Goal: Task Accomplishment & Management: Use online tool/utility

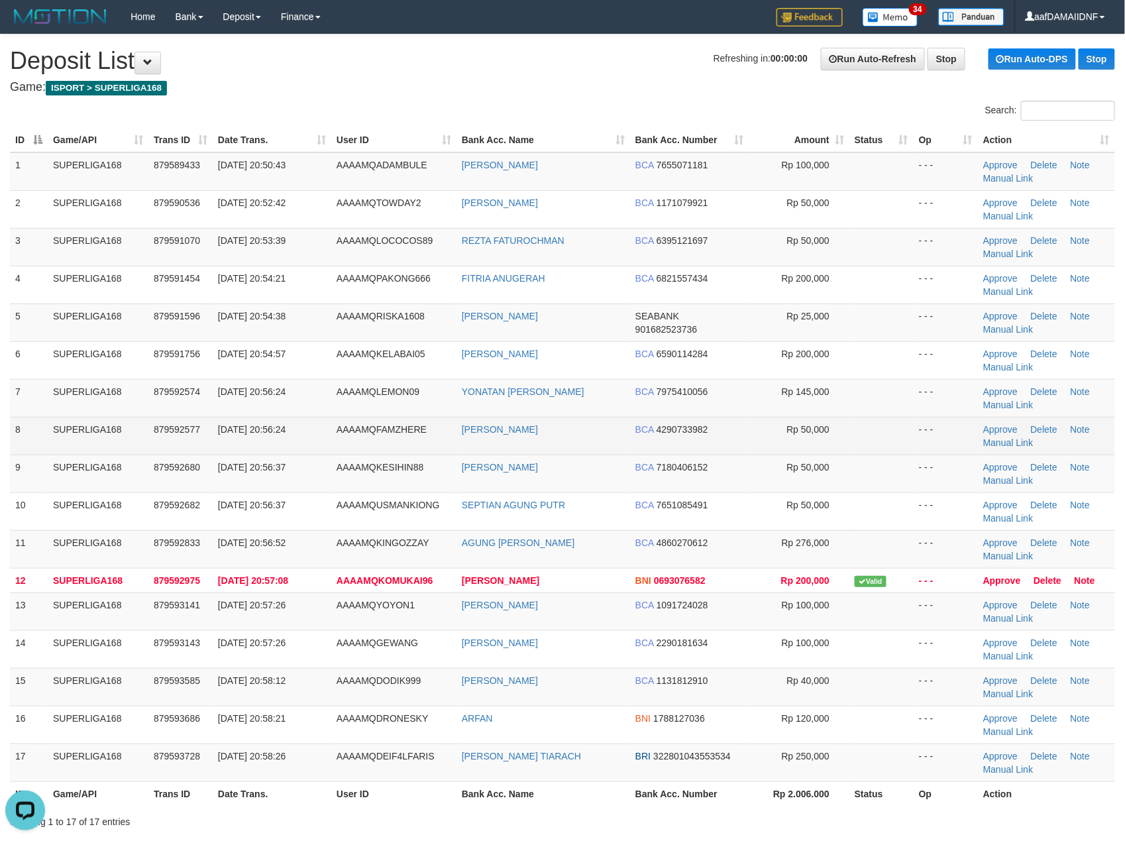
click at [231, 454] on td "[DATE] 20:56:24" at bounding box center [272, 436] width 119 height 38
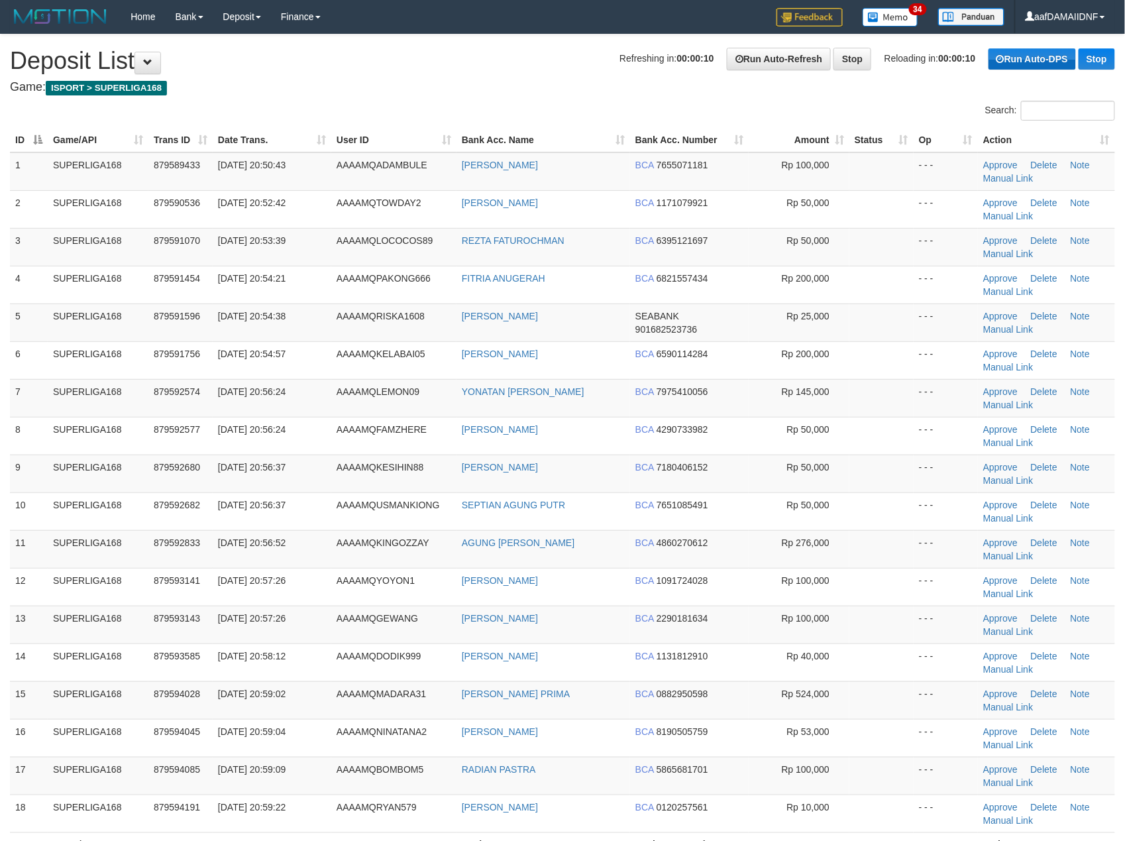
click at [1008, 56] on link "Run Auto-DPS" at bounding box center [1032, 58] width 87 height 21
click at [1005, 56] on link "Run Auto-DPS" at bounding box center [1032, 58] width 87 height 21
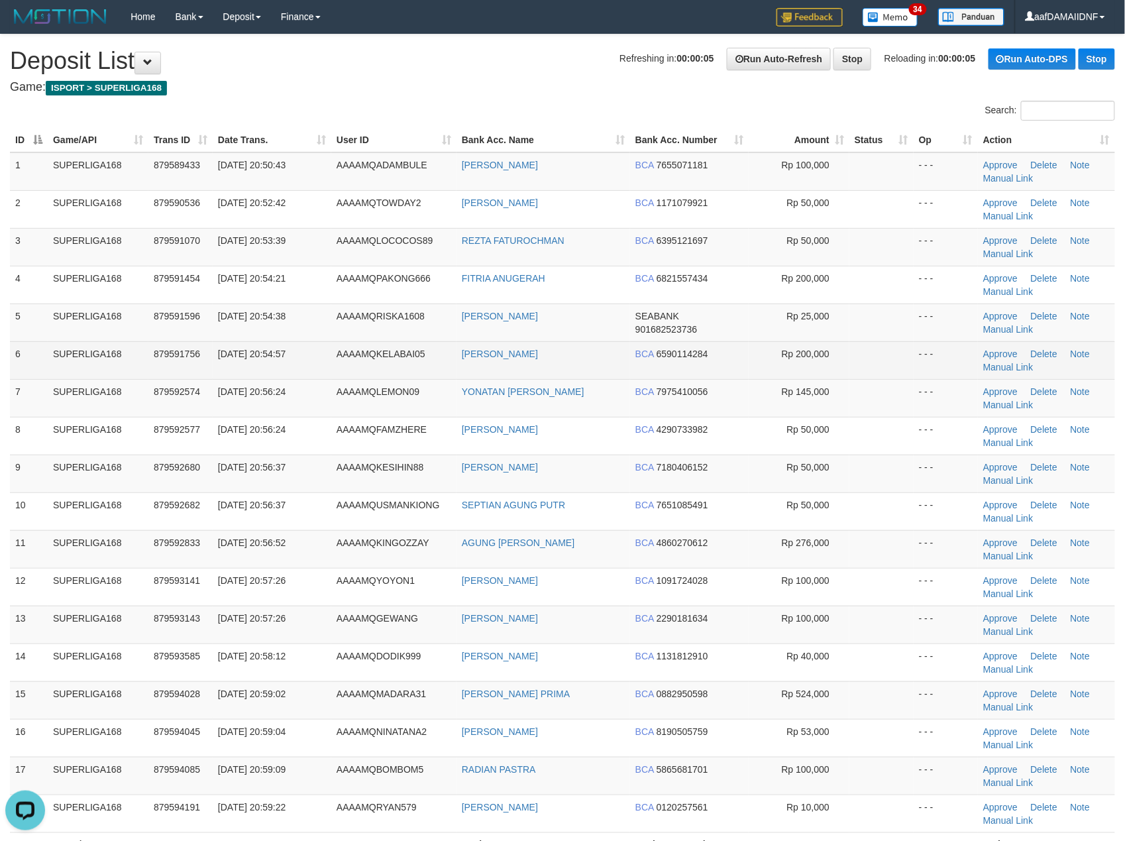
click at [216, 371] on td "[DATE] 20:54:57" at bounding box center [272, 360] width 119 height 38
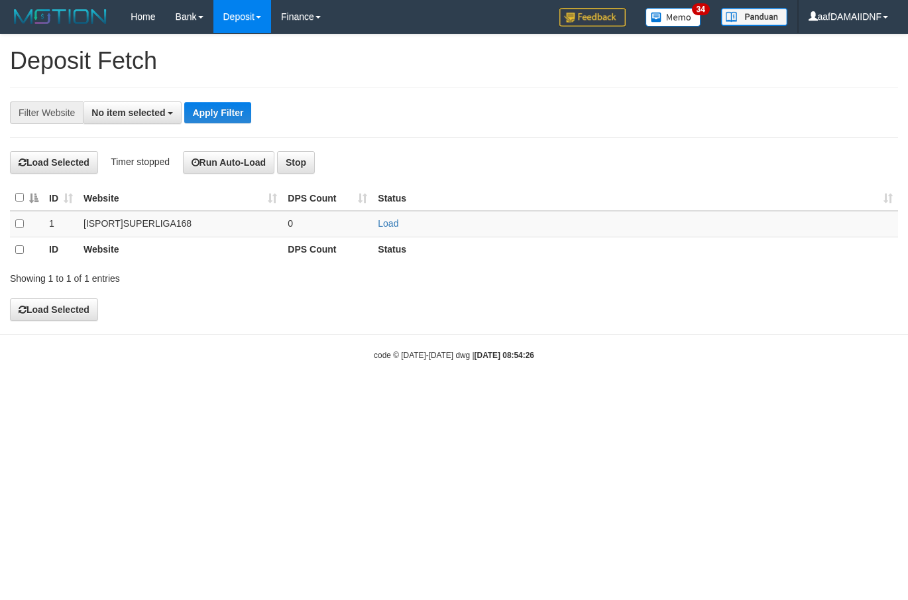
select select
click at [142, 117] on span "No item selected" at bounding box center [128, 112] width 74 height 11
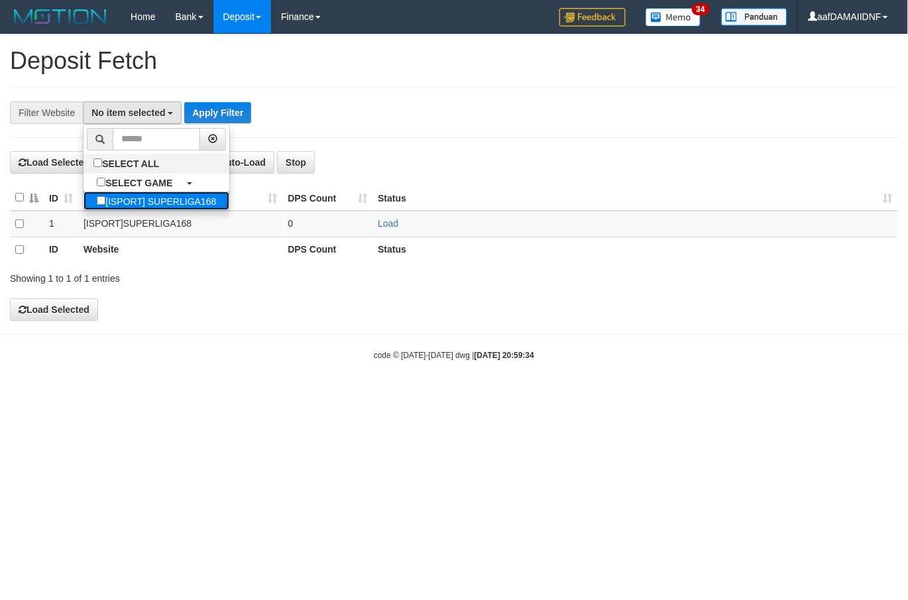
click at [152, 194] on label "[ISPORT] SUPERLIGA168" at bounding box center [157, 201] width 146 height 19
select select "***"
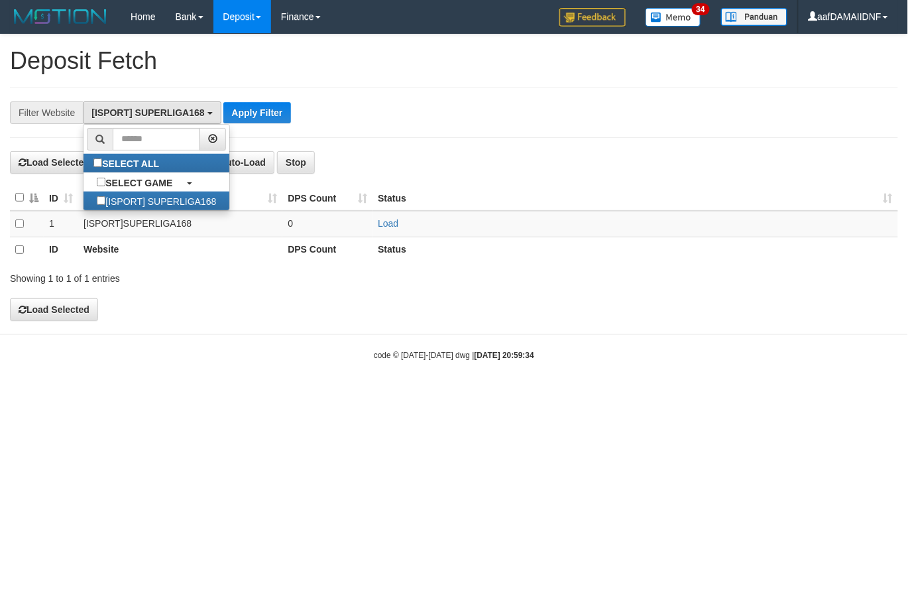
click at [22, 245] on th at bounding box center [27, 250] width 34 height 26
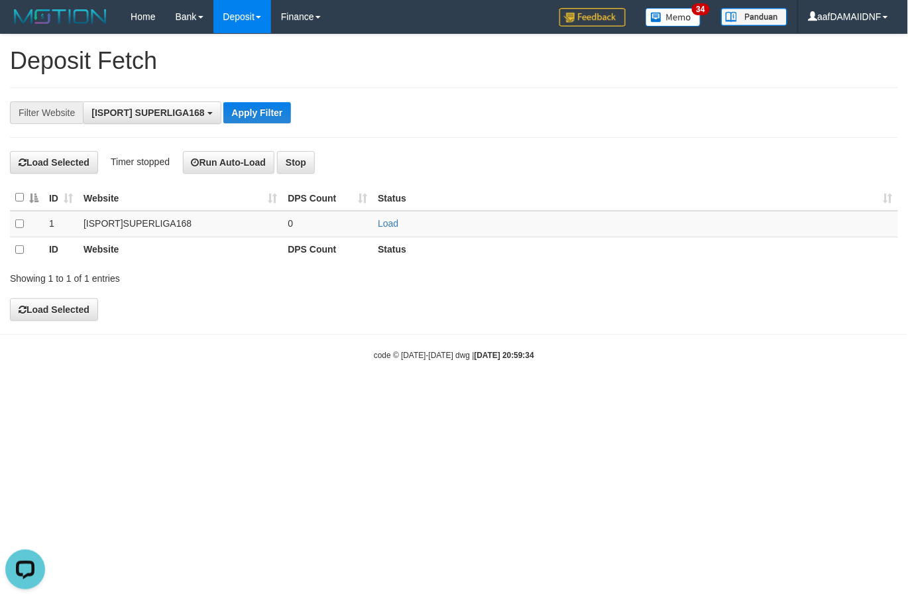
scroll to position [0, 0]
click at [24, 249] on th at bounding box center [27, 250] width 34 height 26
click at [17, 245] on th at bounding box center [27, 250] width 34 height 26
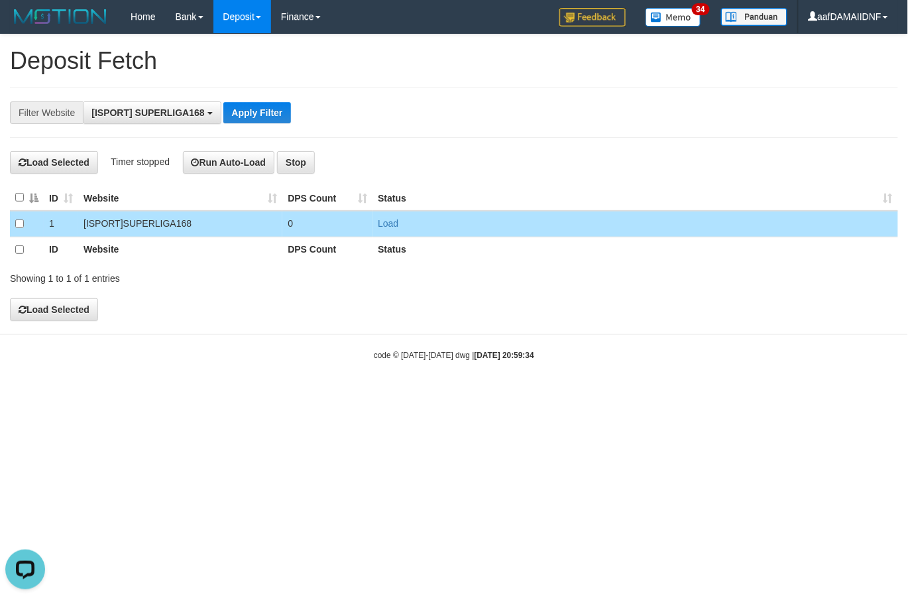
click at [66, 323] on body "Toggle navigation Home Bank Account List Load By Website Group [ISPORT] SUPERLI…" at bounding box center [454, 197] width 908 height 394
click at [75, 307] on button "Load Selected" at bounding box center [54, 309] width 88 height 23
click at [237, 162] on button "Run Auto-Load" at bounding box center [229, 162] width 92 height 23
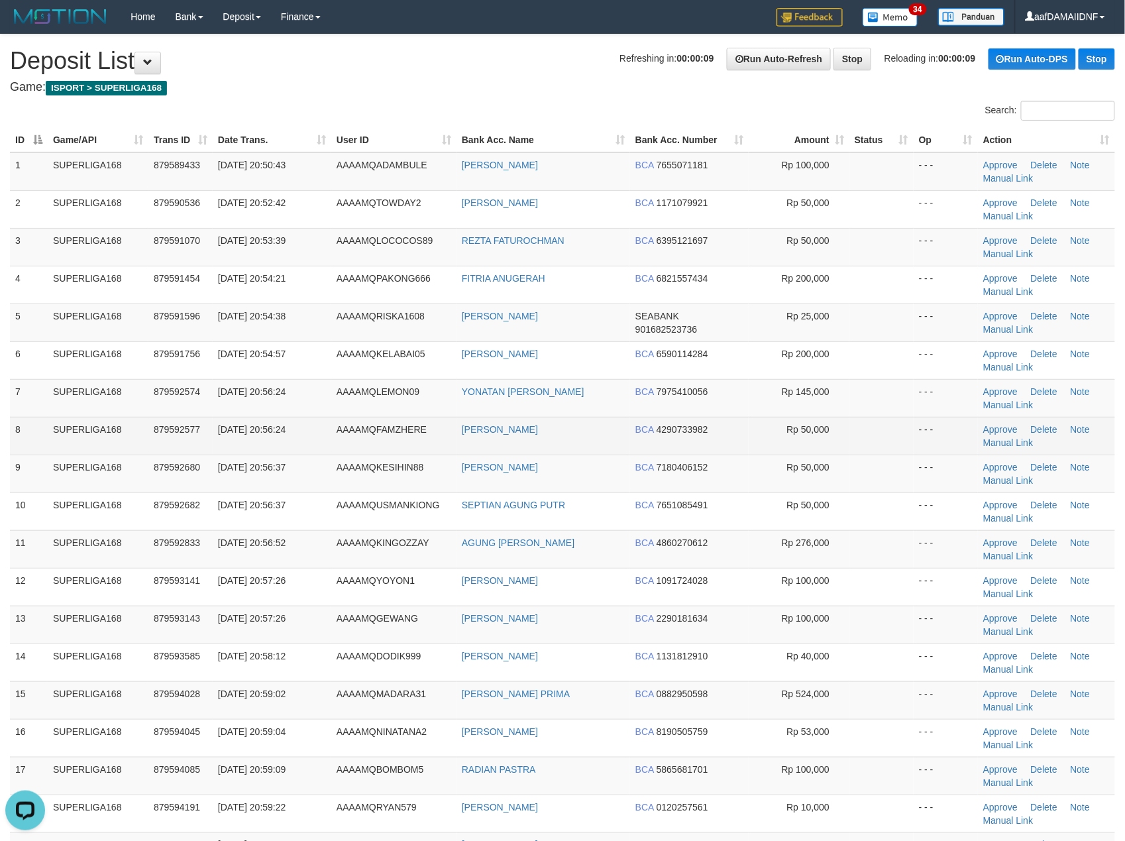
click at [661, 423] on td "BCA 4290733982" at bounding box center [689, 436] width 119 height 38
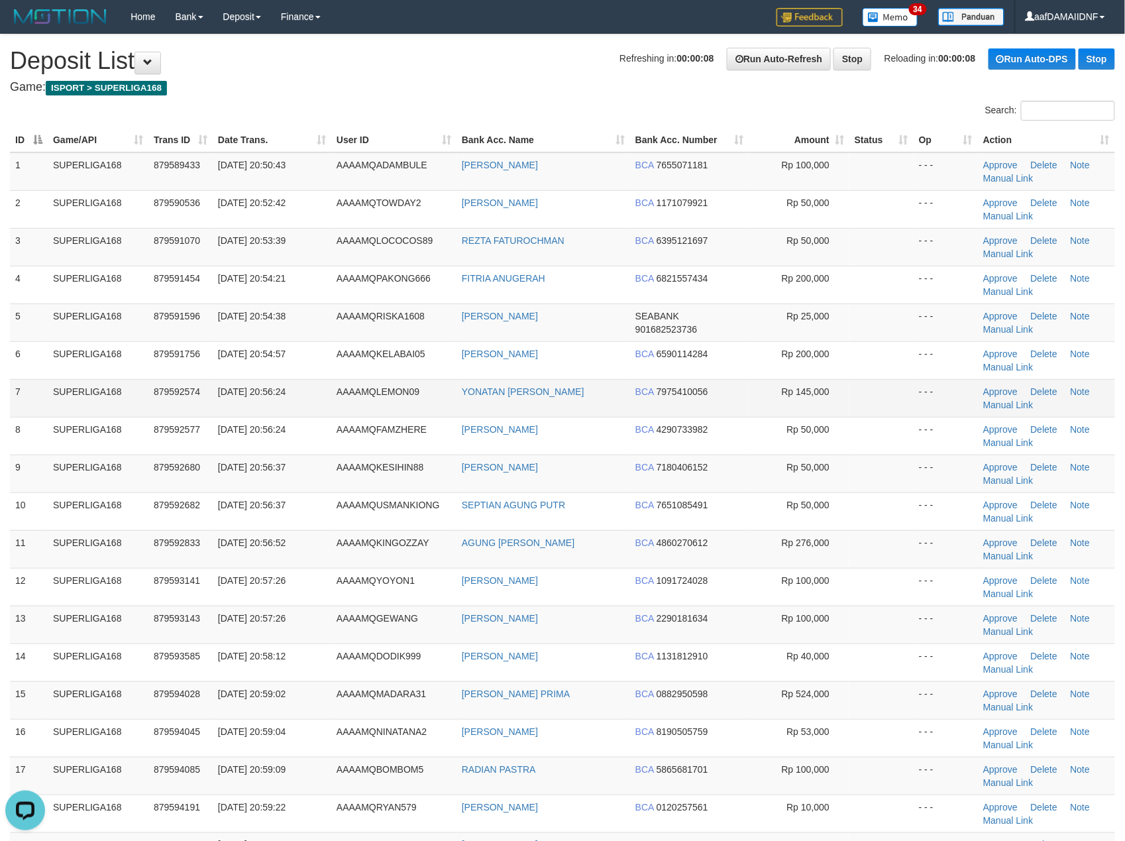
click at [146, 404] on td "SUPERLIGA168" at bounding box center [98, 398] width 101 height 38
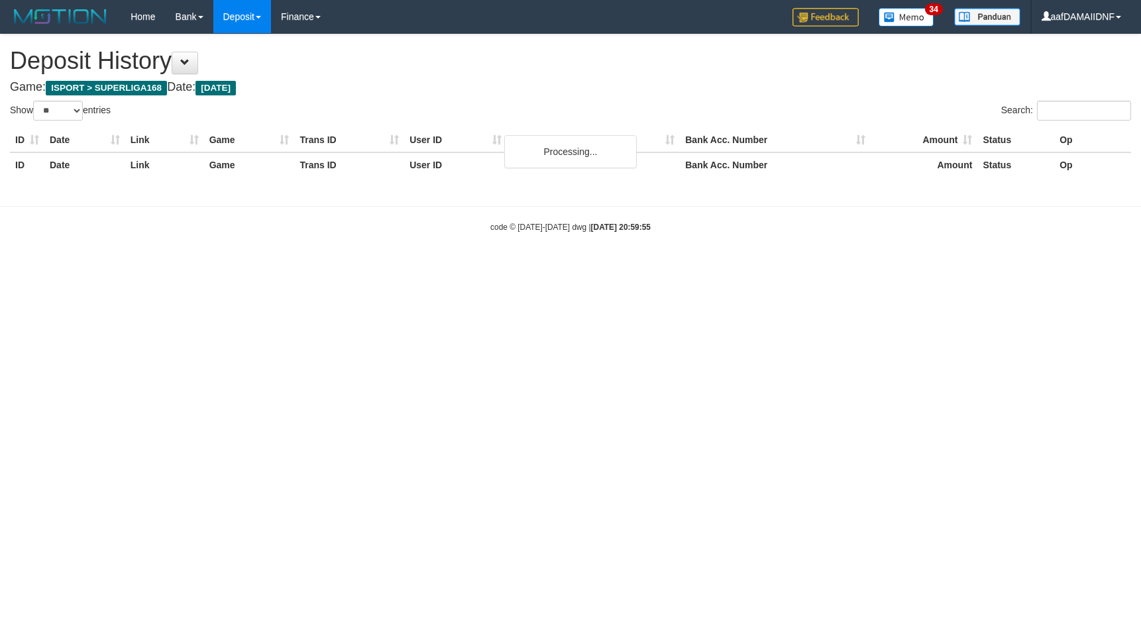
select select "**"
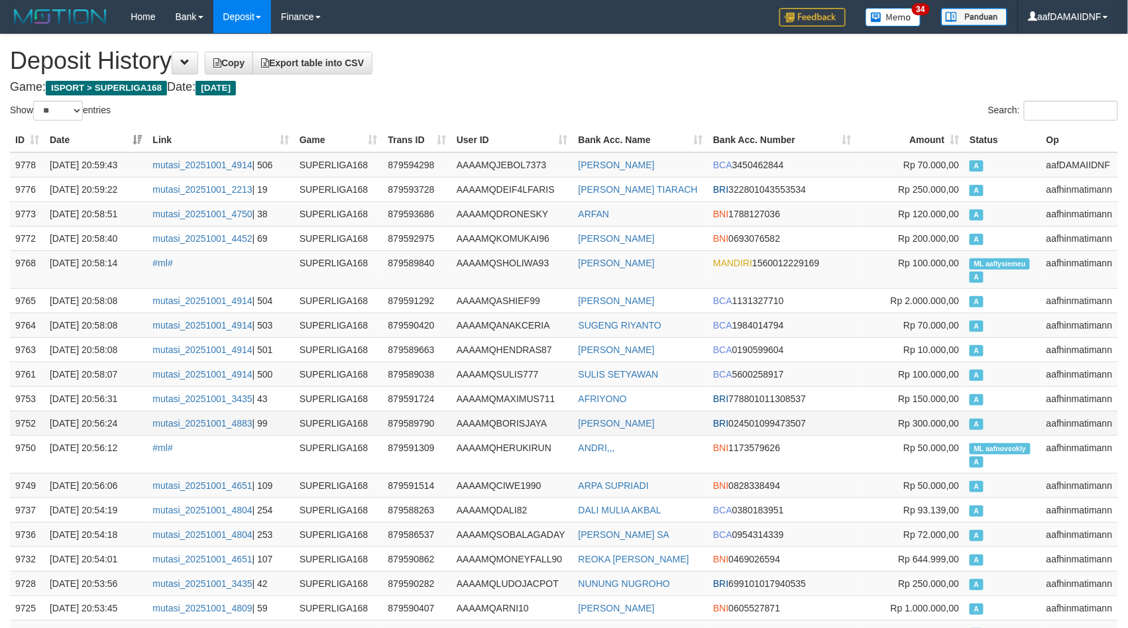
click at [278, 419] on td "mutasi_20251001_4883 | 99" at bounding box center [220, 423] width 146 height 25
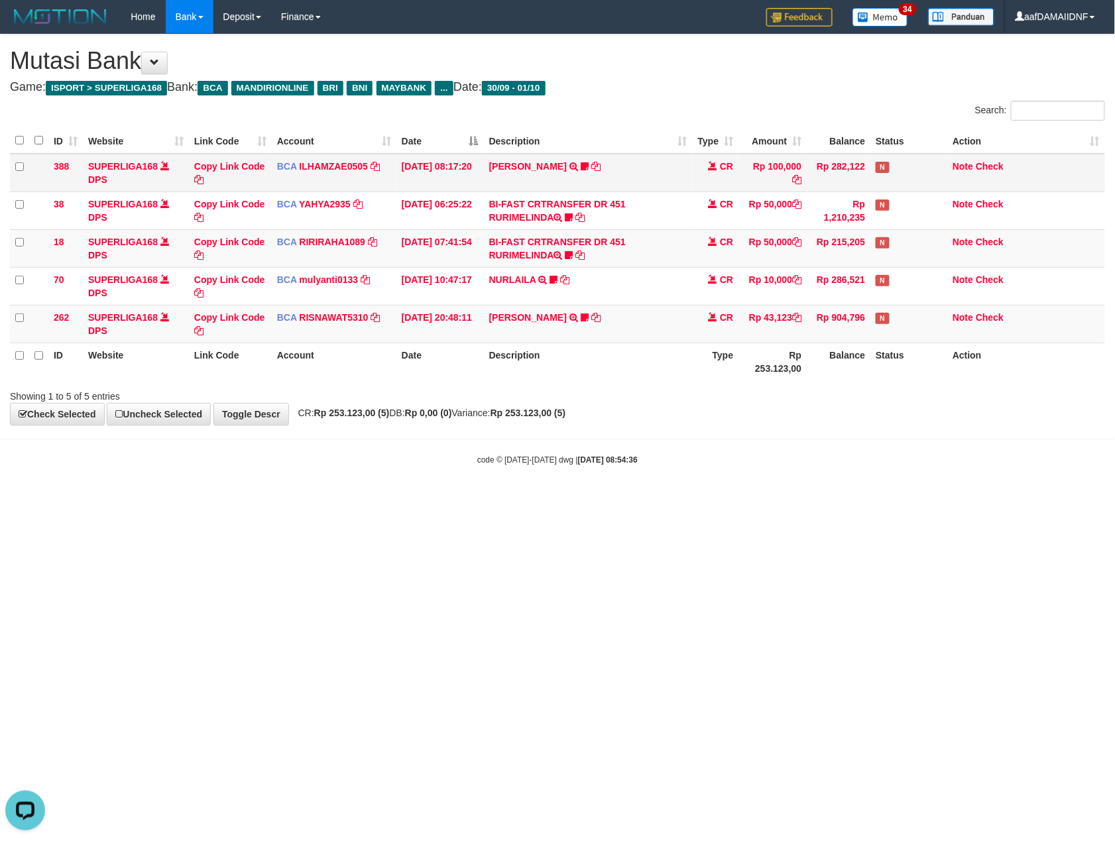
click at [736, 182] on td "CR" at bounding box center [715, 173] width 46 height 38
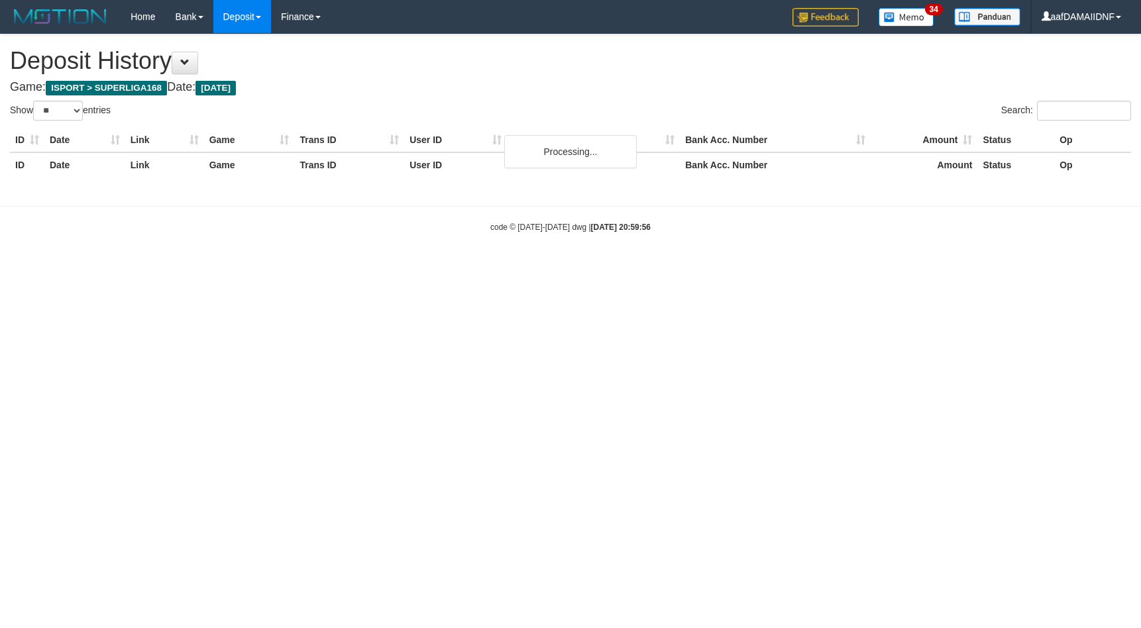
select select "**"
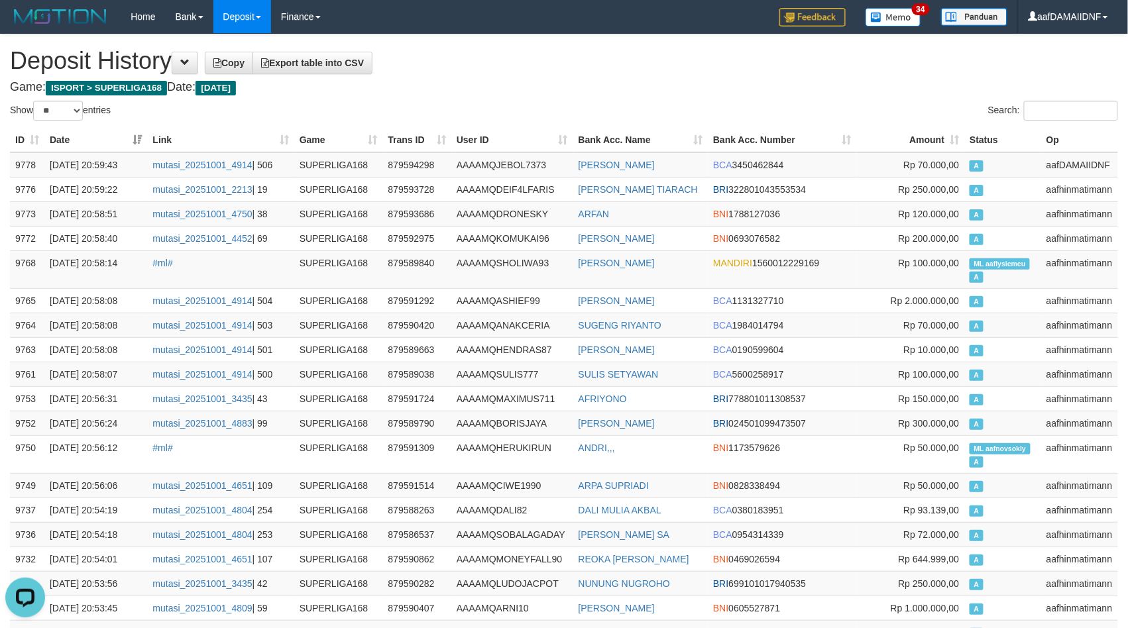
click at [566, 102] on div "Search:" at bounding box center [846, 112] width 564 height 23
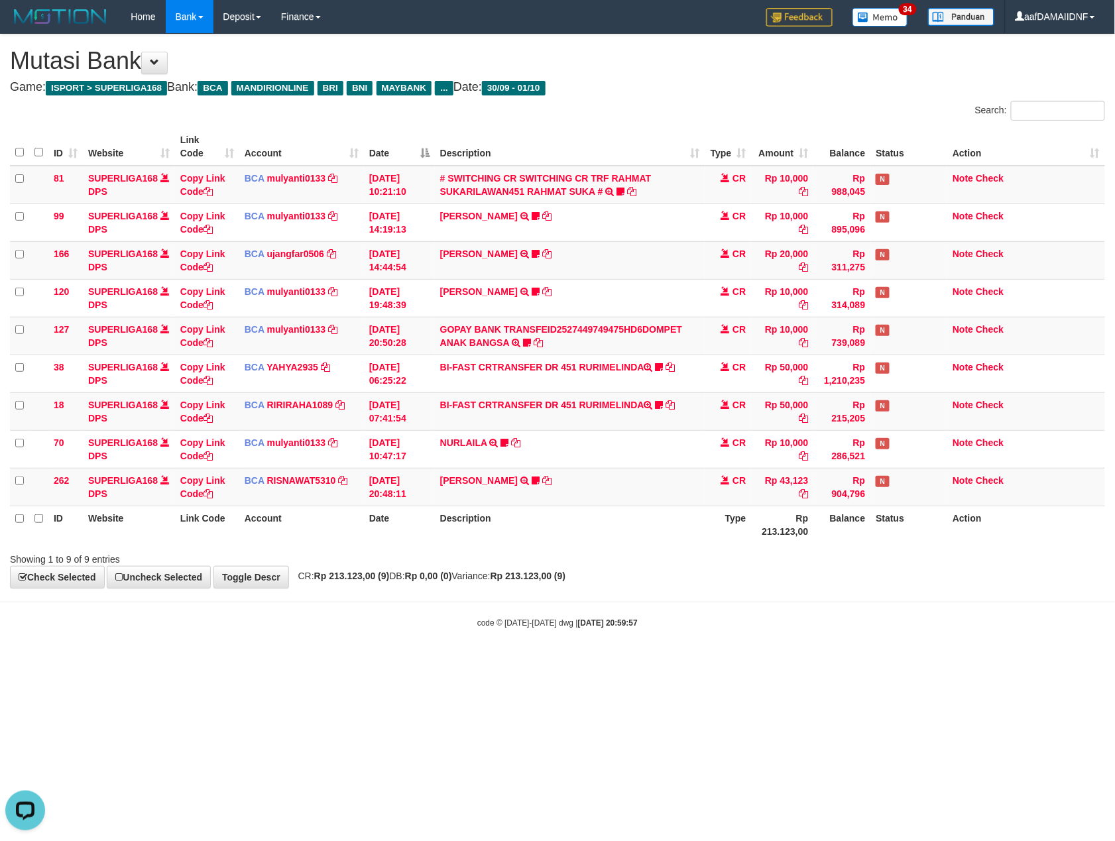
click at [577, 554] on div "Showing 1 to 9 of 9 entries" at bounding box center [557, 556] width 1115 height 19
click at [578, 554] on div "Showing 1 to 9 of 9 entries" at bounding box center [557, 556] width 1115 height 19
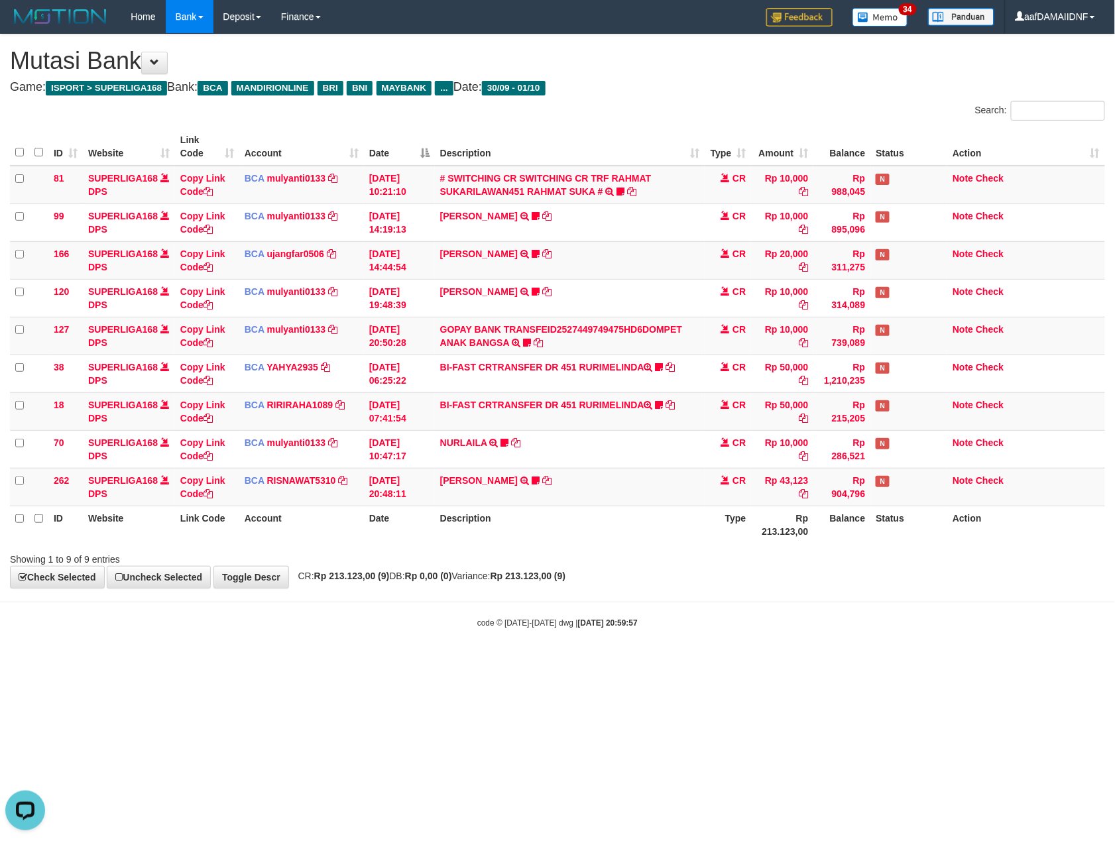
click at [578, 554] on div "Showing 1 to 9 of 9 entries" at bounding box center [557, 556] width 1115 height 19
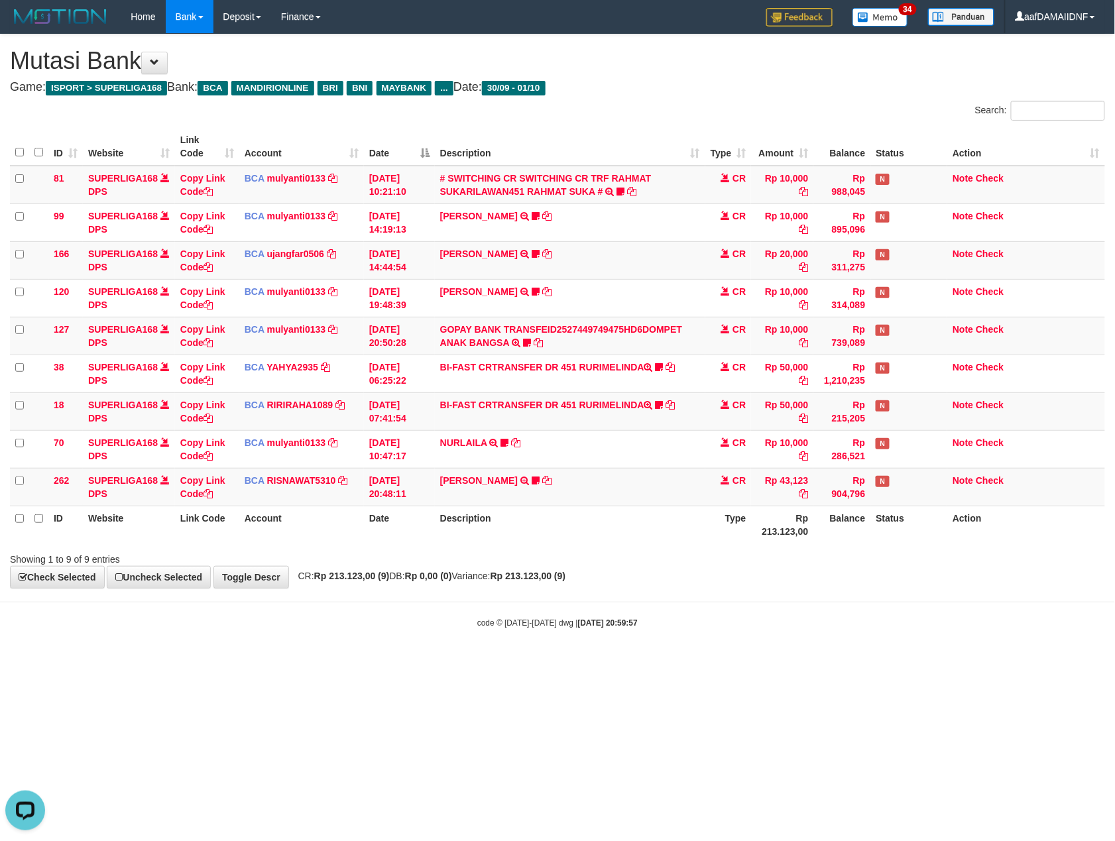
click at [578, 554] on div "Showing 1 to 9 of 9 entries" at bounding box center [557, 556] width 1115 height 19
click at [579, 554] on div "Showing 1 to 9 of 9 entries" at bounding box center [557, 556] width 1115 height 19
click at [582, 557] on div "Showing 1 to 9 of 9 entries" at bounding box center [557, 556] width 1115 height 19
click at [584, 551] on div "Showing 1 to 9 of 9 entries" at bounding box center [557, 556] width 1115 height 19
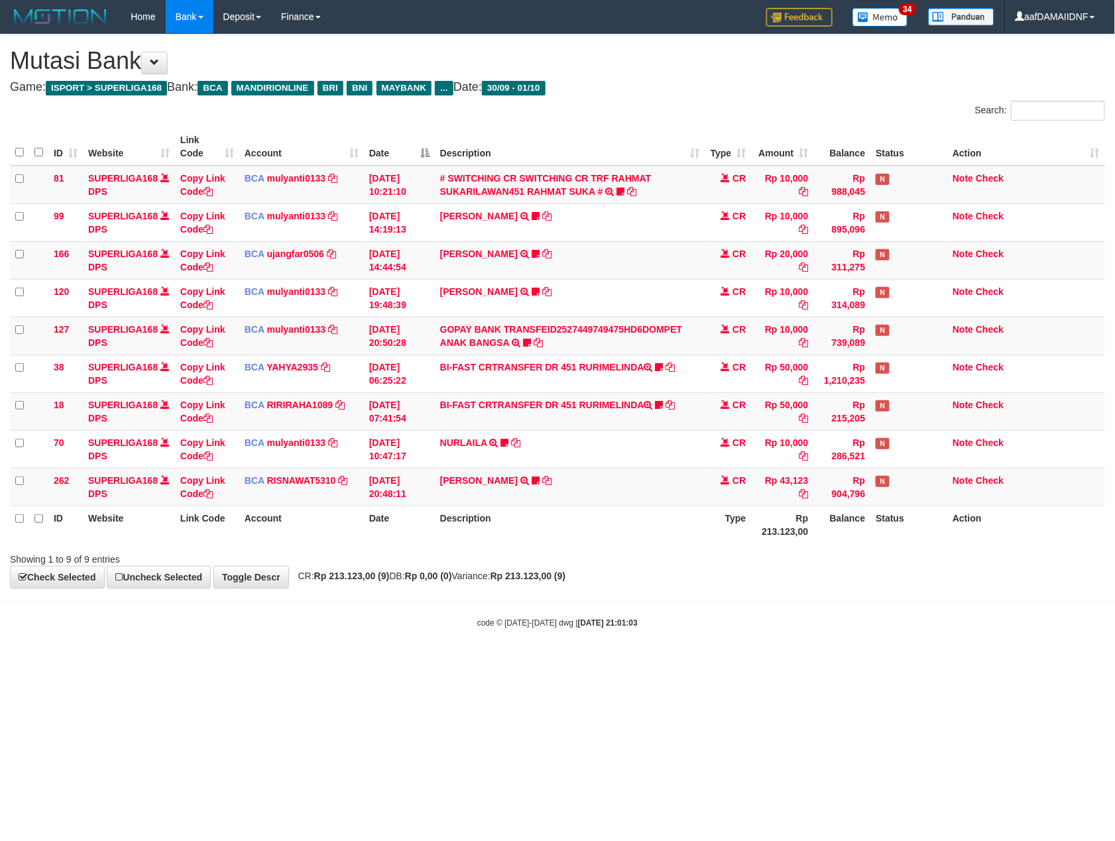
click at [584, 551] on div "Showing 1 to 9 of 9 entries" at bounding box center [557, 556] width 1115 height 19
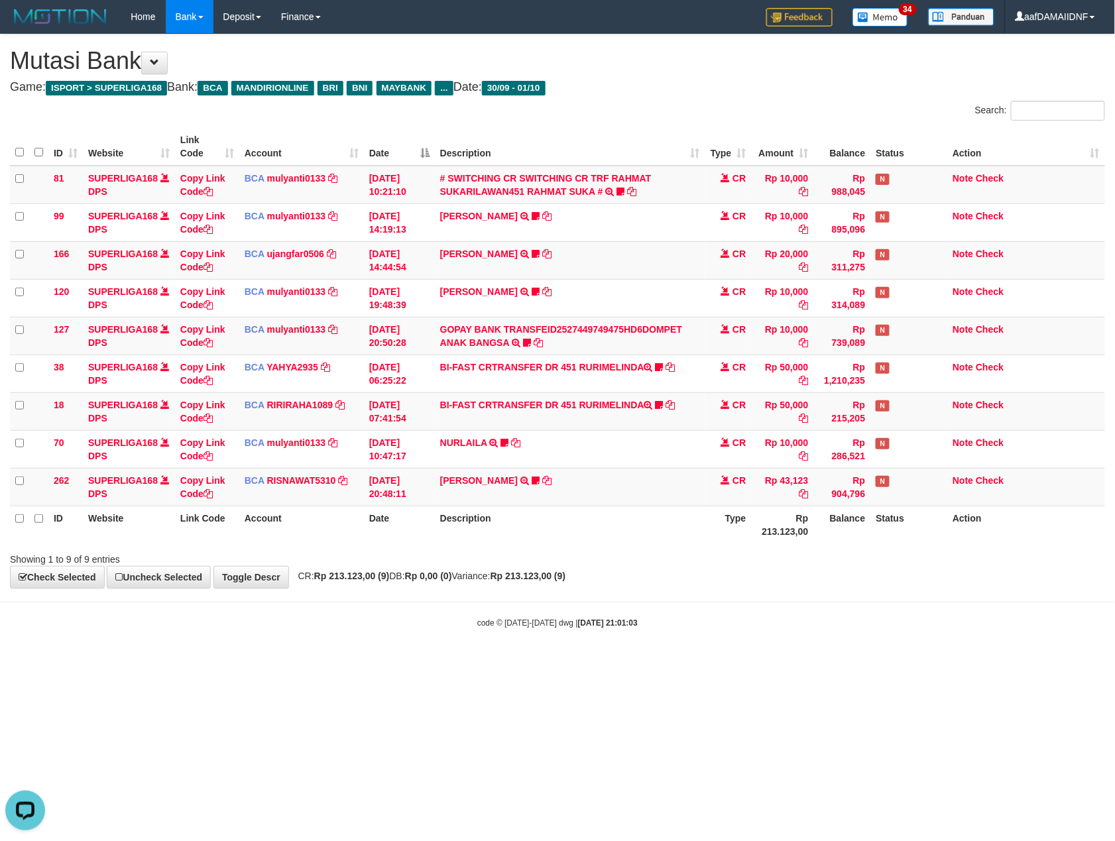
click at [584, 551] on div "Showing 1 to 9 of 9 entries" at bounding box center [557, 556] width 1115 height 19
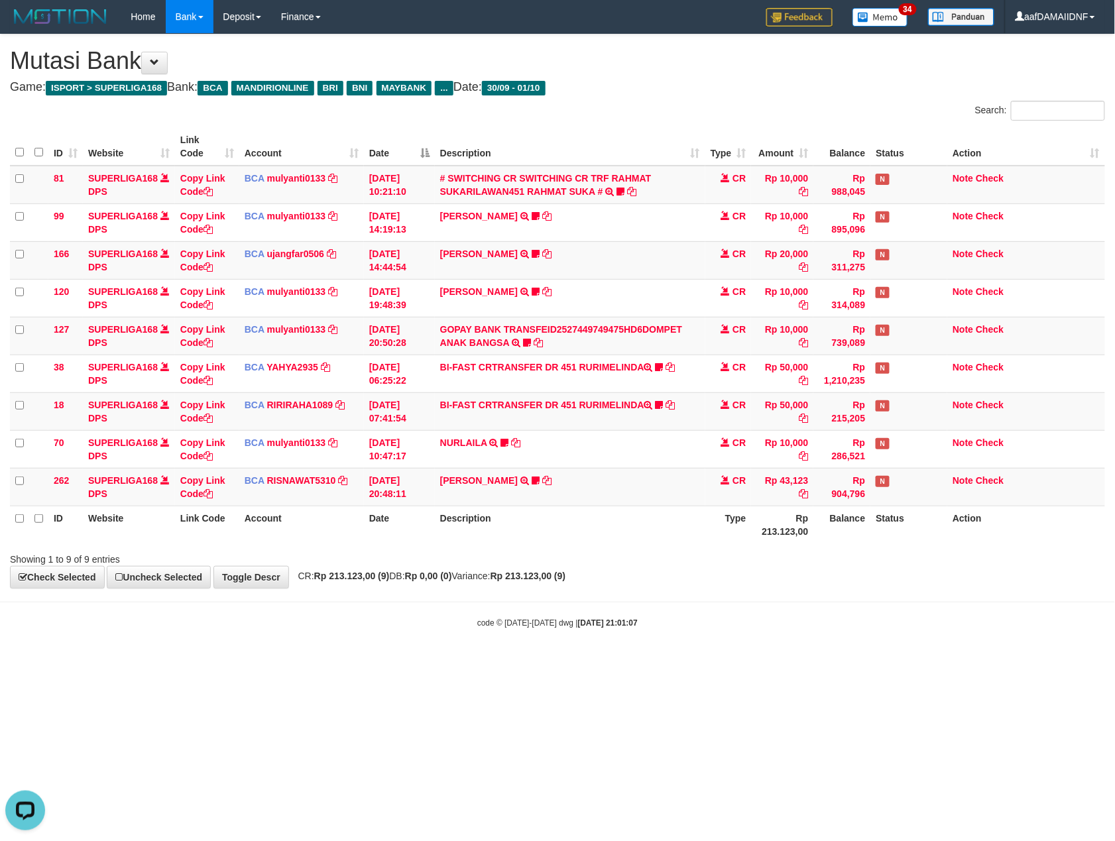
click at [584, 551] on div "Showing 1 to 9 of 9 entries" at bounding box center [557, 556] width 1115 height 19
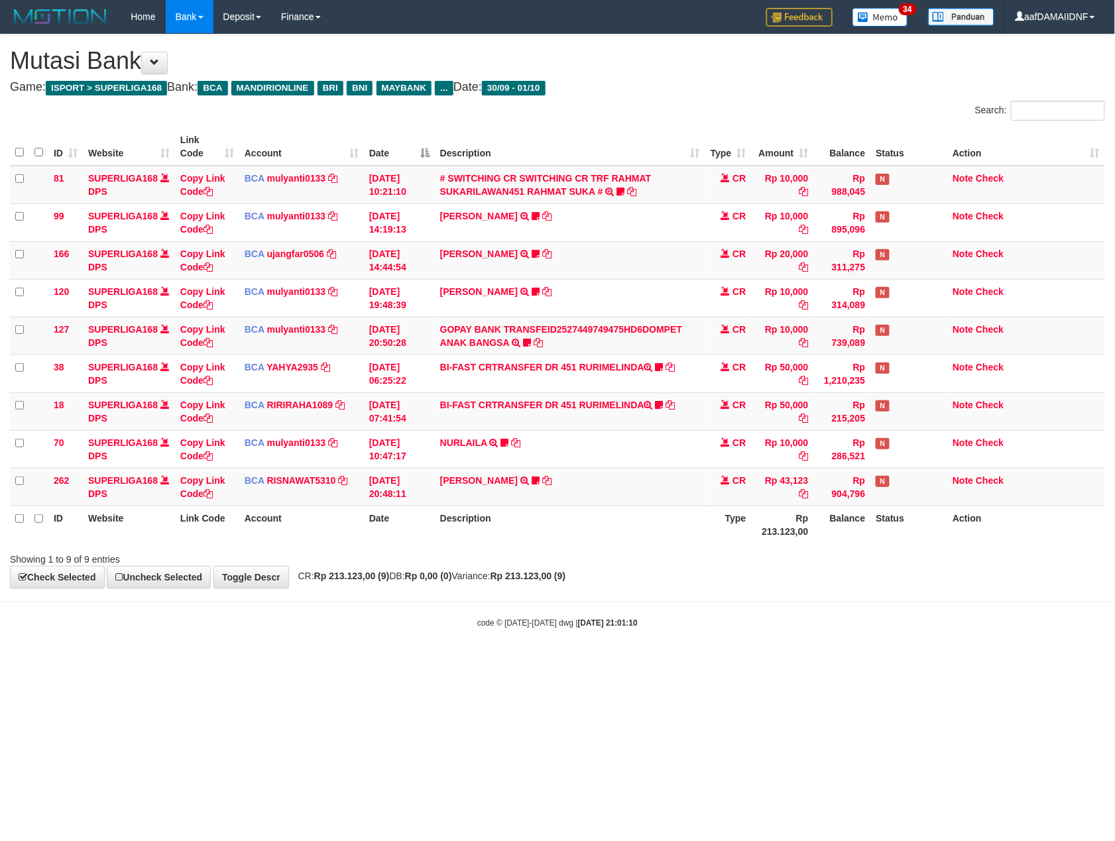
click at [584, 551] on div "Showing 1 to 9 of 9 entries" at bounding box center [557, 556] width 1115 height 19
click at [608, 661] on body "Toggle navigation Home Bank Account List Load By Website Group [ISPORT] SUPERLI…" at bounding box center [557, 331] width 1115 height 662
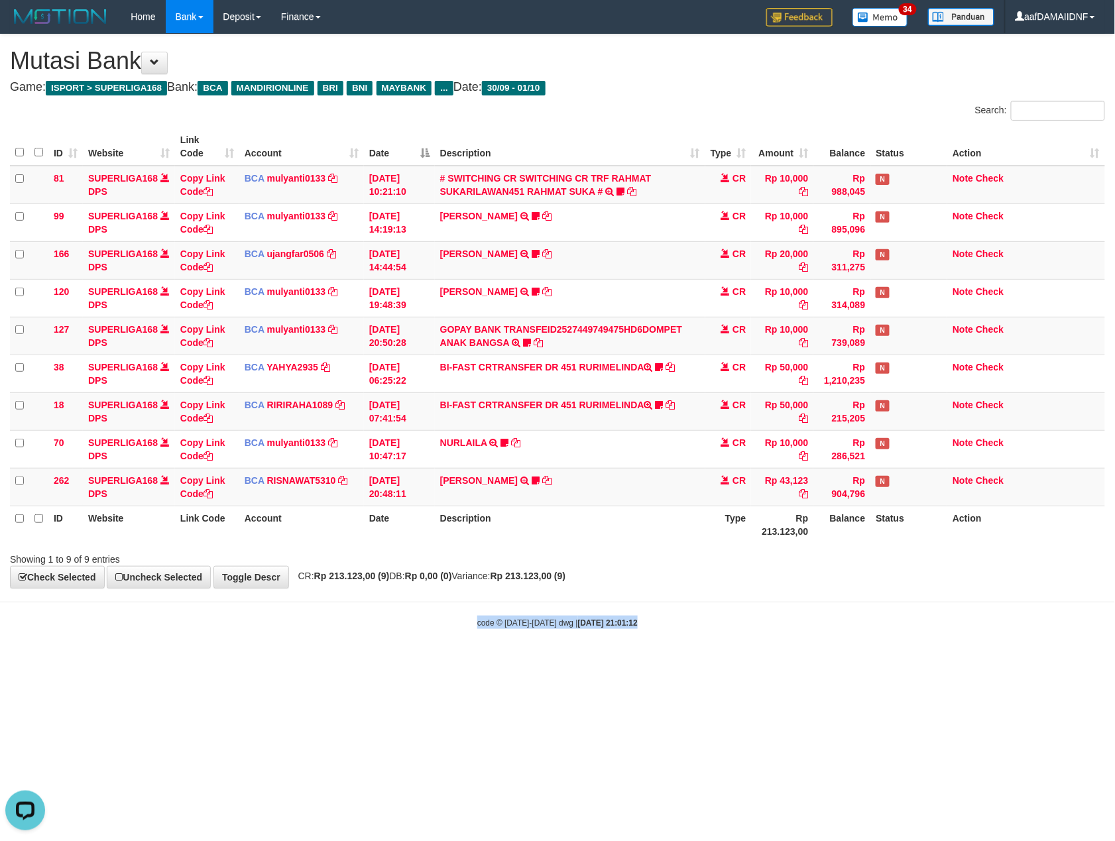
click at [608, 661] on body "Toggle navigation Home Bank Account List Load By Website Group [ISPORT] SUPERLI…" at bounding box center [557, 331] width 1115 height 662
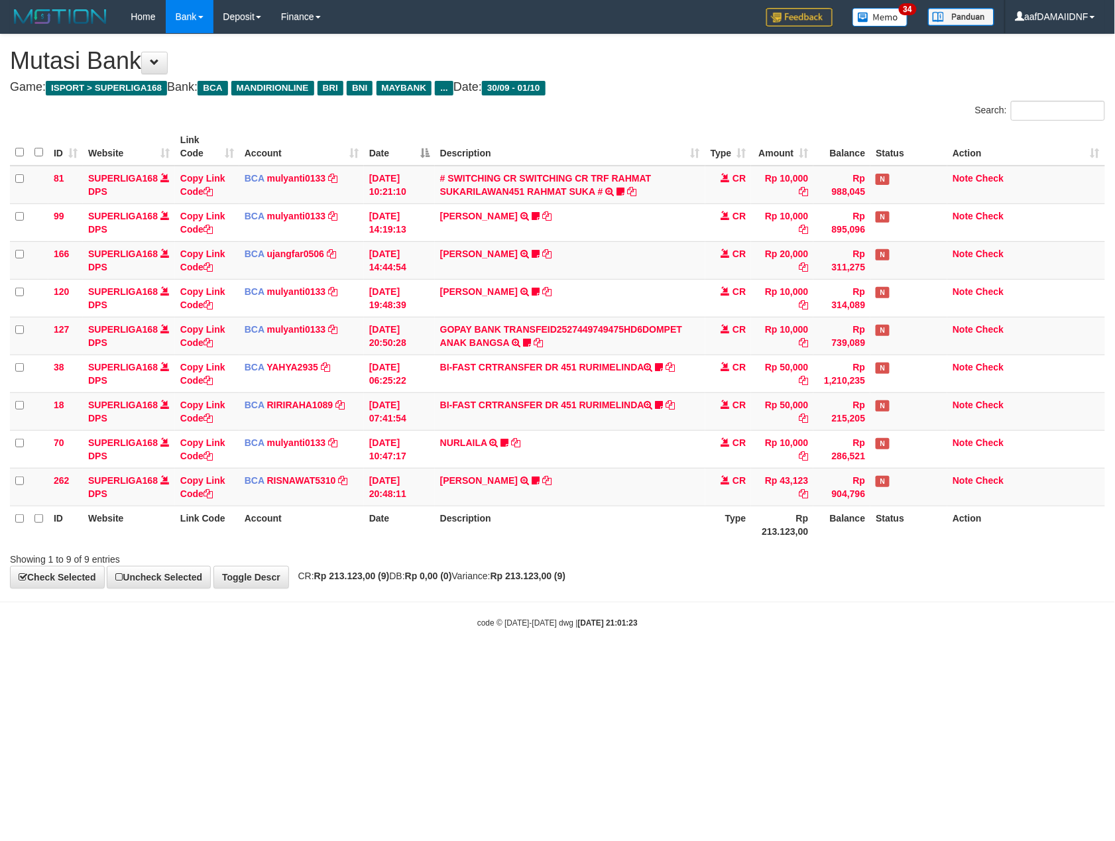
click at [608, 661] on body "Toggle navigation Home Bank Account List Load By Website Group [ISPORT] SUPERLI…" at bounding box center [557, 331] width 1115 height 662
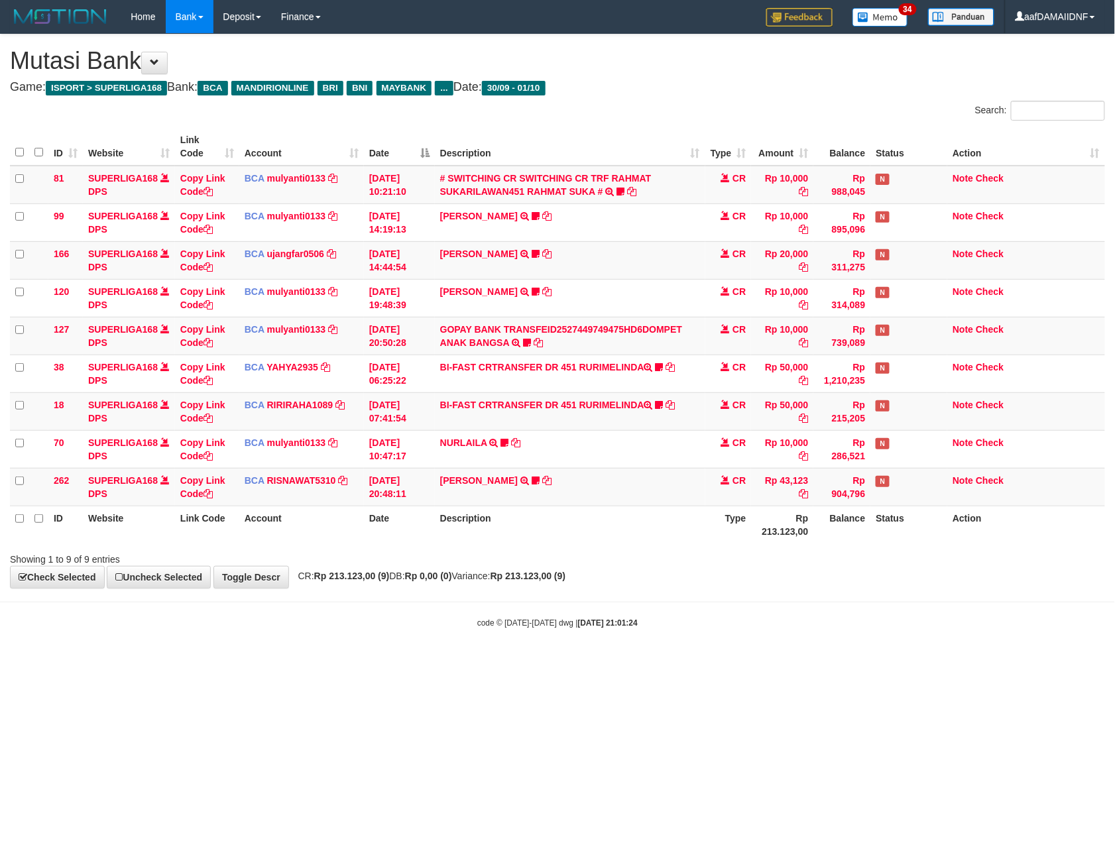
click at [608, 661] on body "Toggle navigation Home Bank Account List Load By Website Group [ISPORT] SUPERLI…" at bounding box center [557, 331] width 1115 height 662
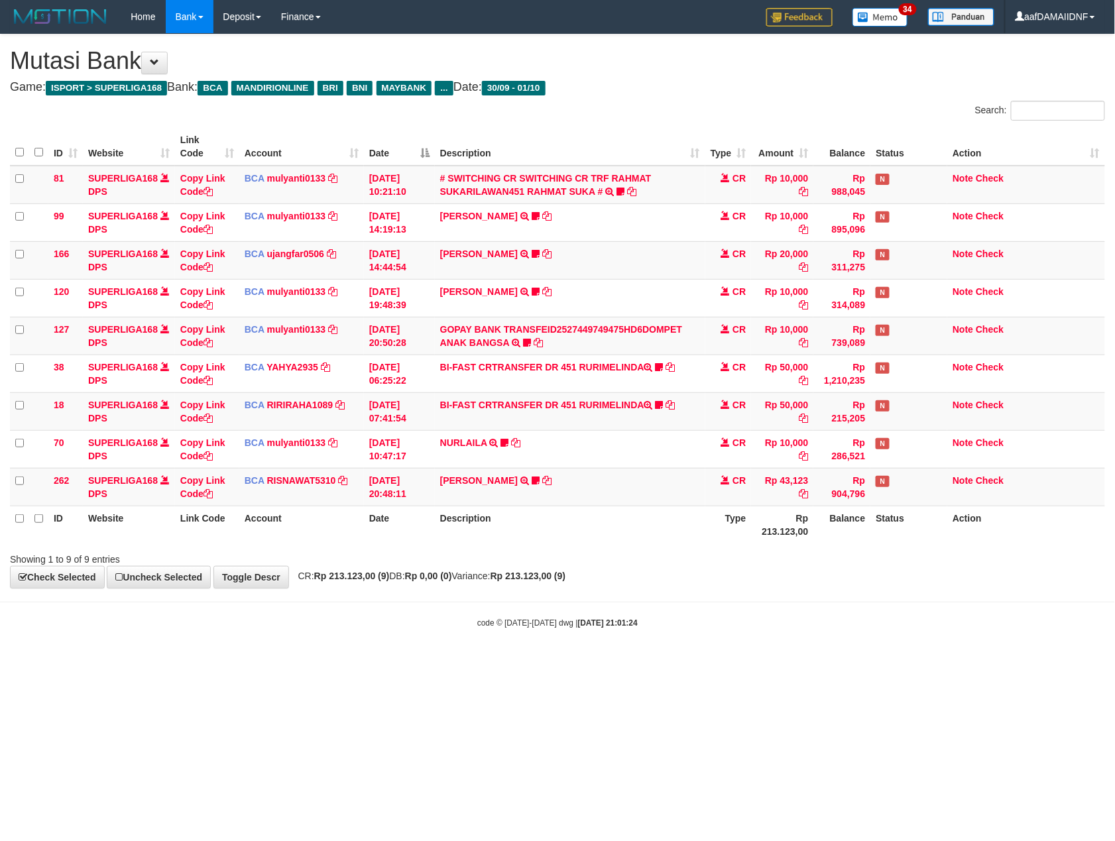
drag, startPoint x: 0, startPoint y: 0, endPoint x: 610, endPoint y: 661, distance: 899.5
click at [610, 661] on body "Toggle navigation Home Bank Account List Load By Website Group [ISPORT] SUPERLI…" at bounding box center [557, 331] width 1115 height 662
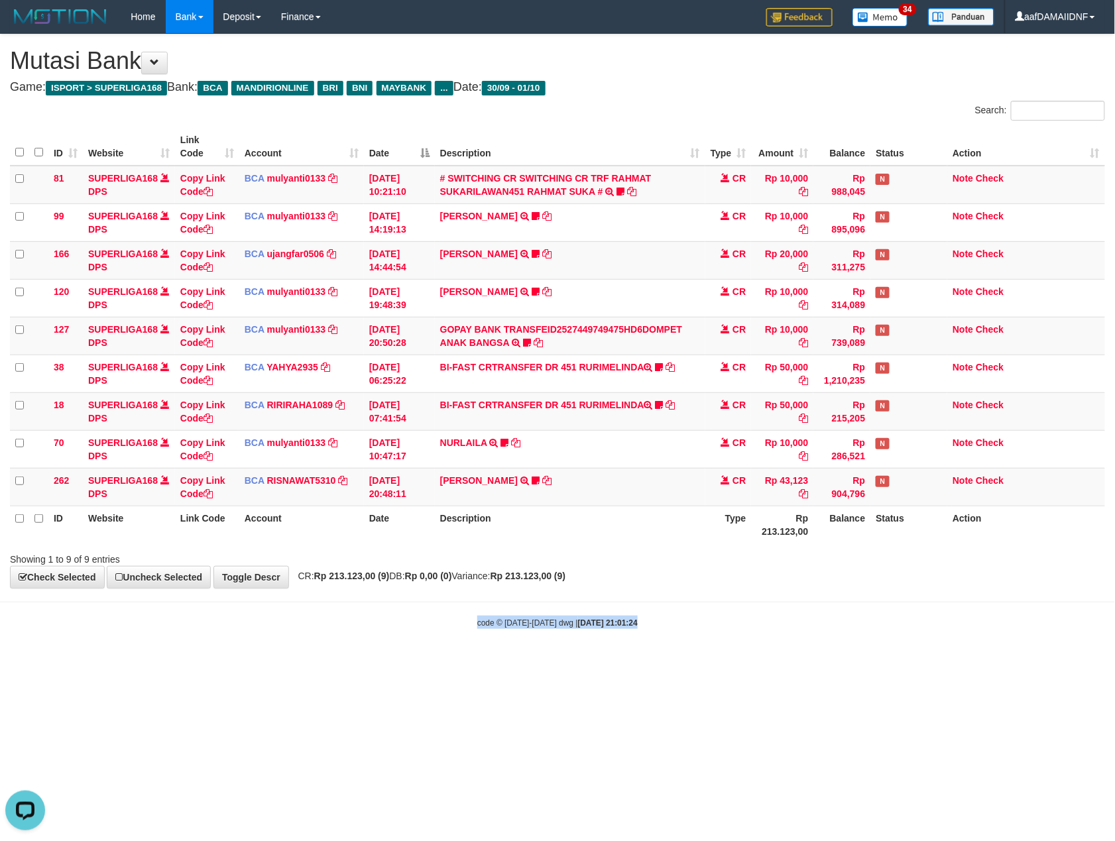
click at [610, 661] on body "Toggle navigation Home Bank Account List Load By Website Group [ISPORT] SUPERLI…" at bounding box center [557, 331] width 1115 height 662
click at [869, 639] on body "Toggle navigation Home Bank Account List Load By Website Group [ISPORT] SUPERLI…" at bounding box center [557, 331] width 1115 height 662
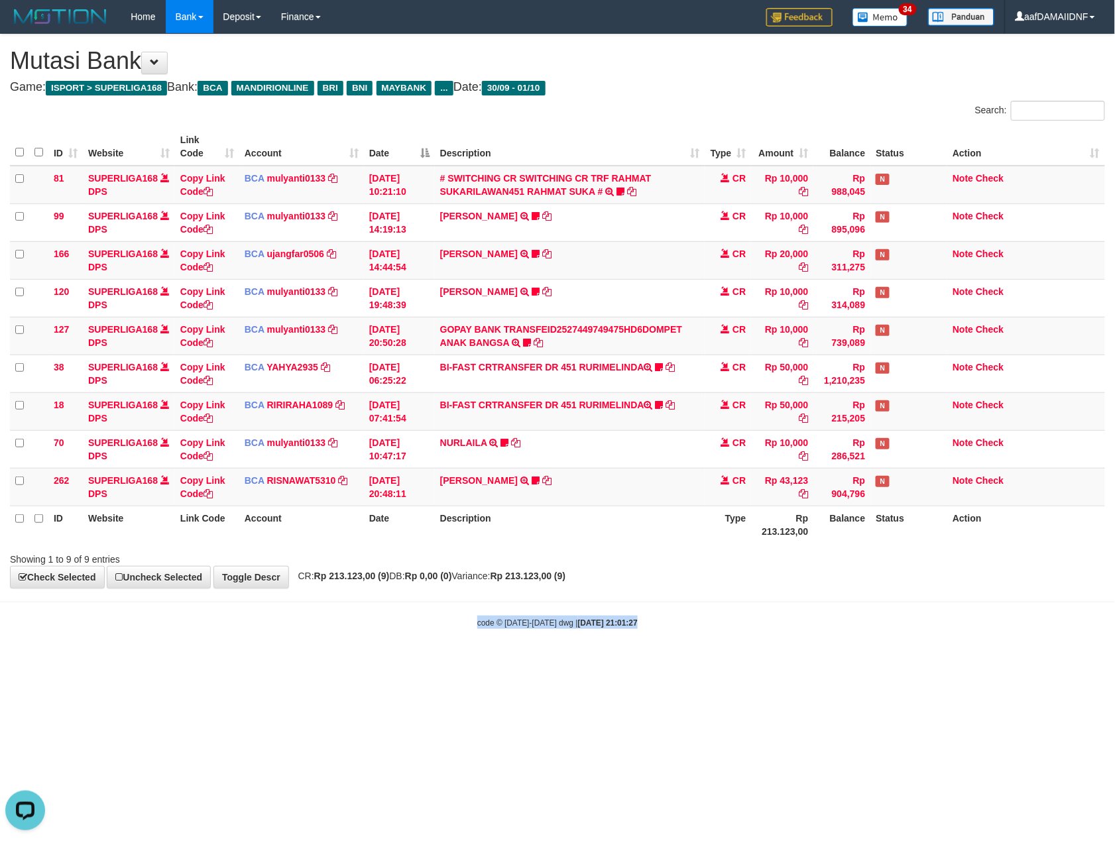
click at [869, 639] on body "Toggle navigation Home Bank Account List Load By Website Group [ISPORT] SUPERLI…" at bounding box center [557, 331] width 1115 height 662
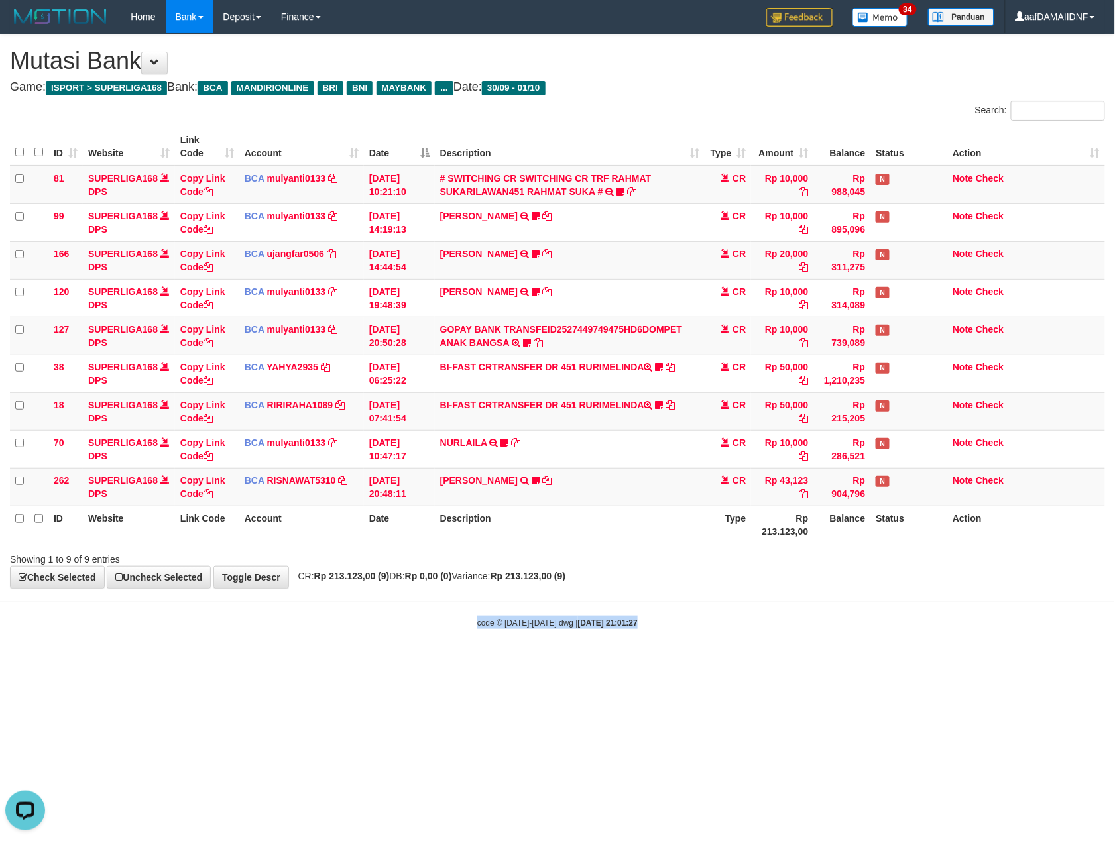
click at [869, 639] on body "Toggle navigation Home Bank Account List Load By Website Group [ISPORT] SUPERLI…" at bounding box center [557, 331] width 1115 height 662
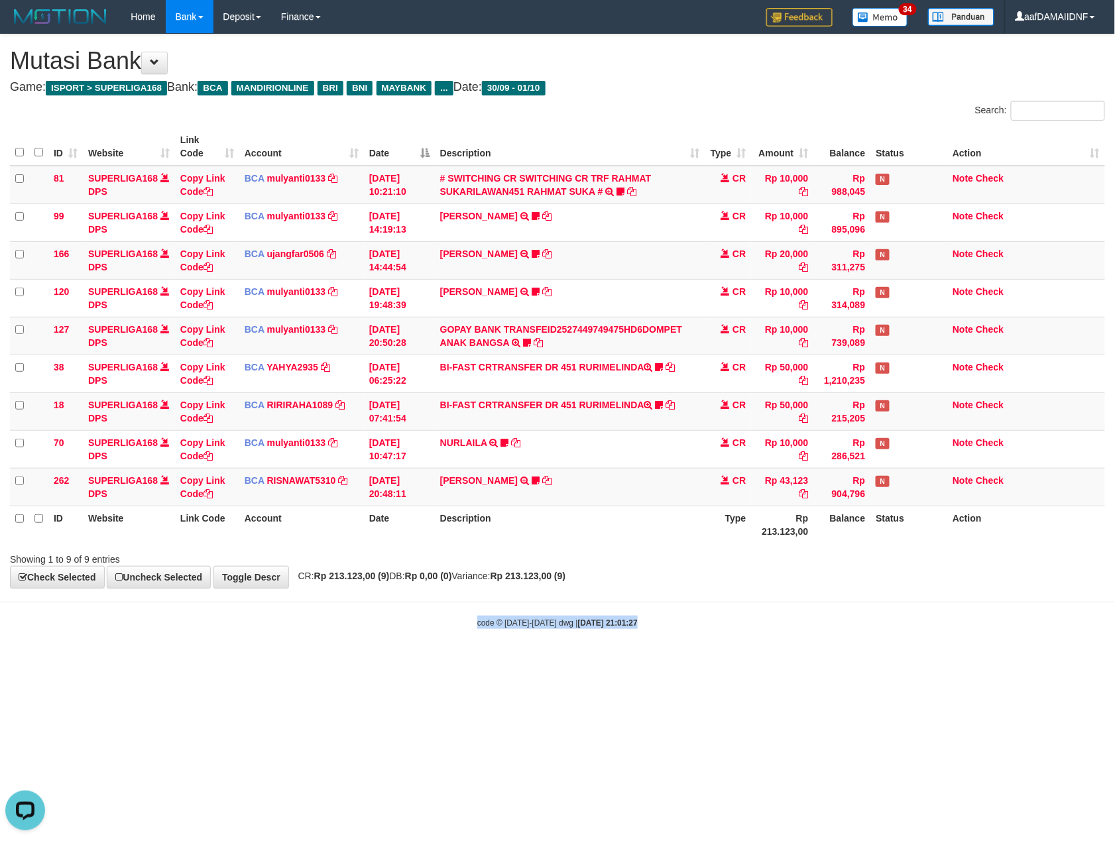
click at [869, 639] on body "Toggle navigation Home Bank Account List Load By Website Group [ISPORT] SUPERLI…" at bounding box center [557, 331] width 1115 height 662
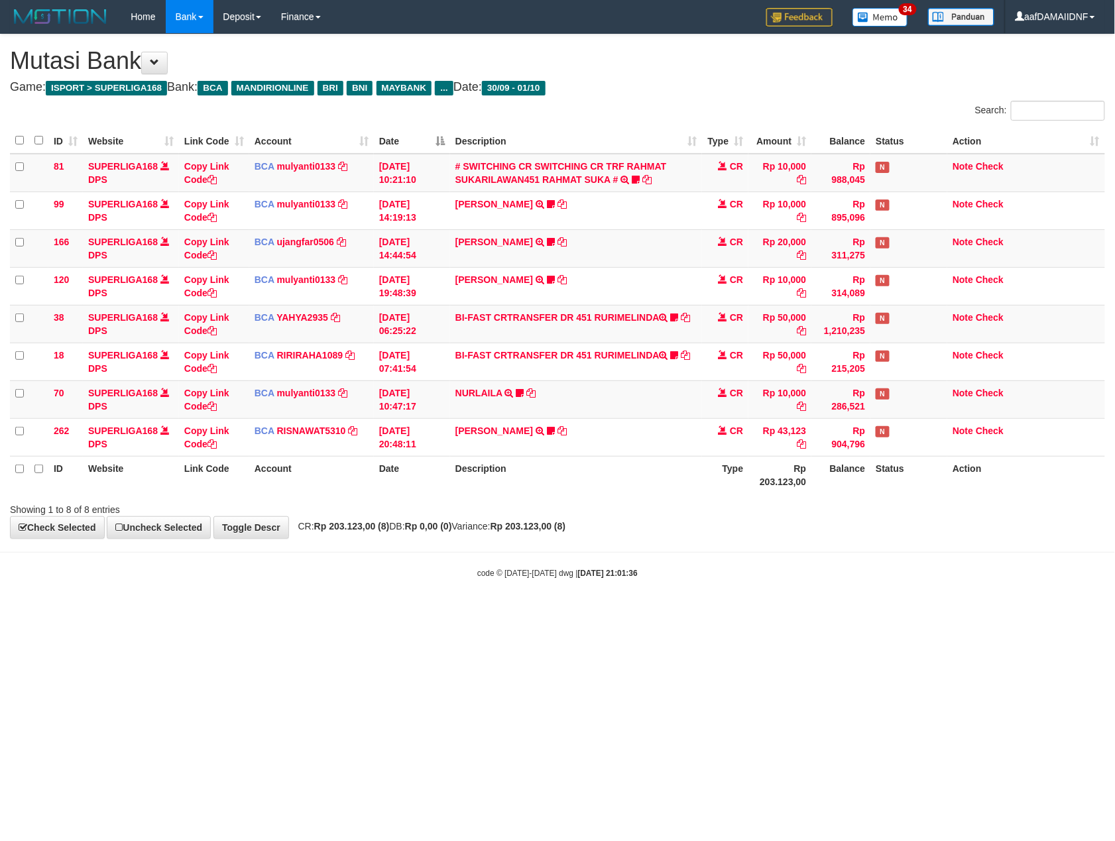
click at [869, 612] on html "Toggle navigation Home Bank Account List Load By Website Group [ISPORT] SUPERLI…" at bounding box center [557, 306] width 1115 height 612
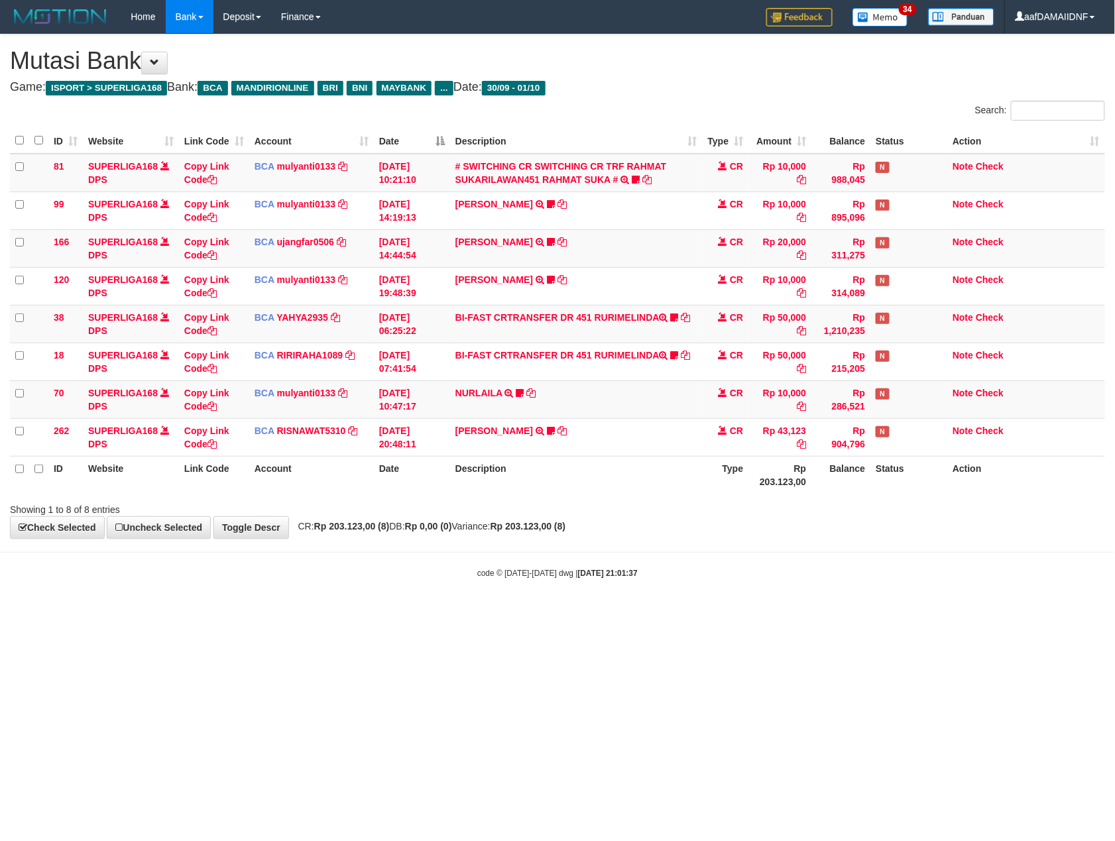
click at [869, 612] on html "Toggle navigation Home Bank Account List Load By Website Group [ISPORT] SUPERLI…" at bounding box center [557, 306] width 1115 height 612
click at [867, 612] on html "Toggle navigation Home Bank Account List Load By Website Group [ISPORT] SUPERLI…" at bounding box center [557, 306] width 1115 height 612
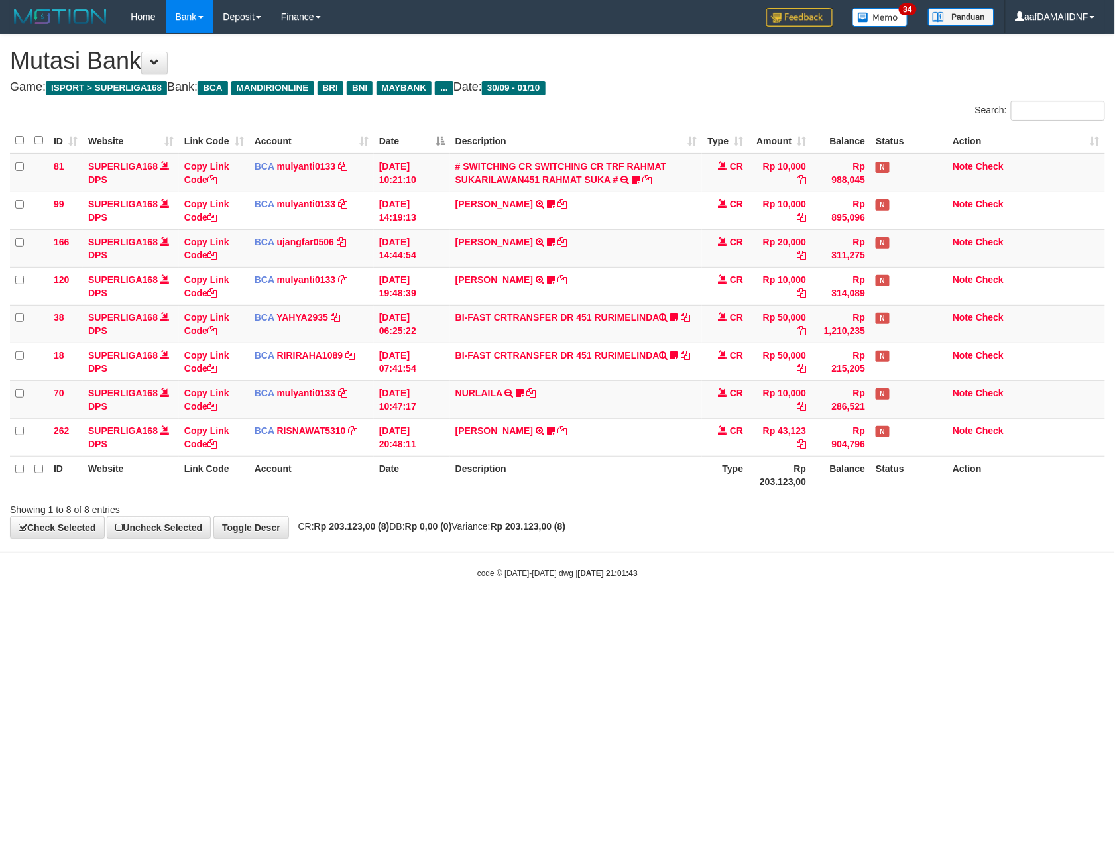
click at [867, 612] on html "Toggle navigation Home Bank Account List Load By Website Group [ISPORT] SUPERLI…" at bounding box center [557, 306] width 1115 height 612
click at [870, 612] on html "Toggle navigation Home Bank Account List Load By Website Group [ISPORT] SUPERLI…" at bounding box center [557, 306] width 1115 height 612
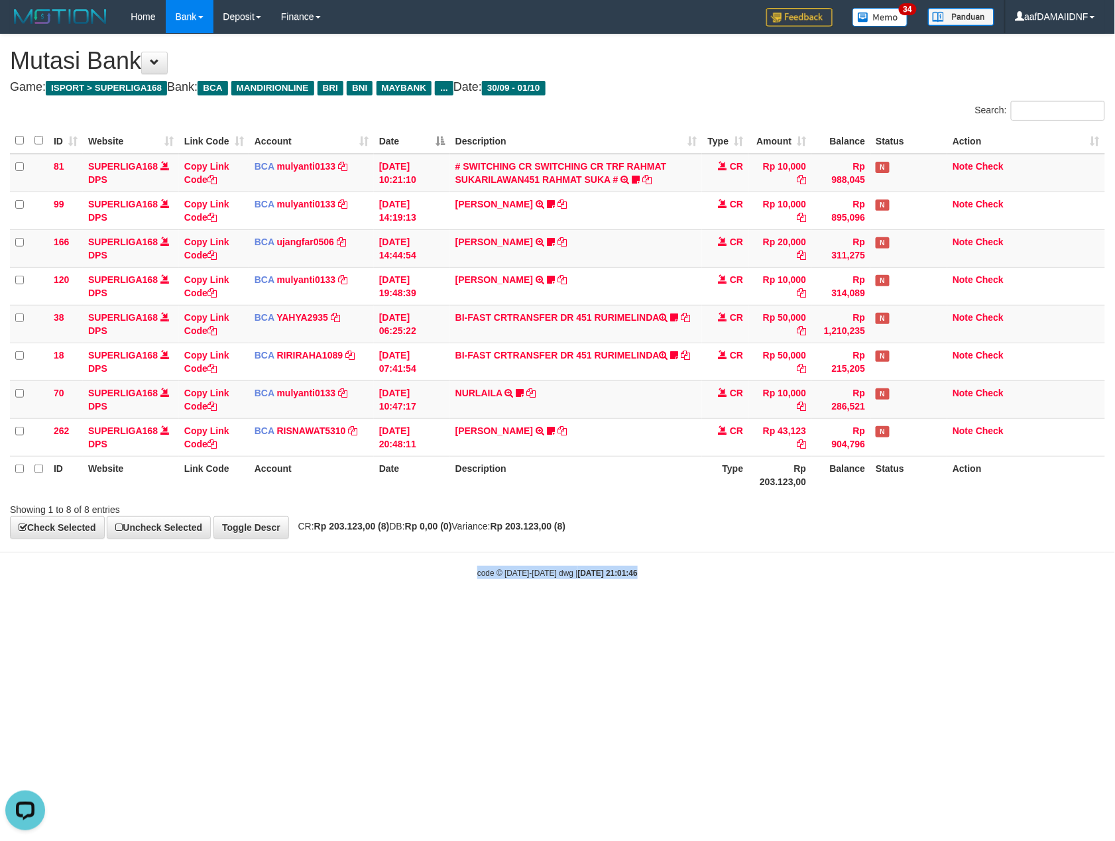
click at [870, 612] on html "Toggle navigation Home Bank Account List Load By Website Group [ISPORT] SUPERLI…" at bounding box center [557, 306] width 1115 height 612
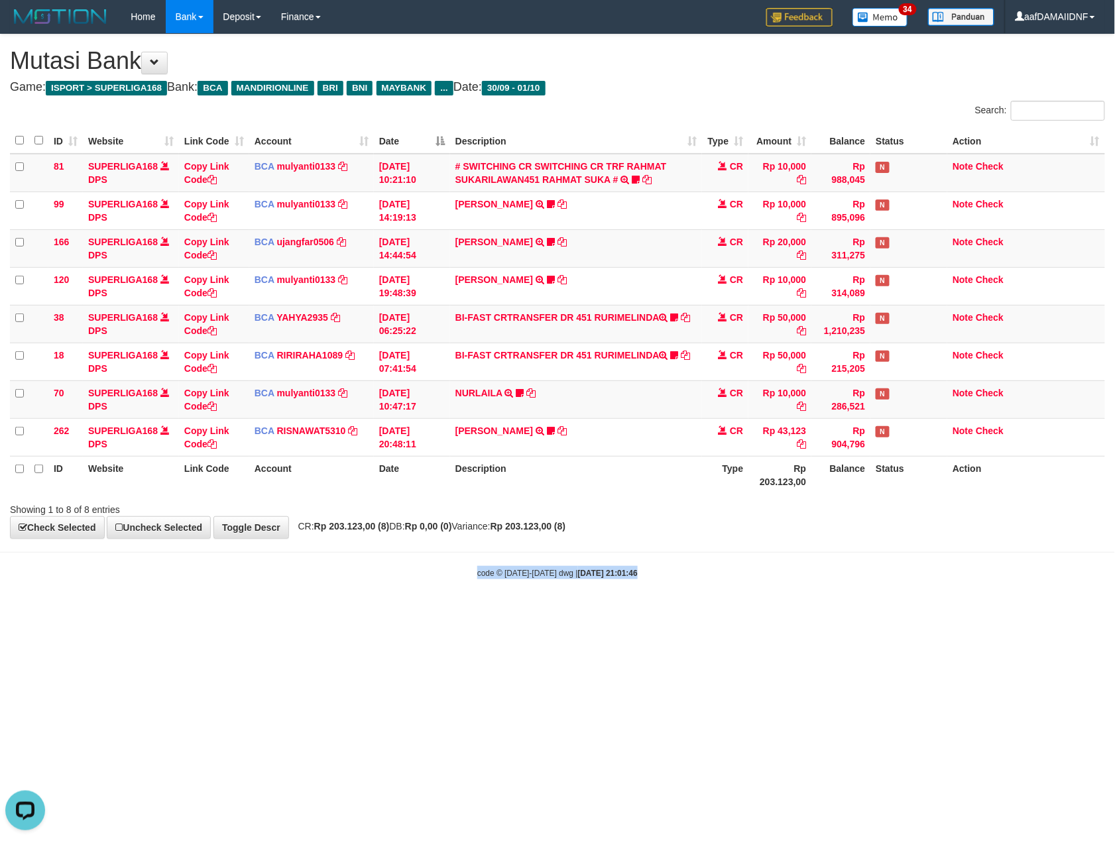
click at [870, 612] on html "Toggle navigation Home Bank Account List Load By Website Group [ISPORT] SUPERLI…" at bounding box center [557, 306] width 1115 height 612
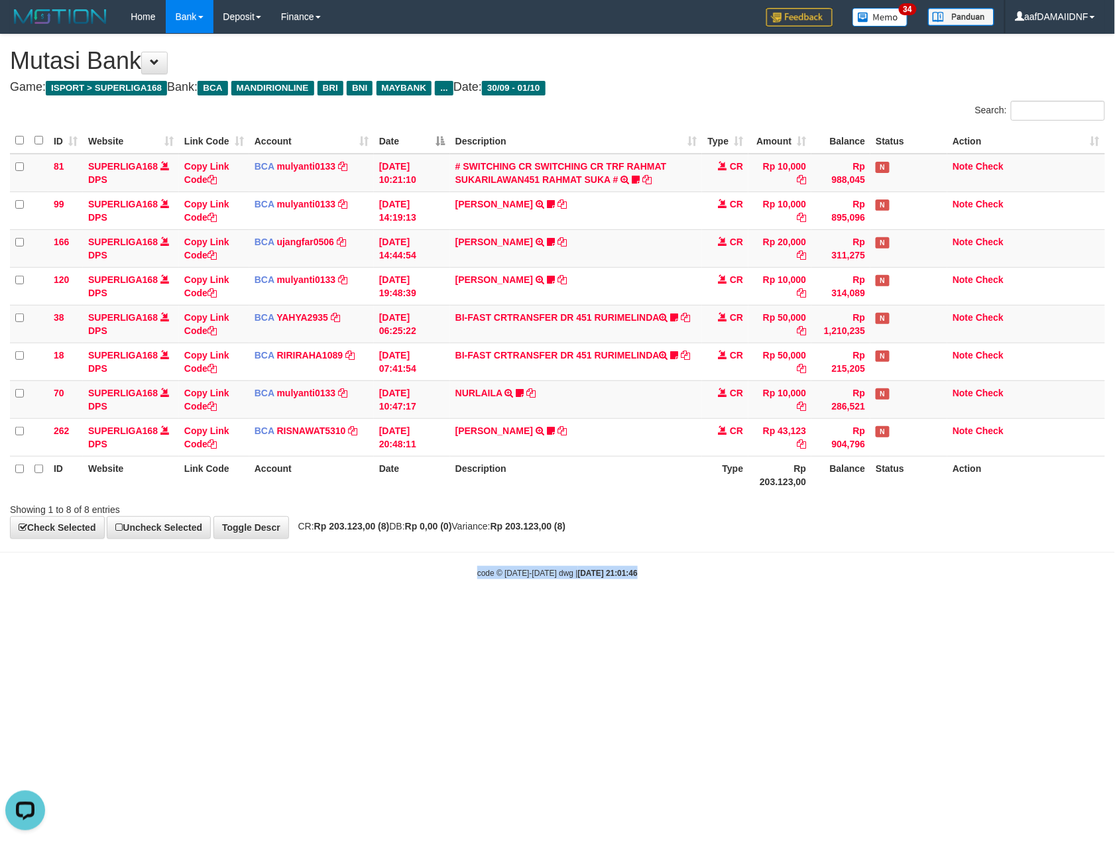
click at [870, 612] on html "Toggle navigation Home Bank Account List Load By Website Group [ISPORT] SUPERLI…" at bounding box center [557, 306] width 1115 height 612
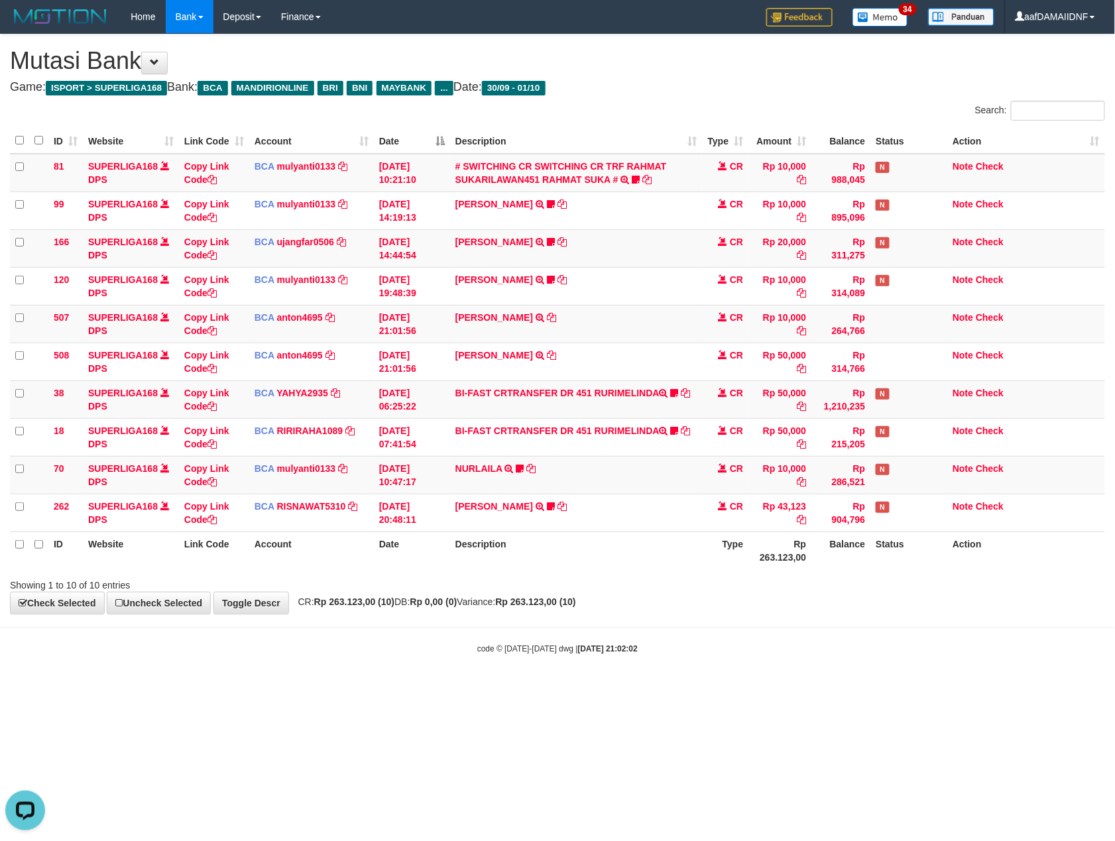
click at [871, 651] on div "code © 2012-2018 dwg | 2025/10/01 21:02:02" at bounding box center [557, 648] width 1115 height 13
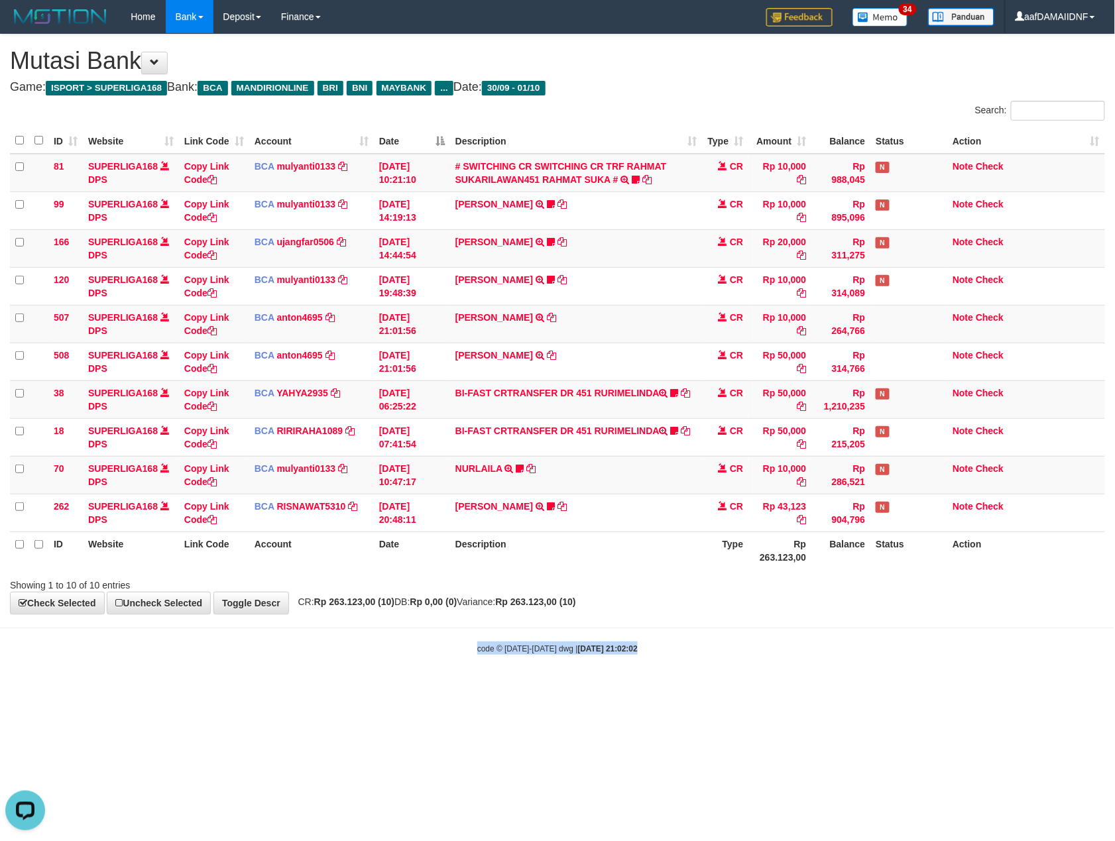
click at [871, 651] on div "code © 2012-2018 dwg | 2025/10/01 21:02:02" at bounding box center [557, 648] width 1115 height 13
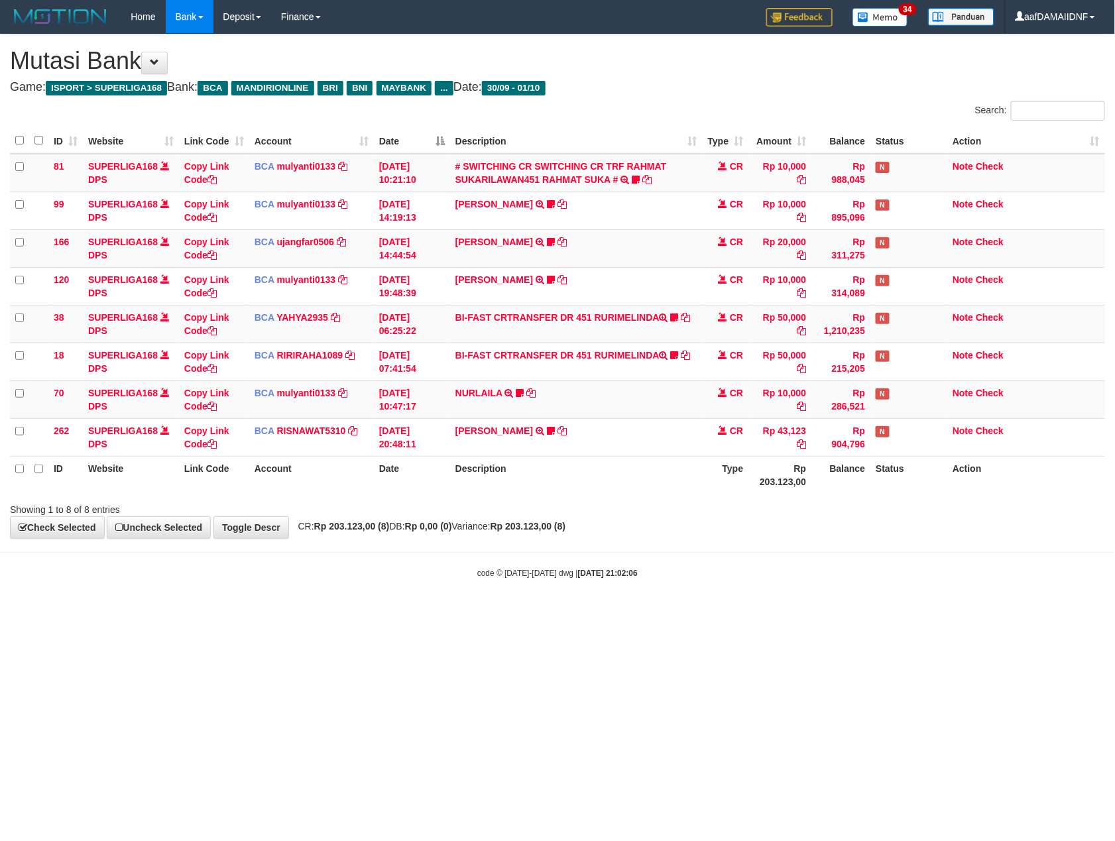
click at [871, 612] on html "Toggle navigation Home Bank Account List Load By Website Group [ISPORT] SUPERLI…" at bounding box center [557, 306] width 1115 height 612
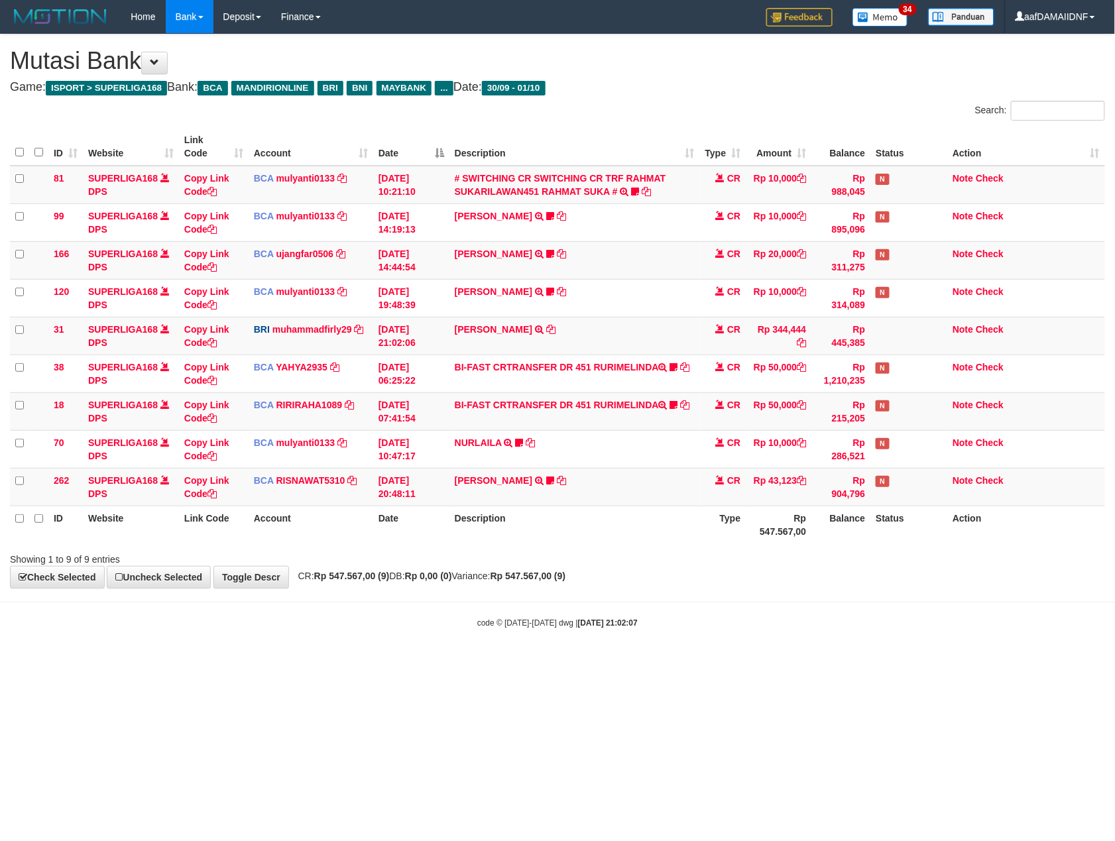
click at [871, 655] on body "Toggle navigation Home Bank Account List Load By Website Group [ISPORT] SUPERLI…" at bounding box center [557, 331] width 1115 height 662
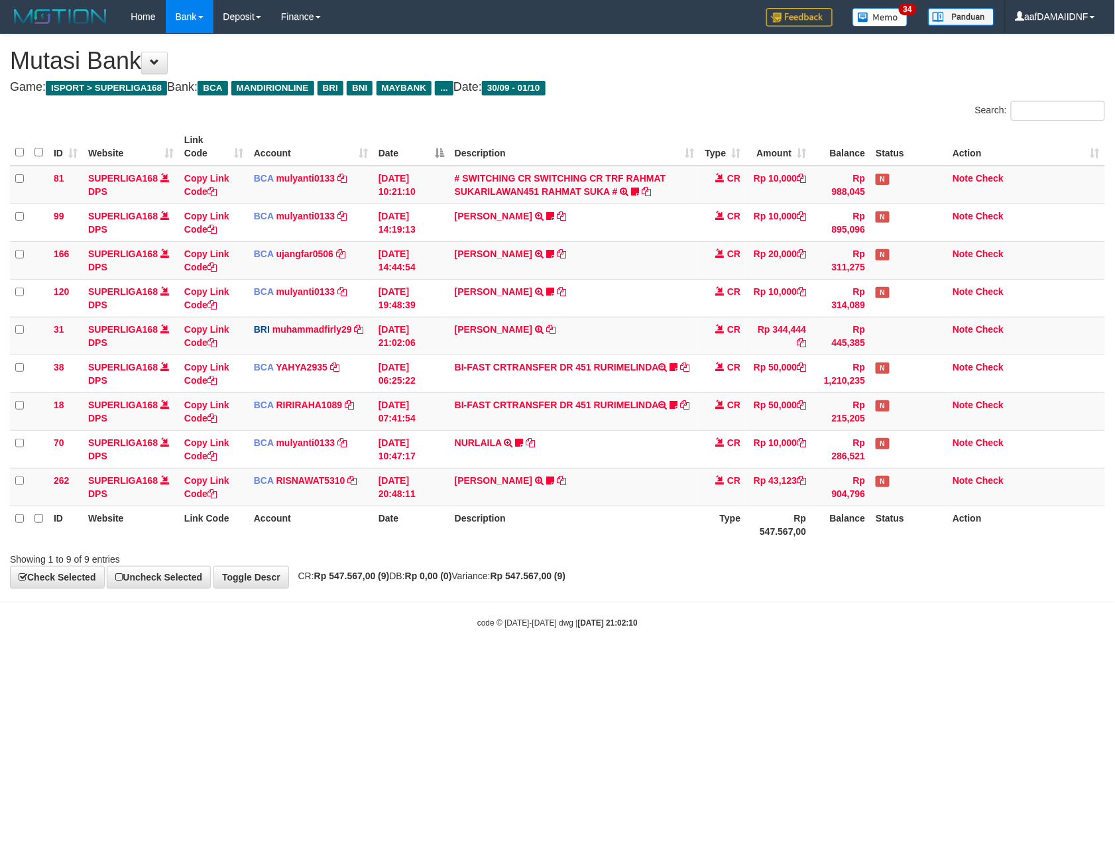
click at [871, 655] on body "Toggle navigation Home Bank Account List Load By Website Group [ISPORT] SUPERLI…" at bounding box center [557, 331] width 1115 height 662
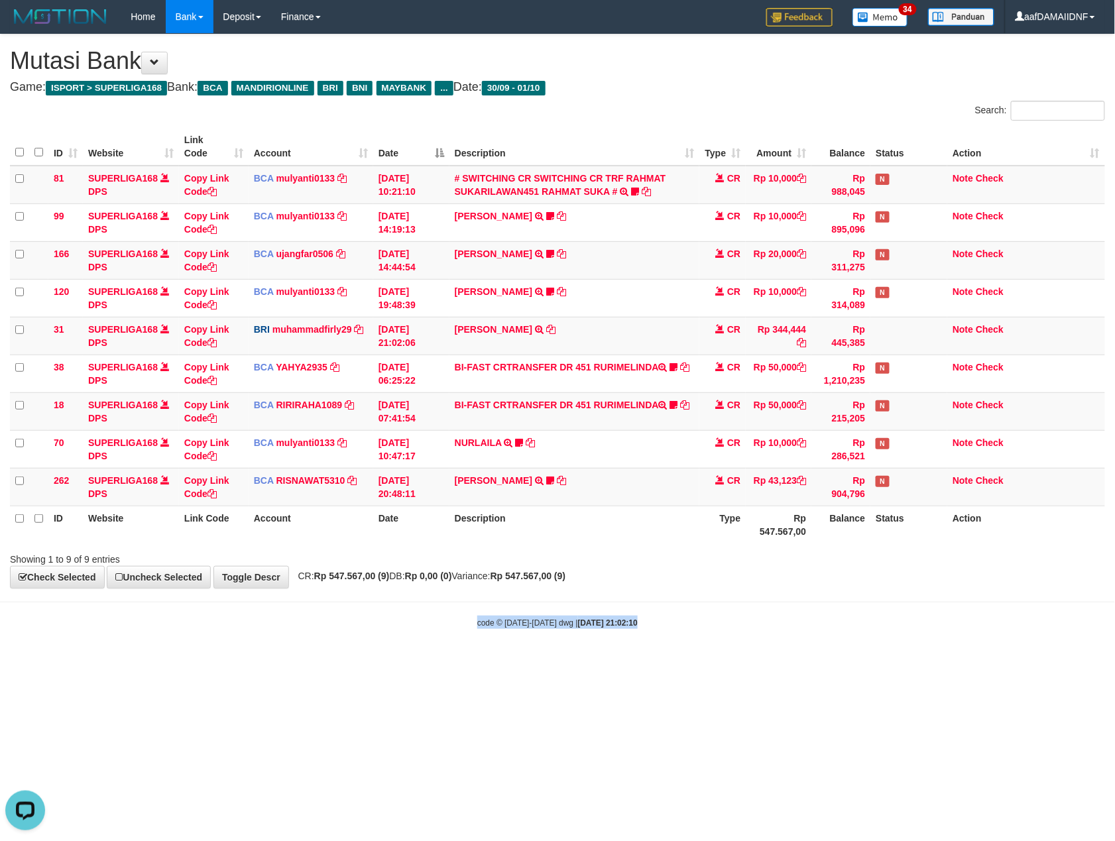
click at [871, 655] on body "Toggle navigation Home Bank Account List Load By Website Group [ISPORT] SUPERLI…" at bounding box center [557, 331] width 1115 height 662
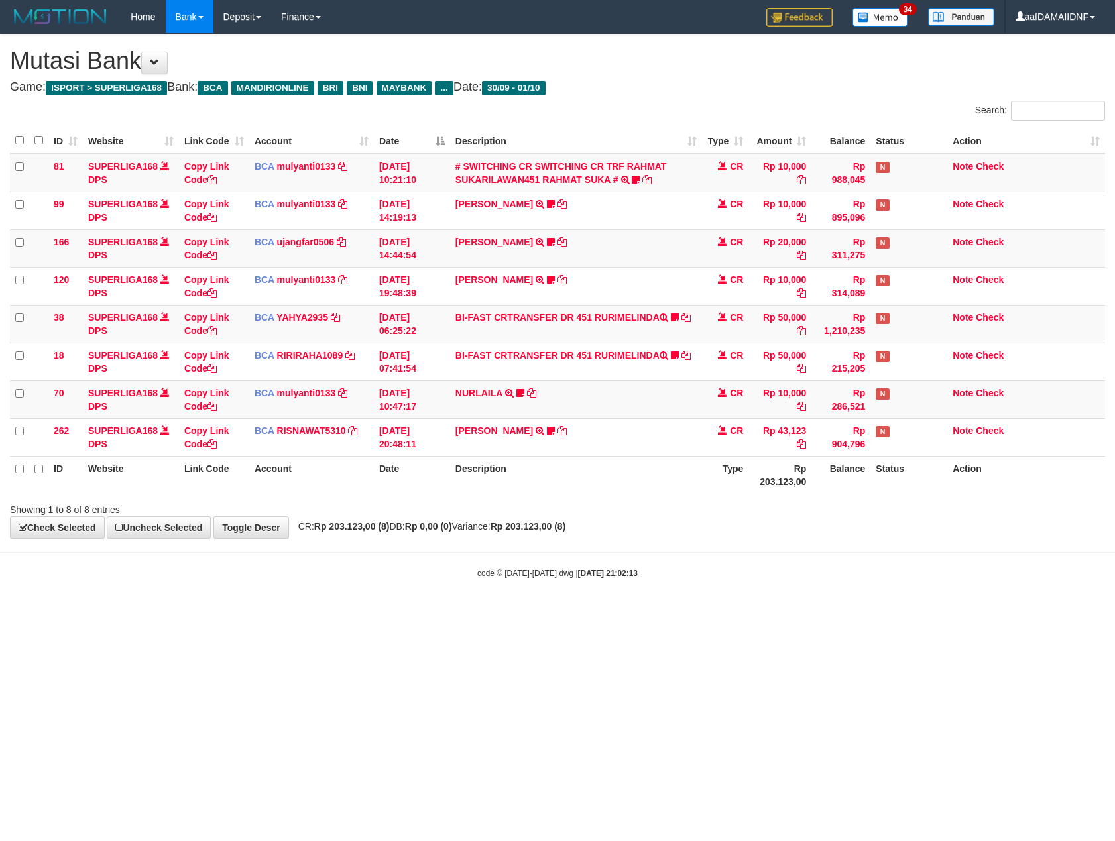
click at [871, 612] on html "Toggle navigation Home Bank Account List Load By Website Group [ISPORT] SUPERLI…" at bounding box center [557, 306] width 1115 height 612
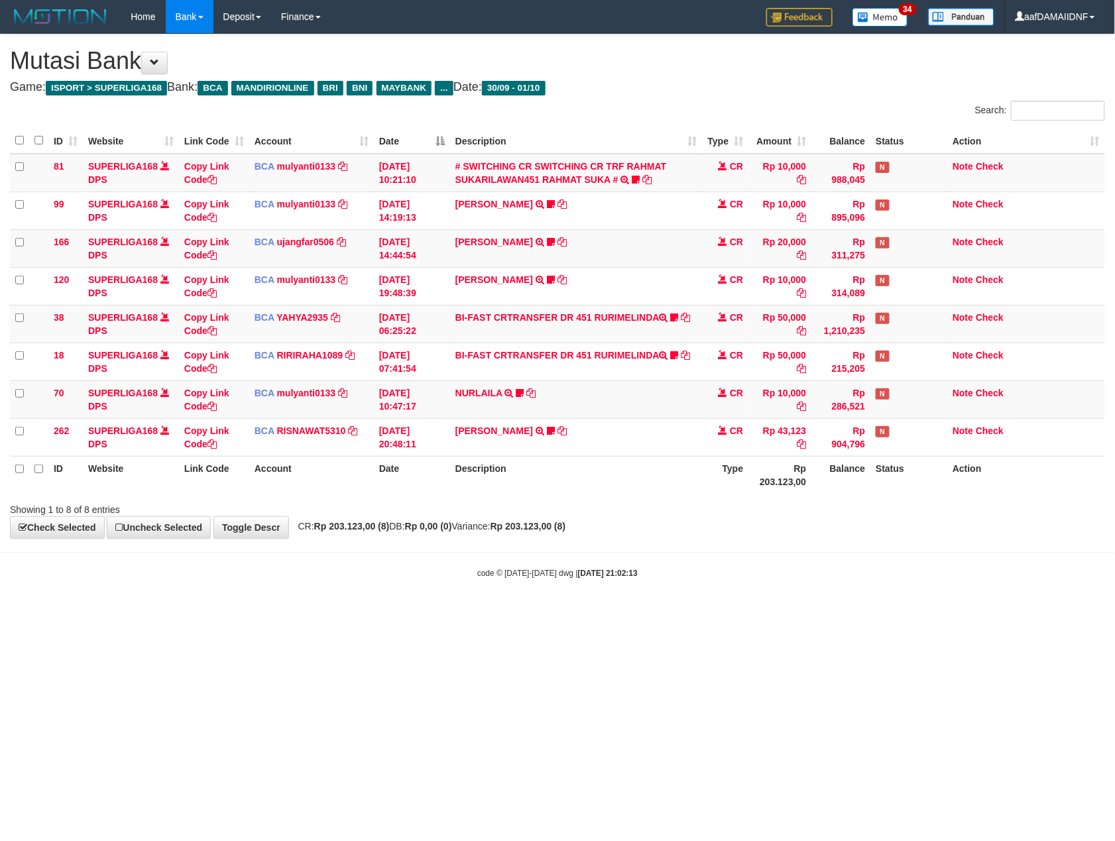
click at [871, 612] on html "Toggle navigation Home Bank Account List Load By Website Group [ISPORT] SUPERLI…" at bounding box center [557, 306] width 1115 height 612
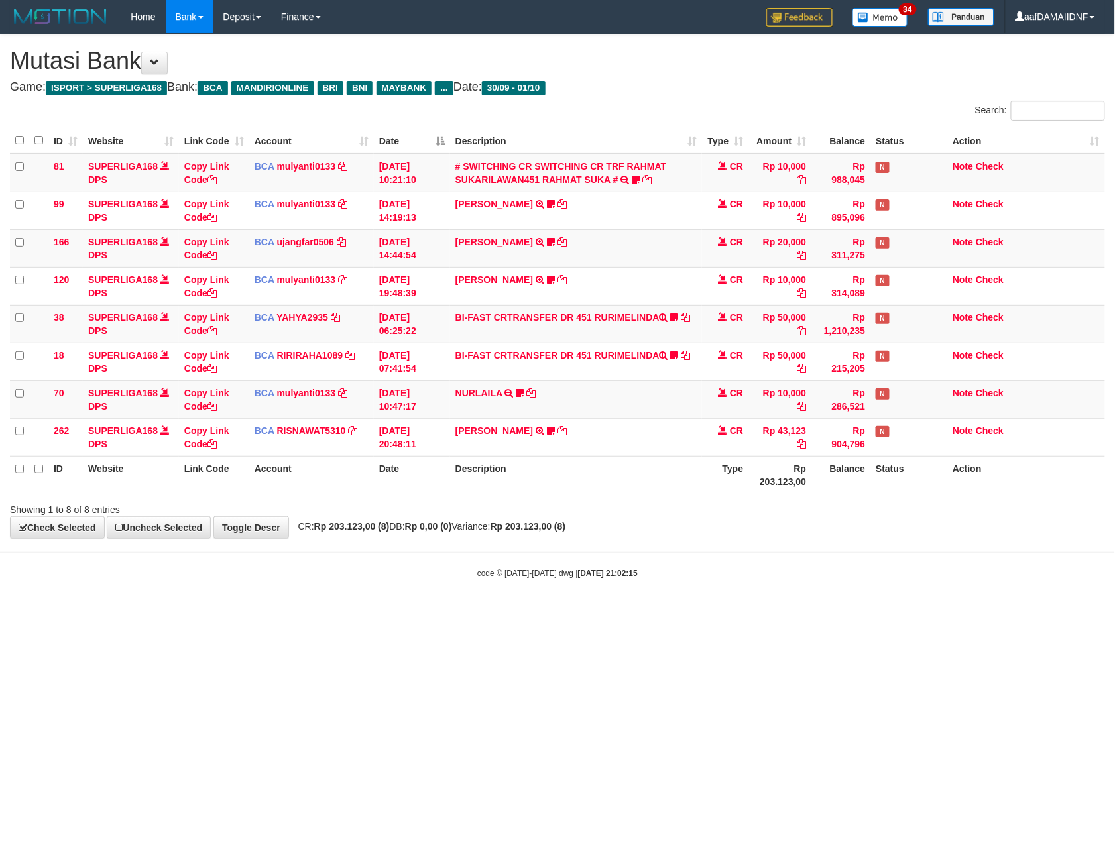
click at [871, 612] on html "Toggle navigation Home Bank Account List Load By Website Group [ISPORT] SUPERLI…" at bounding box center [557, 306] width 1115 height 612
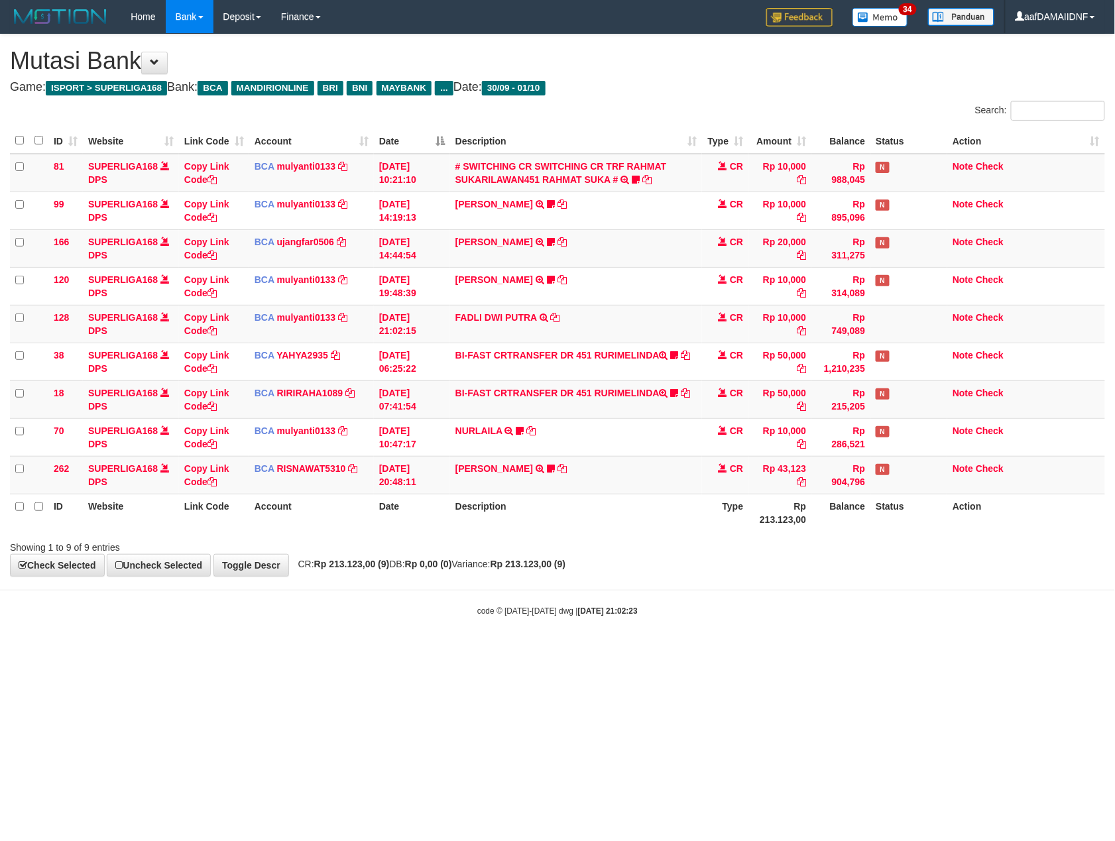
click at [872, 650] on html "Toggle navigation Home Bank Account List Load By Website Group [ISPORT] SUPERLI…" at bounding box center [557, 325] width 1115 height 650
drag, startPoint x: 0, startPoint y: 0, endPoint x: 873, endPoint y: 657, distance: 1092.7
click at [873, 650] on html "Toggle navigation Home Bank Account List Load By Website Group [ISPORT] SUPERLI…" at bounding box center [557, 325] width 1115 height 650
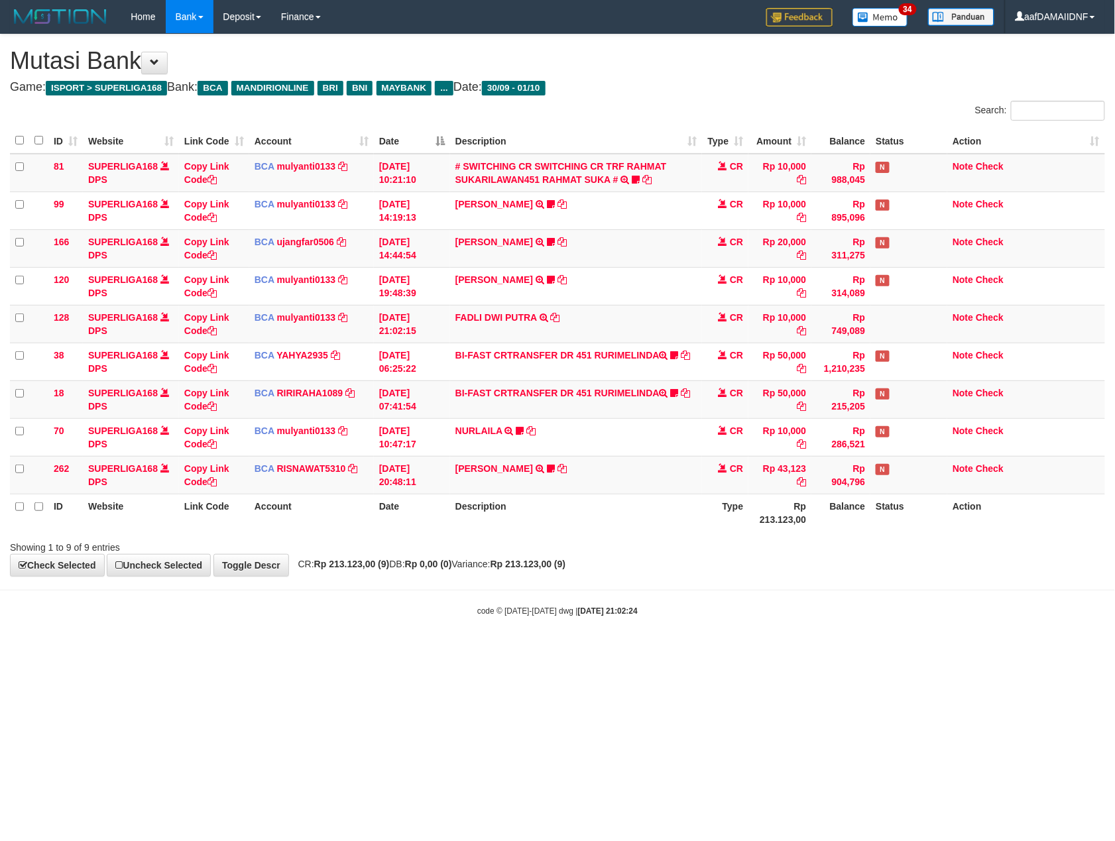
click at [873, 650] on html "Toggle navigation Home Bank Account List Load By Website Group [ISPORT] SUPERLI…" at bounding box center [557, 325] width 1115 height 650
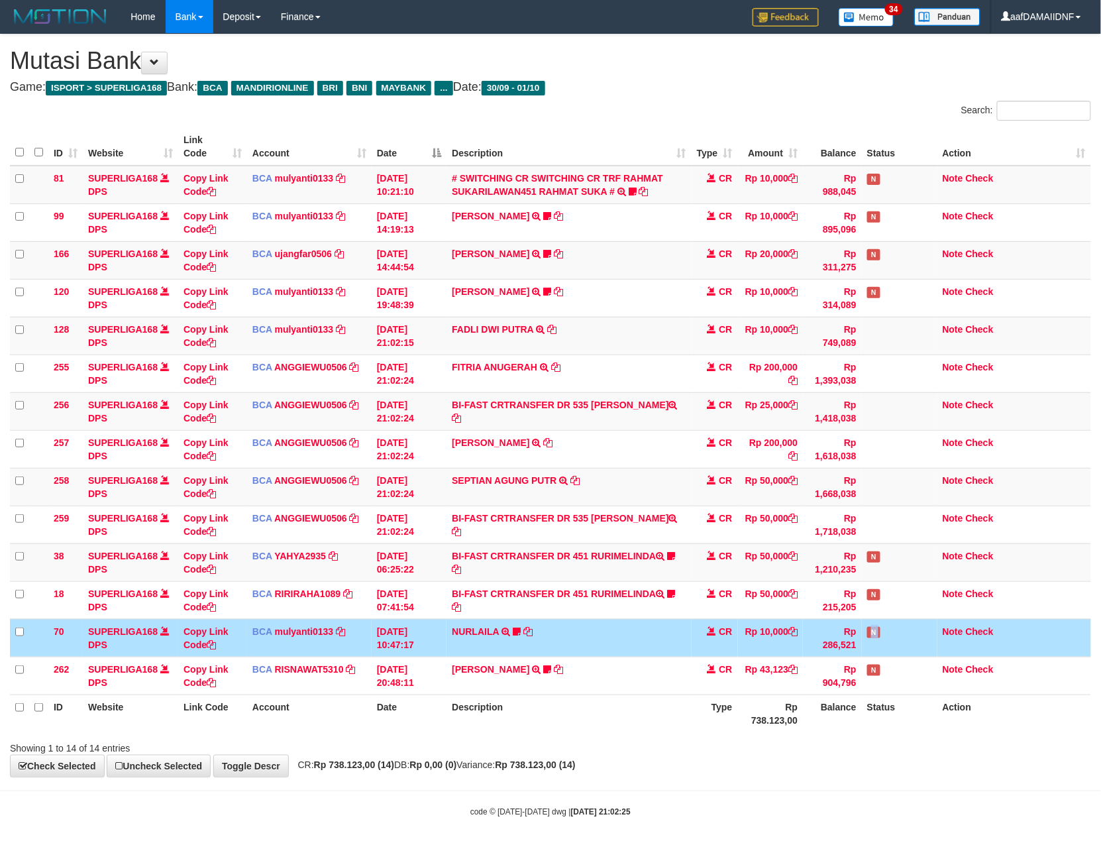
click at [873, 657] on td "N" at bounding box center [900, 638] width 76 height 38
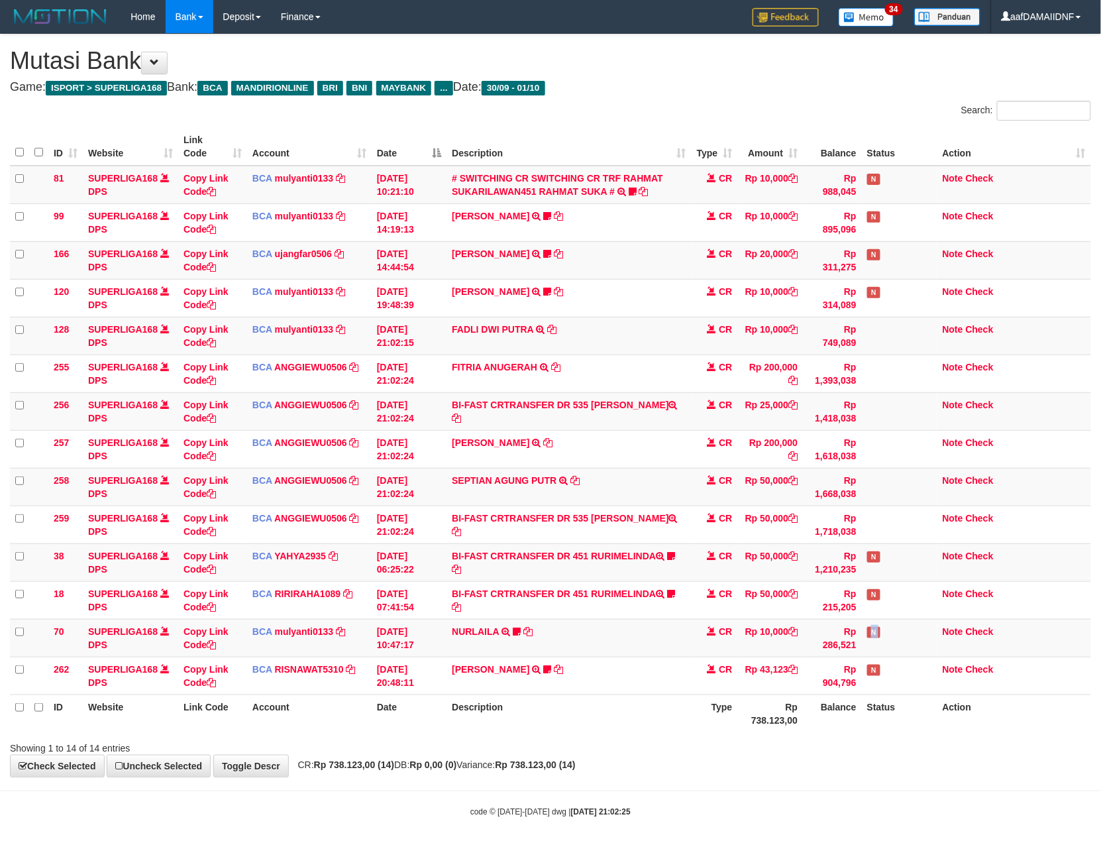
click at [873, 657] on td "N" at bounding box center [900, 638] width 76 height 38
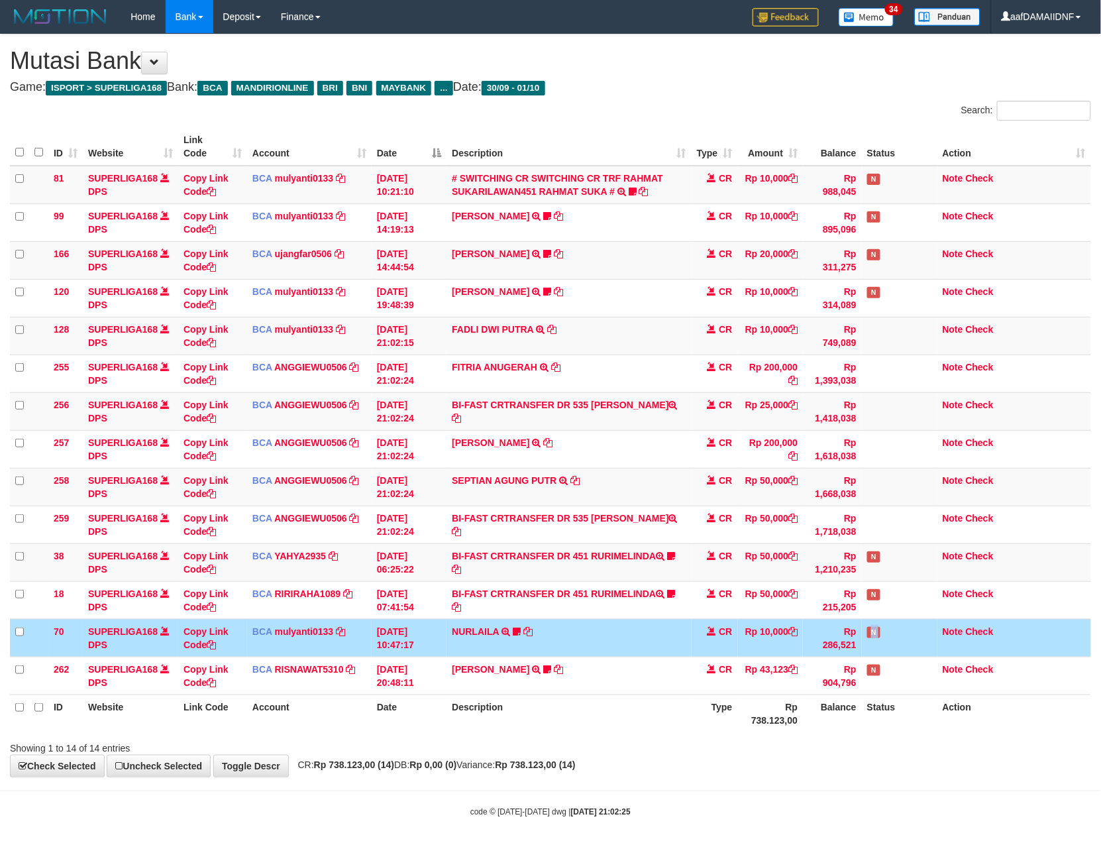
drag, startPoint x: 0, startPoint y: 0, endPoint x: 873, endPoint y: 657, distance: 1092.7
click at [873, 657] on td "N" at bounding box center [900, 638] width 76 height 38
drag, startPoint x: 0, startPoint y: 0, endPoint x: 873, endPoint y: 657, distance: 1092.7
click at [873, 657] on td "N" at bounding box center [900, 638] width 76 height 38
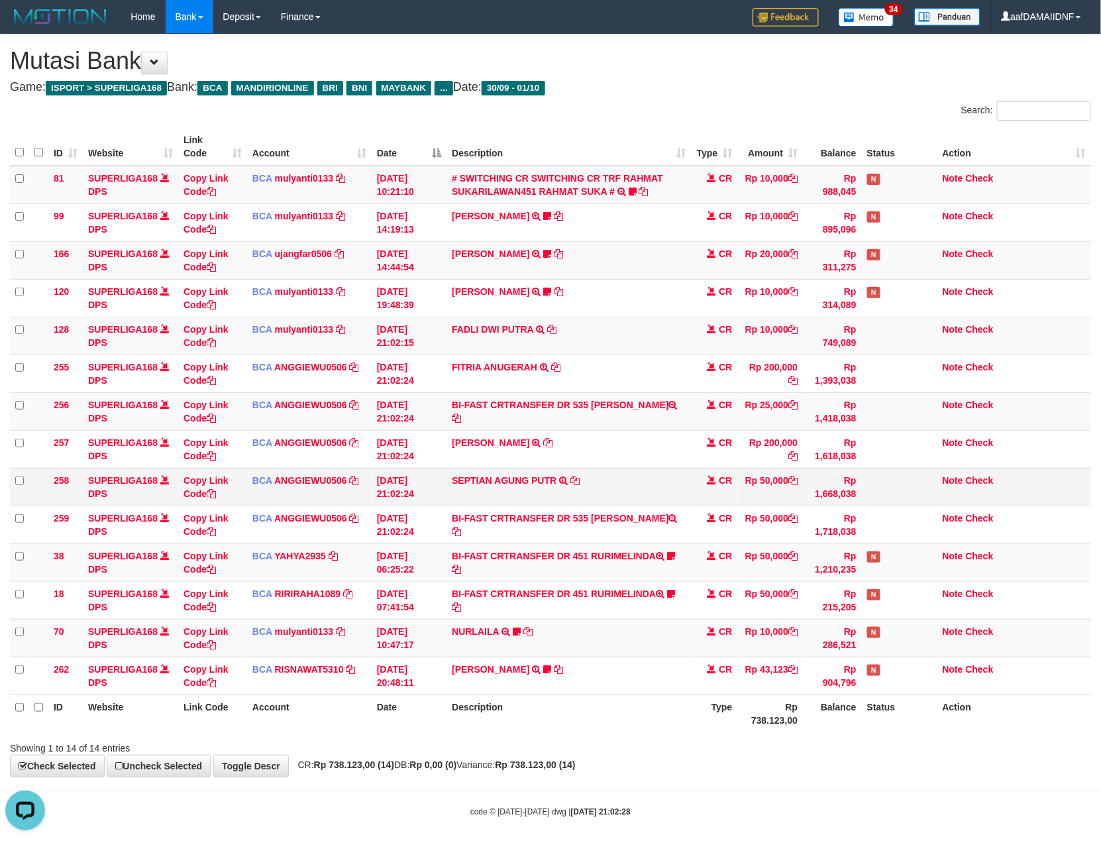
click at [722, 490] on td "CR" at bounding box center [715, 487] width 46 height 38
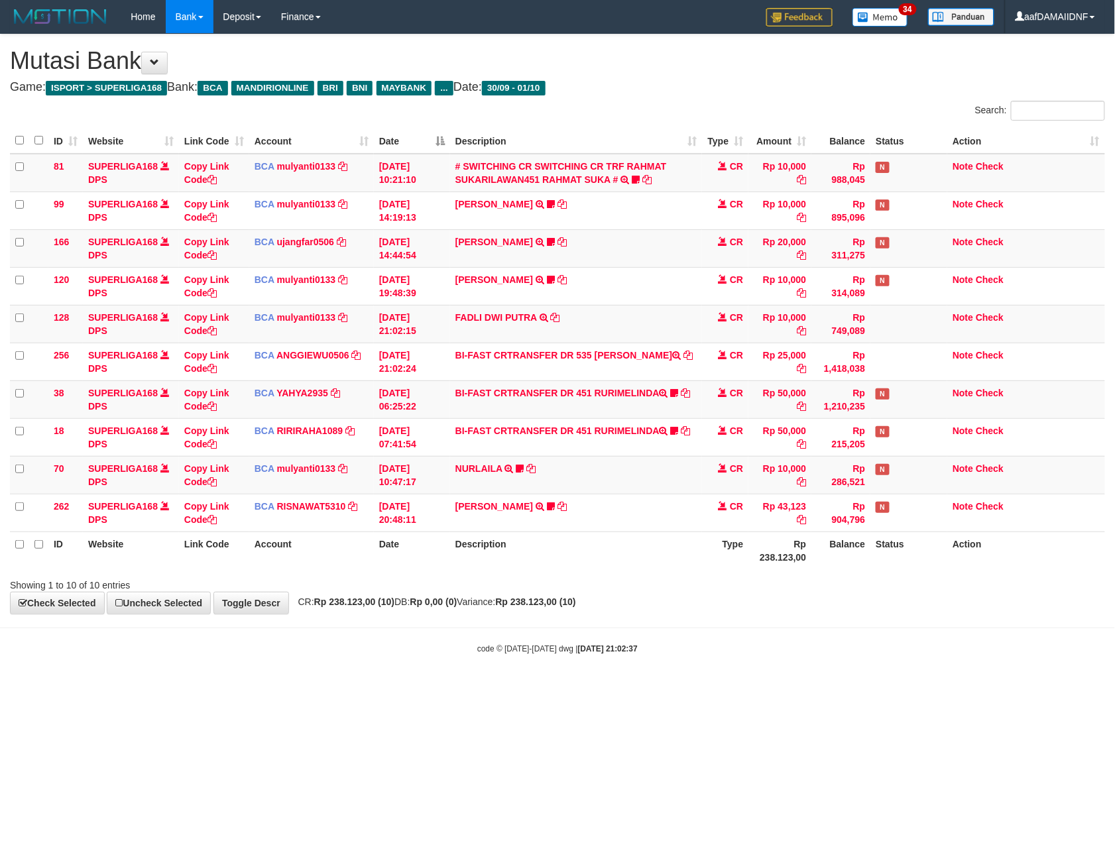
click at [722, 490] on td "CR" at bounding box center [725, 475] width 46 height 38
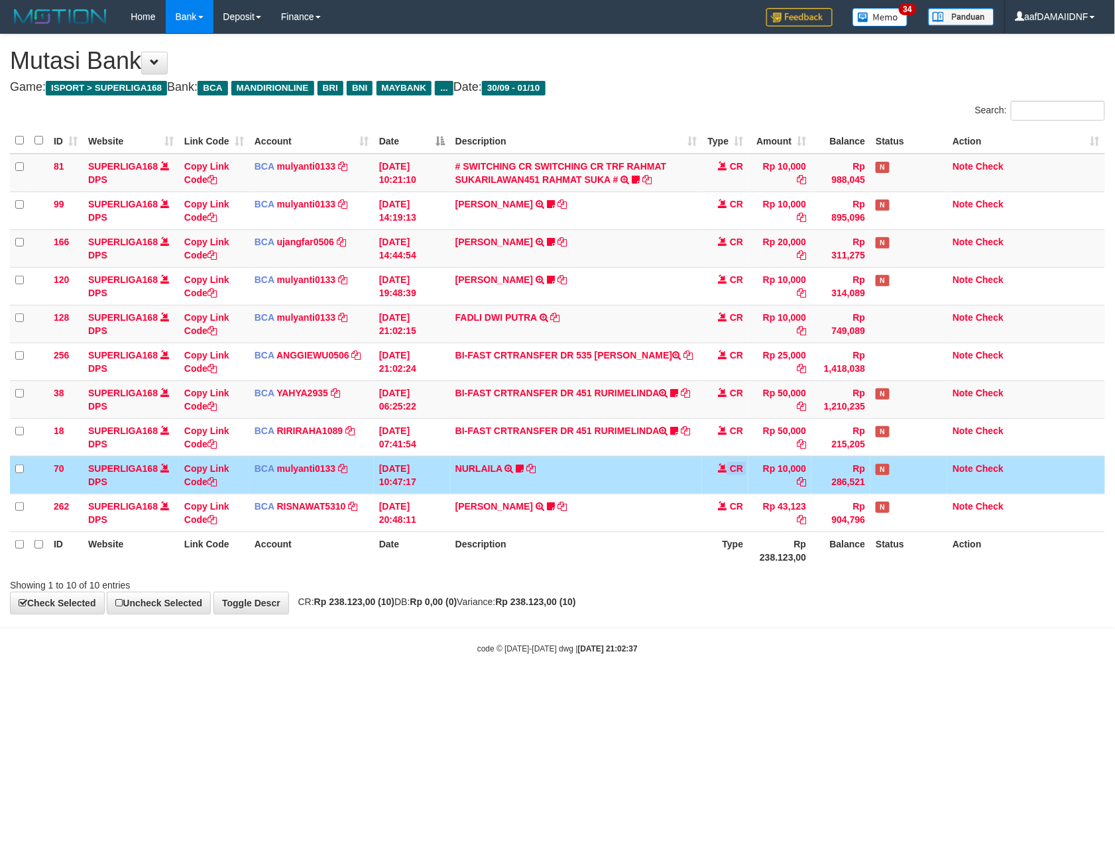
click at [722, 490] on td "CR" at bounding box center [725, 475] width 46 height 38
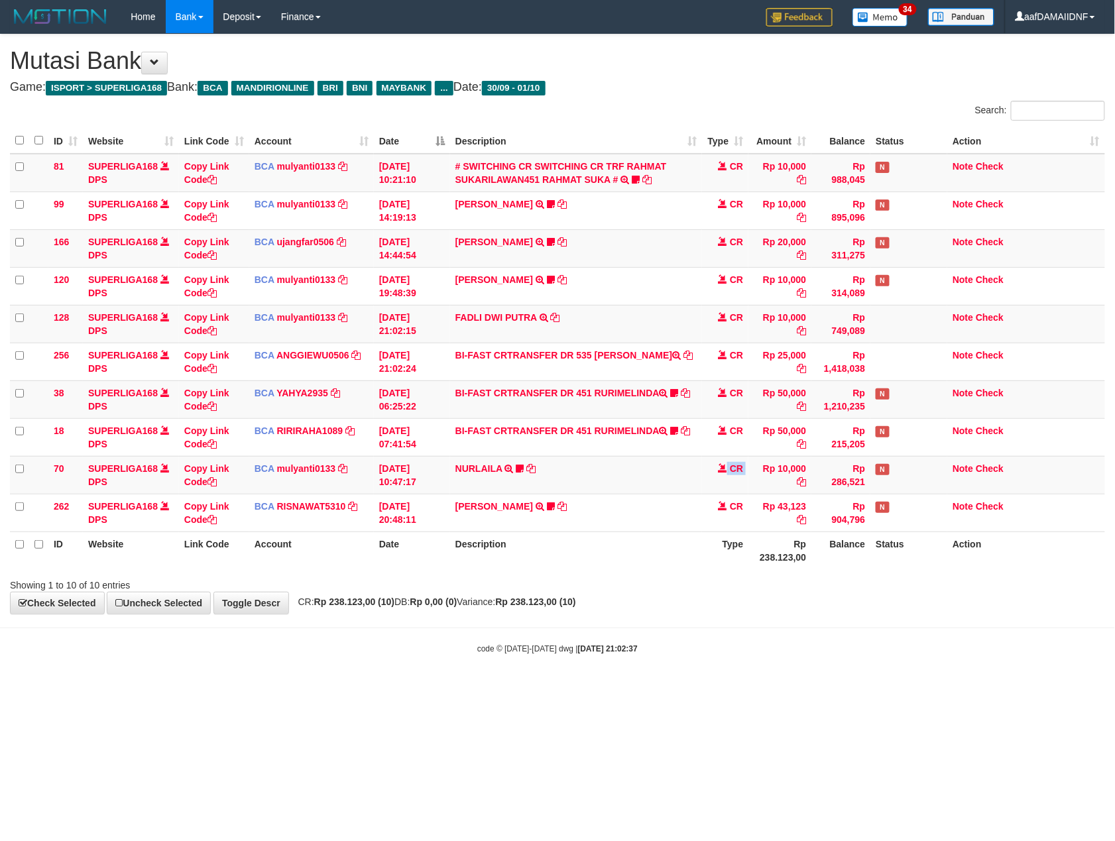
click at [722, 490] on td "CR" at bounding box center [725, 475] width 46 height 38
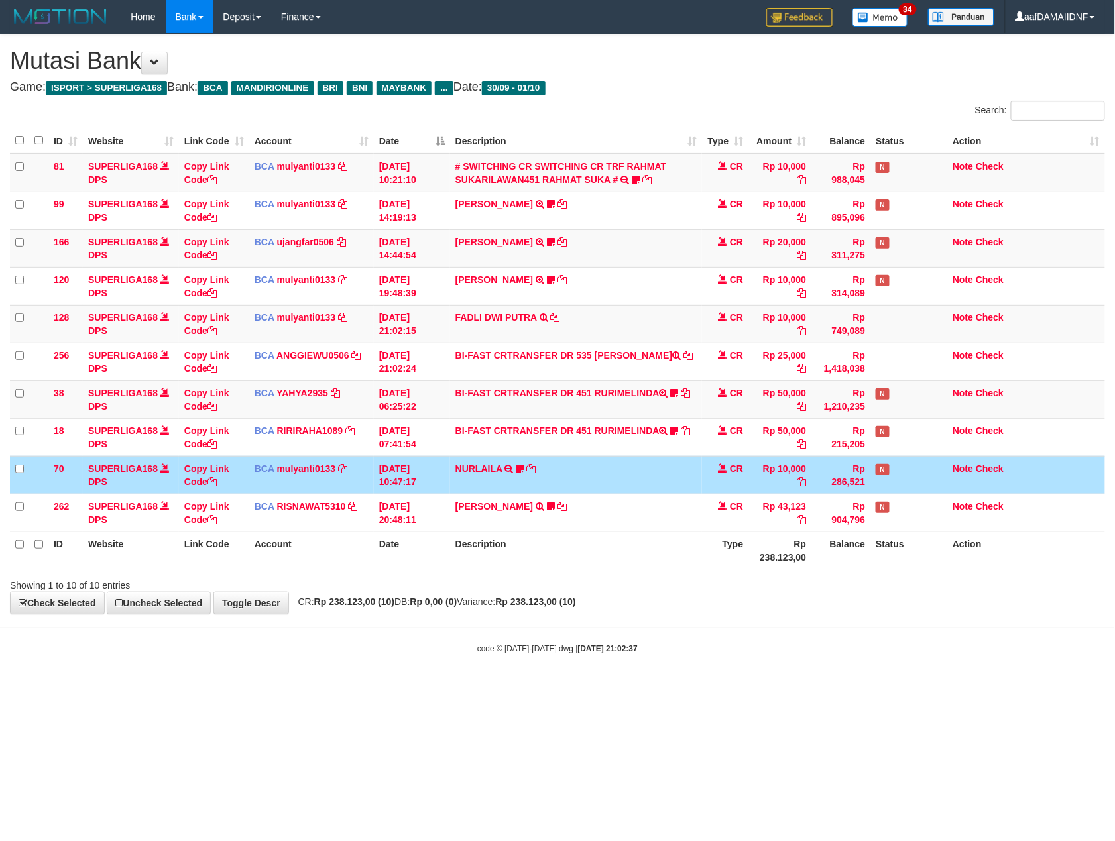
click at [759, 635] on body "Toggle navigation Home Bank Account List Load By Website Group [ISPORT] SUPERLI…" at bounding box center [557, 344] width 1115 height 688
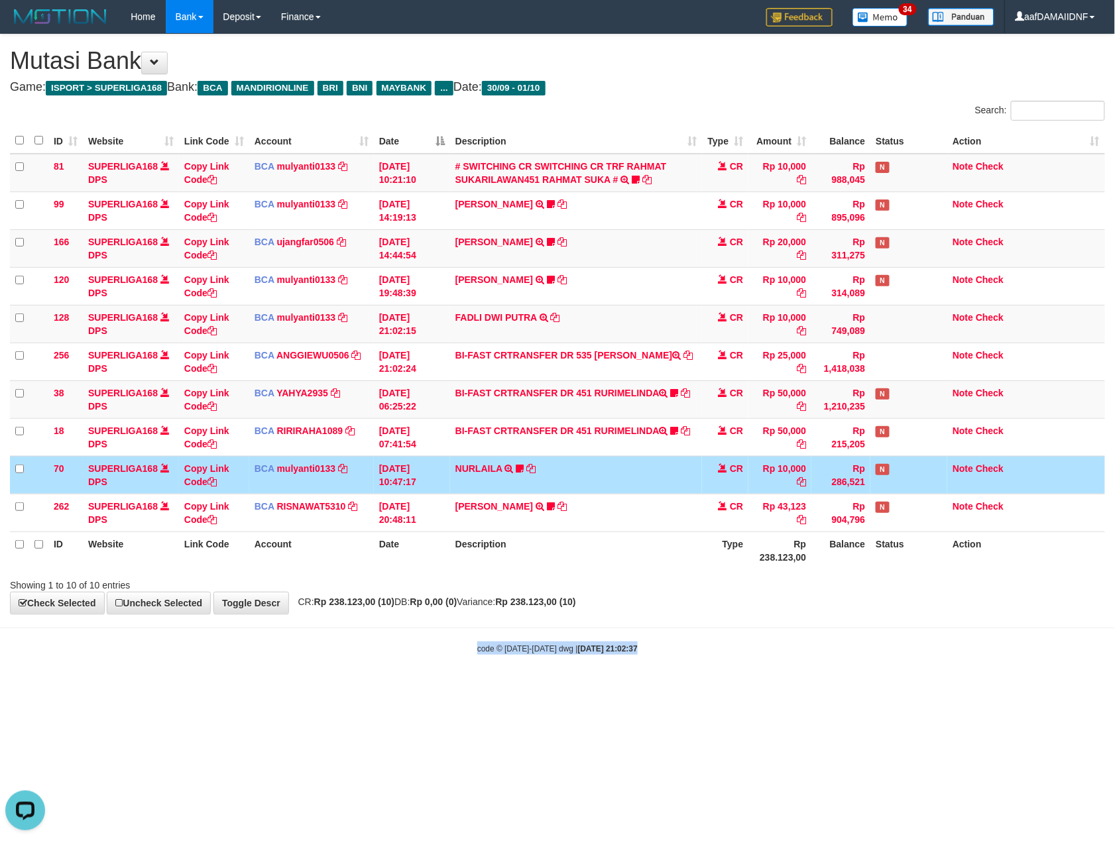
click at [759, 635] on body "Toggle navigation Home Bank Account List Load By Website Group [ISPORT] SUPERLI…" at bounding box center [557, 344] width 1115 height 688
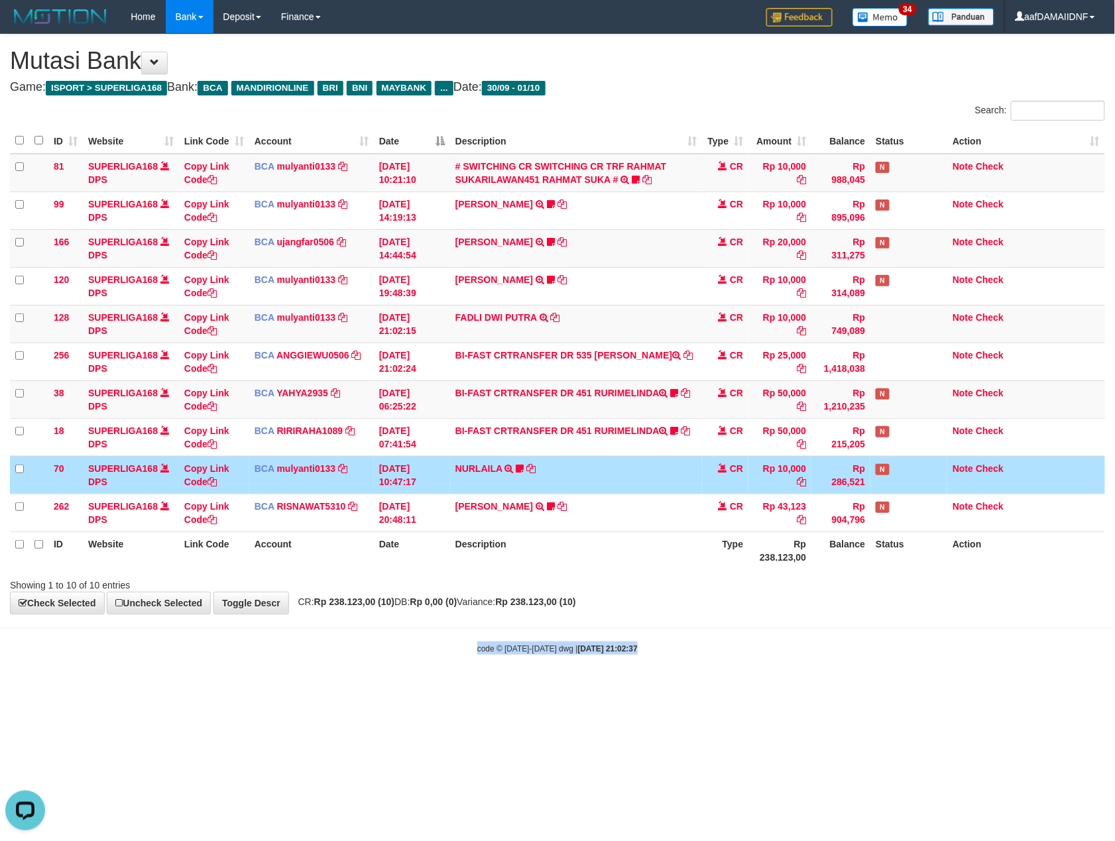
click at [759, 635] on body "Toggle navigation Home Bank Account List Load By Website Group [ISPORT] SUPERLI…" at bounding box center [557, 344] width 1115 height 688
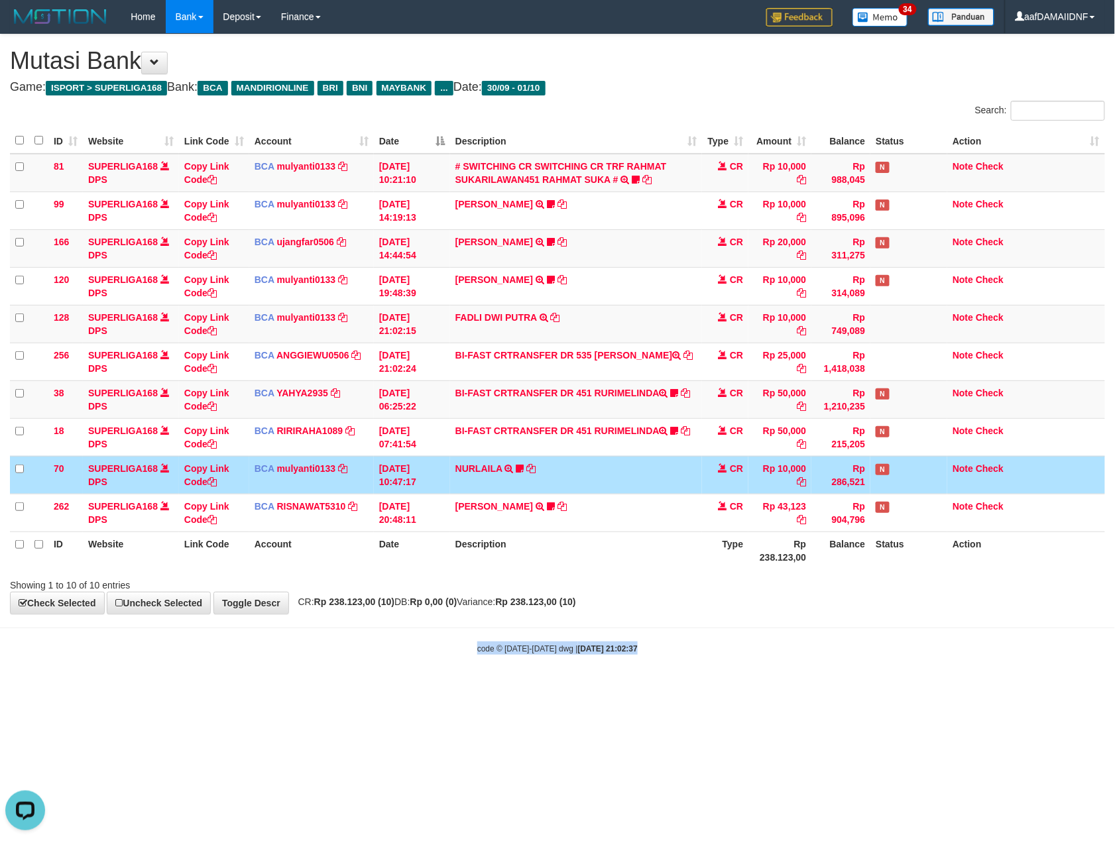
click at [759, 635] on body "Toggle navigation Home Bank Account List Load By Website Group [ISPORT] SUPERLI…" at bounding box center [557, 344] width 1115 height 688
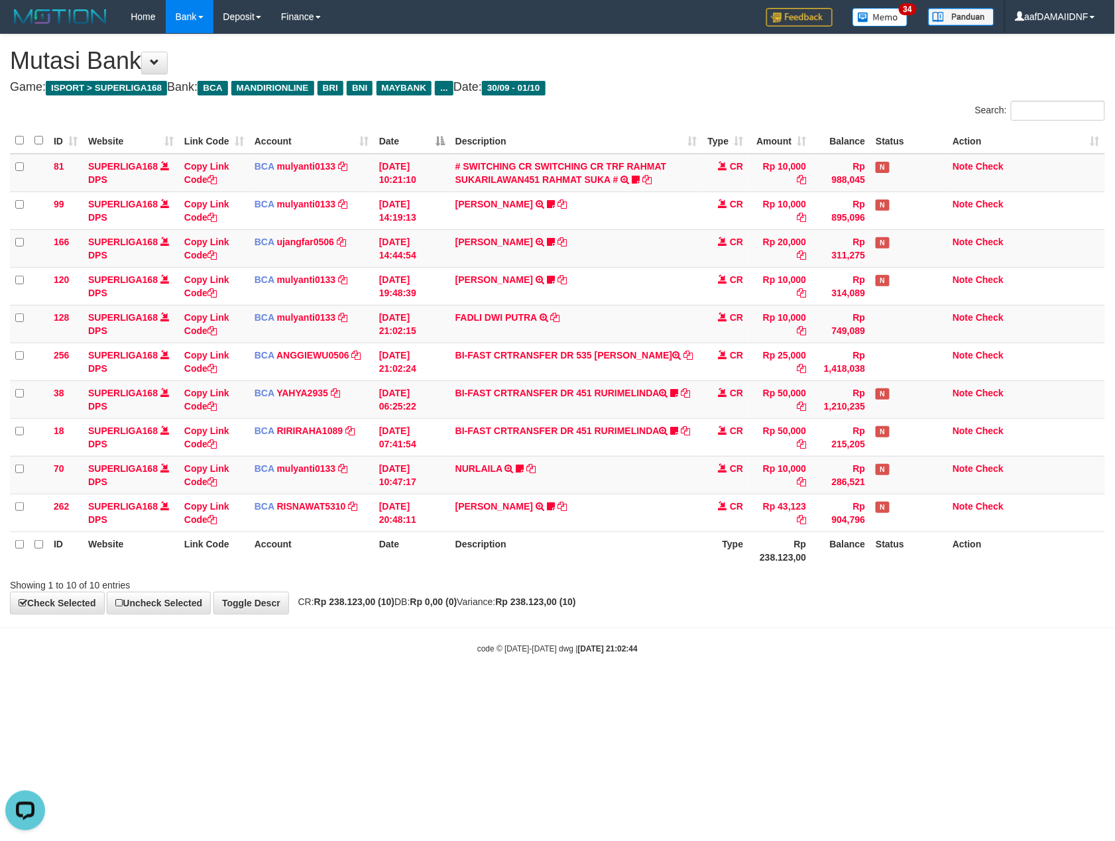
drag, startPoint x: 0, startPoint y: 0, endPoint x: 759, endPoint y: 635, distance: 989.4
click at [759, 635] on body "Toggle navigation Home Bank Account List Load By Website Group [ISPORT] SUPERLI…" at bounding box center [557, 344] width 1115 height 688
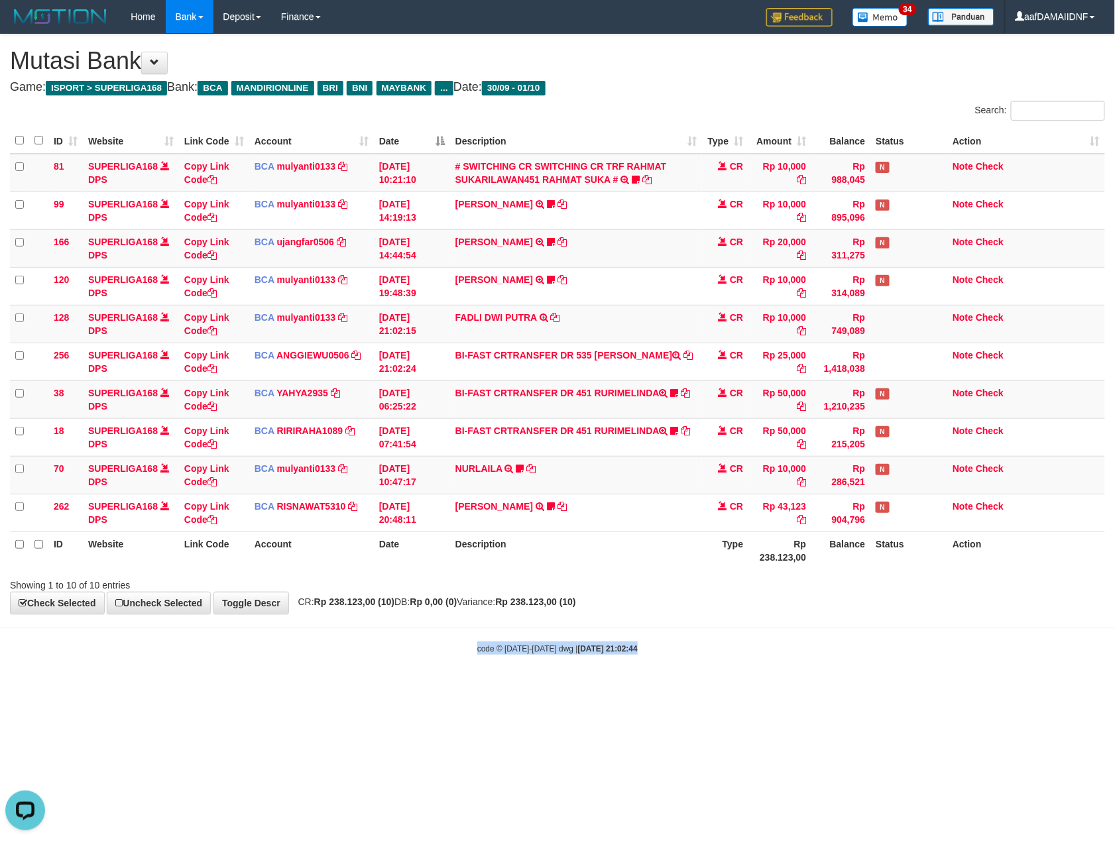
click at [758, 635] on body "Toggle navigation Home Bank Account List Load By Website Group [ISPORT] SUPERLI…" at bounding box center [557, 344] width 1115 height 688
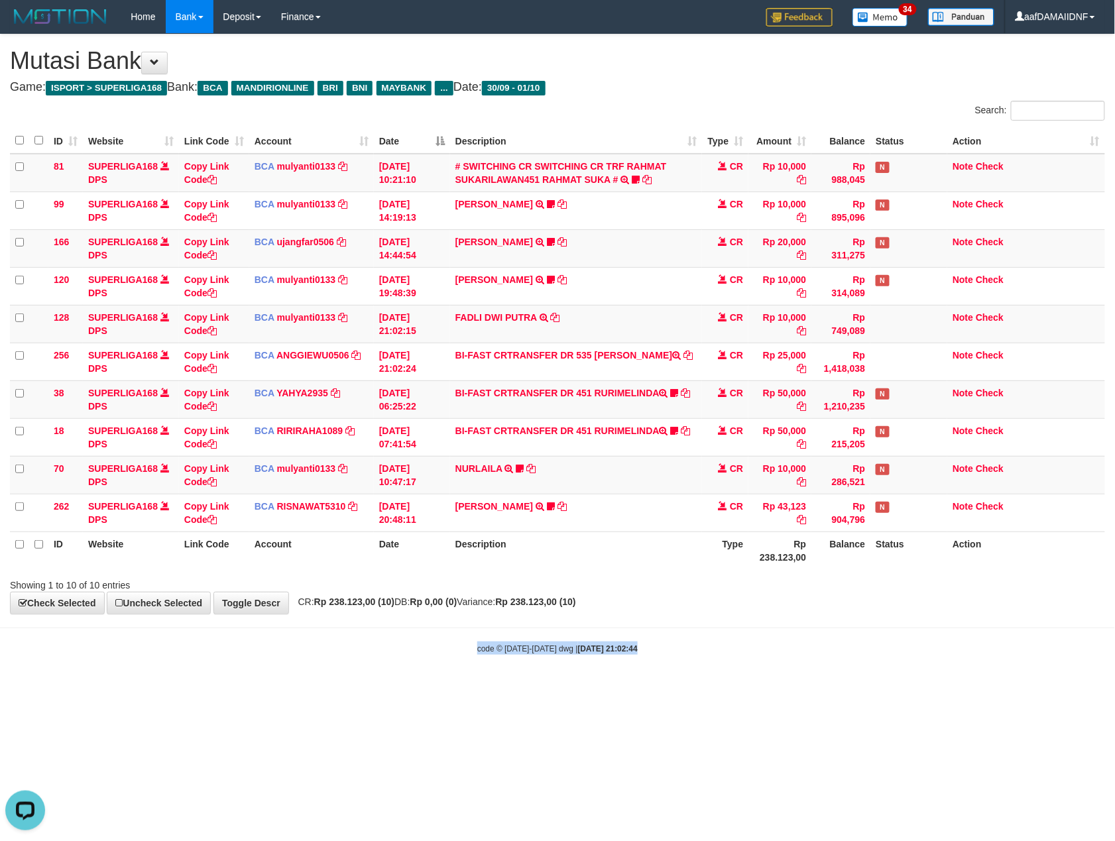
click at [758, 635] on body "Toggle navigation Home Bank Account List Load By Website Group [ISPORT] SUPERLI…" at bounding box center [557, 344] width 1115 height 688
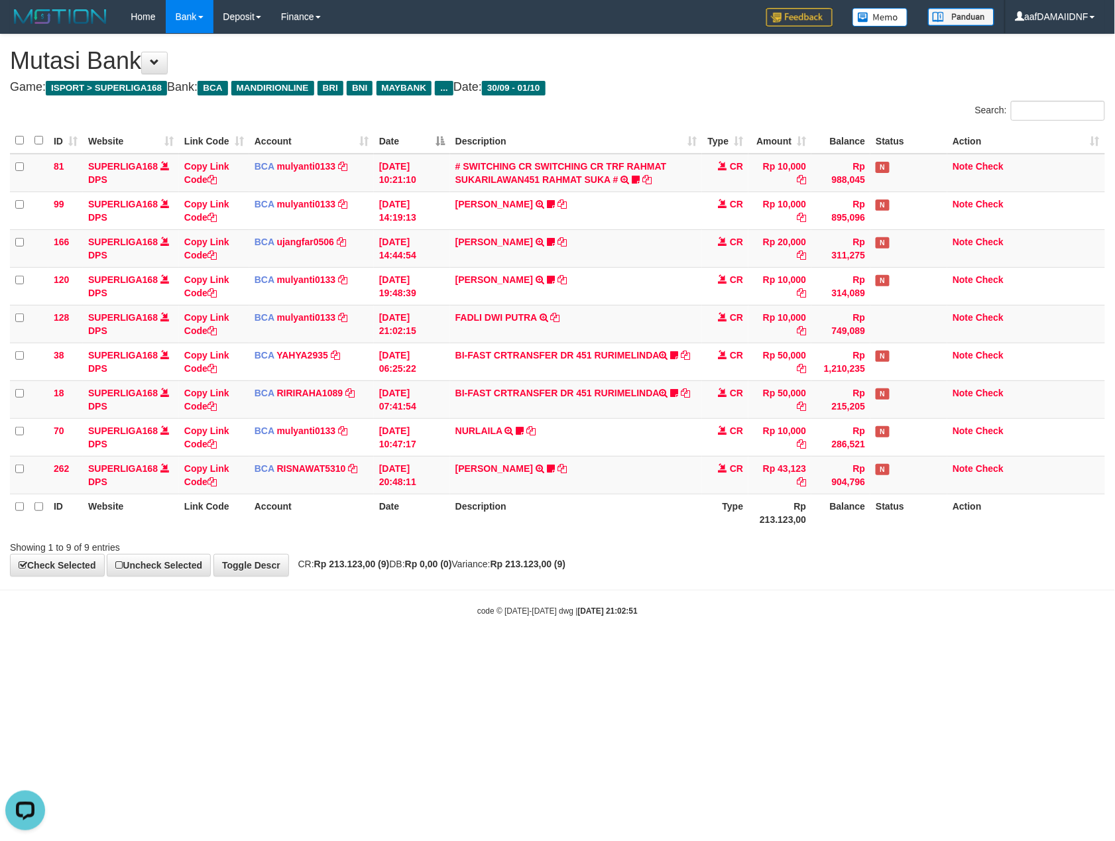
click at [816, 637] on body "Toggle navigation Home Bank Account List Load By Website Group [ISPORT] SUPERLI…" at bounding box center [557, 325] width 1115 height 650
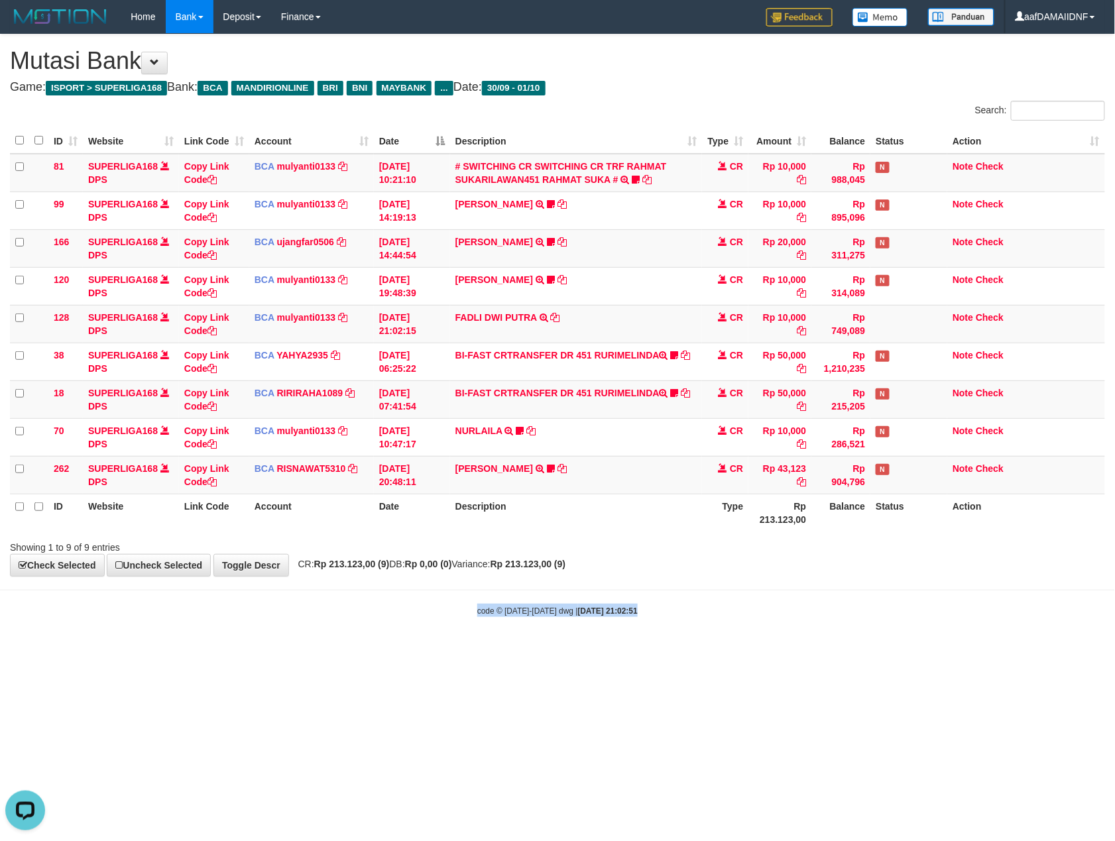
click at [816, 637] on body "Toggle navigation Home Bank Account List Load By Website Group [ISPORT] SUPERLI…" at bounding box center [557, 325] width 1115 height 650
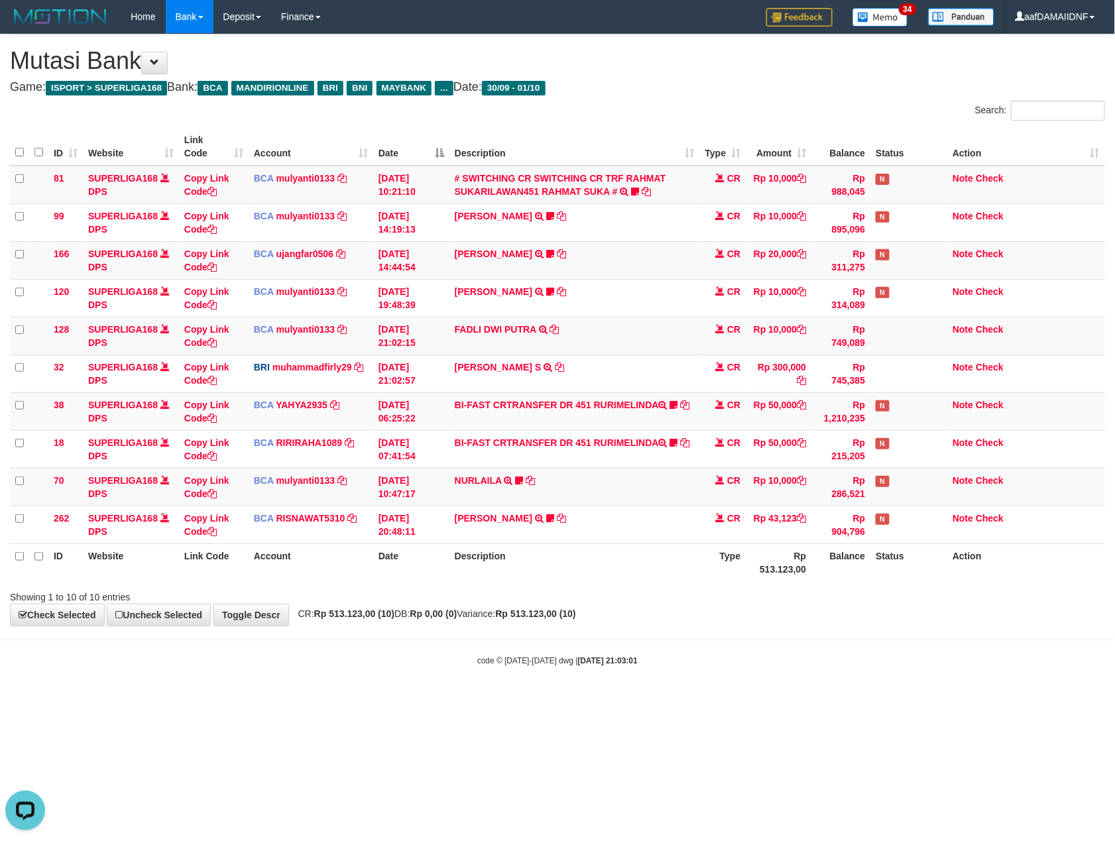
click at [810, 644] on body "Toggle navigation Home Bank Account List Load By Website Group [ISPORT] SUPERLI…" at bounding box center [557, 350] width 1115 height 700
click at [846, 616] on div "**********" at bounding box center [557, 329] width 1115 height 591
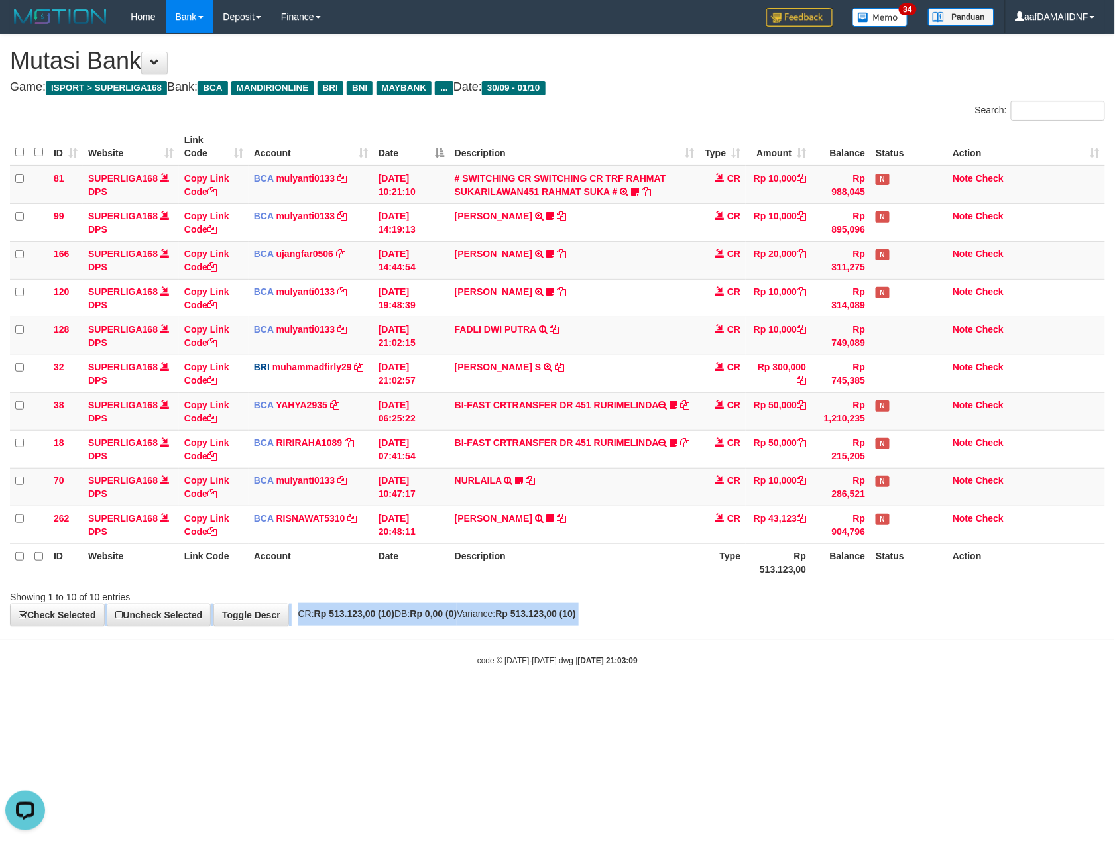
click at [846, 616] on div "**********" at bounding box center [557, 329] width 1115 height 591
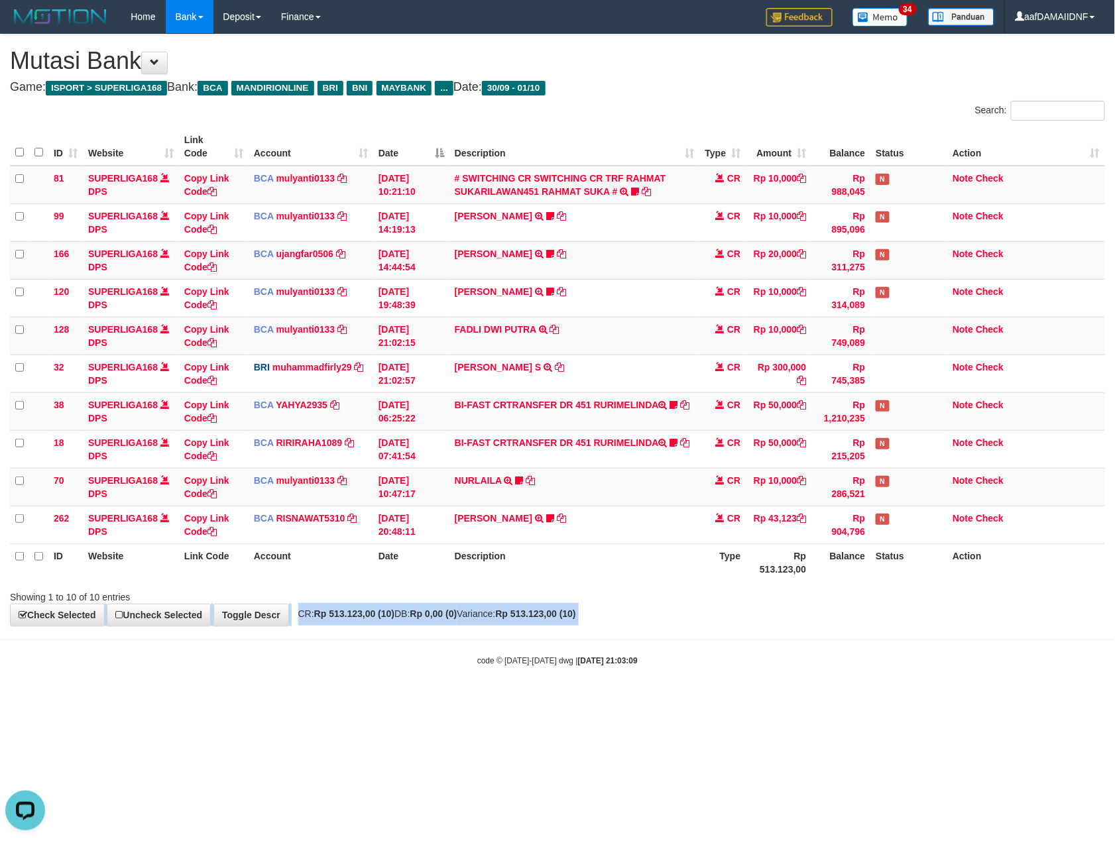
click at [846, 616] on div "**********" at bounding box center [557, 329] width 1115 height 591
click at [846, 618] on div "**********" at bounding box center [557, 329] width 1115 height 591
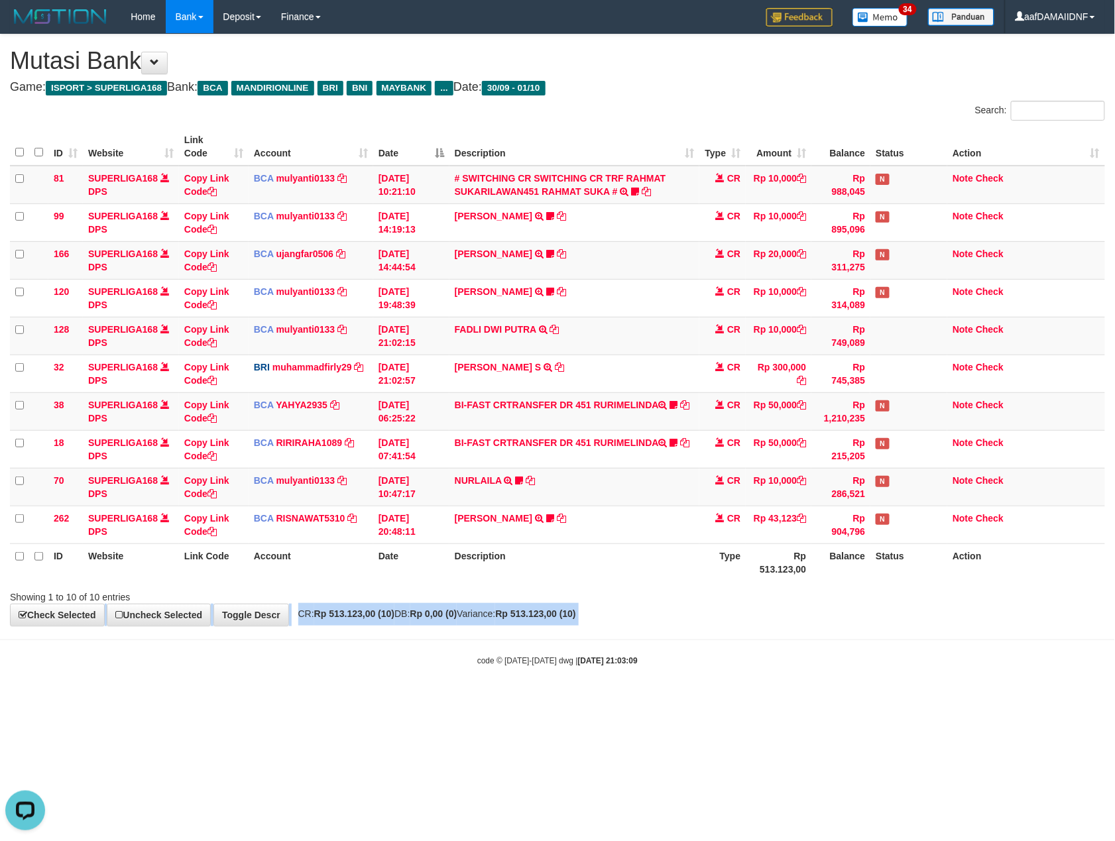
click at [846, 618] on div "**********" at bounding box center [557, 329] width 1115 height 591
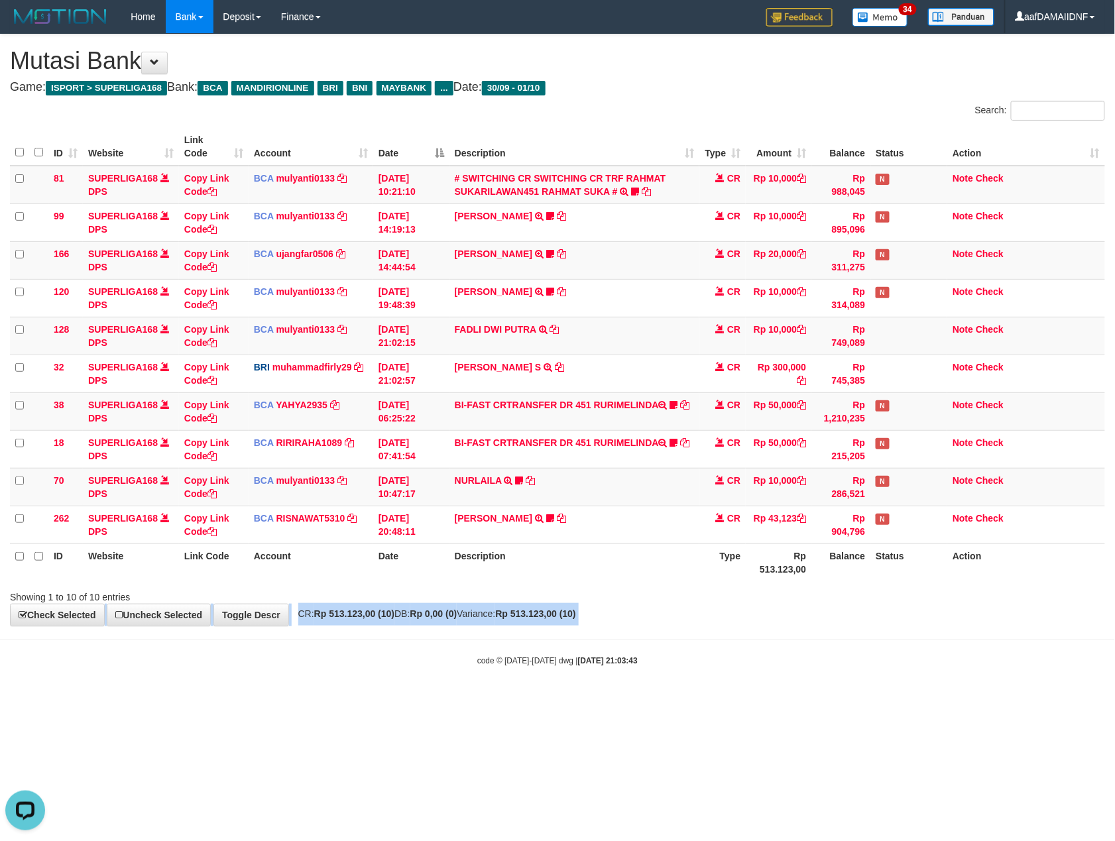
click at [846, 618] on div "**********" at bounding box center [557, 329] width 1115 height 591
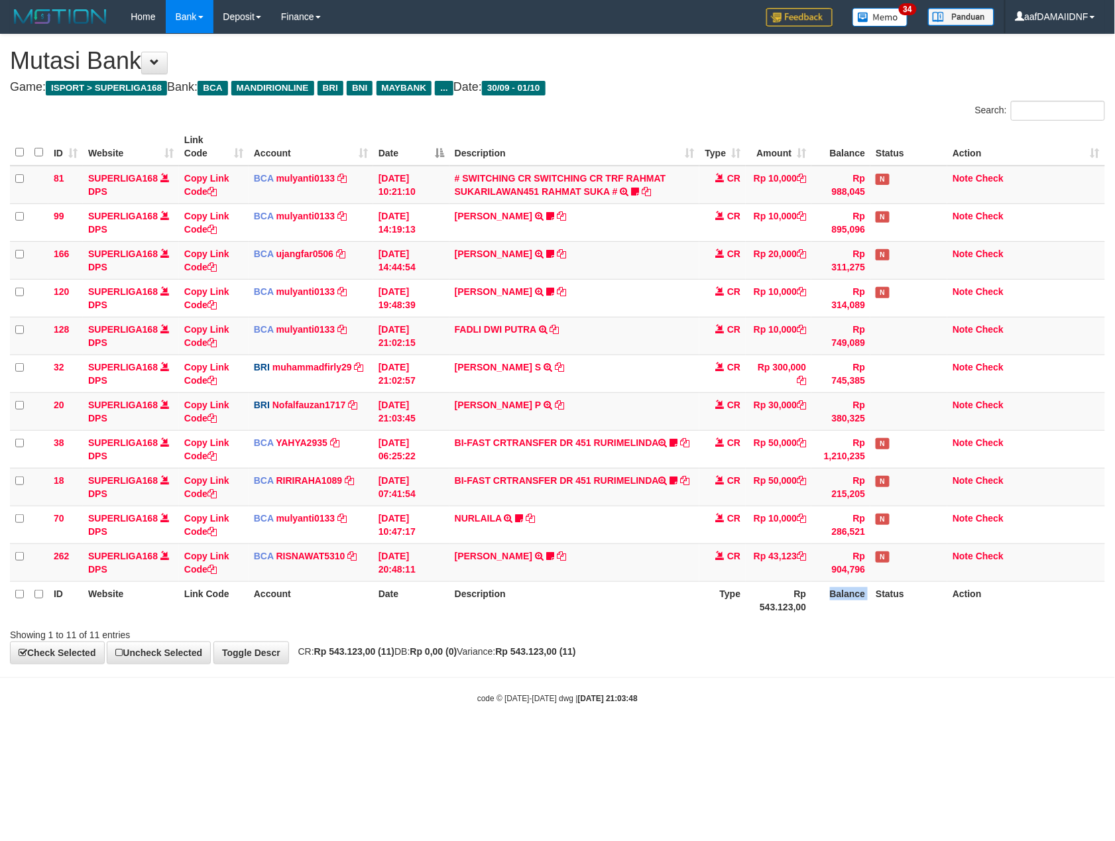
click at [846, 618] on th "Balance" at bounding box center [840, 600] width 59 height 38
drag, startPoint x: 0, startPoint y: 0, endPoint x: 846, endPoint y: 622, distance: 1049.5
click at [846, 621] on div "ID Website Link Code Account Date Description Type Amount Balance Status Action…" at bounding box center [557, 373] width 1115 height 499
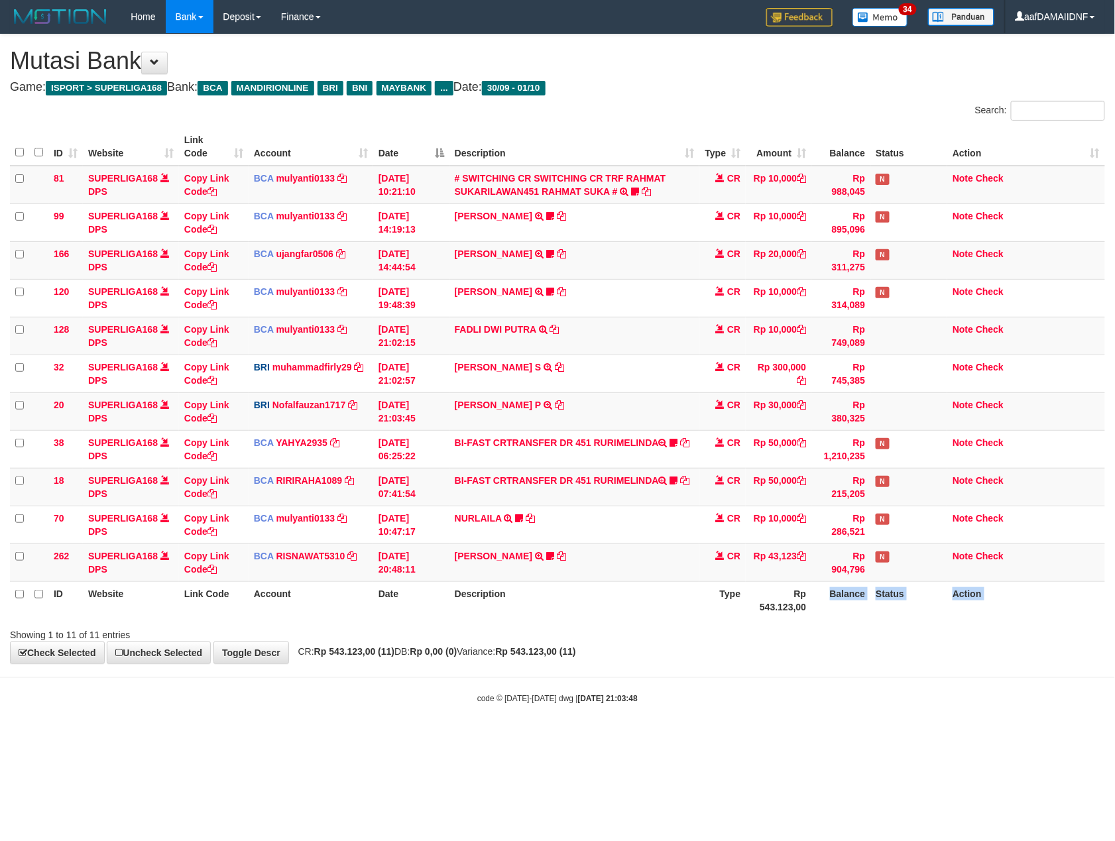
click at [846, 622] on div "ID Website Link Code Account Date Description Type Amount Balance Status Action…" at bounding box center [557, 373] width 1115 height 499
click at [846, 627] on div "Search: ID Website Link Code Account Date Description Type Amount Balance Statu…" at bounding box center [557, 371] width 1095 height 541
click at [846, 627] on div "Showing 1 to 11 of 11 entries" at bounding box center [557, 632] width 1115 height 19
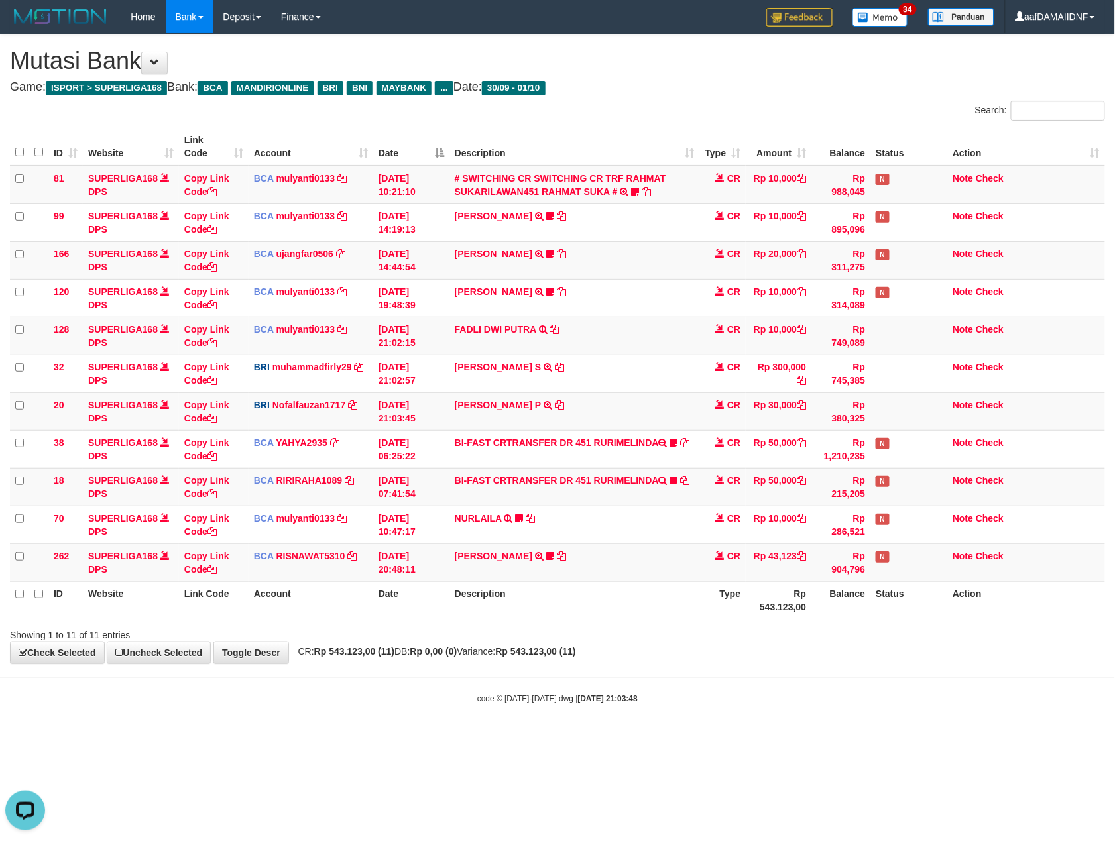
click at [846, 627] on div "Showing 1 to 11 of 11 entries" at bounding box center [557, 632] width 1115 height 19
click at [846, 628] on div "Showing 1 to 11 of 11 entries" at bounding box center [557, 632] width 1115 height 19
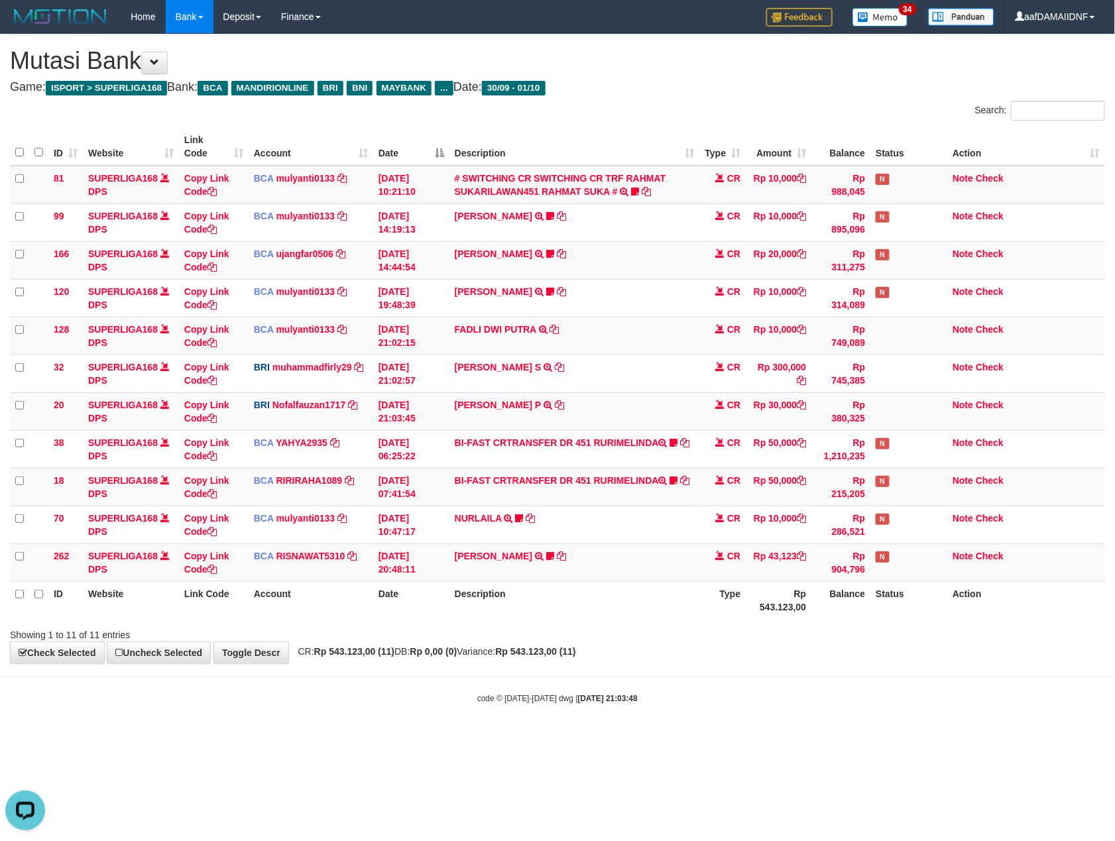
click at [846, 628] on div "Showing 1 to 11 of 11 entries" at bounding box center [557, 632] width 1115 height 19
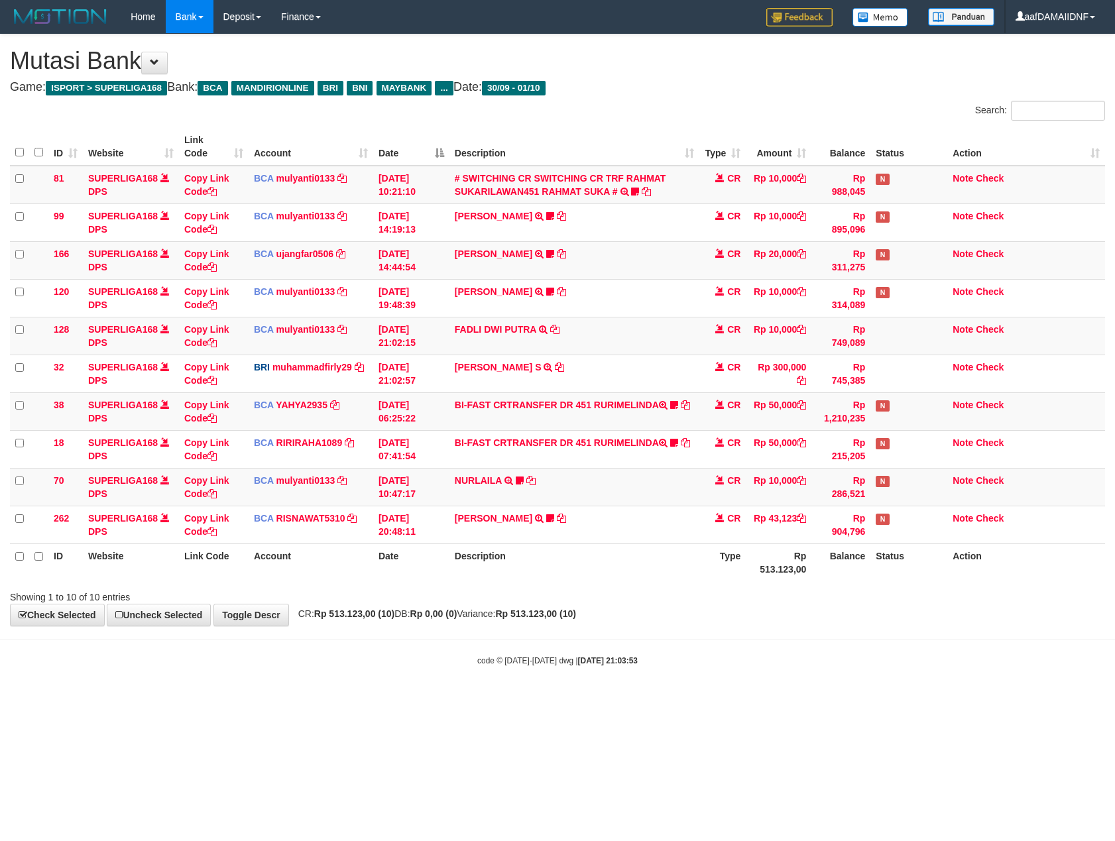
click at [846, 626] on div "**********" at bounding box center [557, 329] width 1115 height 591
drag, startPoint x: 0, startPoint y: 0, endPoint x: 848, endPoint y: 626, distance: 1054.4
click at [848, 626] on div "**********" at bounding box center [557, 329] width 1115 height 591
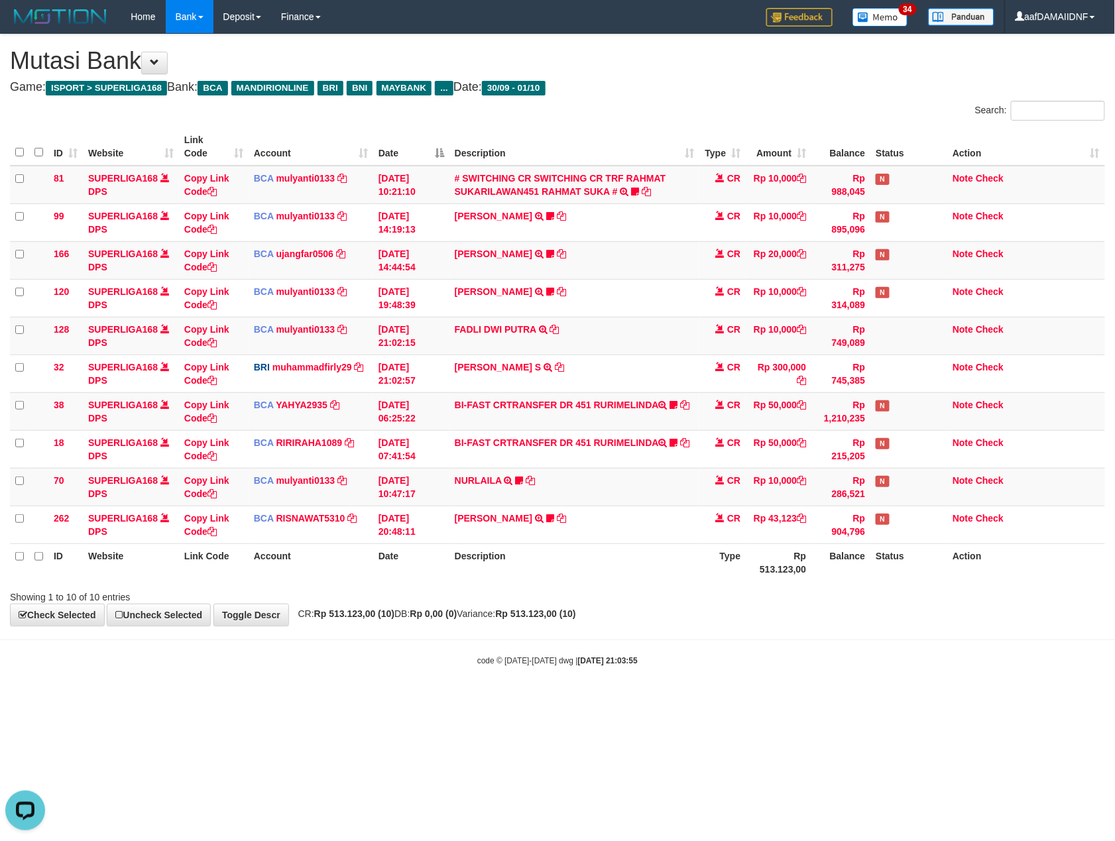
drag, startPoint x: 0, startPoint y: 0, endPoint x: 848, endPoint y: 635, distance: 1059.5
click at [848, 635] on body "Toggle navigation Home Bank Account List Load By Website Group [ISPORT] SUPERLI…" at bounding box center [557, 350] width 1115 height 700
click at [849, 586] on div at bounding box center [790, 585] width 650 height 1
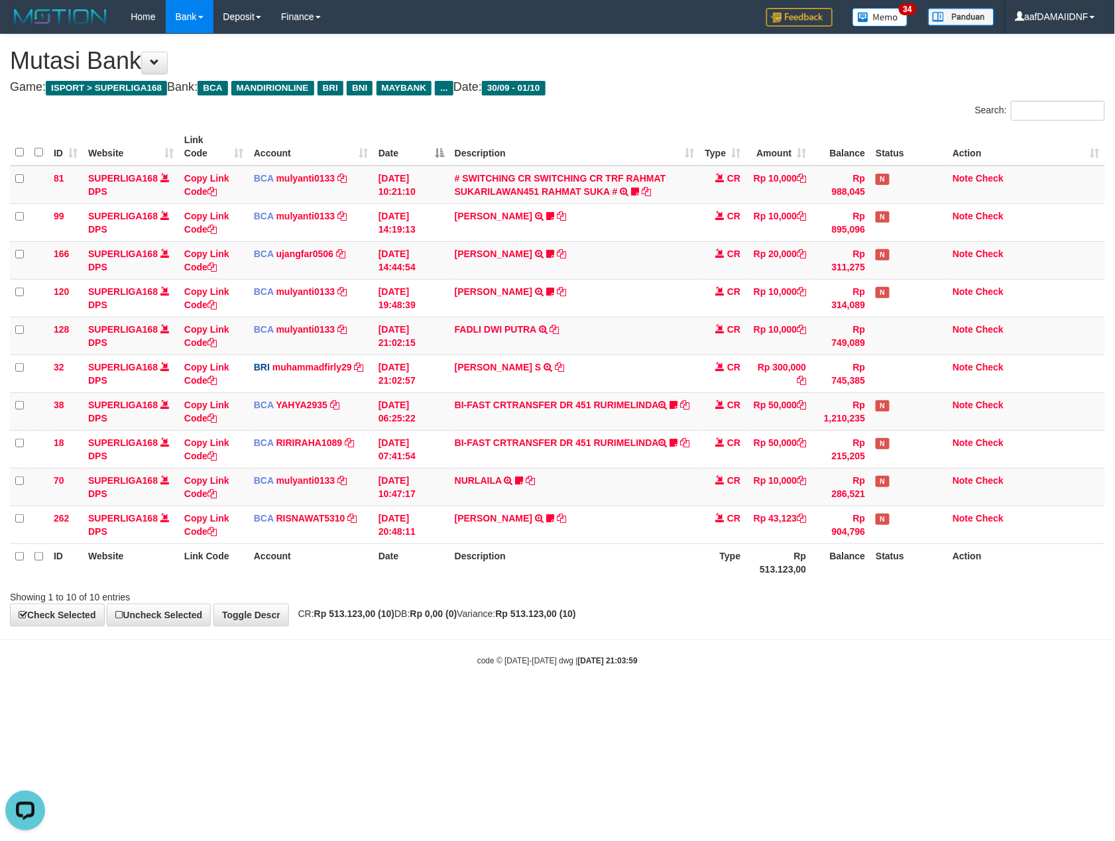
click at [849, 586] on div at bounding box center [790, 585] width 650 height 1
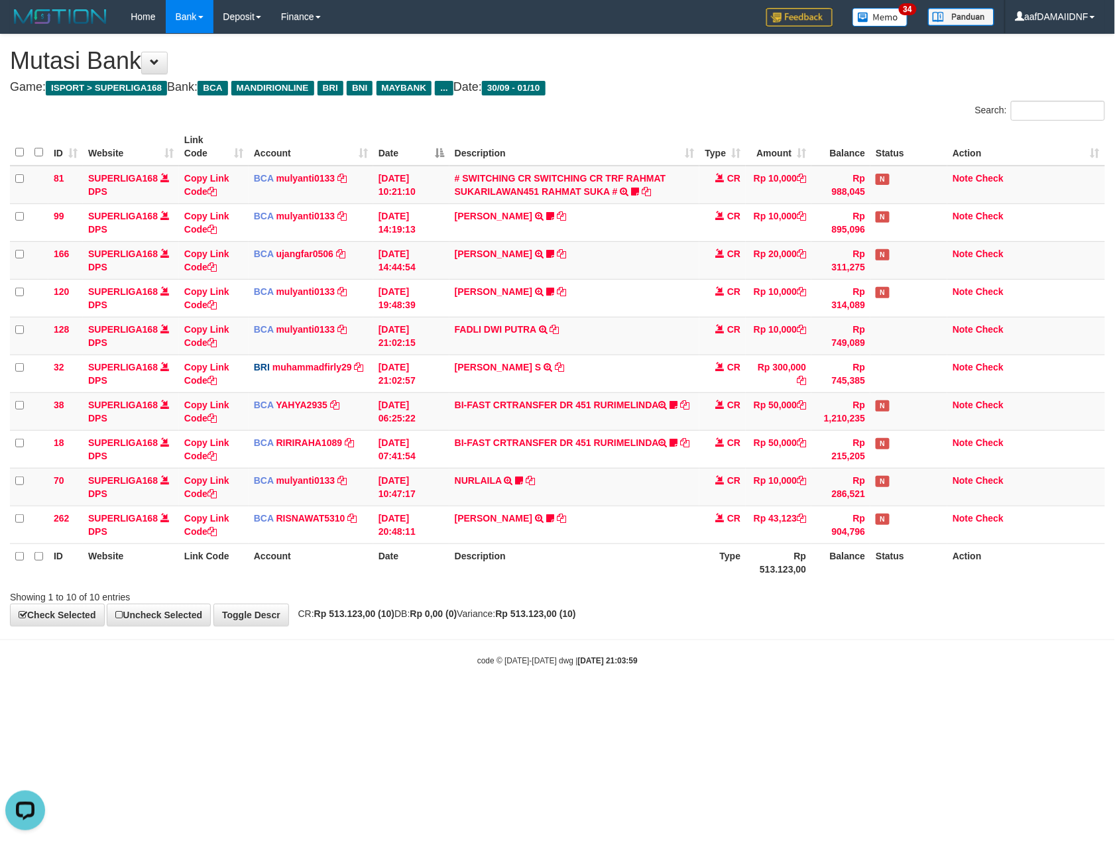
click at [849, 586] on div at bounding box center [790, 585] width 650 height 1
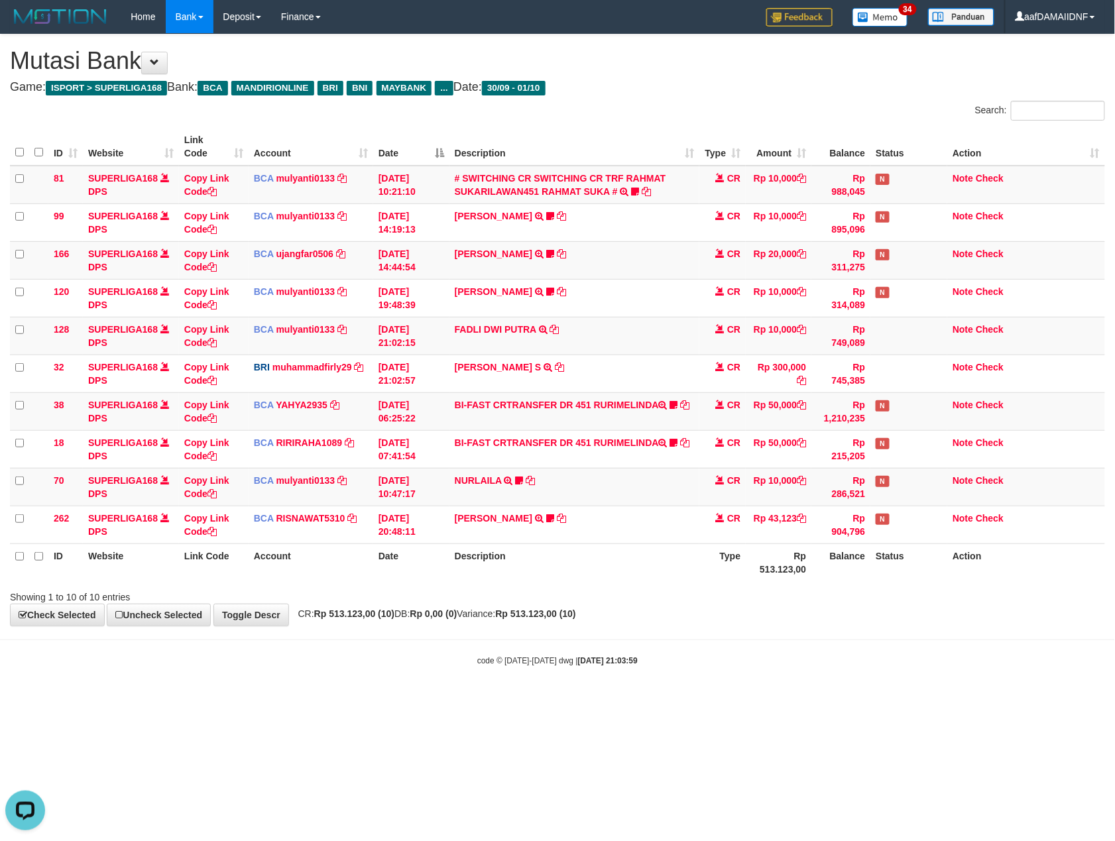
click at [849, 586] on div at bounding box center [790, 585] width 650 height 1
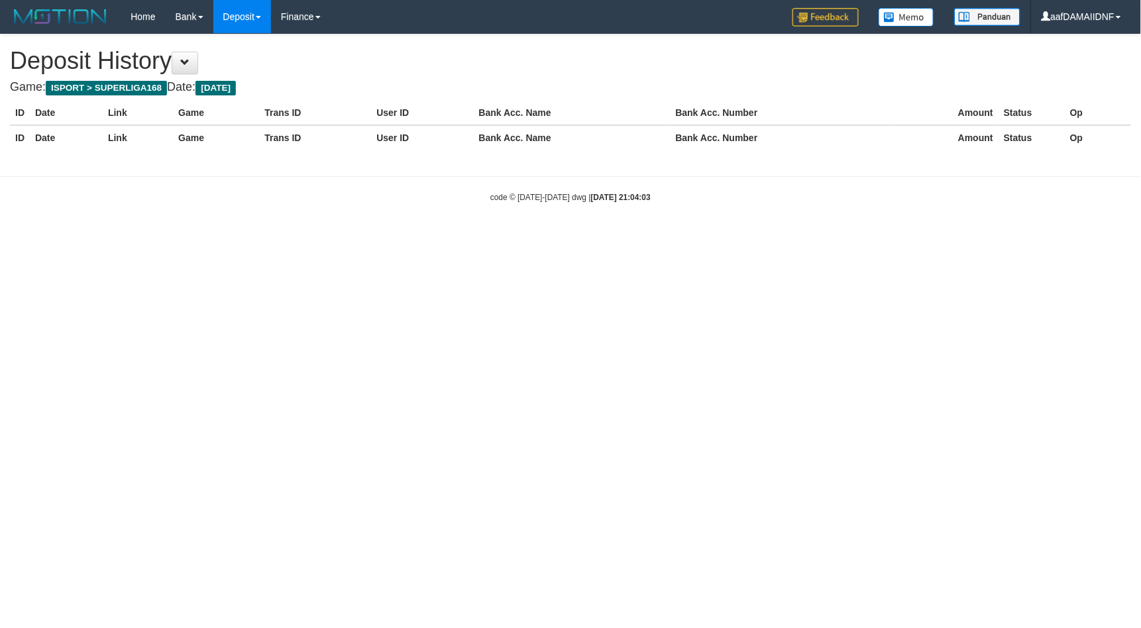
select select "**"
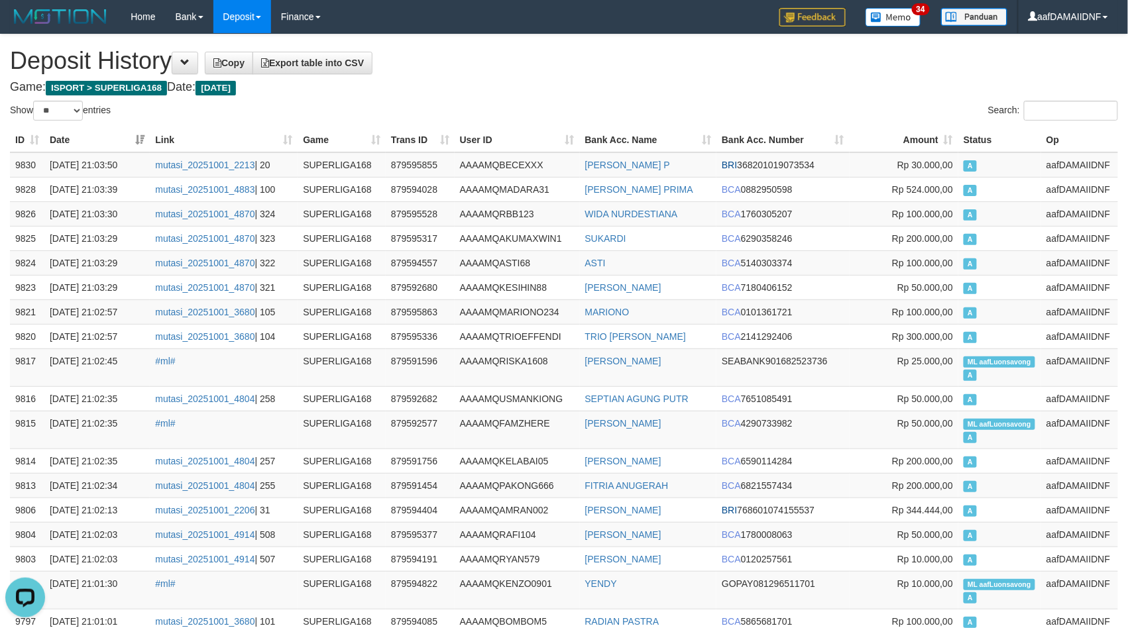
click at [494, 64] on h1 "Deposit History Copy Export table into CSV" at bounding box center [564, 61] width 1108 height 27
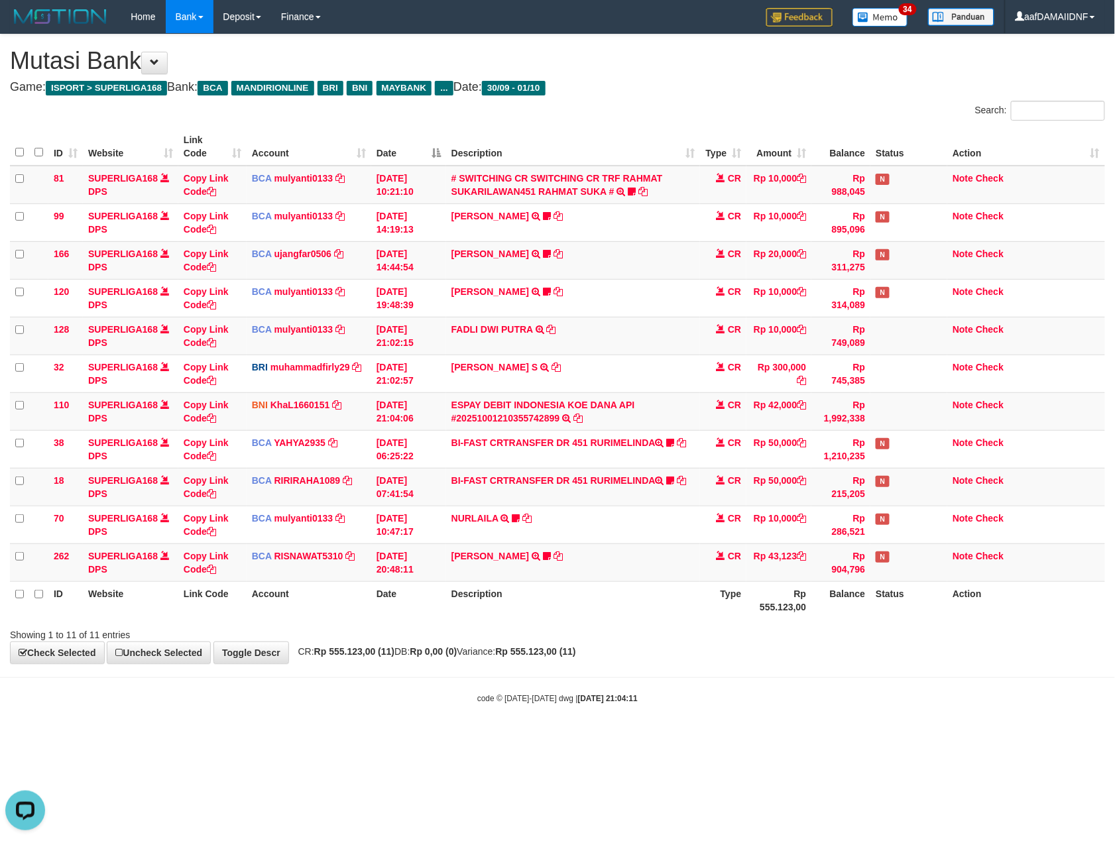
click at [844, 655] on div "**********" at bounding box center [557, 348] width 1115 height 629
click at [717, 570] on td "CR" at bounding box center [723, 562] width 46 height 38
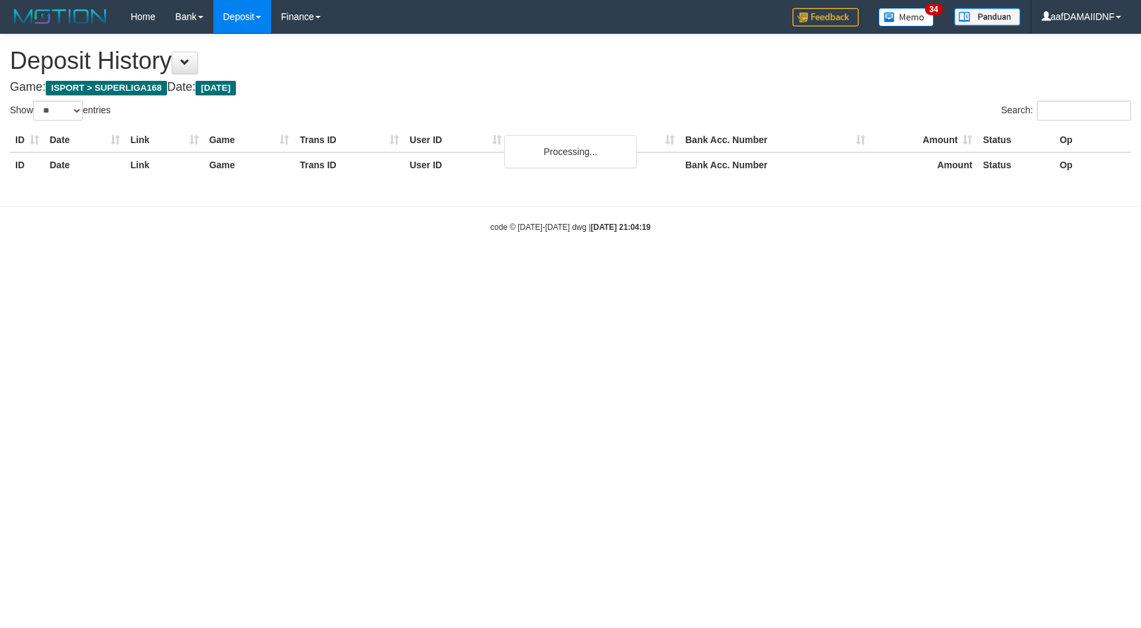
select select "**"
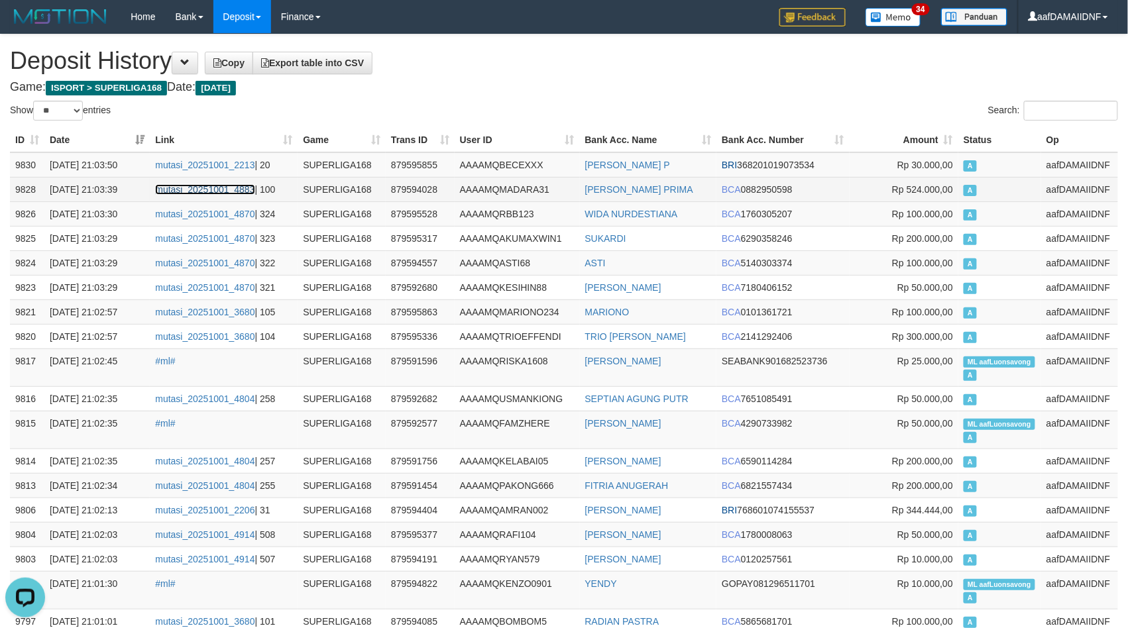
click at [186, 186] on link "mutasi_20251001_4883" at bounding box center [204, 189] width 99 height 11
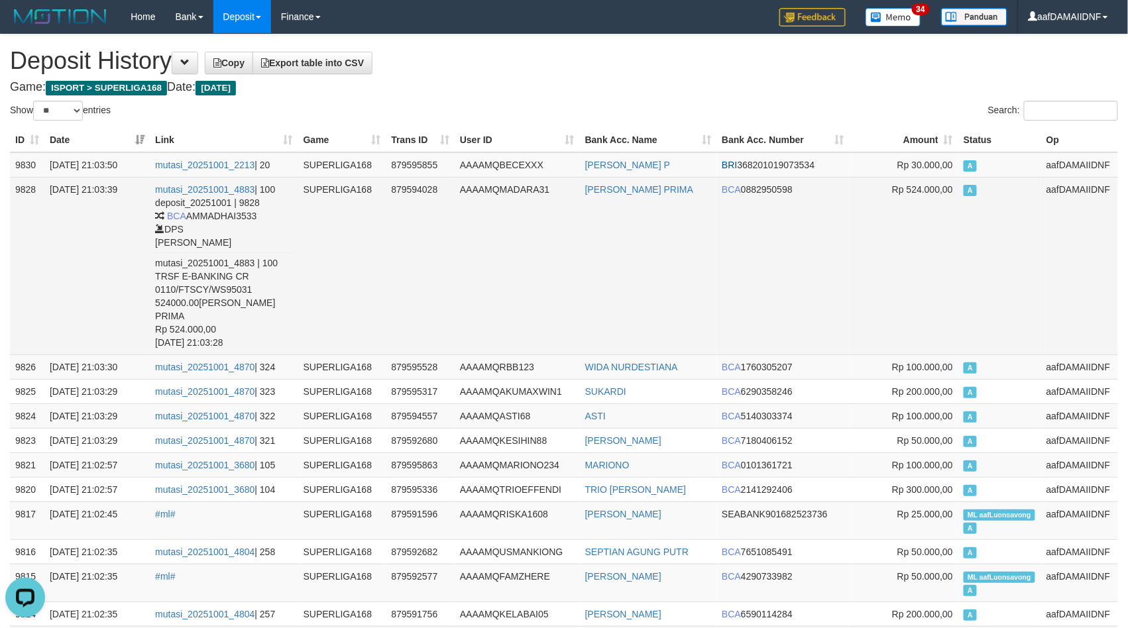
click at [657, 261] on td "RENATA BAGUS PRIMA" at bounding box center [648, 266] width 137 height 178
copy link
click at [657, 261] on td "[PERSON_NAME] PRIMA" at bounding box center [648, 266] width 137 height 178
copy td "[PERSON_NAME] PRIMA"
click at [657, 261] on td "[PERSON_NAME] PRIMA" at bounding box center [648, 266] width 137 height 178
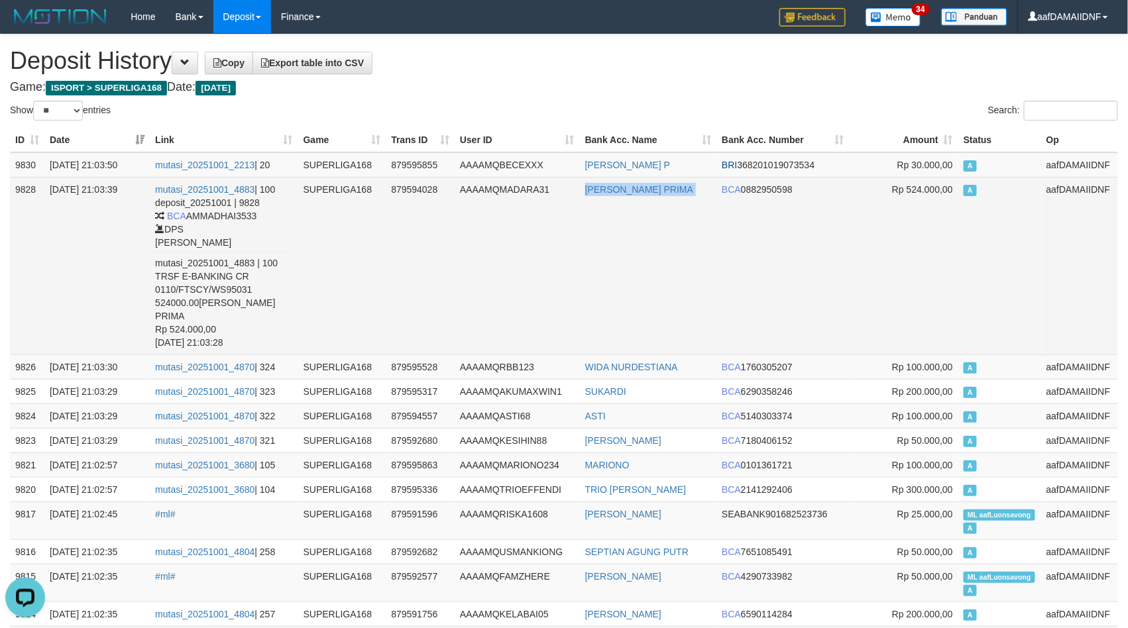
click at [657, 261] on td "[PERSON_NAME] PRIMA" at bounding box center [648, 266] width 137 height 178
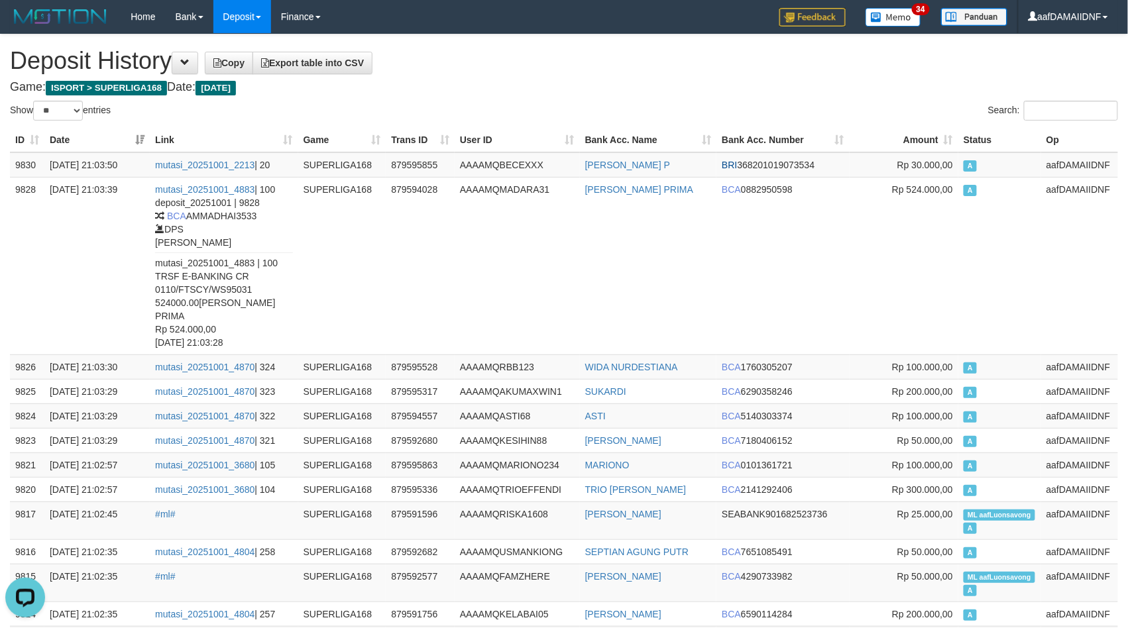
click at [531, 30] on div "Home Bank Account List Load By Website Group [ISPORT] SUPERLIGA168 By Load Grou…" at bounding box center [564, 17] width 1108 height 34
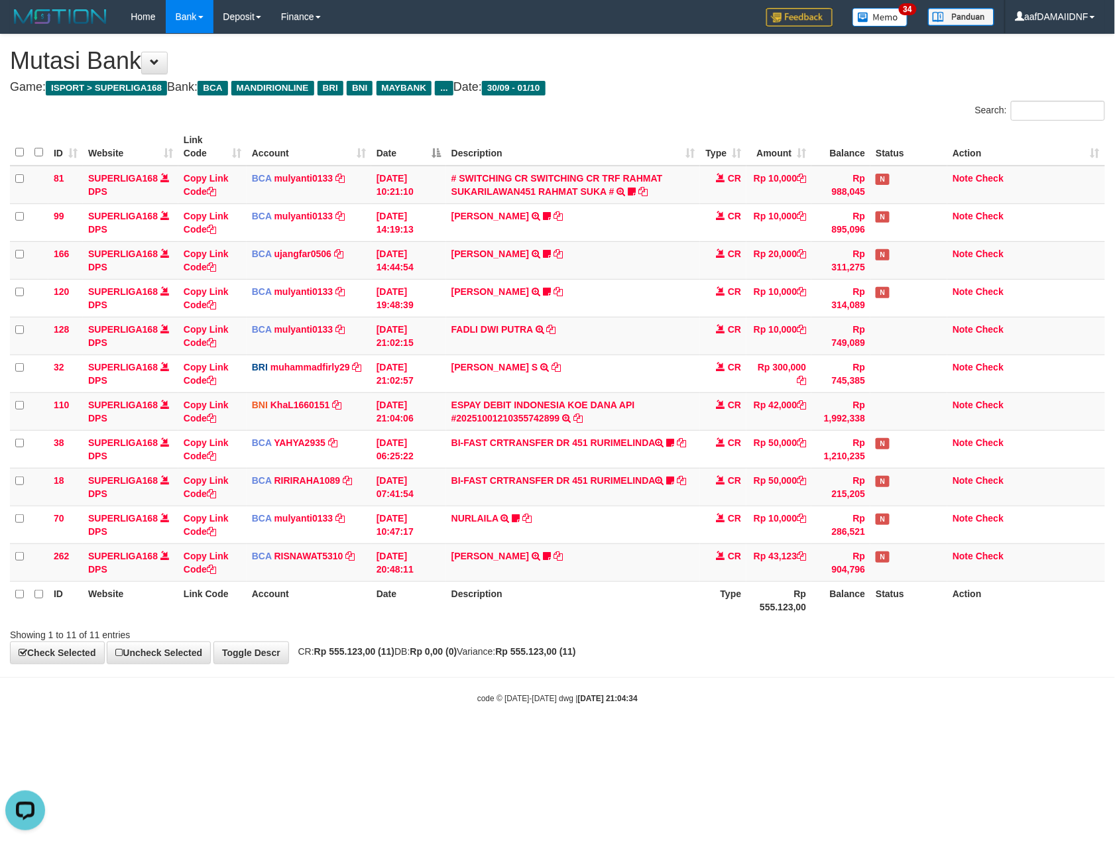
click at [820, 661] on div "**********" at bounding box center [557, 348] width 1115 height 629
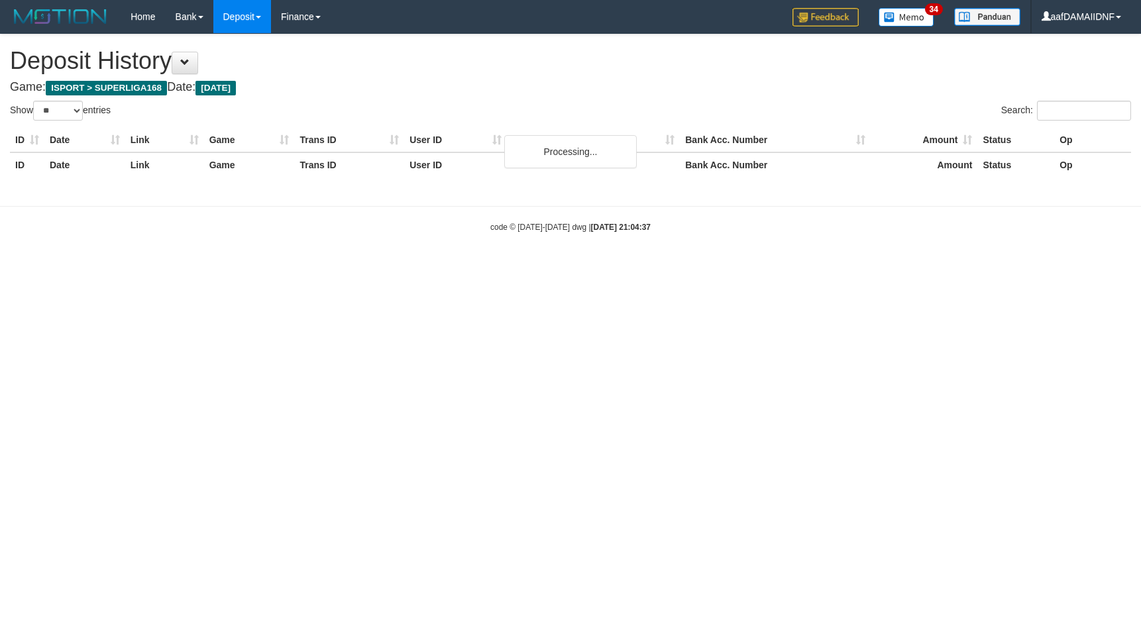
select select "**"
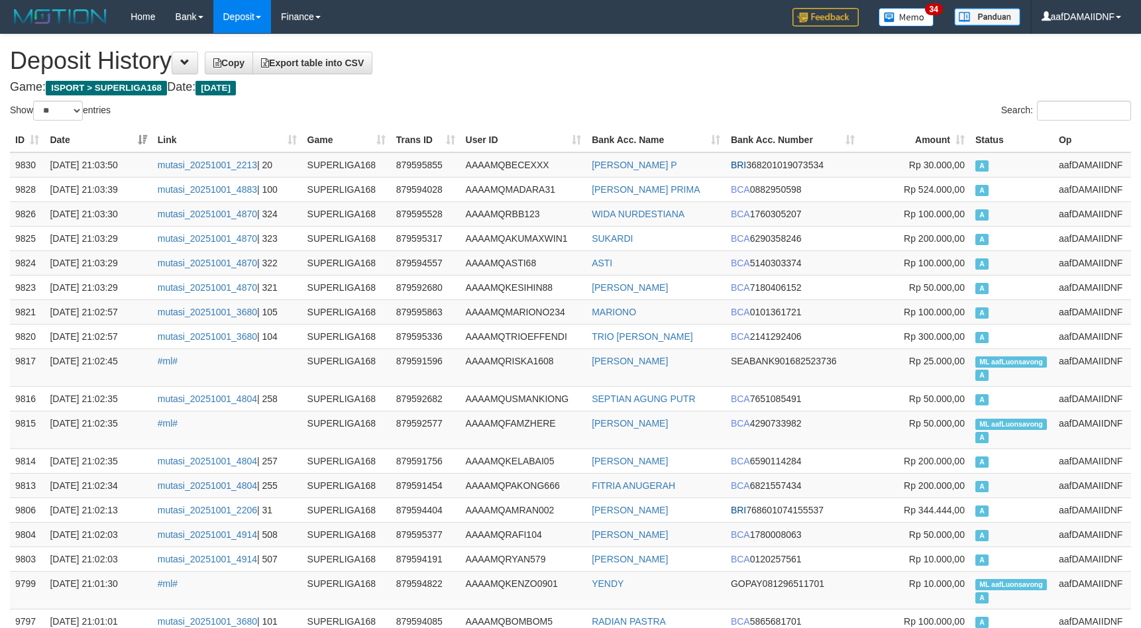
select select "**"
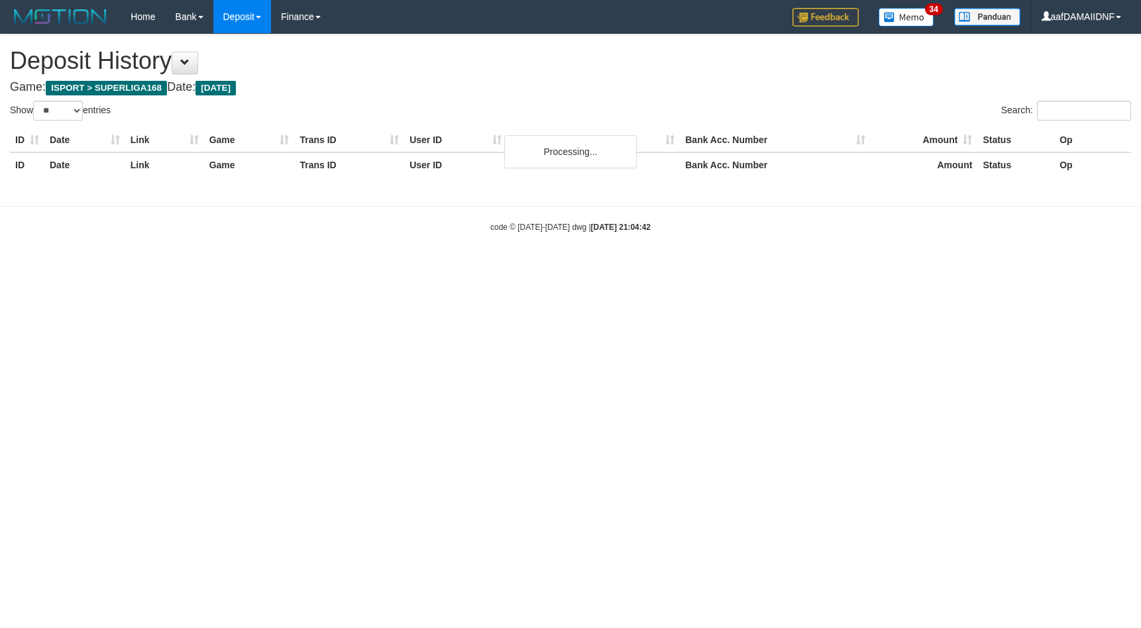
select select "**"
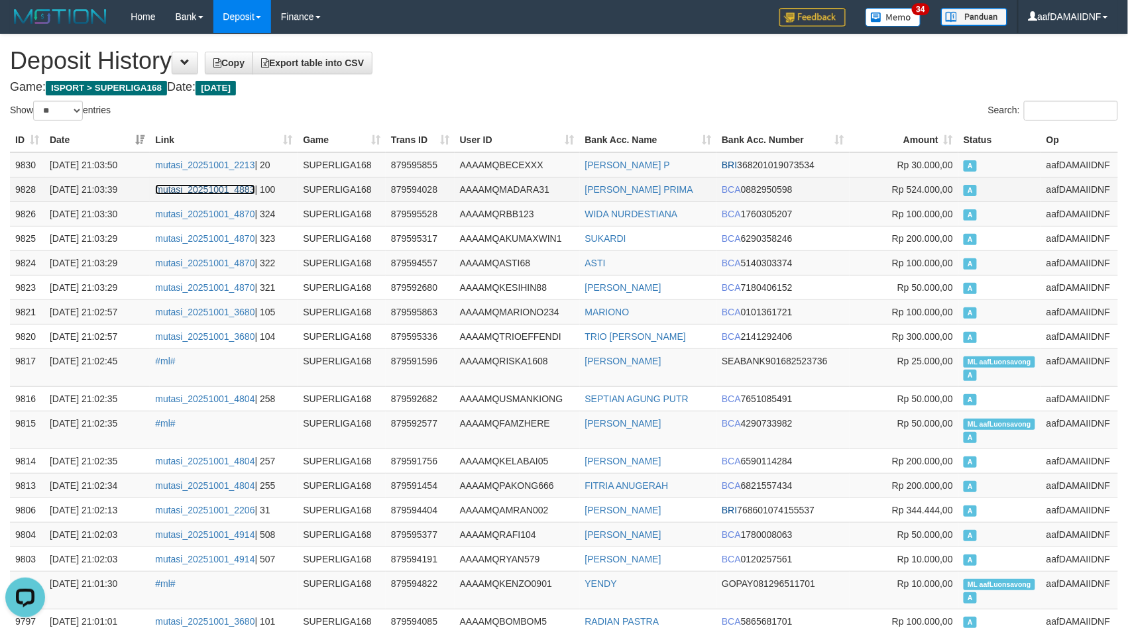
click at [223, 187] on link "mutasi_20251001_4883" at bounding box center [204, 189] width 99 height 11
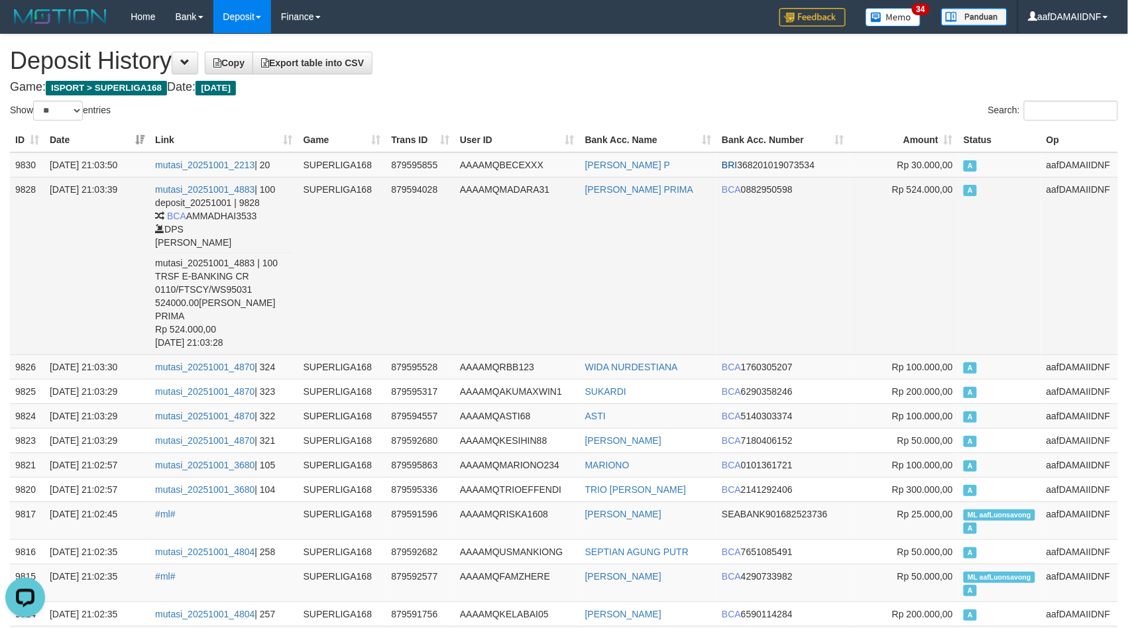
click at [565, 265] on td "AAAAMQMADARA31" at bounding box center [517, 266] width 125 height 178
copy td "AAAAMQMADARA31"
click at [565, 265] on td "AAAAMQMADARA31" at bounding box center [517, 266] width 125 height 178
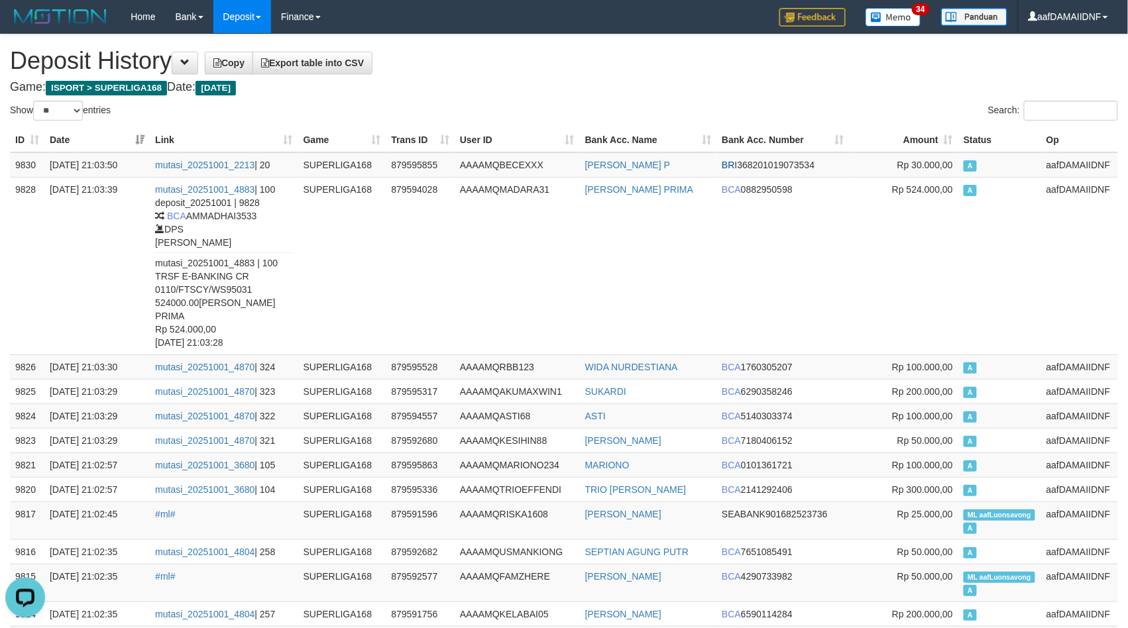
click at [521, 48] on h1 "Deposit History Copy Export table into CSV" at bounding box center [564, 61] width 1108 height 27
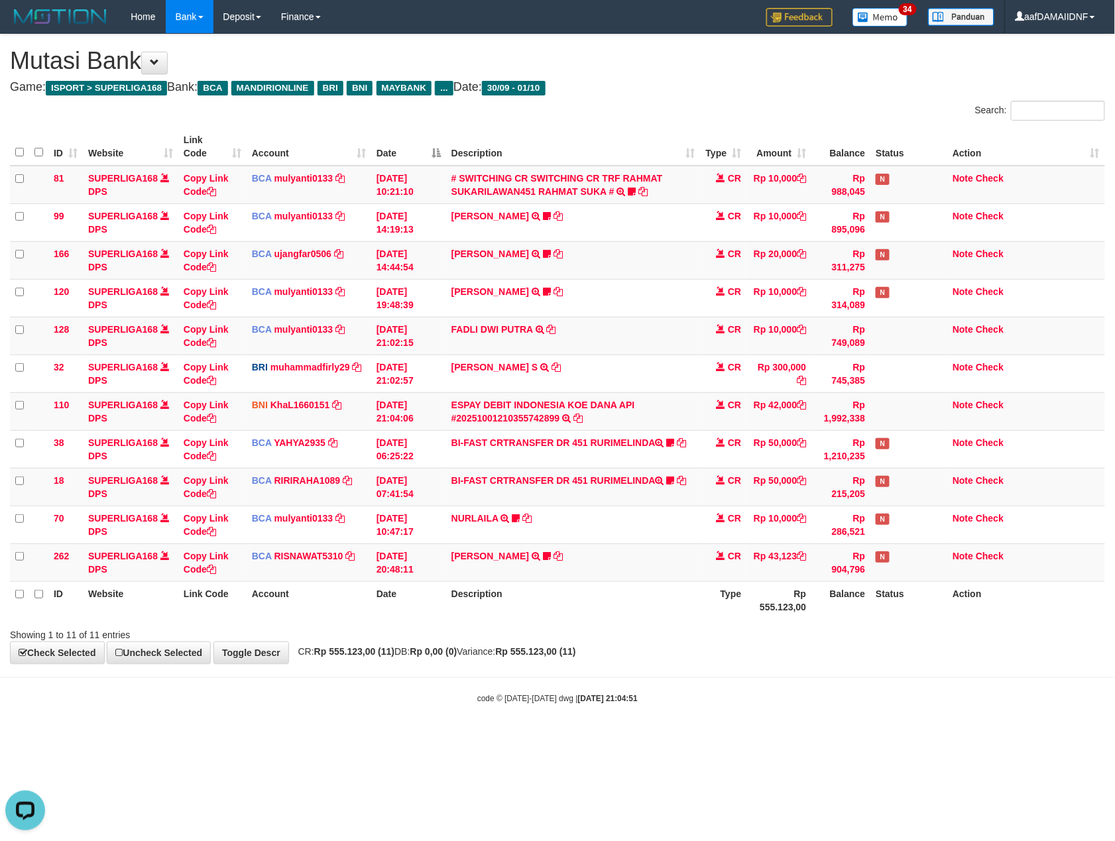
click at [825, 653] on div "**********" at bounding box center [557, 348] width 1115 height 629
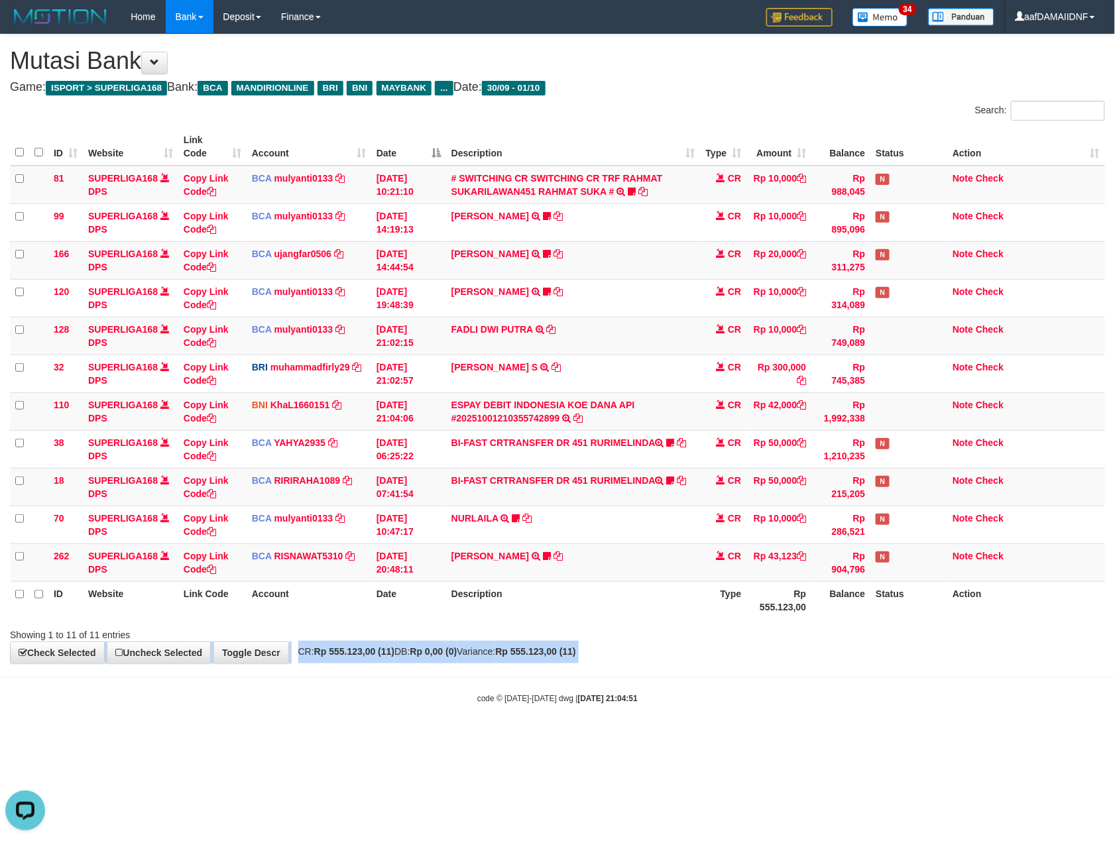
click at [825, 653] on div "**********" at bounding box center [557, 348] width 1115 height 629
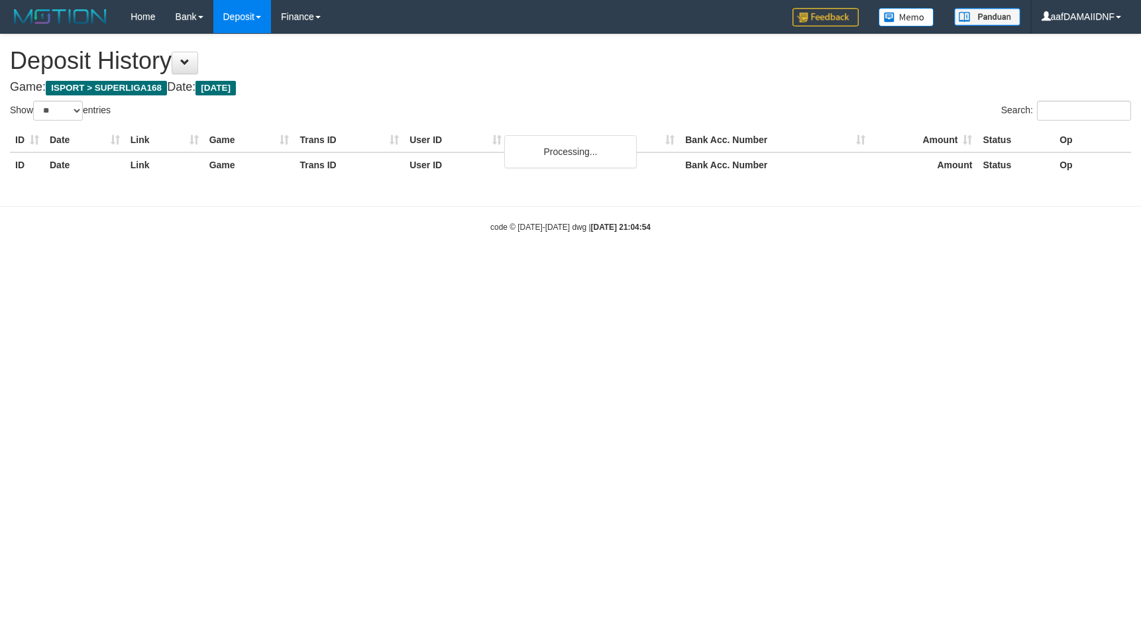
select select "**"
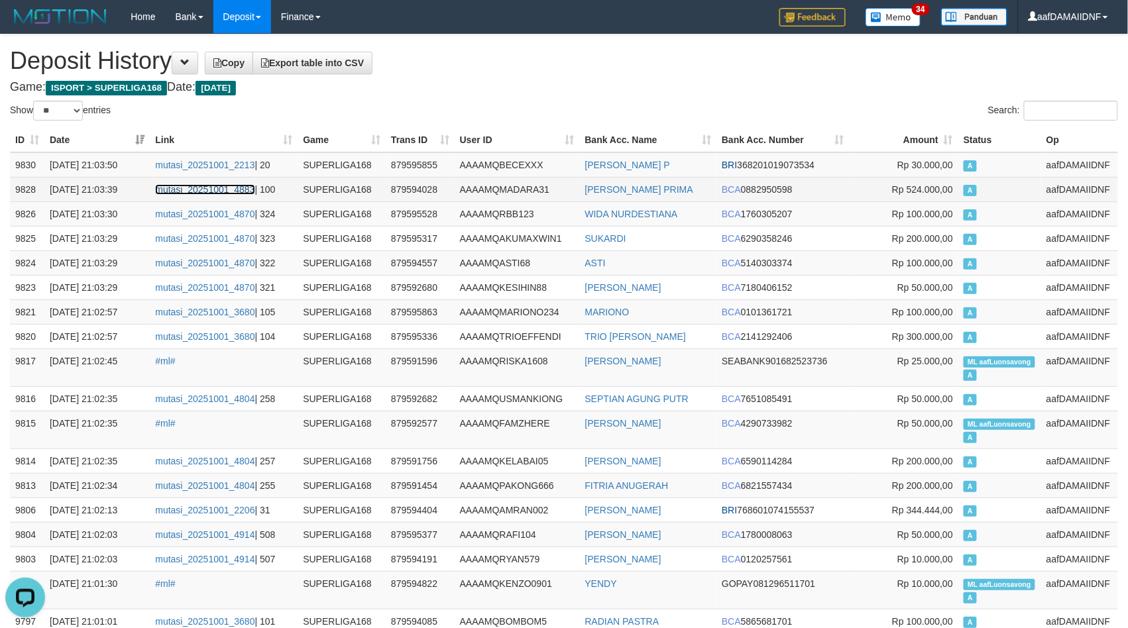
click at [204, 189] on link "mutasi_20251001_4883" at bounding box center [204, 189] width 99 height 11
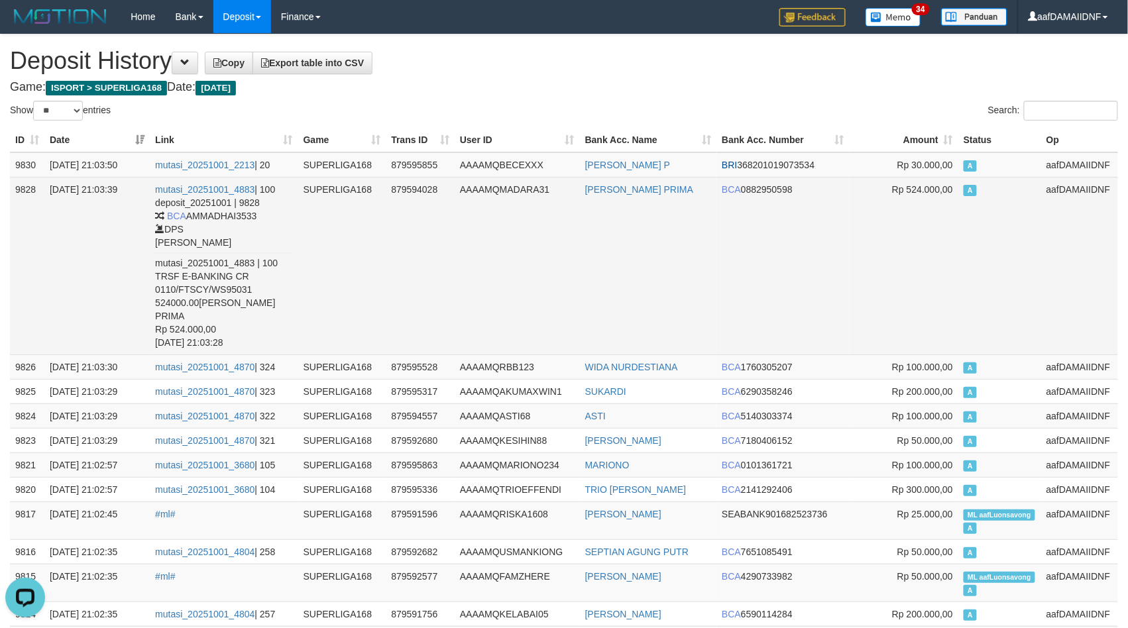
click at [605, 224] on td "RENATA BAGUS PRIMA" at bounding box center [648, 266] width 137 height 178
copy td "RENATA BAGUS PRIMA"
click at [605, 224] on td "RENATA BAGUS PRIMA" at bounding box center [648, 266] width 137 height 178
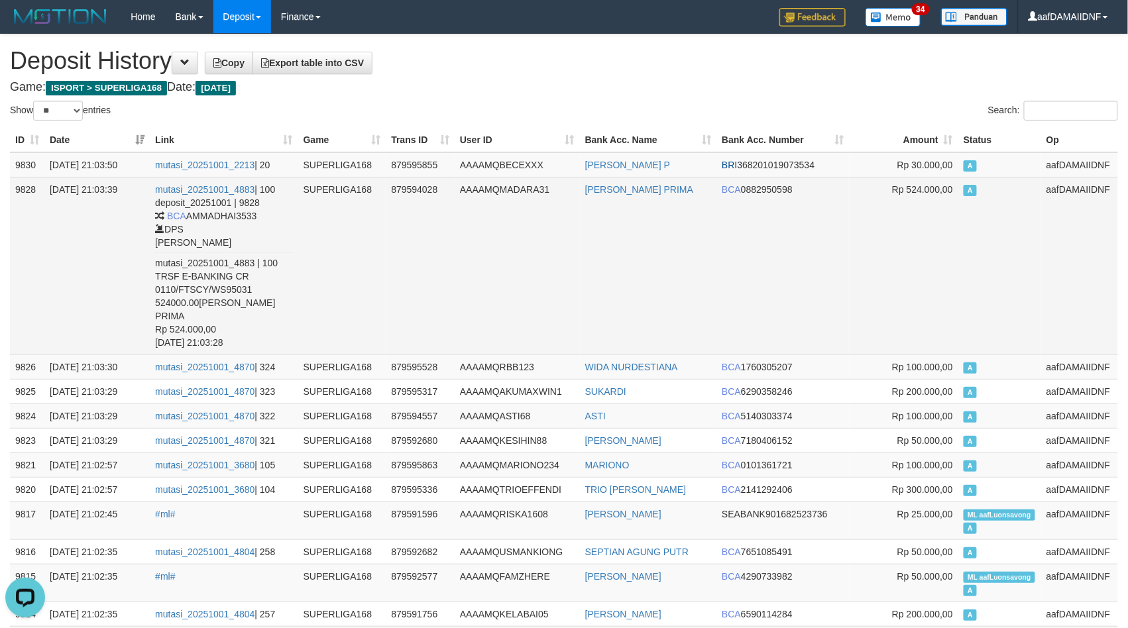
click at [597, 253] on td "RENATA BAGUS PRIMA" at bounding box center [648, 266] width 137 height 178
copy link "RENATA"
click at [597, 253] on td "RENATA BAGUS PRIMA" at bounding box center [648, 266] width 137 height 178
copy td "RENATA BAGUS PRIMA"
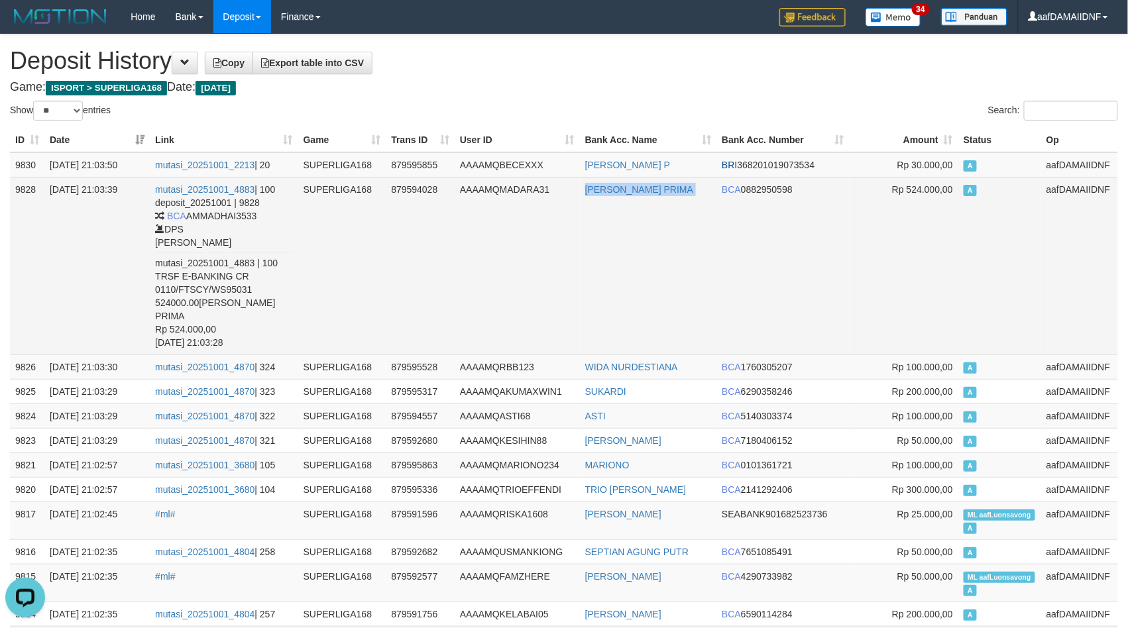
click at [597, 253] on td "RENATA BAGUS PRIMA" at bounding box center [648, 266] width 137 height 178
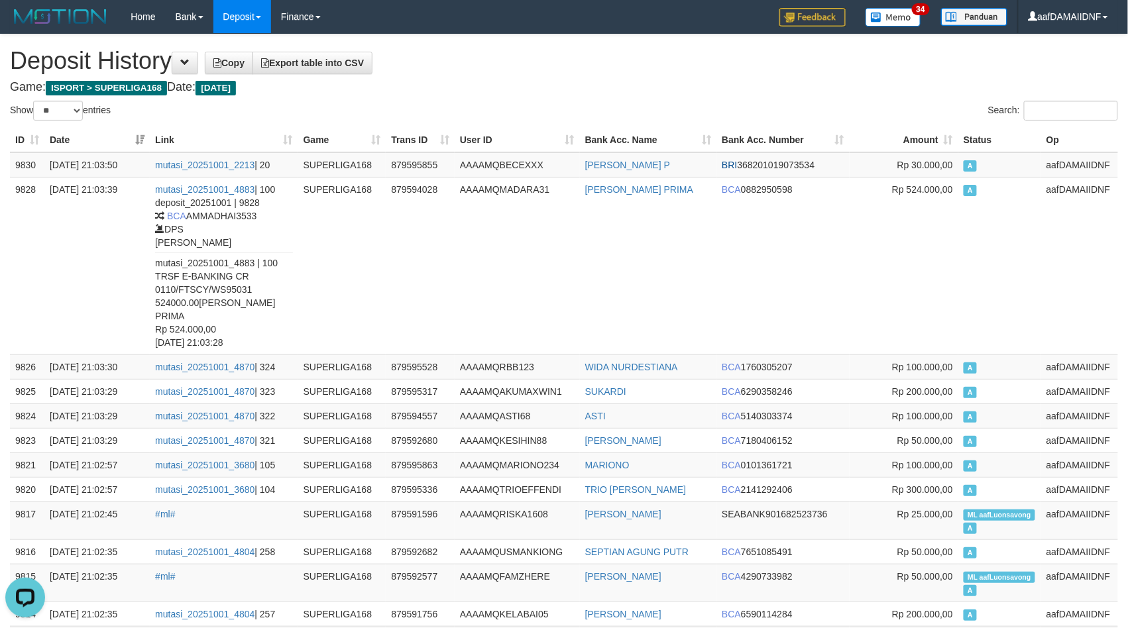
click at [542, 85] on h4 "Game: ISPORT > SUPERLIGA168 Date: Today" at bounding box center [564, 87] width 1108 height 13
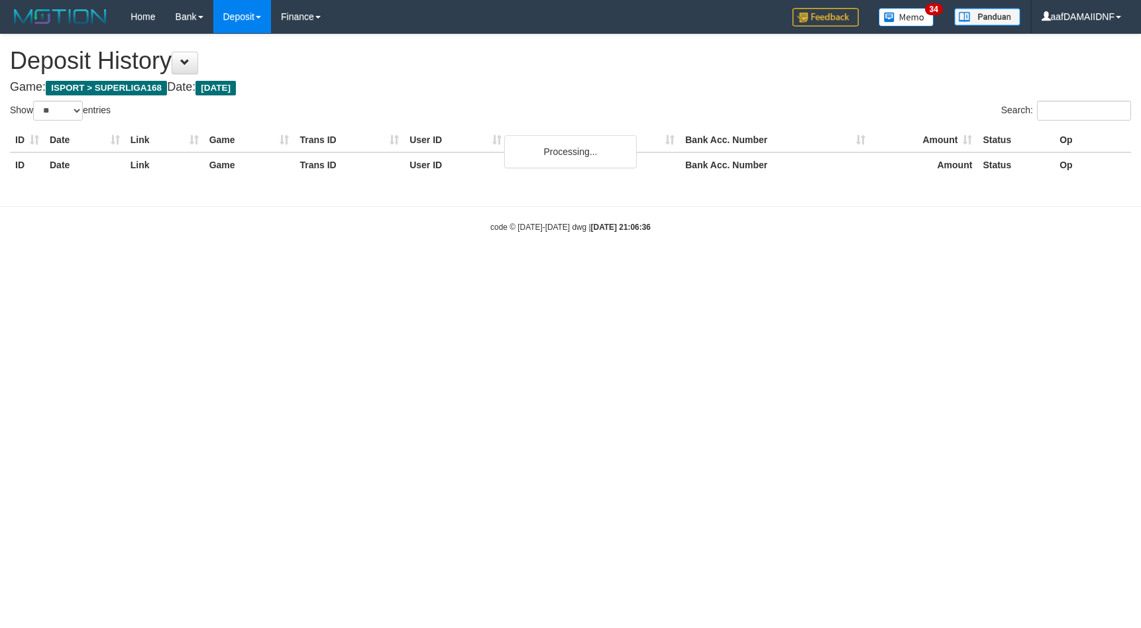
select select "**"
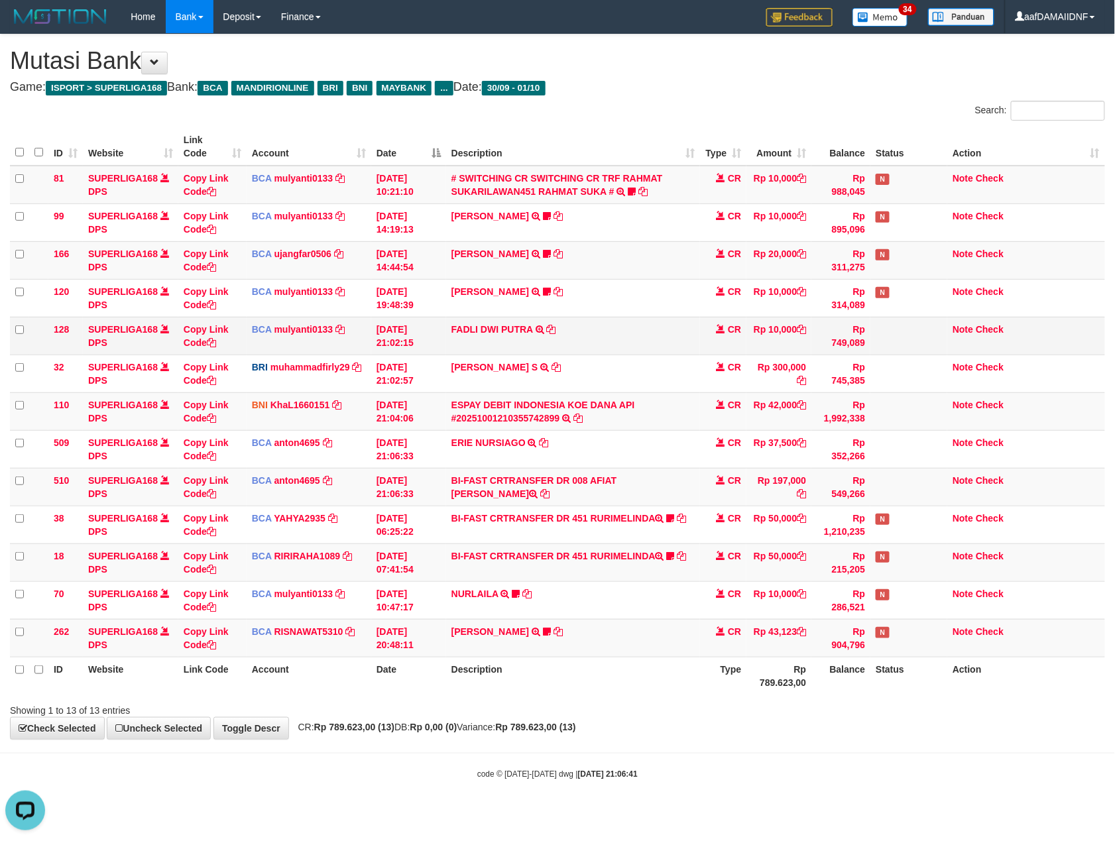
click at [640, 340] on td "FADLI DWI PUTRA TRSF E-BANKING CR 0110/FTSCY/WS95031 10000.00FADLI DWI PUTRA" at bounding box center [573, 336] width 254 height 38
copy tr "FADLI DWI PUTRA TRSF E-BANKING CR 0110/FTSCY/WS95031 10000.00FADLI DWI PUTRA"
click at [640, 340] on td "FADLI DWI PUTRA TRSF E-BANKING CR 0110/FTSCY/WS95031 10000.00FADLI DWI PUTRA" at bounding box center [573, 336] width 254 height 38
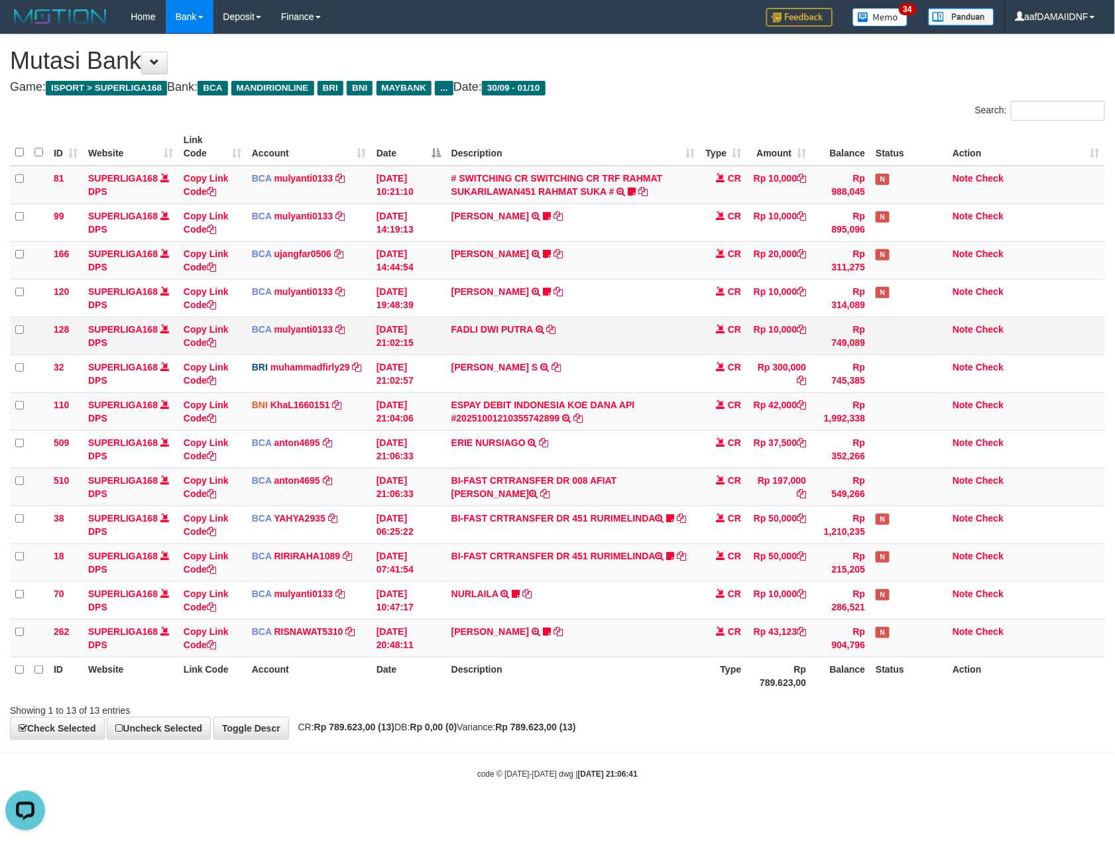
click at [647, 331] on td "FADLI DWI PUTRA TRSF E-BANKING CR 0110/FTSCY/WS95031 10000.00FADLI DWI PUTRA" at bounding box center [573, 336] width 254 height 38
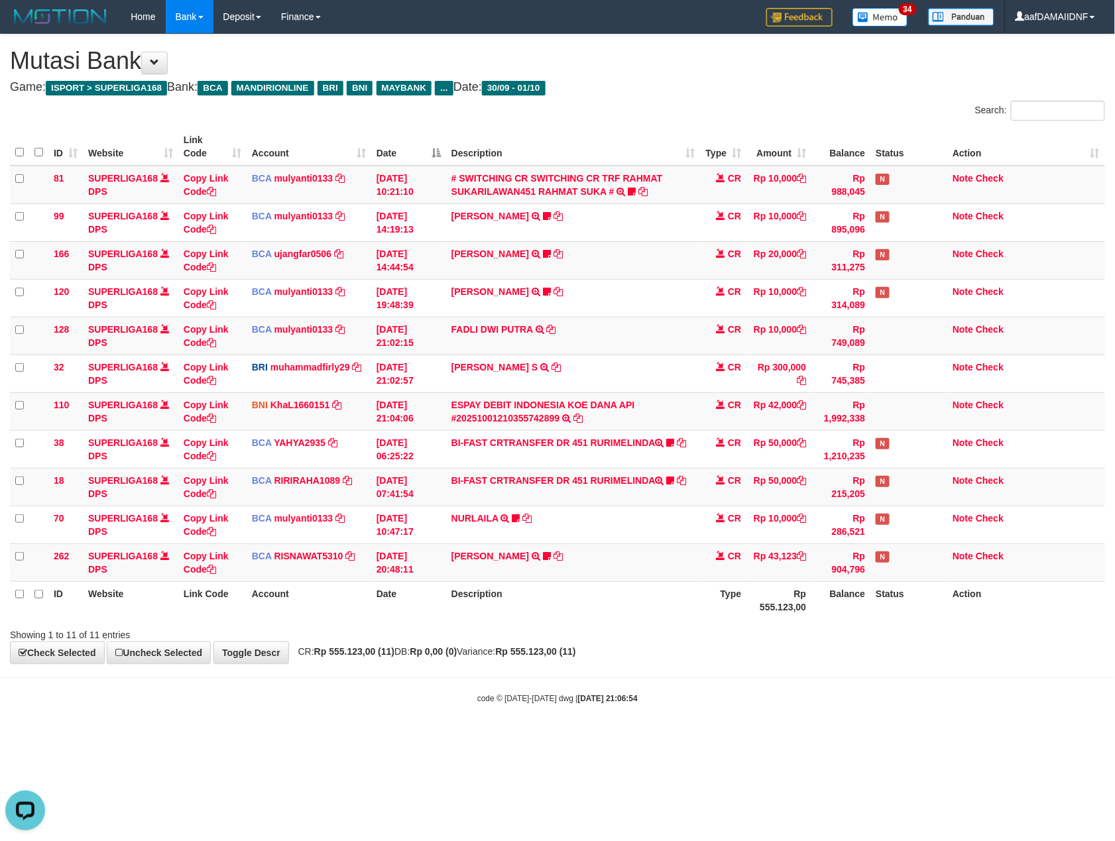
click at [838, 690] on body "Toggle navigation Home Bank Account List Load By Website Group [ISPORT] SUPERLI…" at bounding box center [557, 369] width 1115 height 738
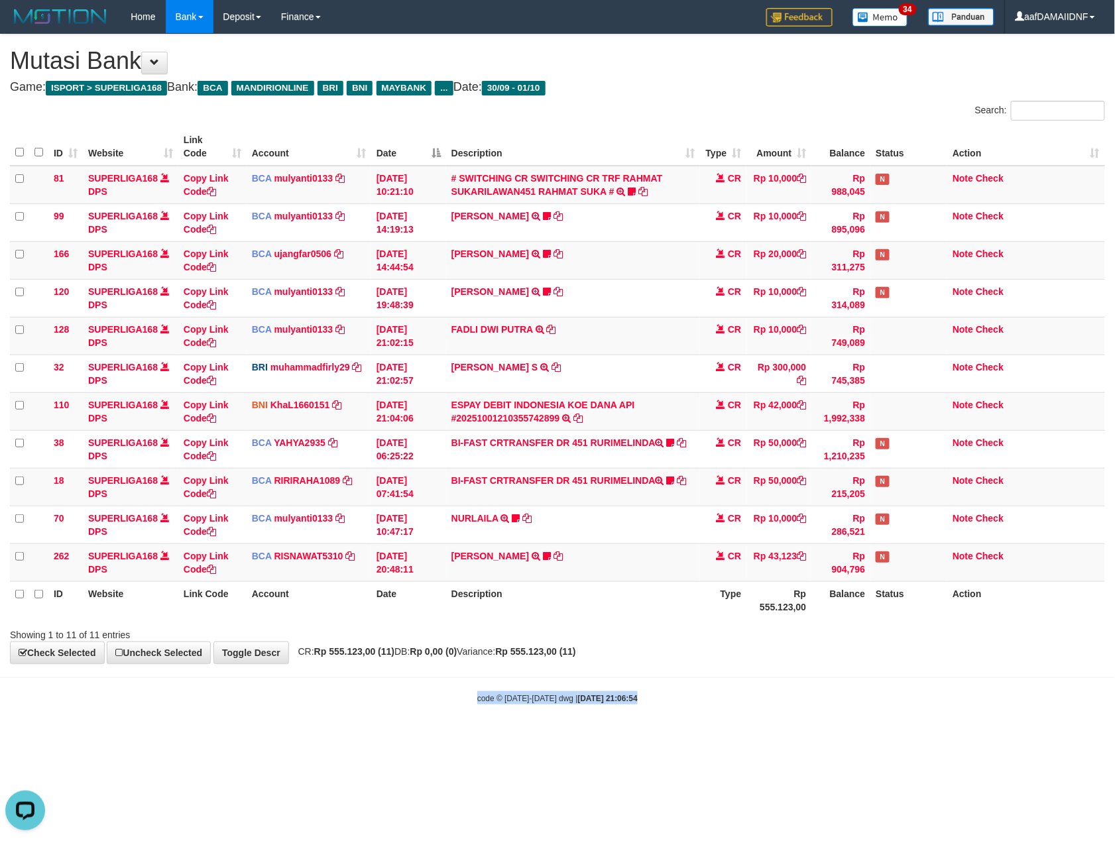
click at [838, 690] on body "Toggle navigation Home Bank Account List Load By Website Group [ISPORT] SUPERLI…" at bounding box center [557, 369] width 1115 height 738
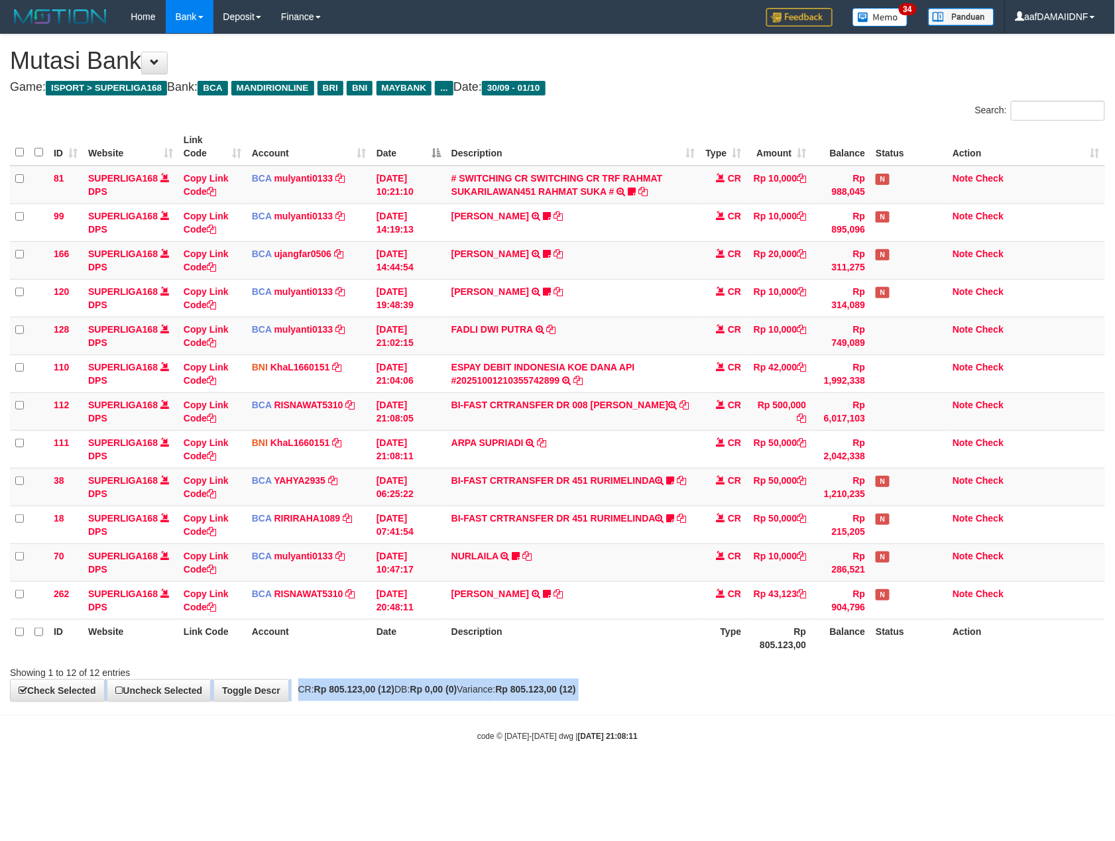
click at [836, 690] on div "**********" at bounding box center [557, 367] width 1115 height 667
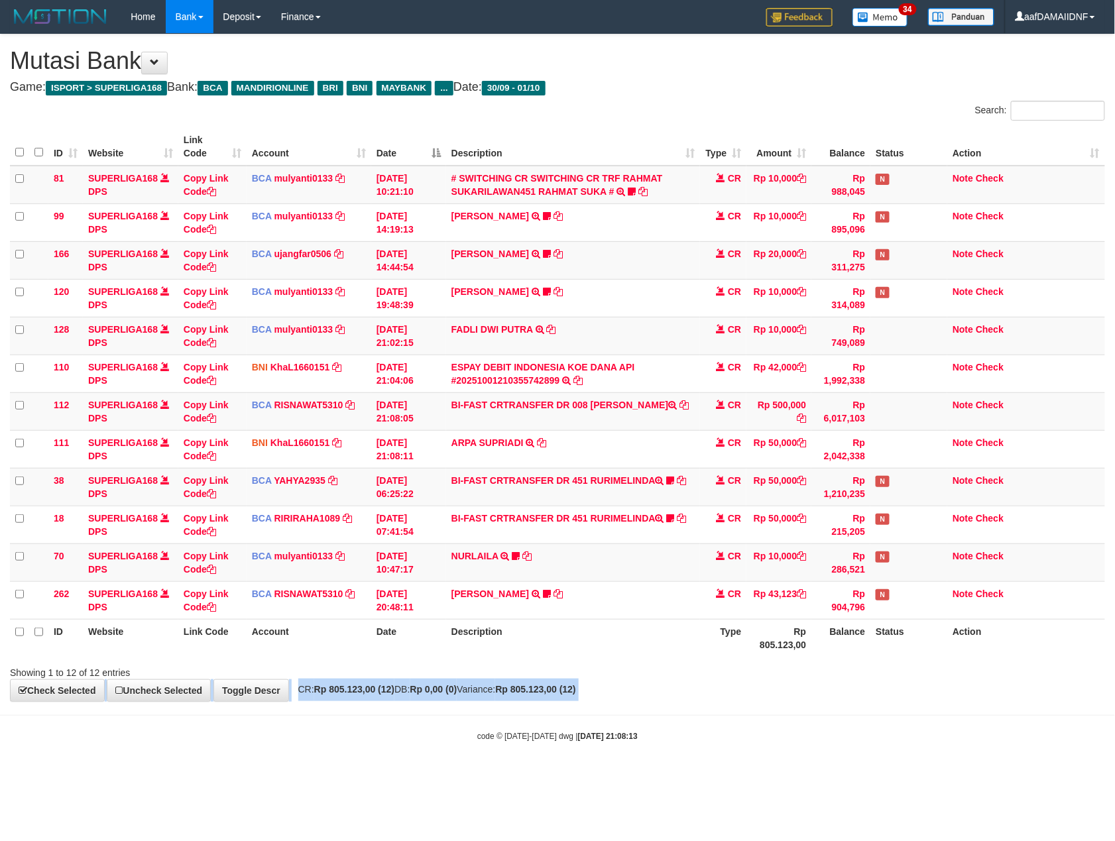
click at [838, 690] on div "**********" at bounding box center [557, 367] width 1115 height 667
click at [839, 690] on div "**********" at bounding box center [557, 367] width 1115 height 667
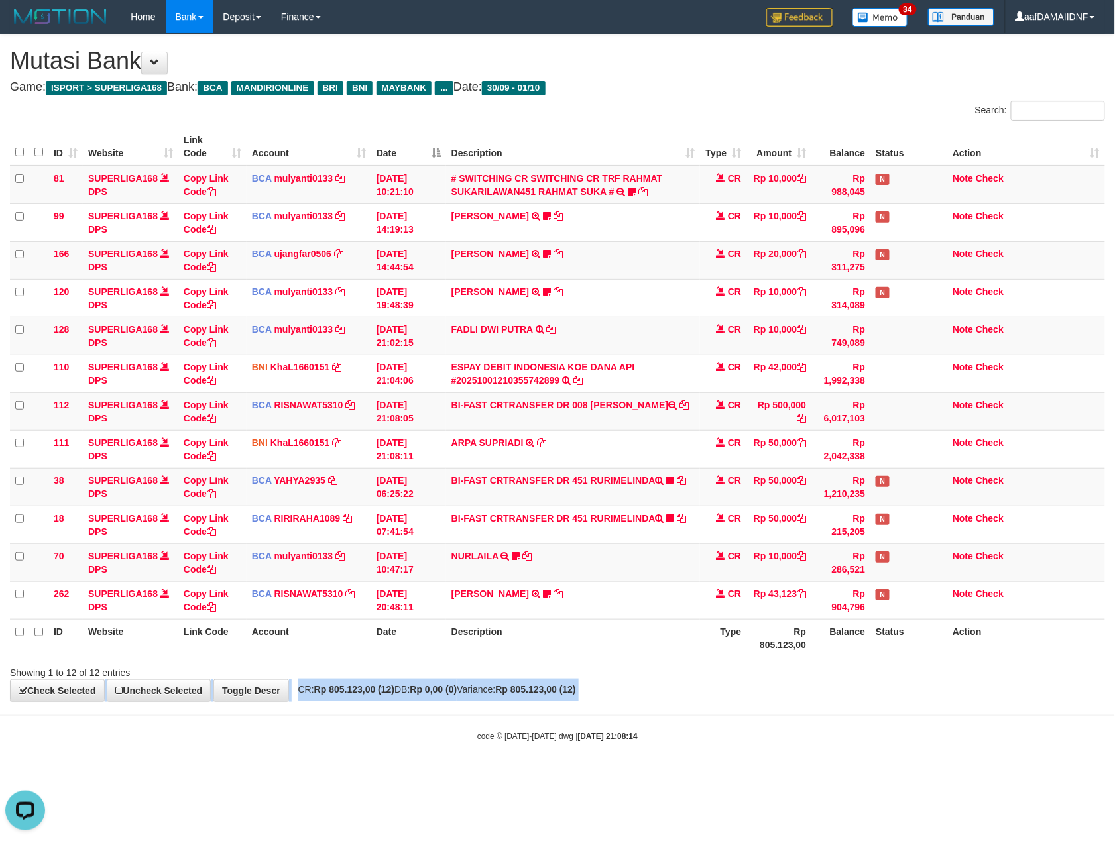
click at [839, 690] on div "**********" at bounding box center [557, 367] width 1115 height 667
click at [839, 695] on div "**********" at bounding box center [557, 367] width 1115 height 667
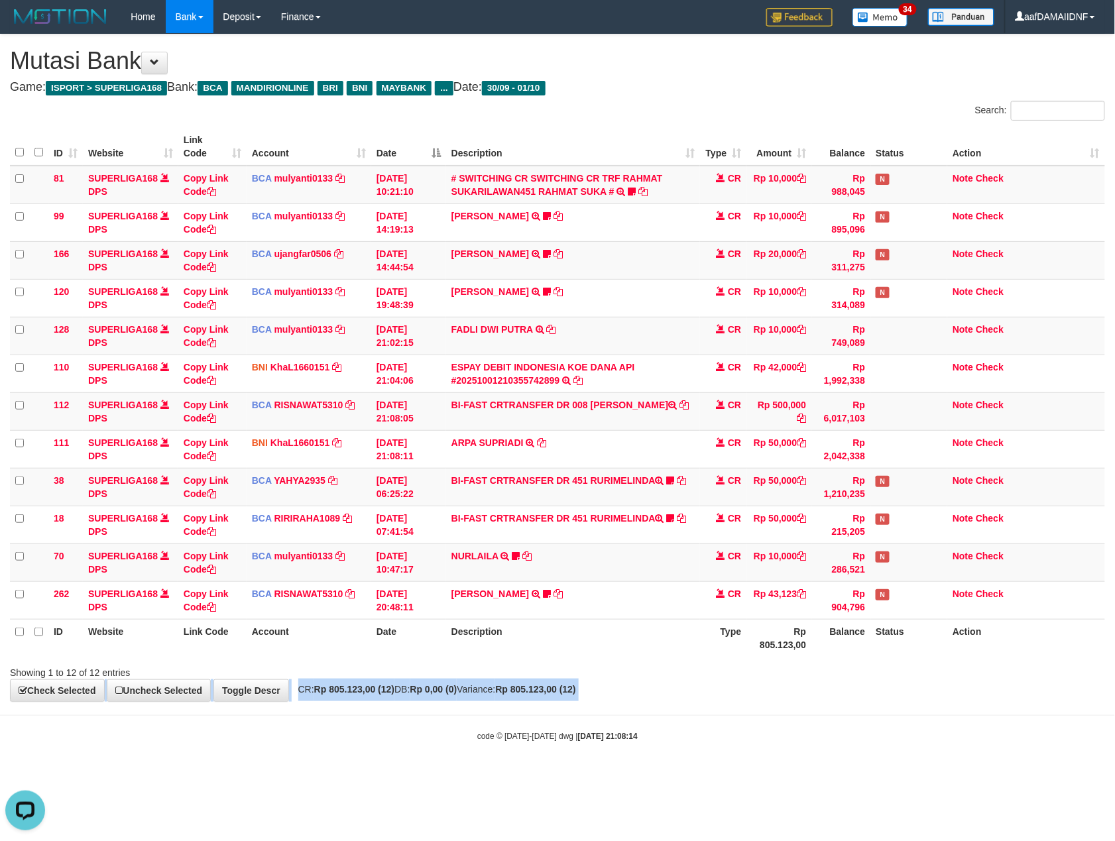
click at [839, 695] on div "**********" at bounding box center [557, 367] width 1115 height 667
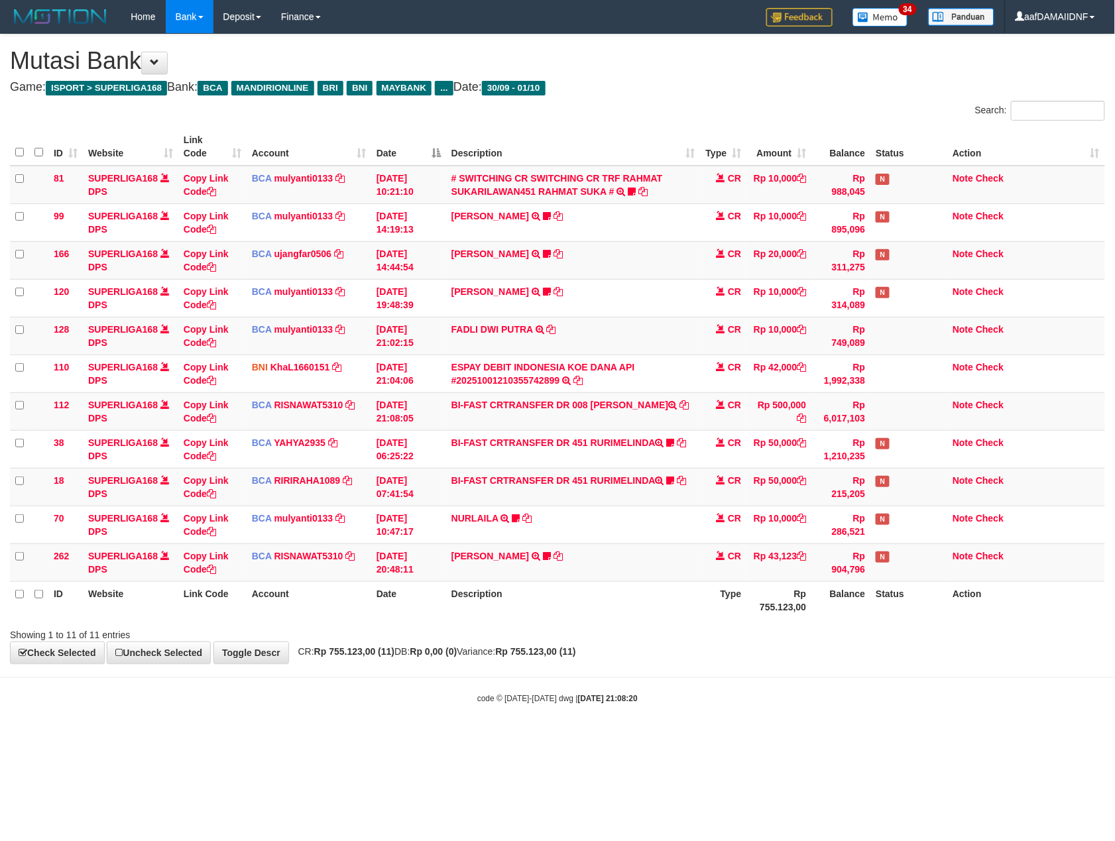
click at [839, 695] on div "code © 2012-2018 dwg | 2025/10/01 21:08:20" at bounding box center [557, 697] width 1115 height 13
click at [841, 695] on div "code © 2012-2018 dwg | 2025/10/01 21:08:20" at bounding box center [557, 697] width 1115 height 13
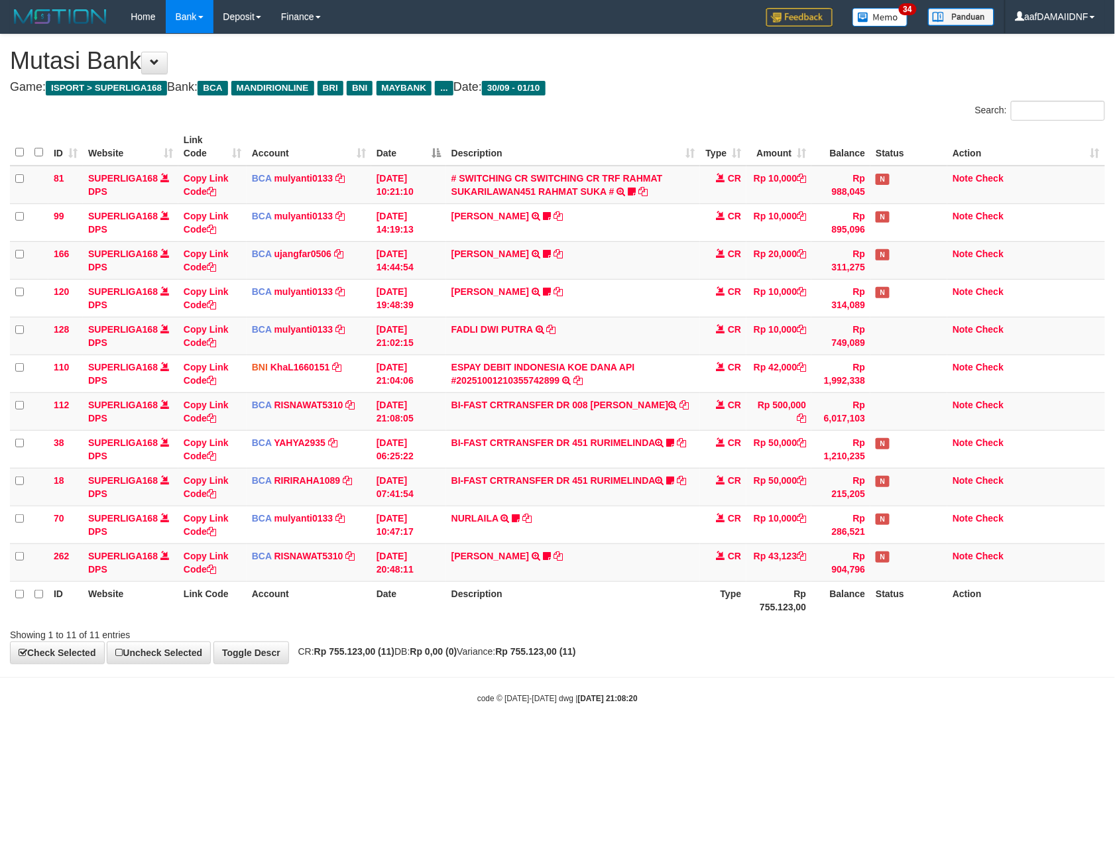
click at [841, 695] on div "code © 2012-2018 dwg | 2025/10/01 21:08:20" at bounding box center [557, 697] width 1115 height 13
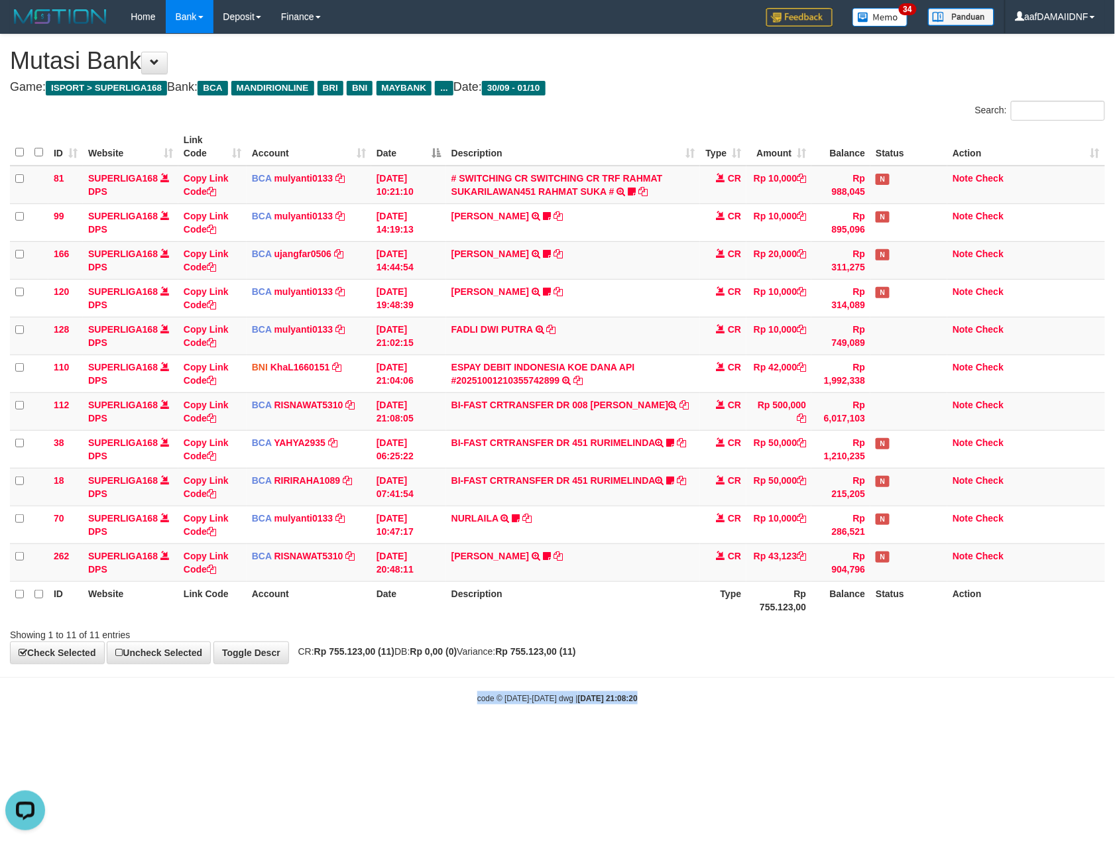
click at [841, 695] on div "code © 2012-2018 dwg | 2025/10/01 21:08:20" at bounding box center [557, 697] width 1115 height 13
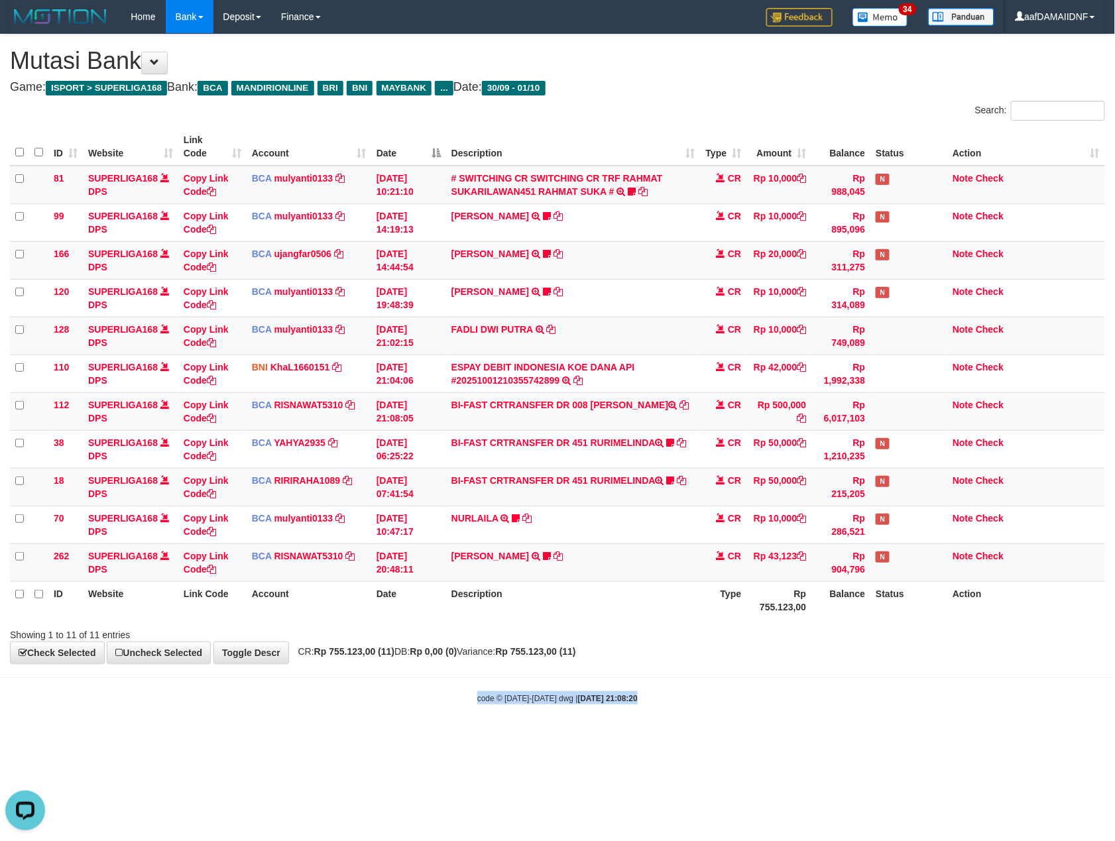
click at [852, 695] on div "code © 2012-2018 dwg | 2025/10/01 21:08:20" at bounding box center [557, 697] width 1115 height 13
click at [854, 695] on div "code © [DATE]-[DATE] dwg | [DATE] 21:08:26" at bounding box center [557, 697] width 1115 height 13
click at [854, 695] on div "code © 2012-2018 dwg | 2025/10/01 21:08:26" at bounding box center [557, 697] width 1115 height 13
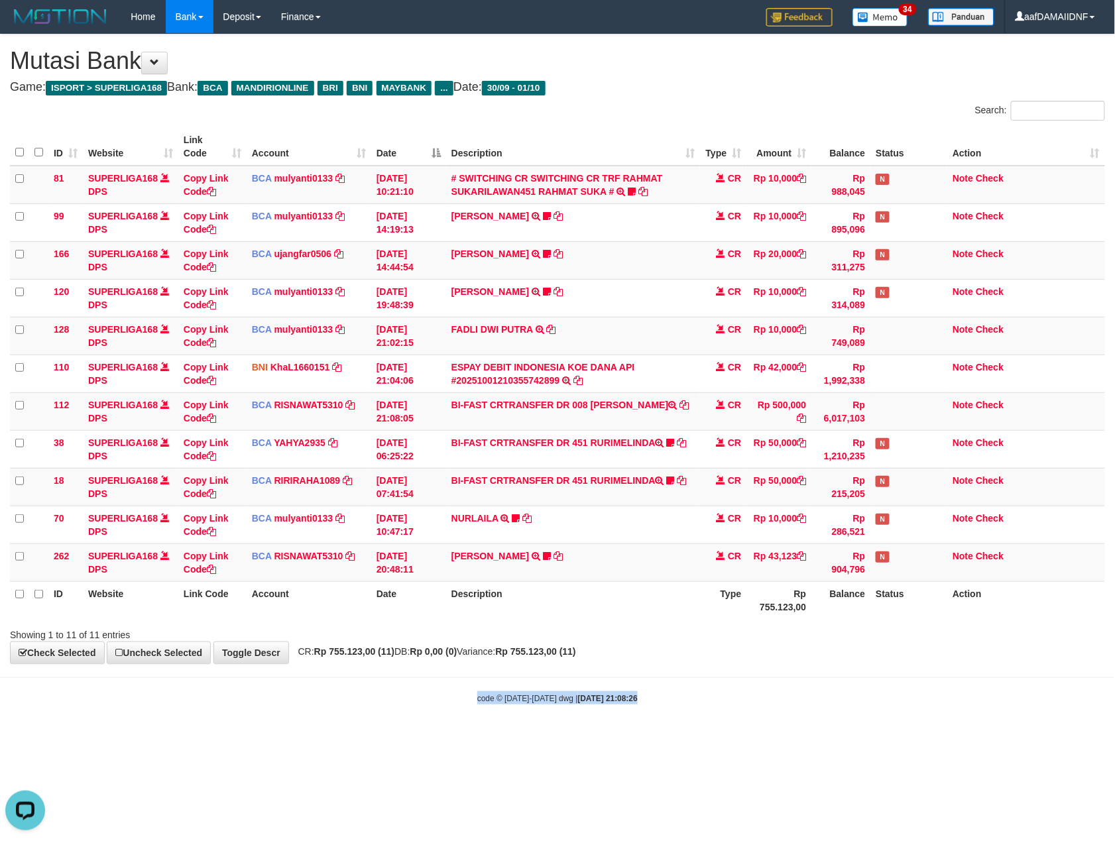
click at [854, 695] on div "code © 2012-2018 dwg | 2025/10/01 21:08:26" at bounding box center [557, 697] width 1115 height 13
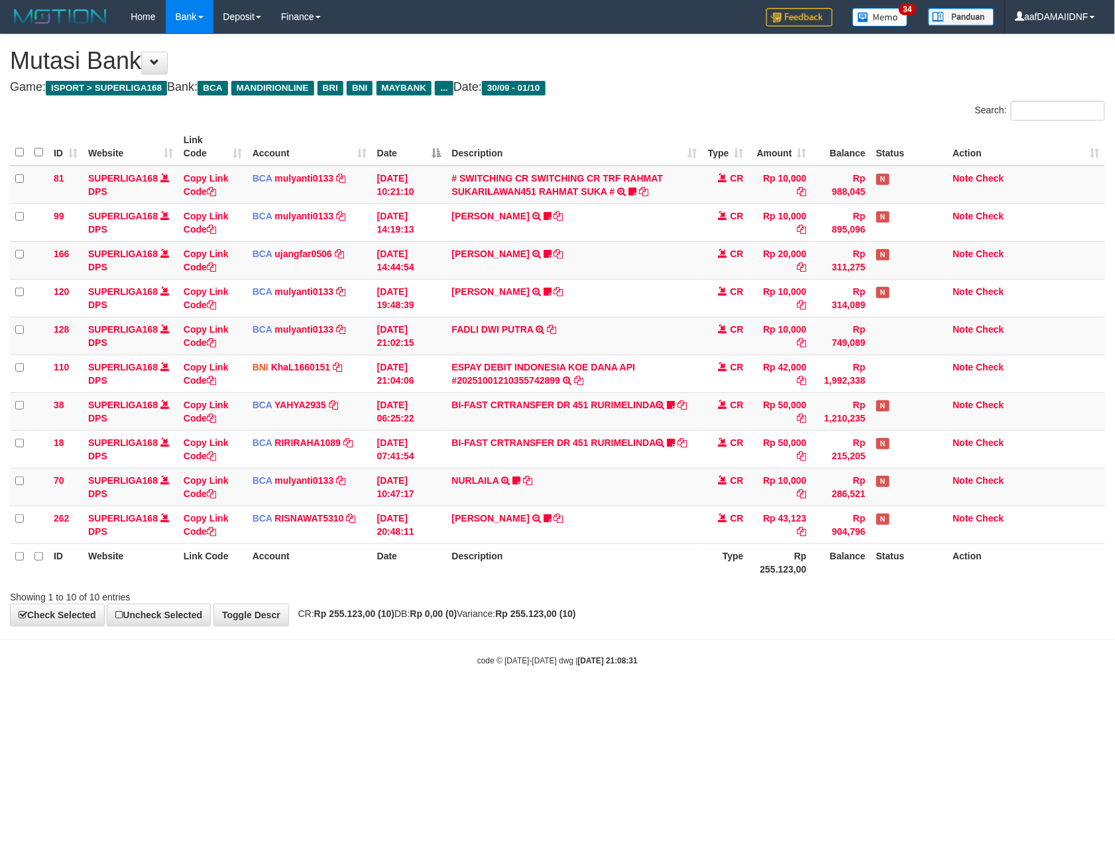
click at [854, 695] on body "Toggle navigation Home Bank Account List Load By Website Group [ISPORT] SUPERLI…" at bounding box center [557, 350] width 1115 height 700
click at [857, 700] on body "Toggle navigation Home Bank Account List Load By Website Group [ISPORT] SUPERLI…" at bounding box center [557, 350] width 1115 height 700
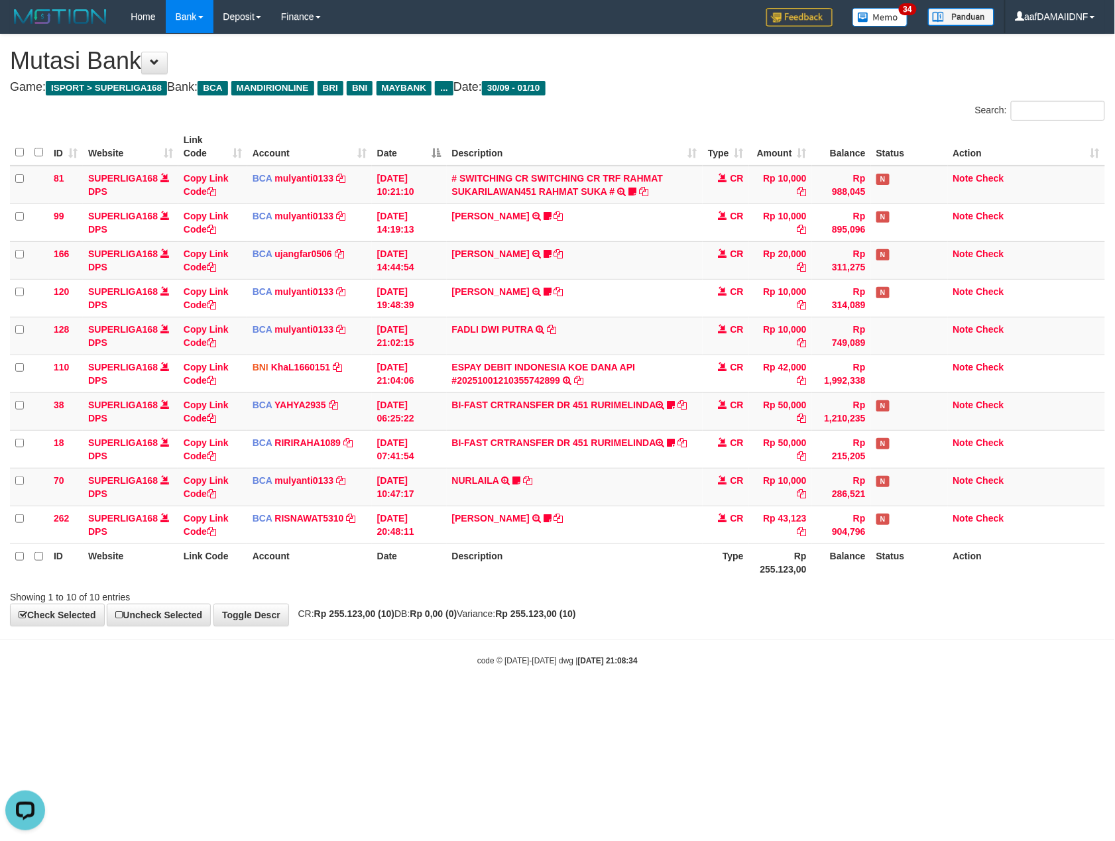
click at [857, 700] on body "Toggle navigation Home Bank Account List Load By Website Group [ISPORT] SUPERLI…" at bounding box center [557, 350] width 1115 height 700
click at [857, 700] on html "Toggle navigation Home Bank Account List Load By Website Group [ISPORT] SUPERLI…" at bounding box center [557, 350] width 1115 height 700
drag, startPoint x: 0, startPoint y: 0, endPoint x: 857, endPoint y: 701, distance: 1107.2
click at [857, 700] on html "Toggle navigation Home Bank Account List Load By Website Group [ISPORT] SUPERLI…" at bounding box center [557, 350] width 1115 height 700
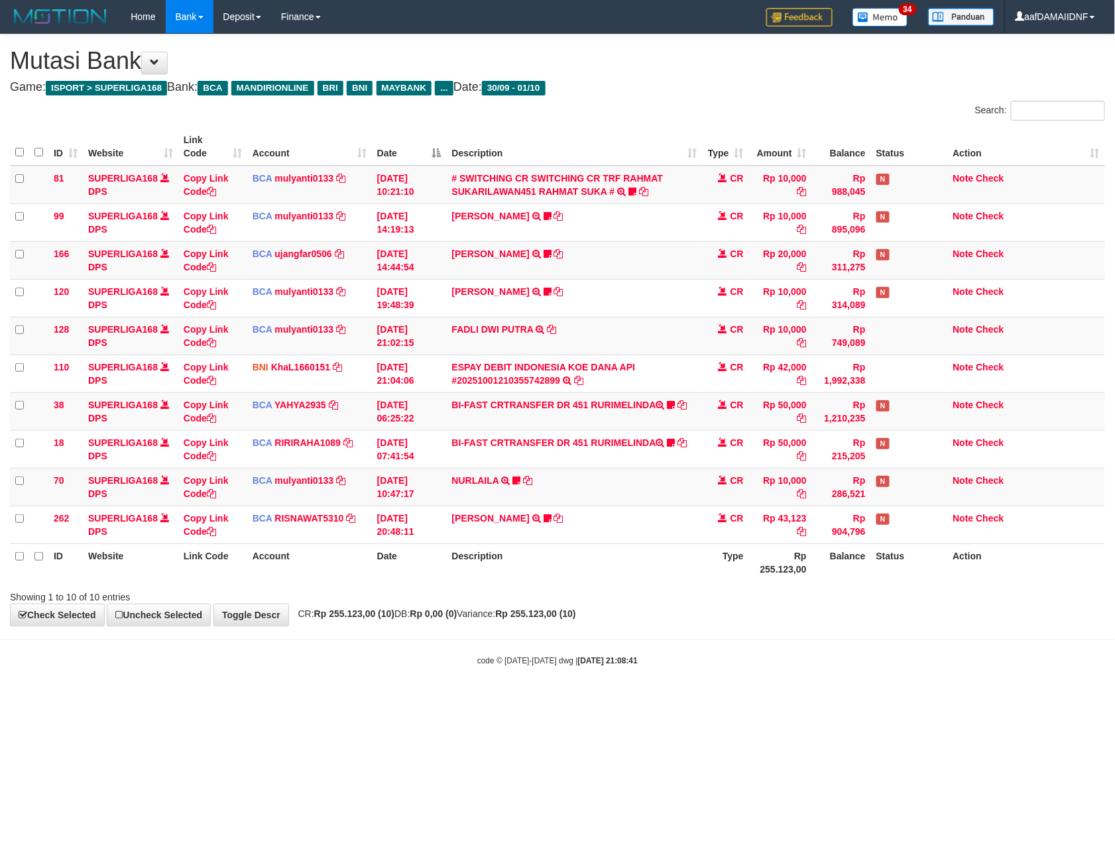
click at [857, 700] on body "Toggle navigation Home Bank Account List Load By Website Group [ISPORT] SUPERLI…" at bounding box center [557, 350] width 1115 height 700
click at [856, 700] on body "Toggle navigation Home Bank Account List Load By Website Group [ISPORT] SUPERLI…" at bounding box center [557, 350] width 1115 height 700
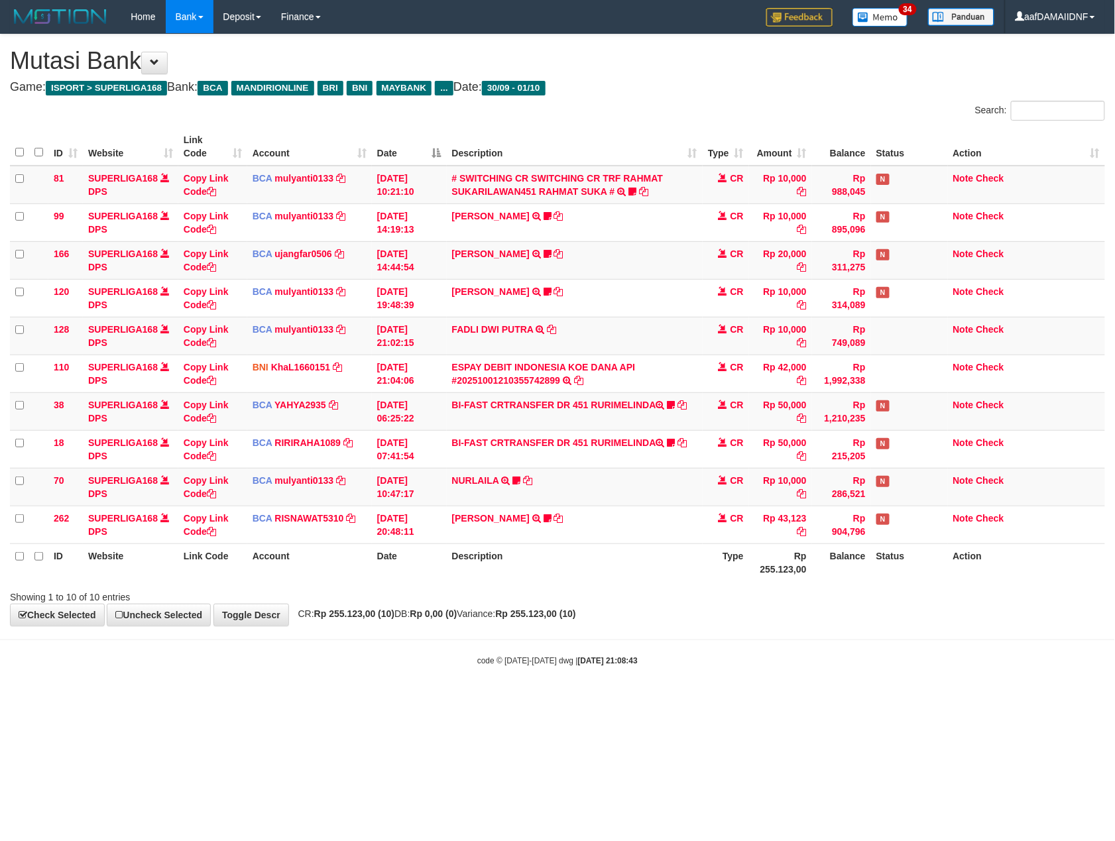
click at [856, 700] on body "Toggle navigation Home Bank Account List Load By Website Group [ISPORT] SUPERLI…" at bounding box center [557, 350] width 1115 height 700
click at [679, 583] on div "ID Website Link Code Account Date Description Type Amount Balance Status Action…" at bounding box center [557, 354] width 1115 height 461
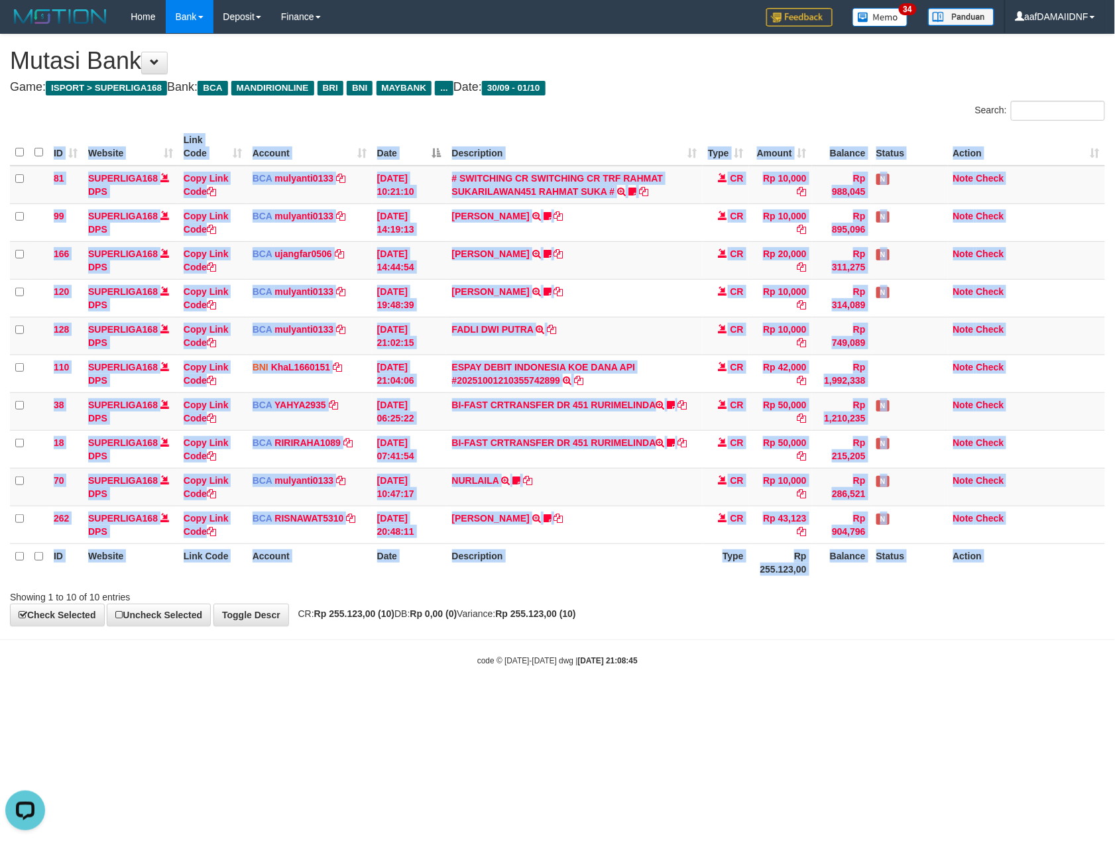
click at [679, 583] on div "ID Website Link Code Account Date Description Type Amount Balance Status Action…" at bounding box center [557, 354] width 1115 height 461
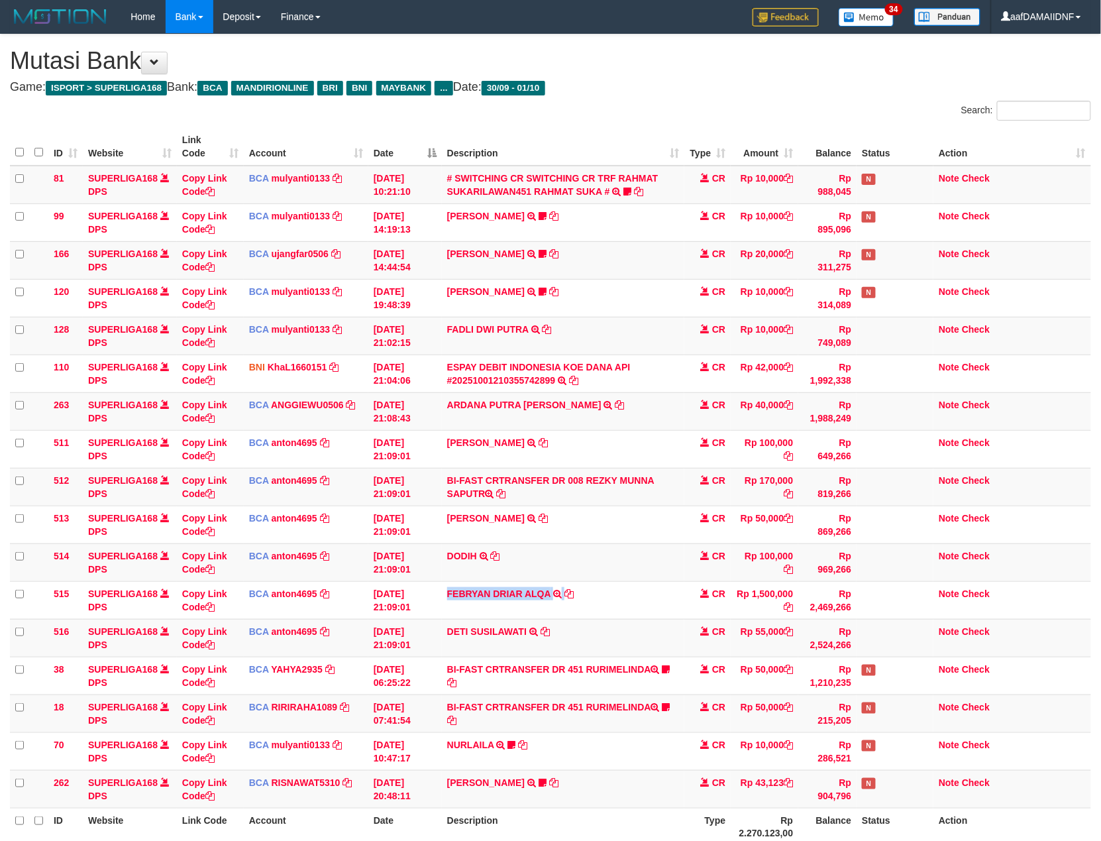
click at [679, 587] on td "FEBRYAN DRIAR ALQA TRSF E-BANKING CR 0110/FTSCY/WS95031 1500000.00FEBRYAN DRIAR…" at bounding box center [563, 600] width 243 height 38
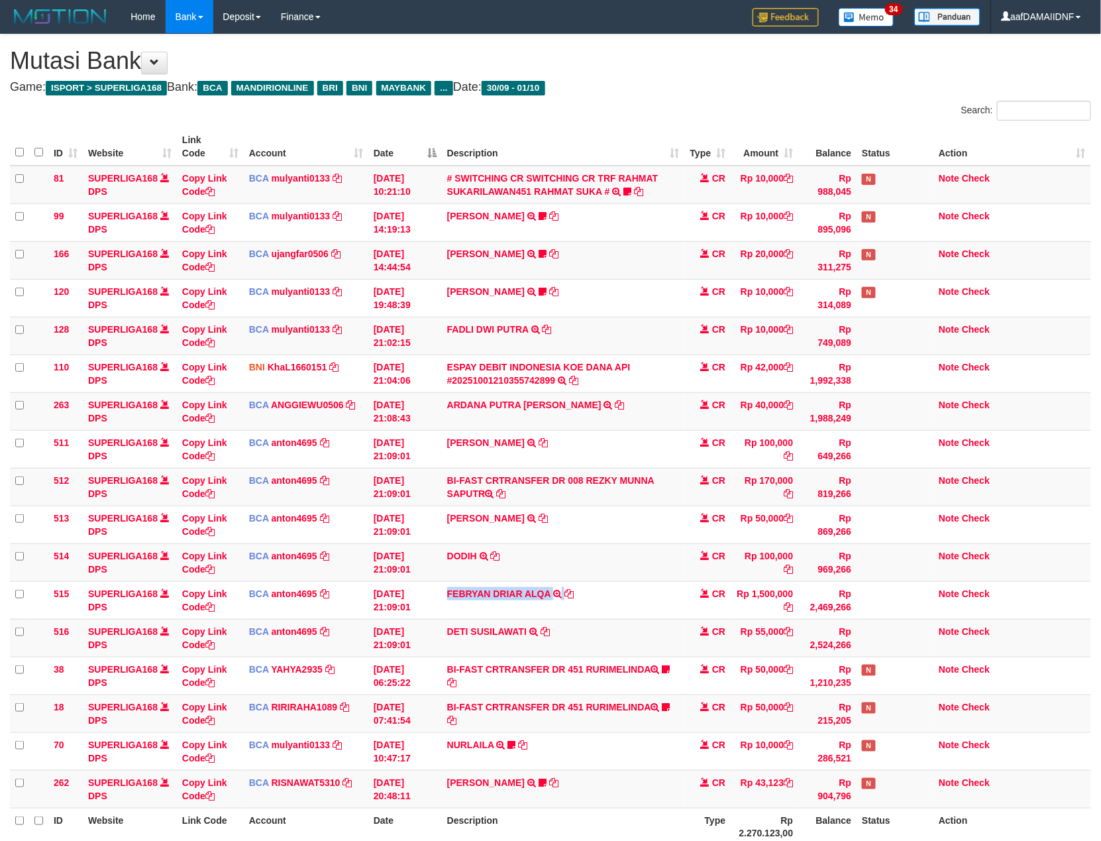
click at [679, 587] on td "FEBRYAN DRIAR ALQA TRSF E-BANKING CR 0110/FTSCY/WS95031 1500000.00FEBRYAN DRIAR…" at bounding box center [563, 600] width 243 height 38
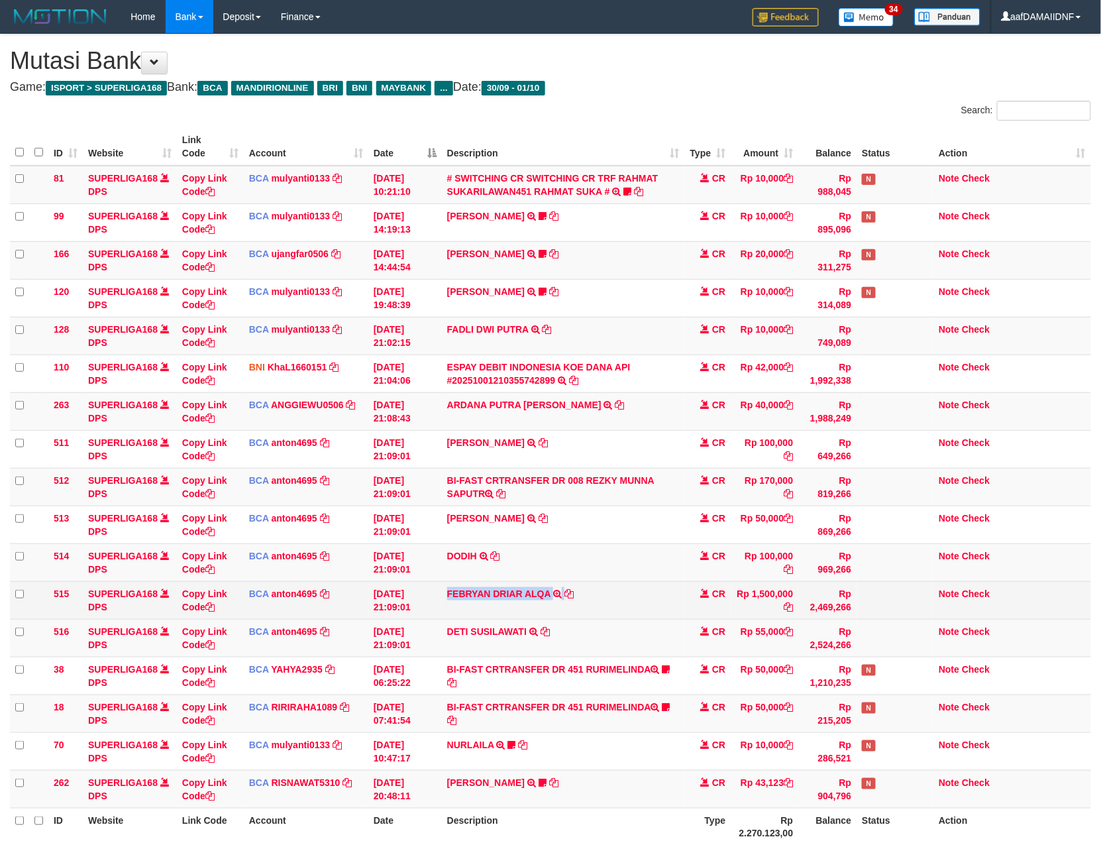
drag, startPoint x: 0, startPoint y: 0, endPoint x: 680, endPoint y: 587, distance: 898.4
click at [680, 587] on td "FEBRYAN DRIAR ALQA TRSF E-BANKING CR 0110/FTSCY/WS95031 1500000.00FEBRYAN DRIAR…" at bounding box center [563, 600] width 243 height 38
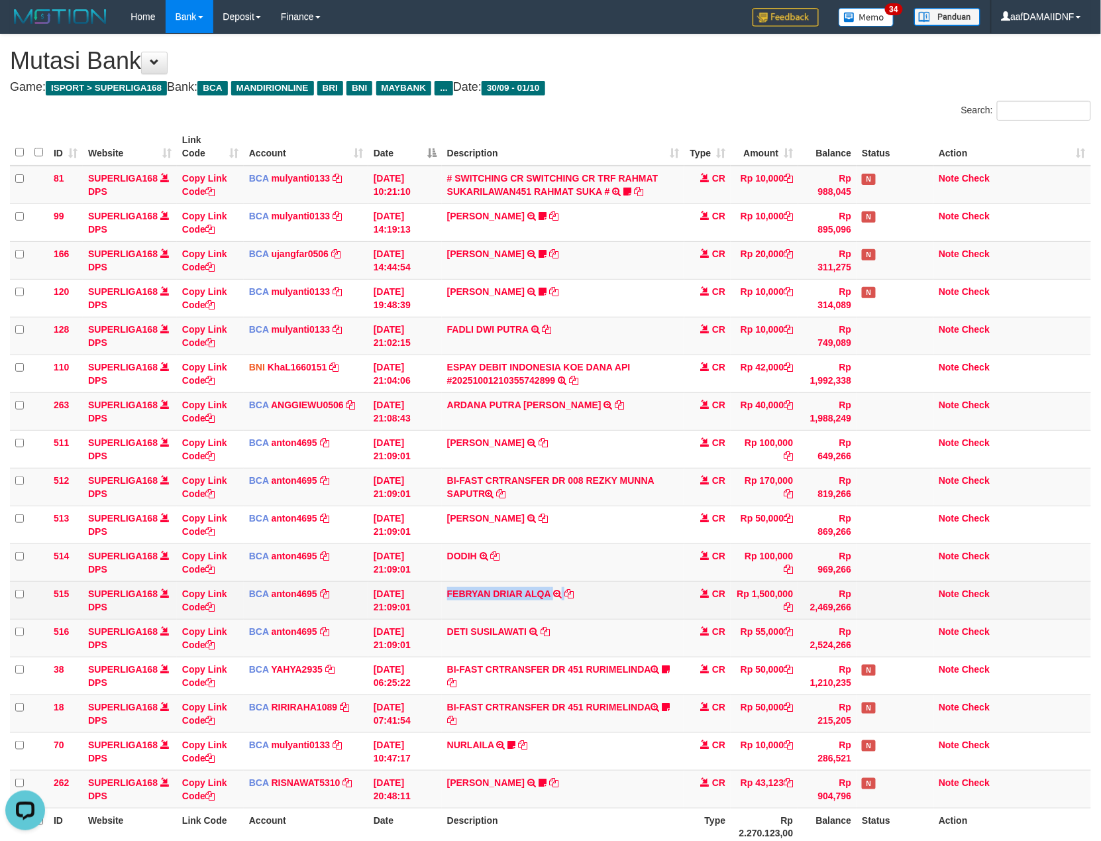
click at [680, 587] on td "FEBRYAN DRIAR ALQA TRSF E-BANKING CR 0110/FTSCY/WS95031 1500000.00FEBRYAN DRIAR…" at bounding box center [563, 600] width 243 height 38
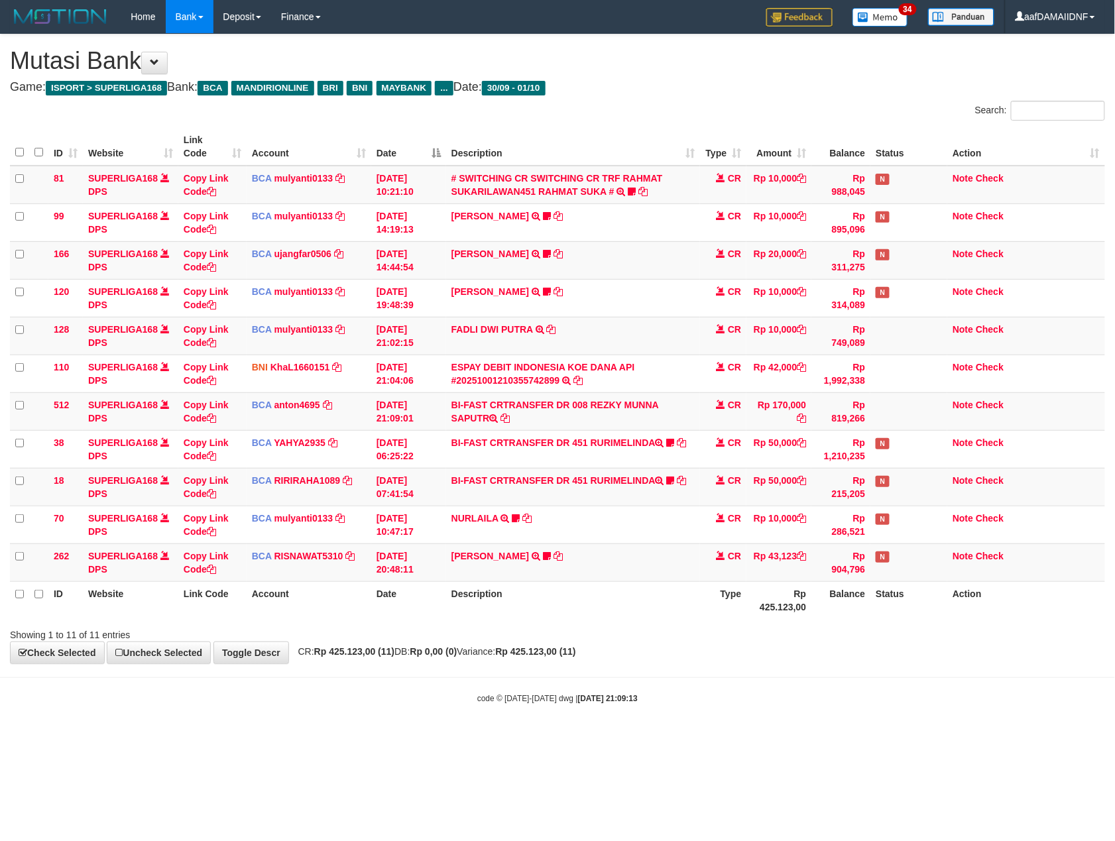
click at [680, 587] on th "Description" at bounding box center [573, 600] width 254 height 38
click at [683, 587] on th "Description" at bounding box center [573, 600] width 254 height 38
drag, startPoint x: 0, startPoint y: 0, endPoint x: 683, endPoint y: 592, distance: 903.9
click at [683, 592] on th "Description" at bounding box center [573, 600] width 254 height 38
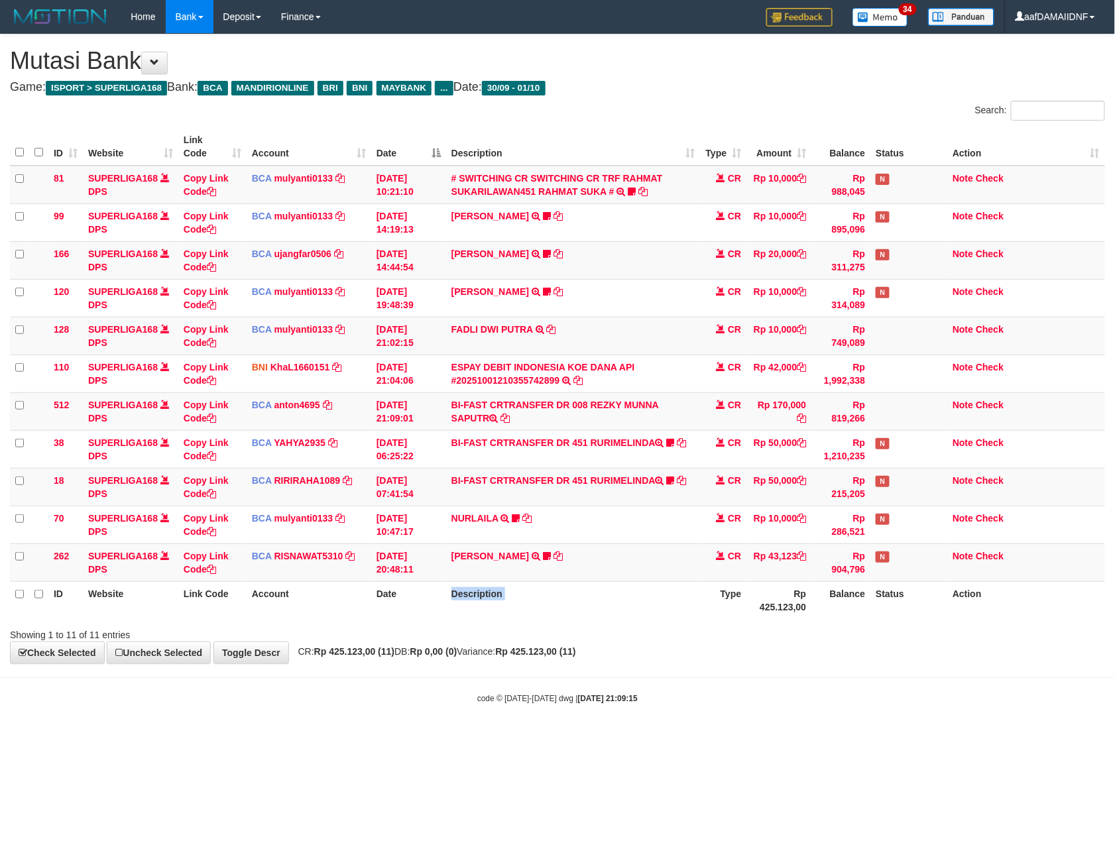
click at [683, 592] on th "Description" at bounding box center [573, 600] width 254 height 38
click at [685, 594] on th "Description" at bounding box center [573, 600] width 254 height 38
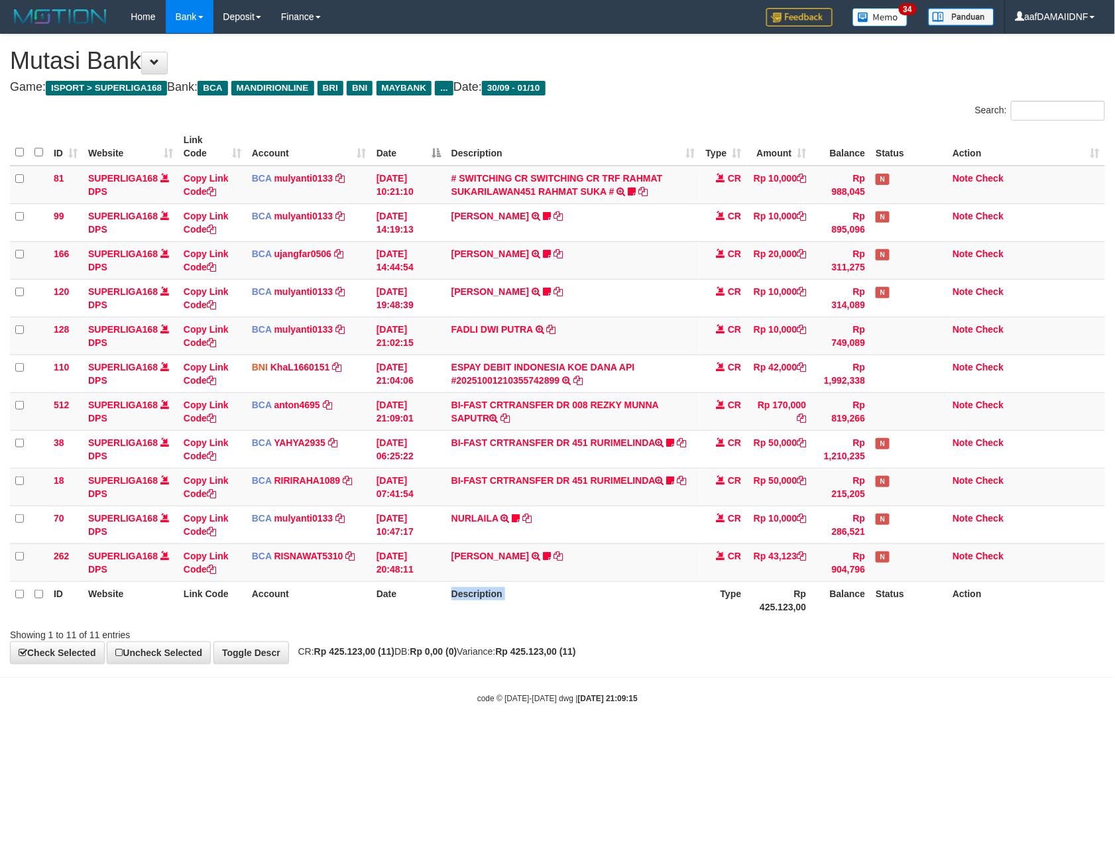
click at [685, 594] on th "Description" at bounding box center [573, 600] width 254 height 38
click at [688, 594] on th "Description" at bounding box center [573, 600] width 254 height 38
click at [688, 595] on th "Description" at bounding box center [573, 600] width 254 height 38
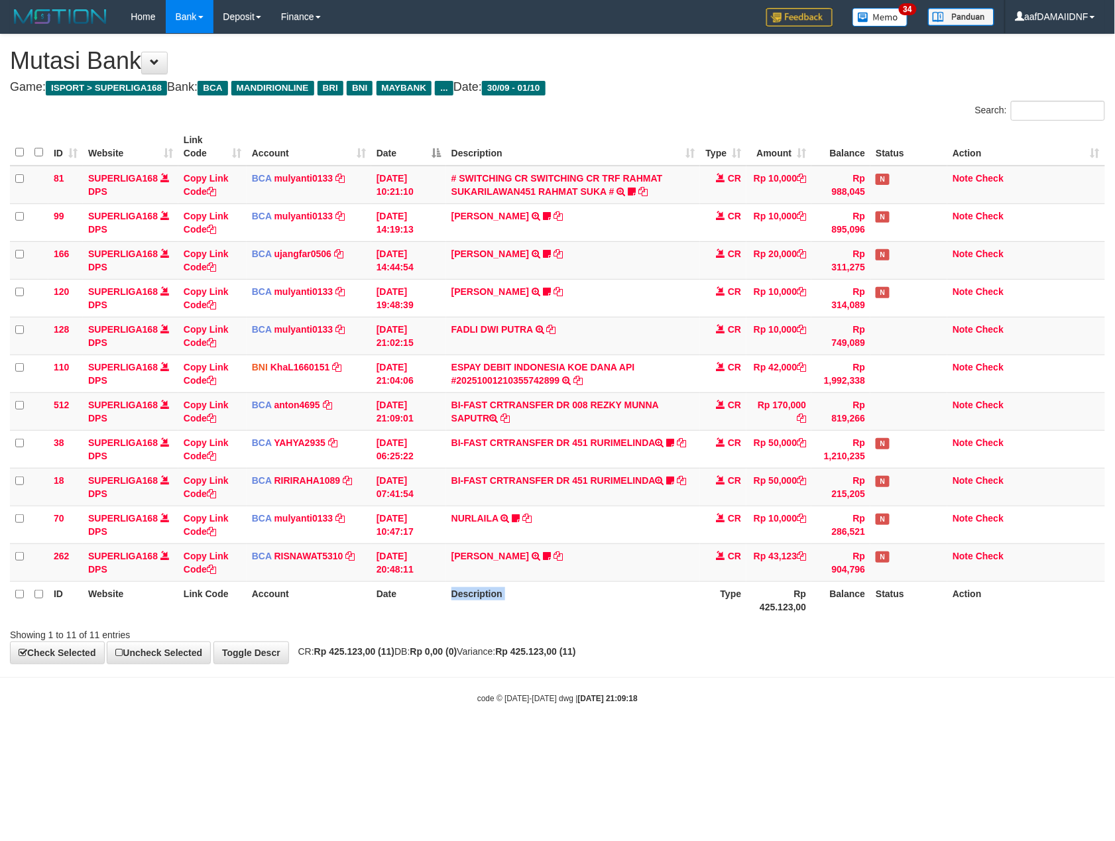
click at [688, 595] on th "Description" at bounding box center [573, 600] width 254 height 38
drag, startPoint x: 0, startPoint y: 0, endPoint x: 685, endPoint y: 595, distance: 907.1
click at [685, 595] on th "Description" at bounding box center [573, 600] width 254 height 38
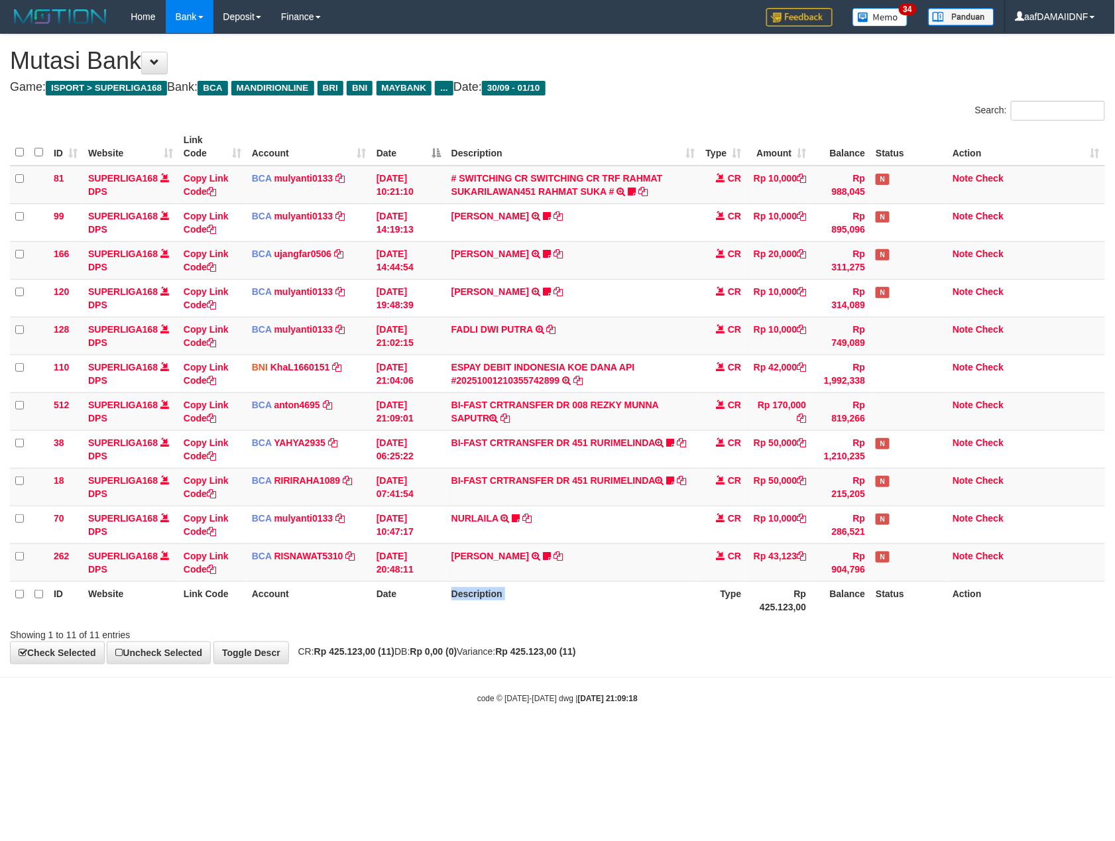
click at [685, 595] on th "Description" at bounding box center [573, 600] width 254 height 38
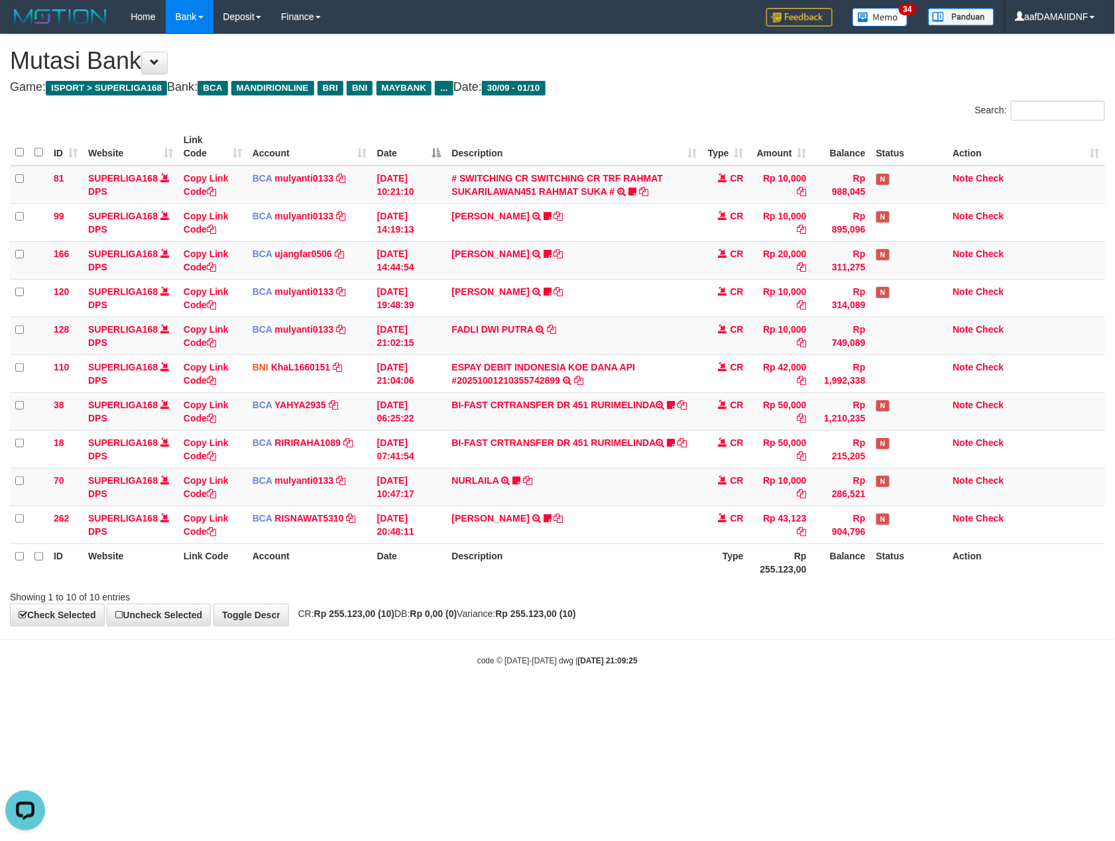
click at [547, 613] on strong "Rp 255.123,00 (10)" at bounding box center [535, 613] width 80 height 11
click at [549, 611] on strong "Rp 255.123,00 (10)" at bounding box center [535, 613] width 80 height 11
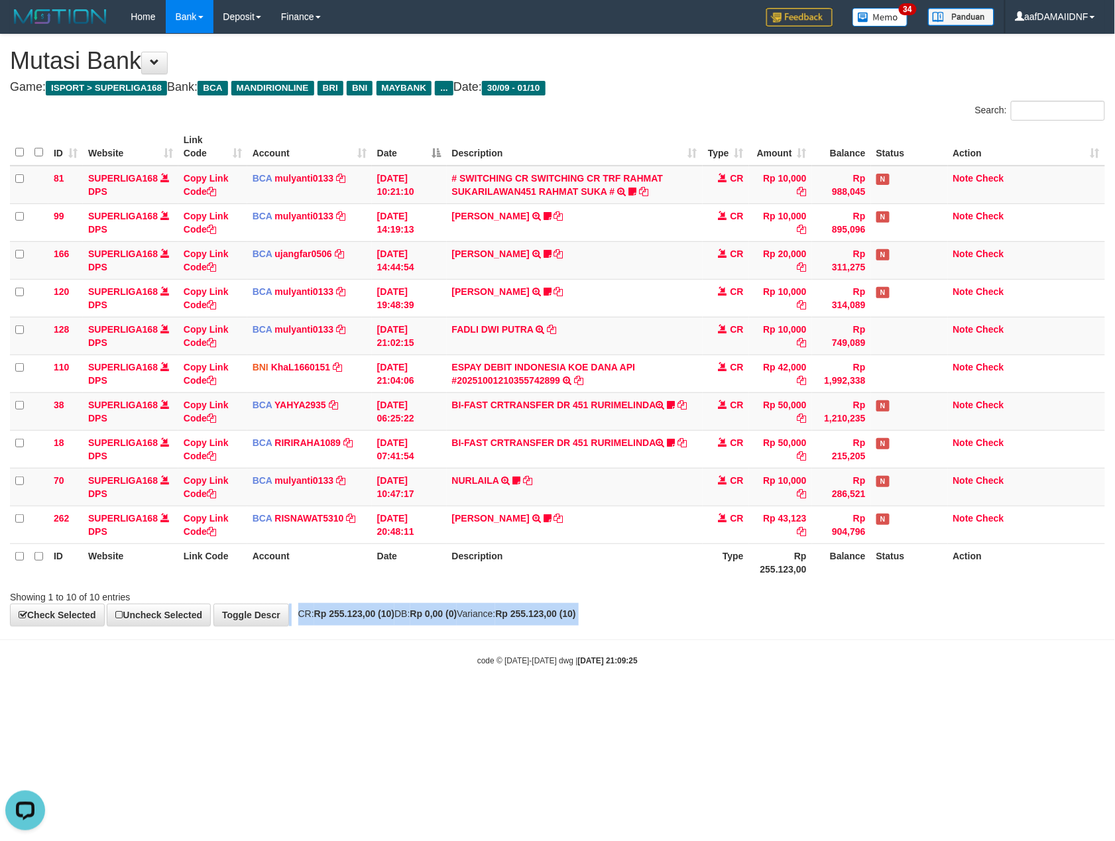
click at [549, 611] on strong "Rp 255.123,00 (10)" at bounding box center [535, 613] width 80 height 11
click at [550, 611] on strong "Rp 255.123,00 (10)" at bounding box center [535, 613] width 80 height 11
click at [551, 611] on strong "Rp 255.123,00 (10)" at bounding box center [535, 613] width 80 height 11
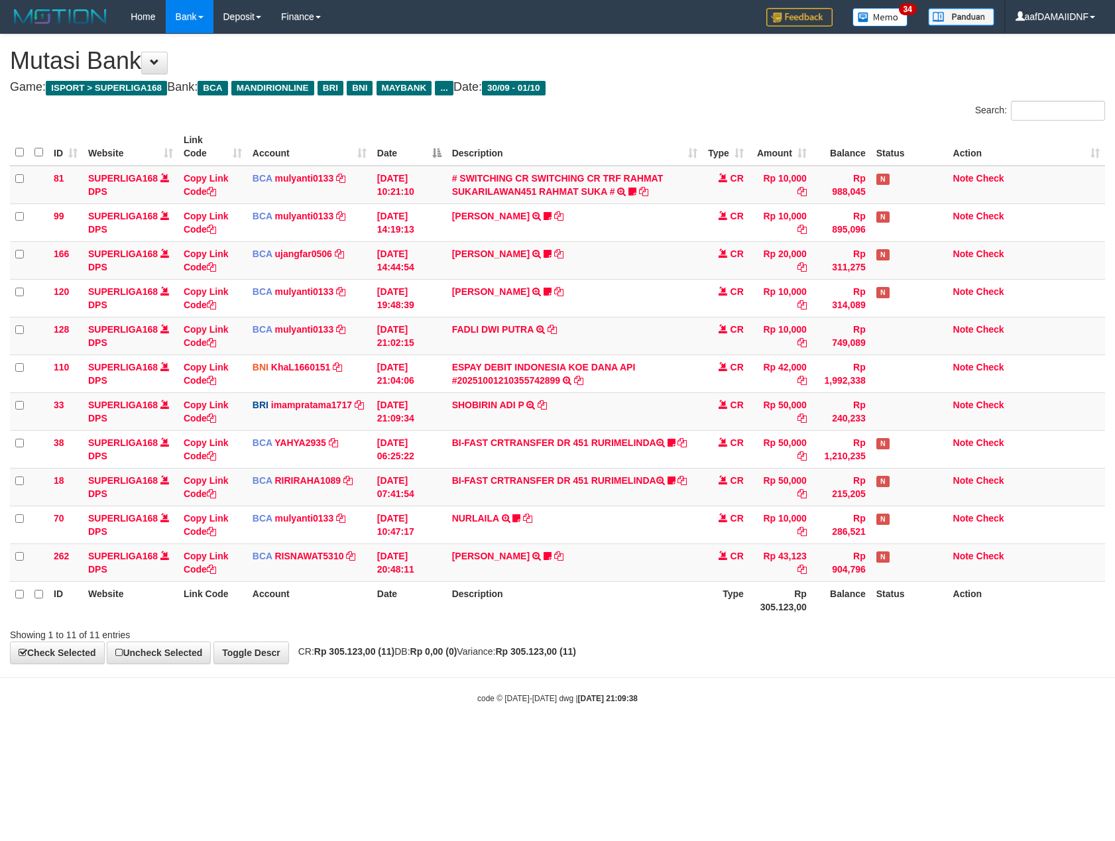
click at [786, 616] on th "Rp 305.123,00" at bounding box center [780, 600] width 63 height 38
click at [812, 614] on th "Balance" at bounding box center [841, 600] width 59 height 38
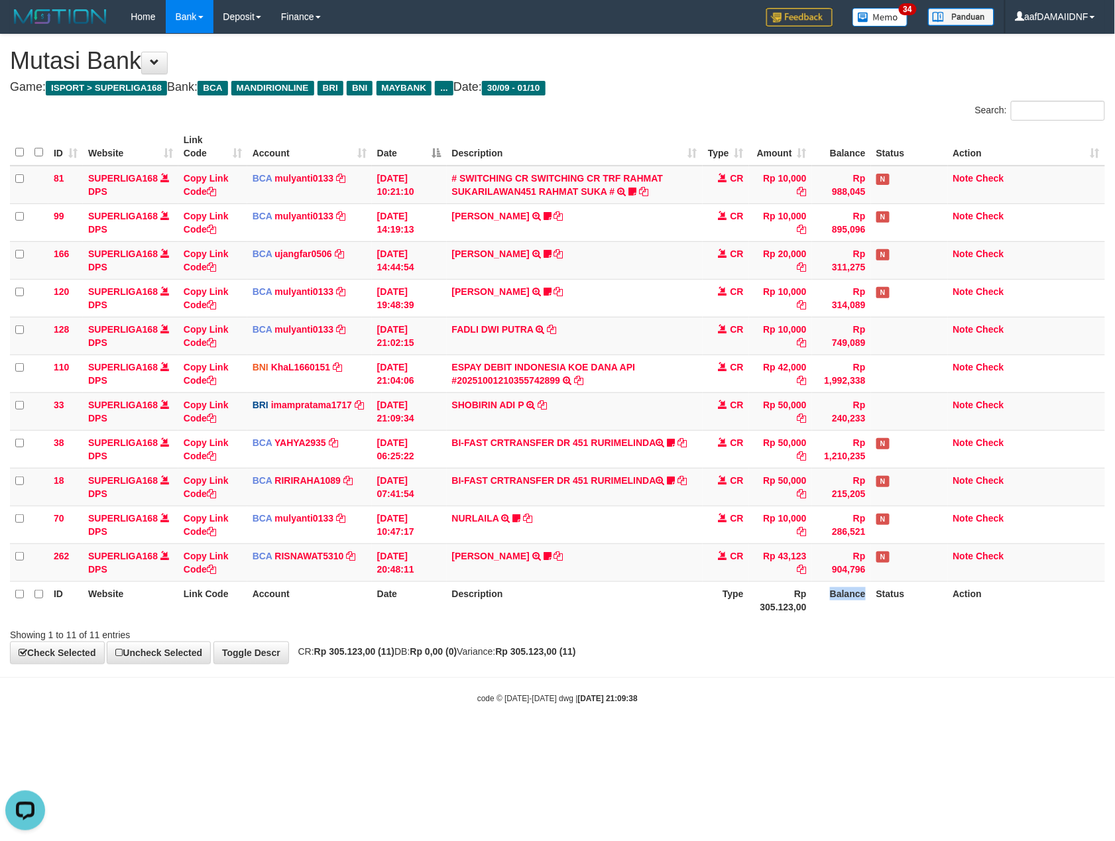
click at [812, 614] on th "Balance" at bounding box center [841, 600] width 59 height 38
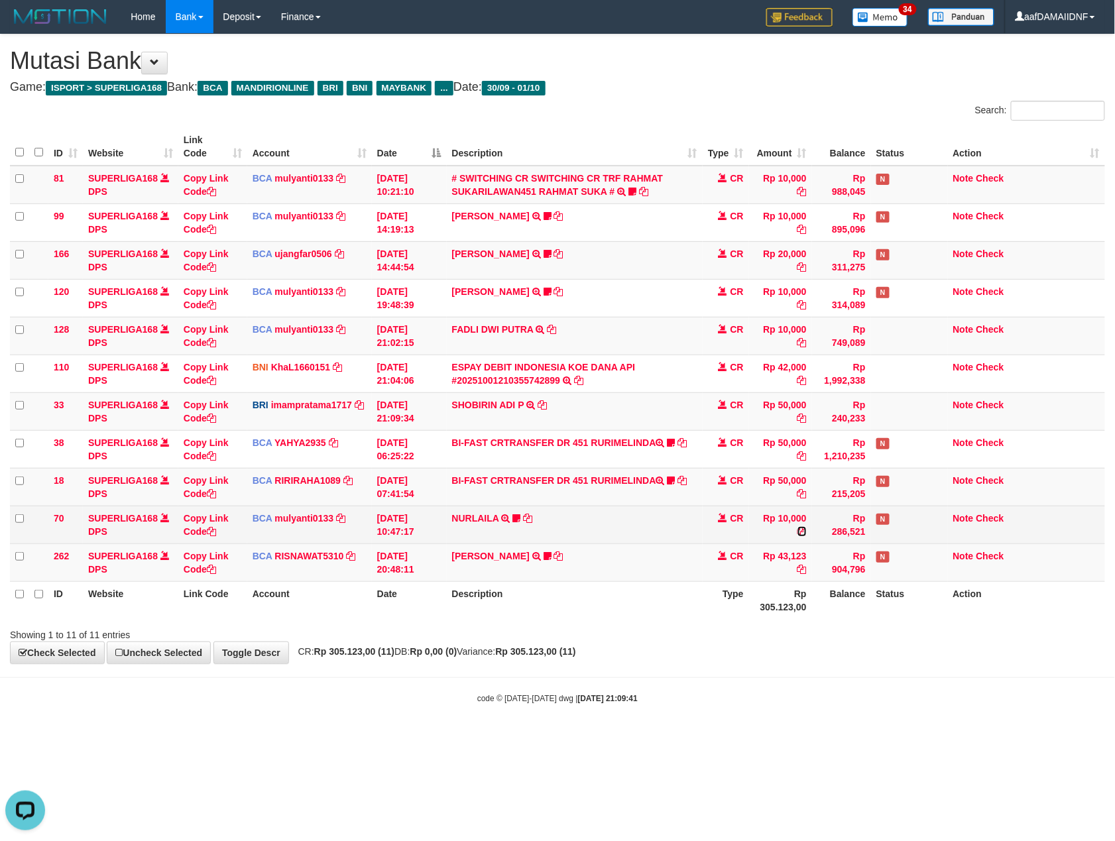
click at [798, 533] on icon at bounding box center [801, 531] width 9 height 9
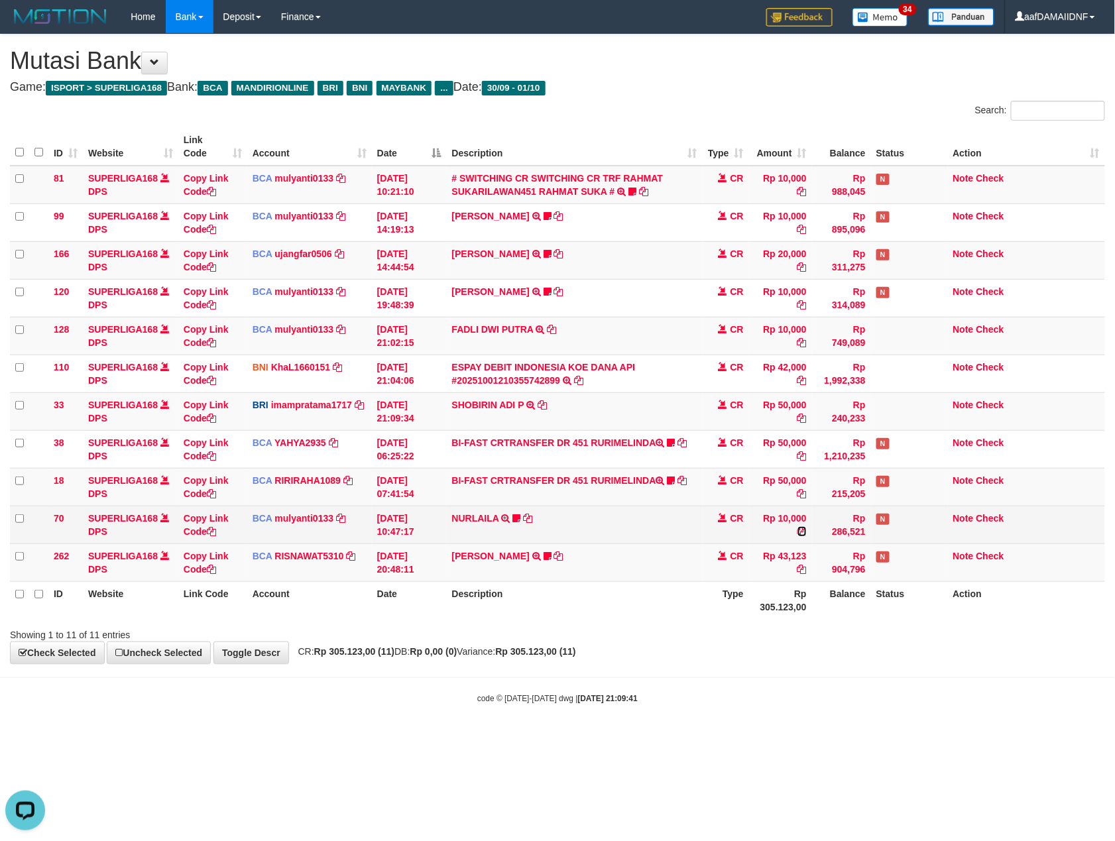
click at [798, 533] on icon at bounding box center [801, 531] width 9 height 9
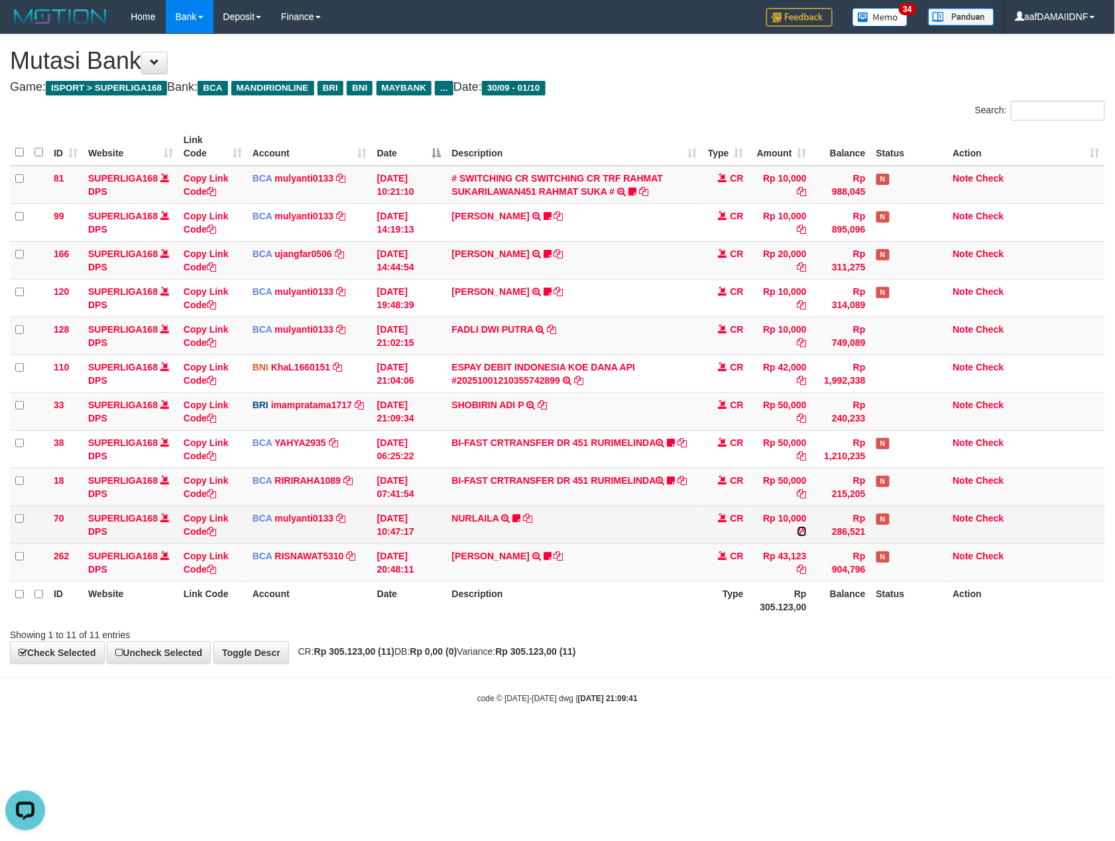
click at [798, 533] on icon at bounding box center [801, 531] width 9 height 9
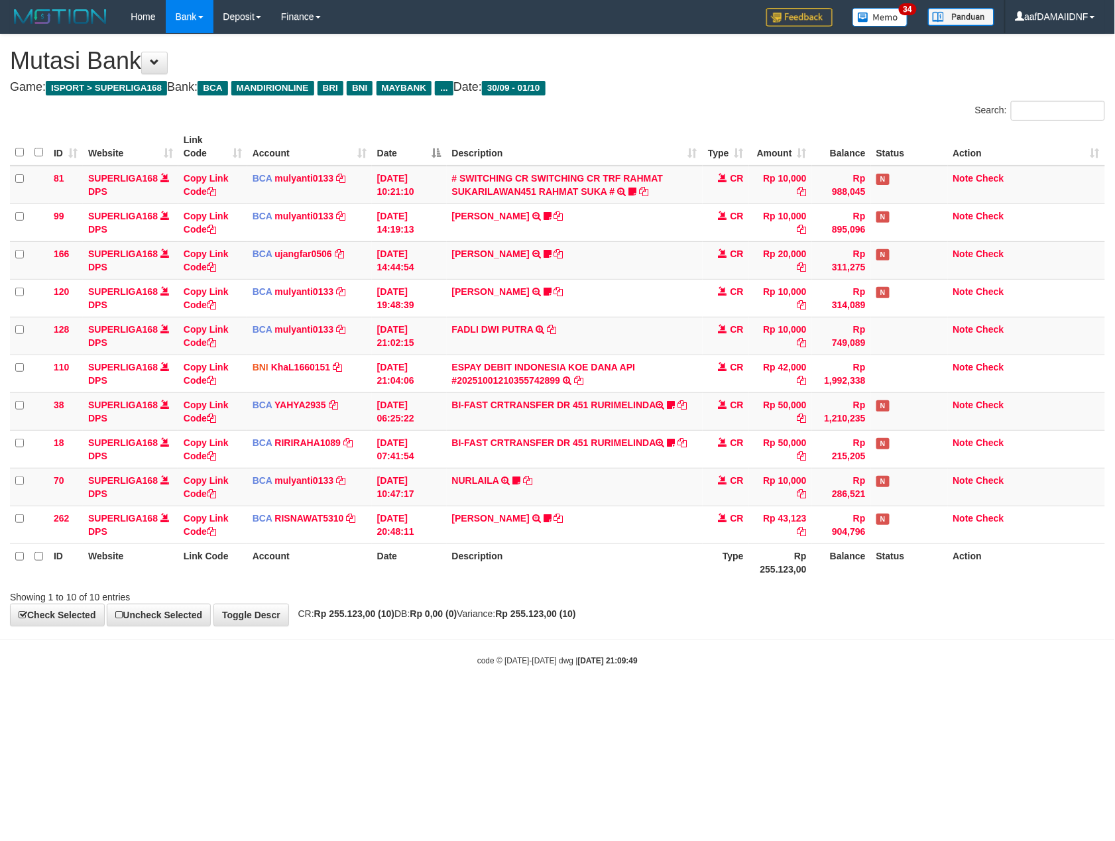
click at [650, 599] on div "Showing 1 to 10 of 10 entries" at bounding box center [557, 594] width 1115 height 19
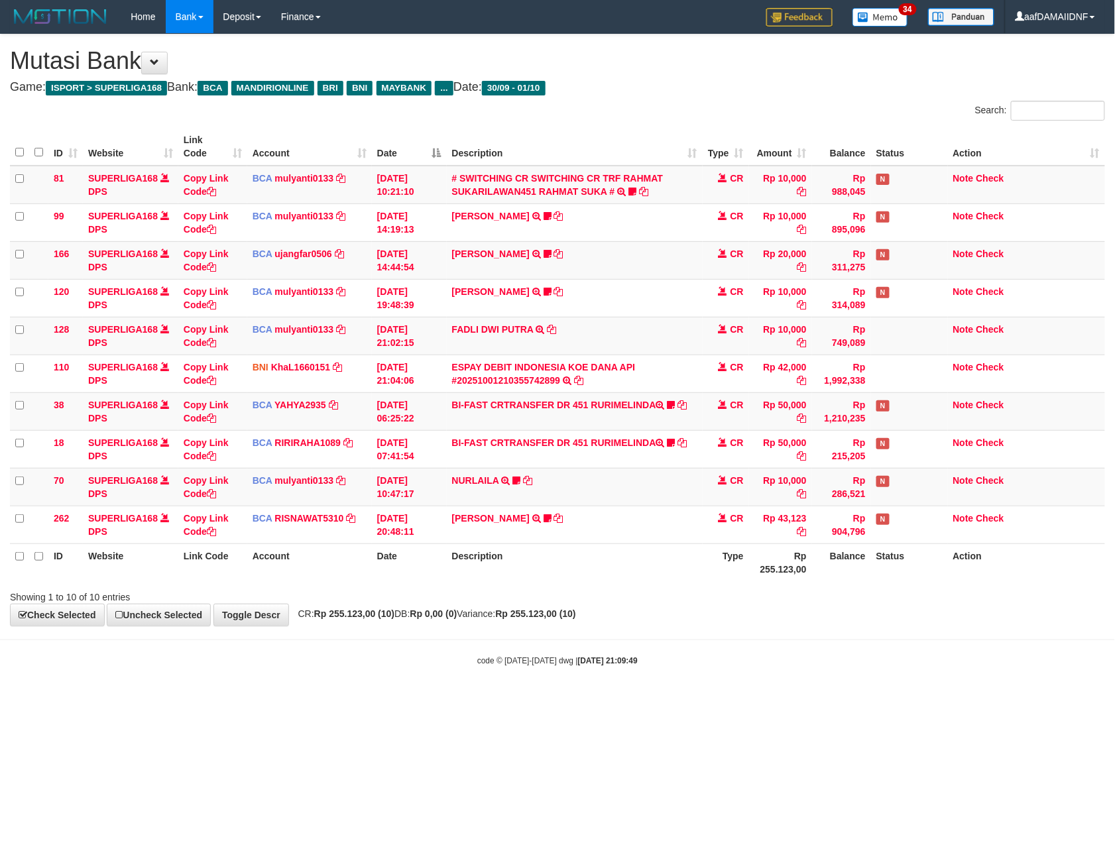
click at [650, 599] on div "Showing 1 to 10 of 10 entries" at bounding box center [557, 594] width 1115 height 19
click at [658, 653] on body "Toggle navigation Home Bank Account List Load By Website Group [ISPORT] SUPERLI…" at bounding box center [557, 350] width 1115 height 700
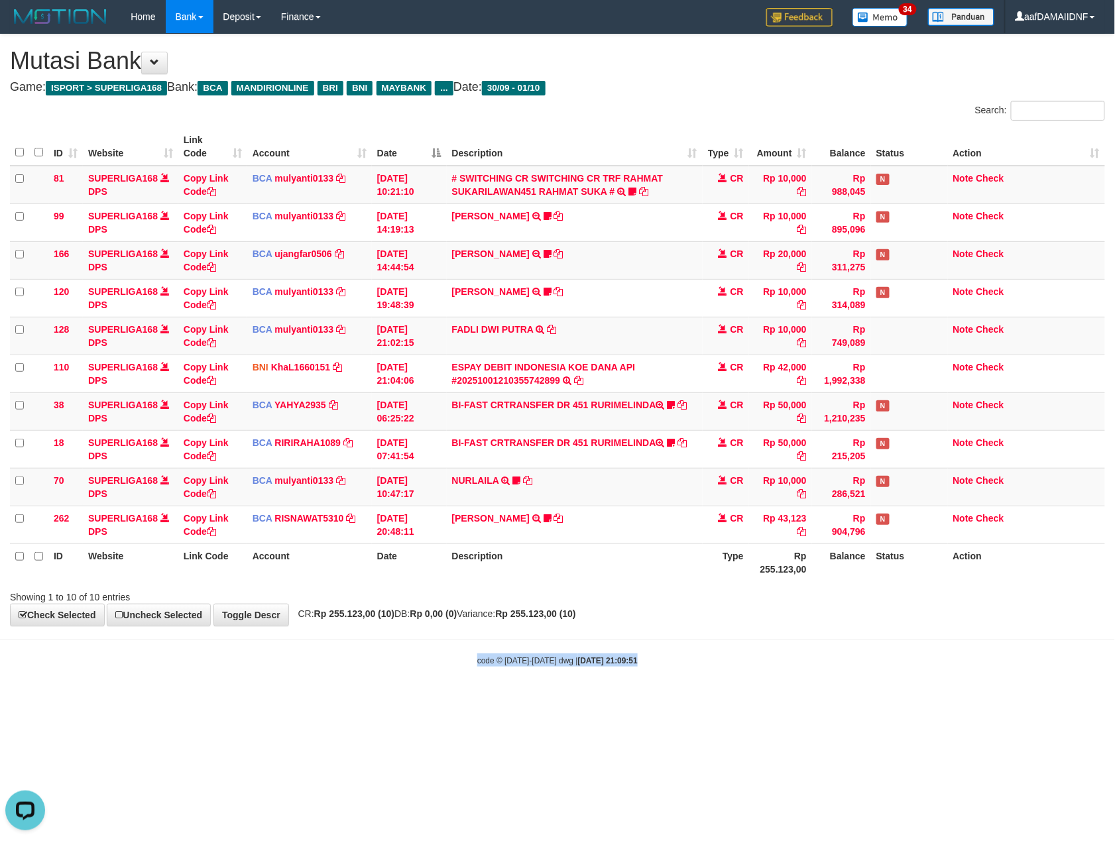
click at [658, 653] on body "Toggle navigation Home Bank Account List Load By Website Group [ISPORT] SUPERLI…" at bounding box center [557, 350] width 1115 height 700
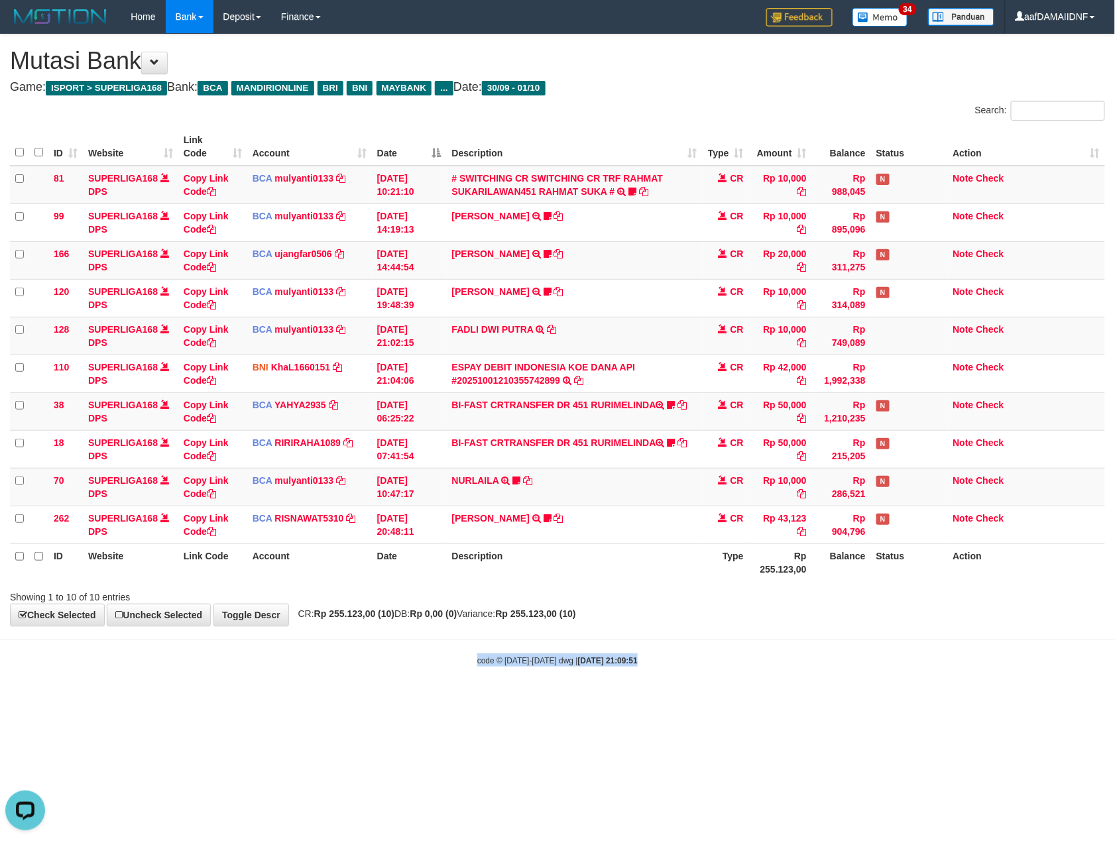
click at [658, 653] on body "Toggle navigation Home Bank Account List Load By Website Group [ISPORT] SUPERLI…" at bounding box center [557, 350] width 1115 height 700
click at [697, 653] on body "Toggle navigation Home Bank Account List Load By Website Group [ISPORT] SUPERLI…" at bounding box center [557, 350] width 1115 height 700
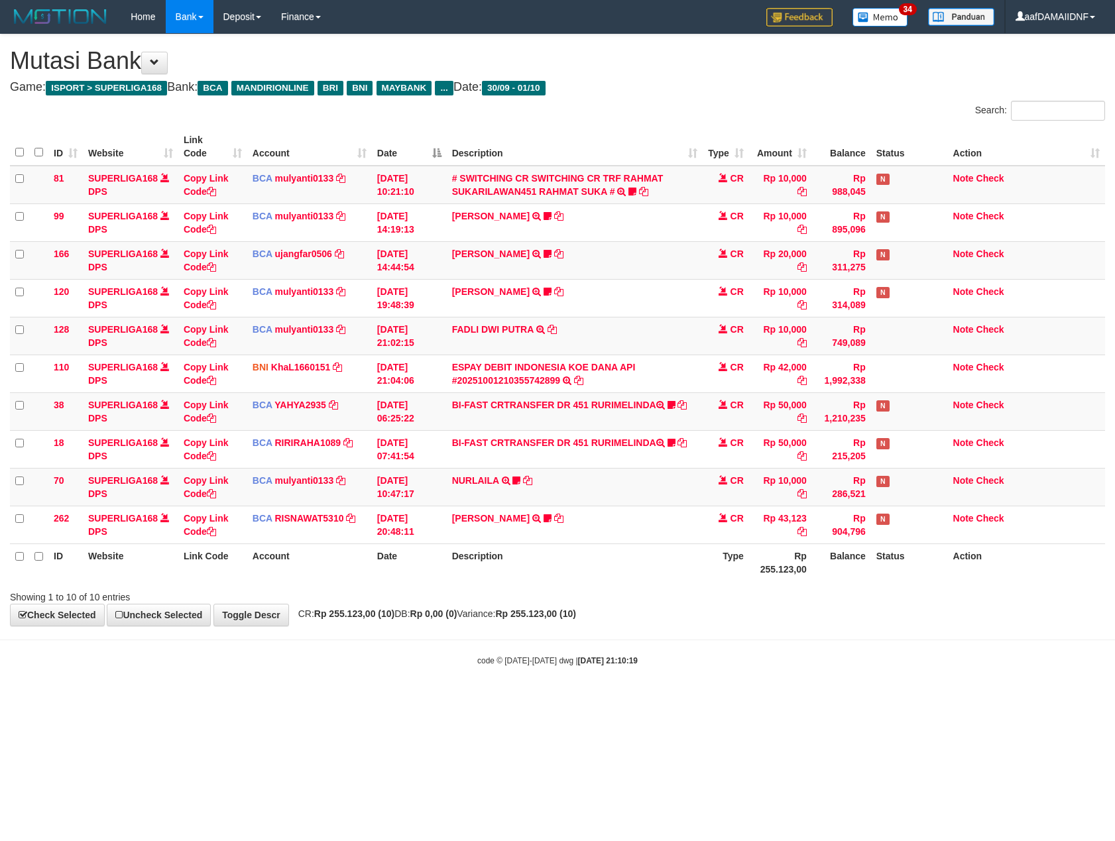
click at [697, 653] on body "Toggle navigation Home Bank Account List Load By Website Group [ISPORT] SUPERLI…" at bounding box center [557, 350] width 1115 height 700
click at [698, 653] on body "Toggle navigation Home Bank Account List Load By Website Group [ISPORT] SUPERLI…" at bounding box center [557, 350] width 1115 height 700
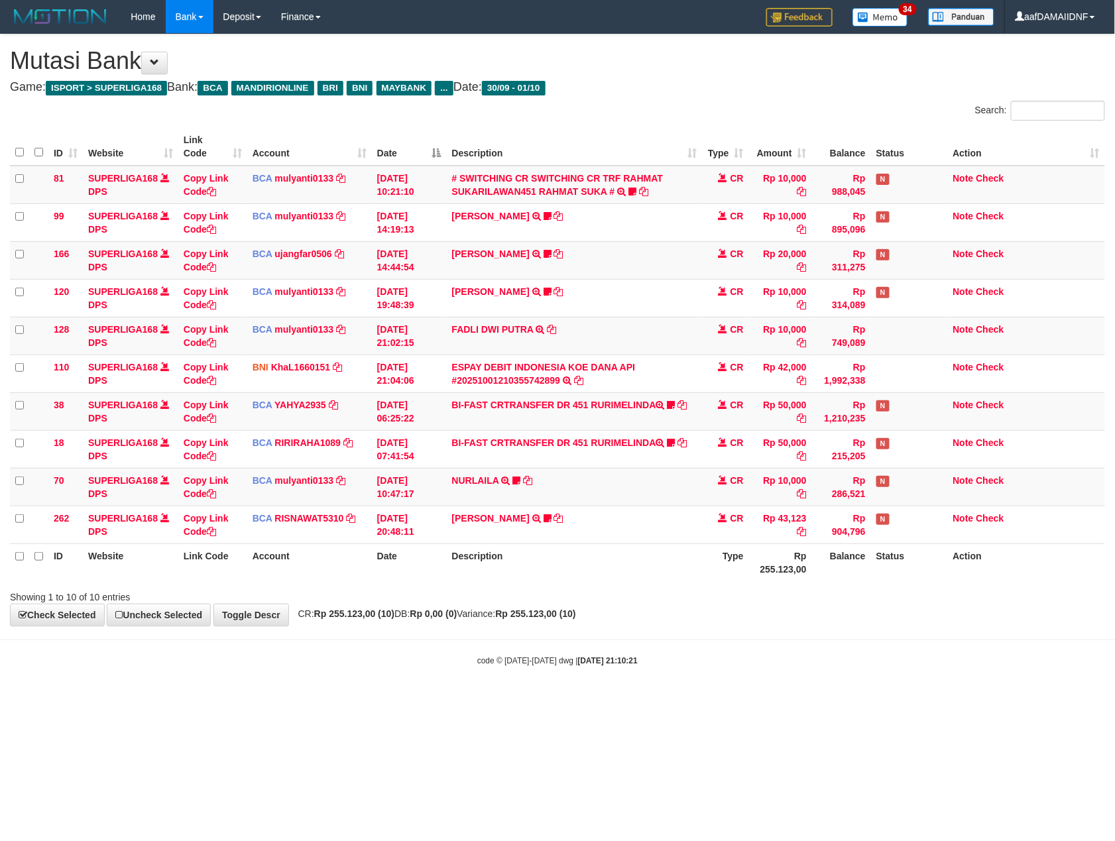
click at [698, 653] on body "Toggle navigation Home Bank Account List Load By Website Group [ISPORT] SUPERLI…" at bounding box center [557, 350] width 1115 height 700
drag, startPoint x: 0, startPoint y: 0, endPoint x: 699, endPoint y: 653, distance: 956.0
click at [699, 653] on body "Toggle navigation Home Bank Account List Load By Website Group [ISPORT] SUPERLI…" at bounding box center [557, 350] width 1115 height 700
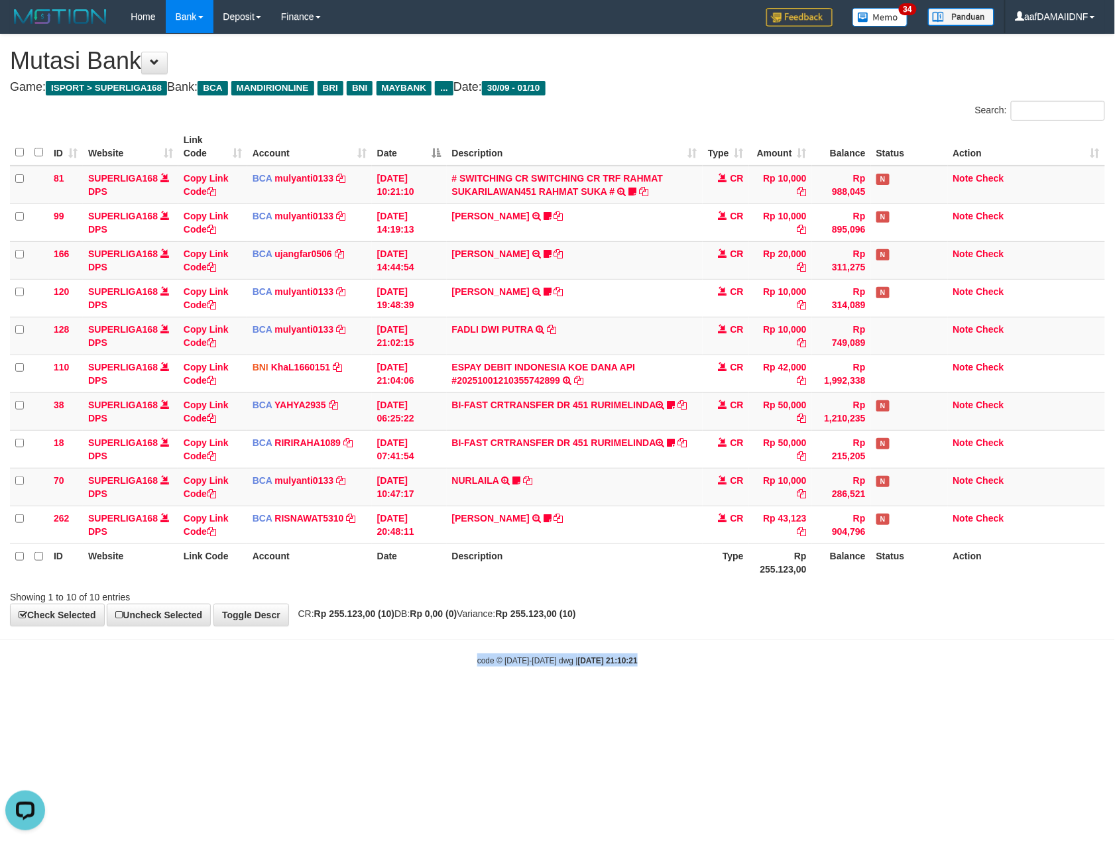
click at [699, 653] on body "Toggle navigation Home Bank Account List Load By Website Group [ISPORT] SUPERLI…" at bounding box center [557, 350] width 1115 height 700
click at [699, 652] on body "Toggle navigation Home Bank Account List Load By Website Group [ISPORT] SUPERLI…" at bounding box center [557, 350] width 1115 height 700
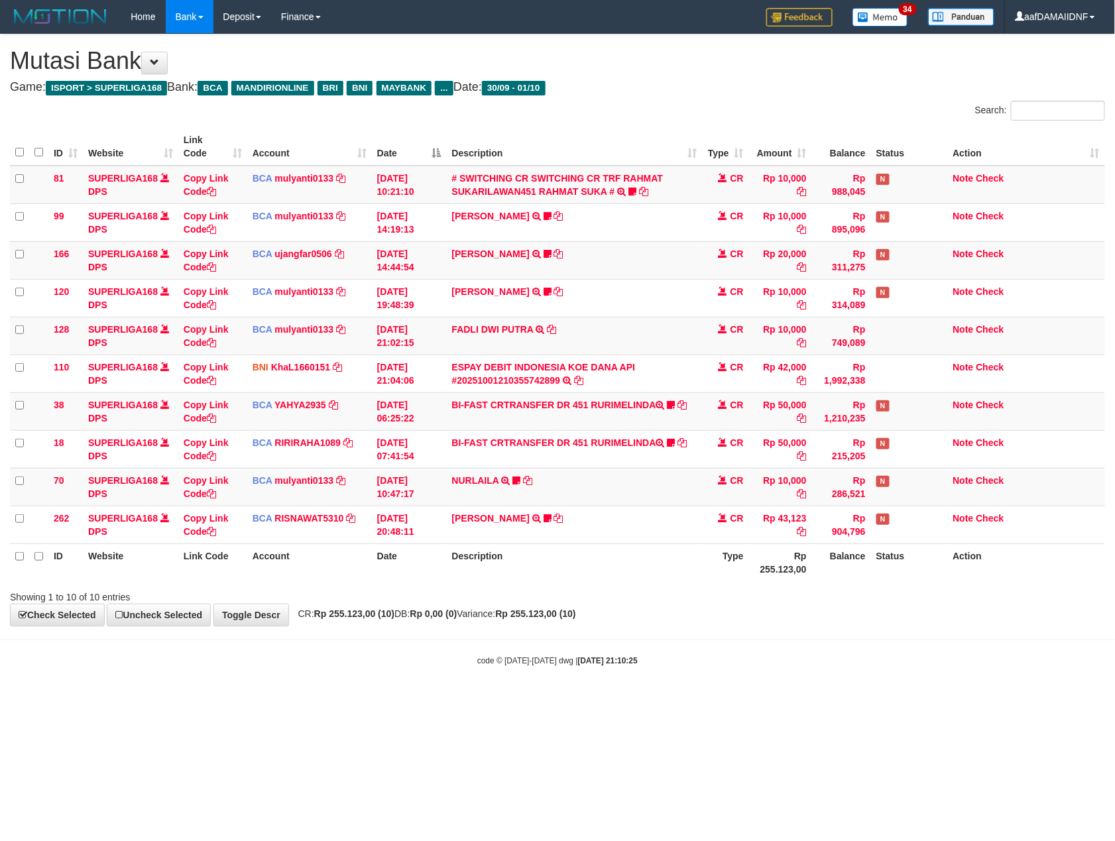
click at [699, 652] on body "Toggle navigation Home Bank Account List Load By Website Group [ISPORT] SUPERLI…" at bounding box center [557, 350] width 1115 height 700
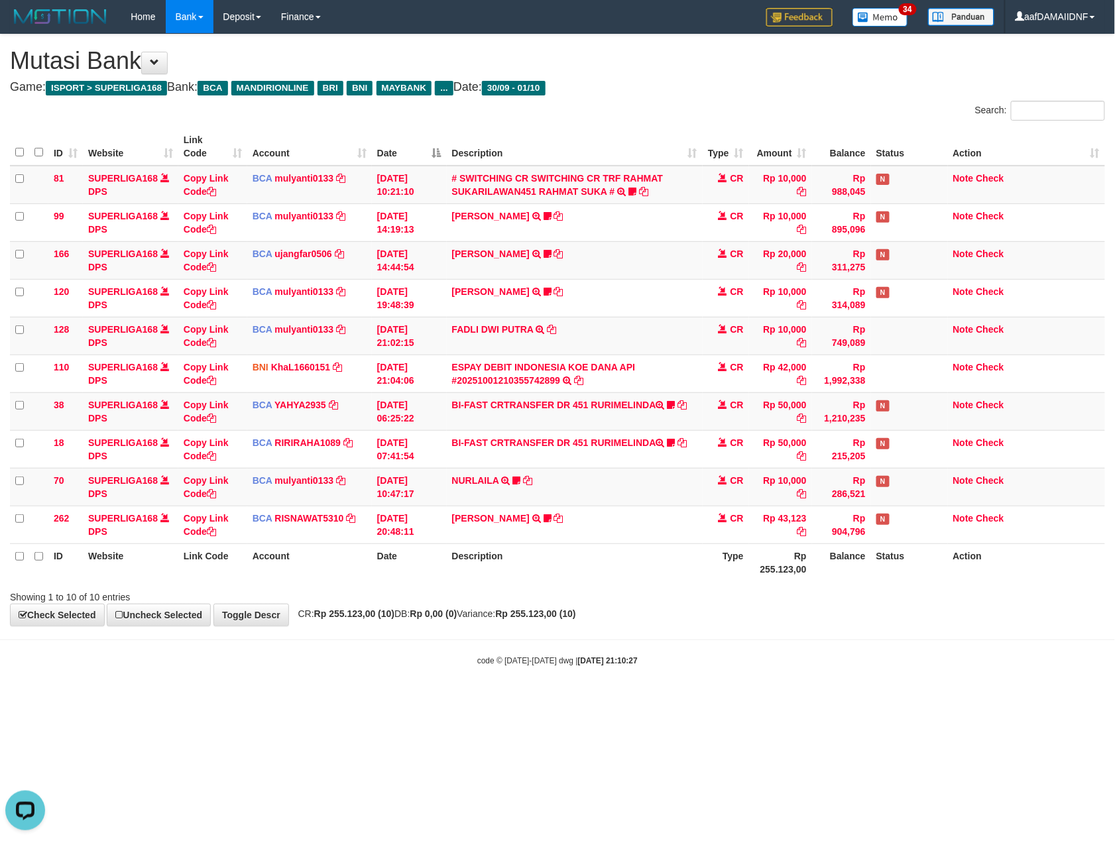
click at [725, 663] on div "code © [DATE]-[DATE] dwg | [DATE] 21:10:27" at bounding box center [557, 659] width 1115 height 13
click at [769, 591] on div "Showing 1 to 10 of 10 entries" at bounding box center [557, 594] width 1115 height 19
click at [531, 612] on span "CR: Rp 255.123,00 (10) DB: Rp 0,00 (0) Variance: Rp 255.123,00 (10)" at bounding box center [434, 613] width 284 height 11
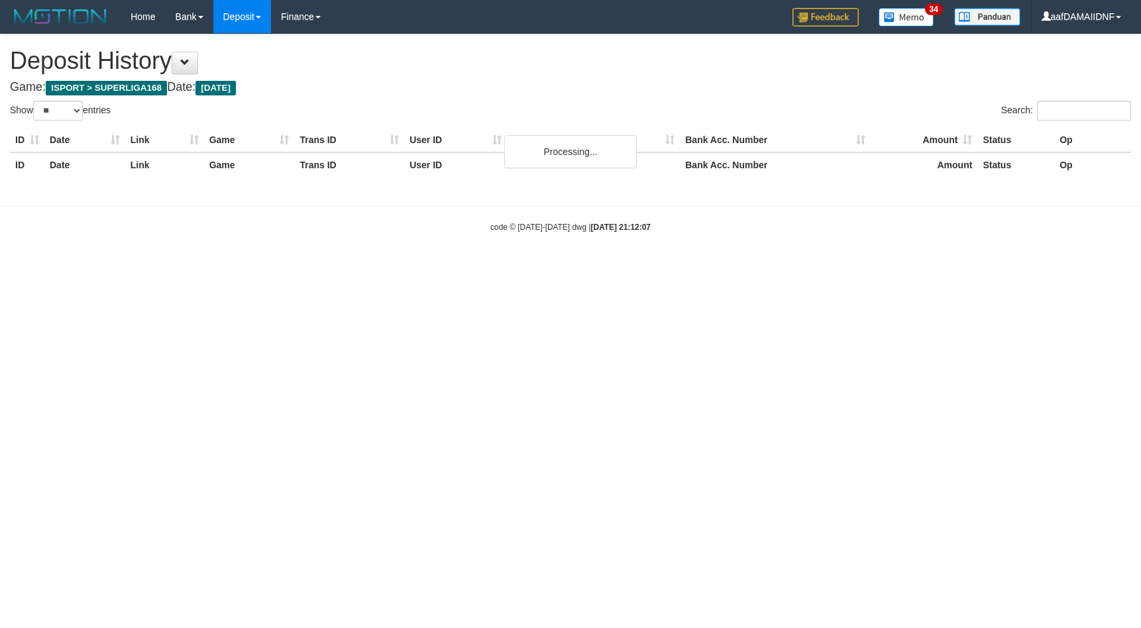
select select "**"
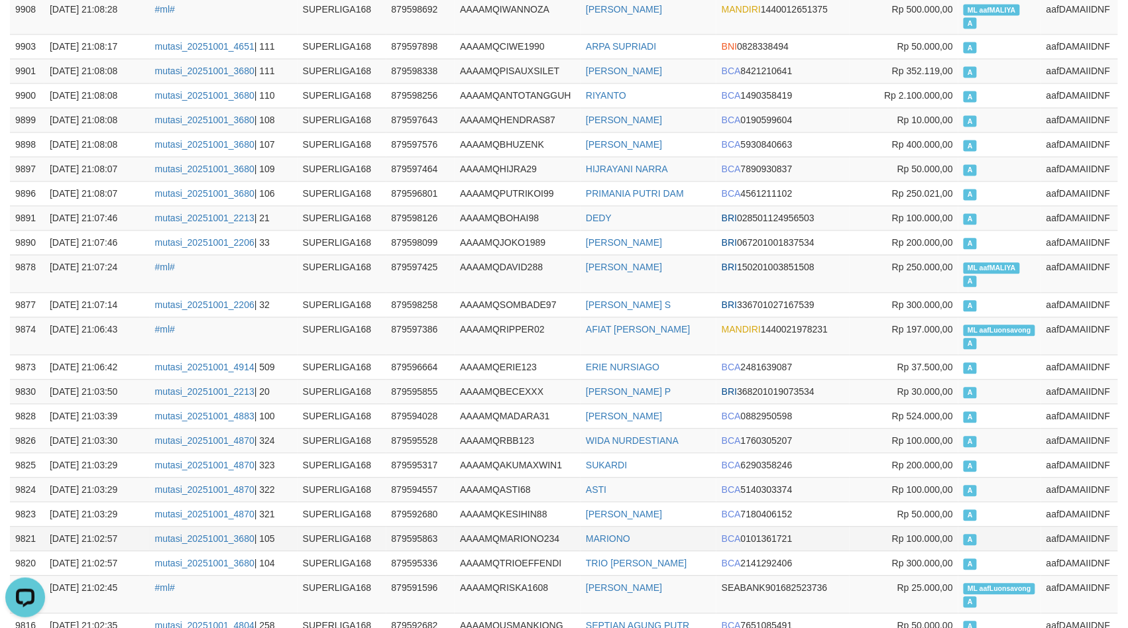
scroll to position [822, 0]
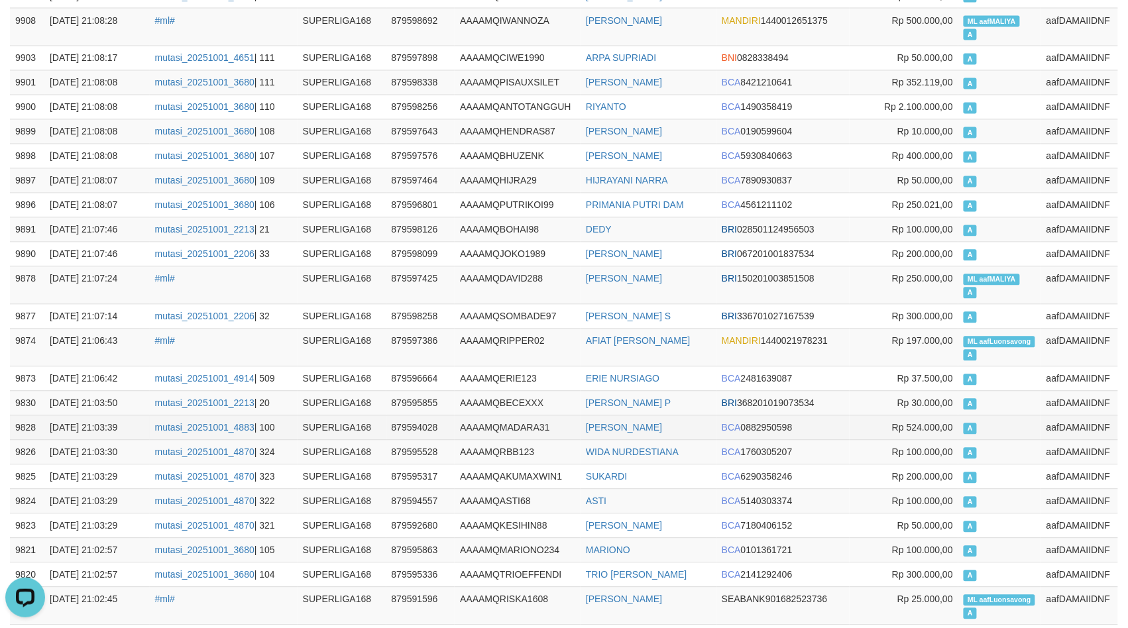
click at [154, 416] on td "mutasi_20251001_4883 | 100" at bounding box center [224, 428] width 148 height 25
click at [184, 423] on link "mutasi_20251001_4883" at bounding box center [204, 428] width 99 height 11
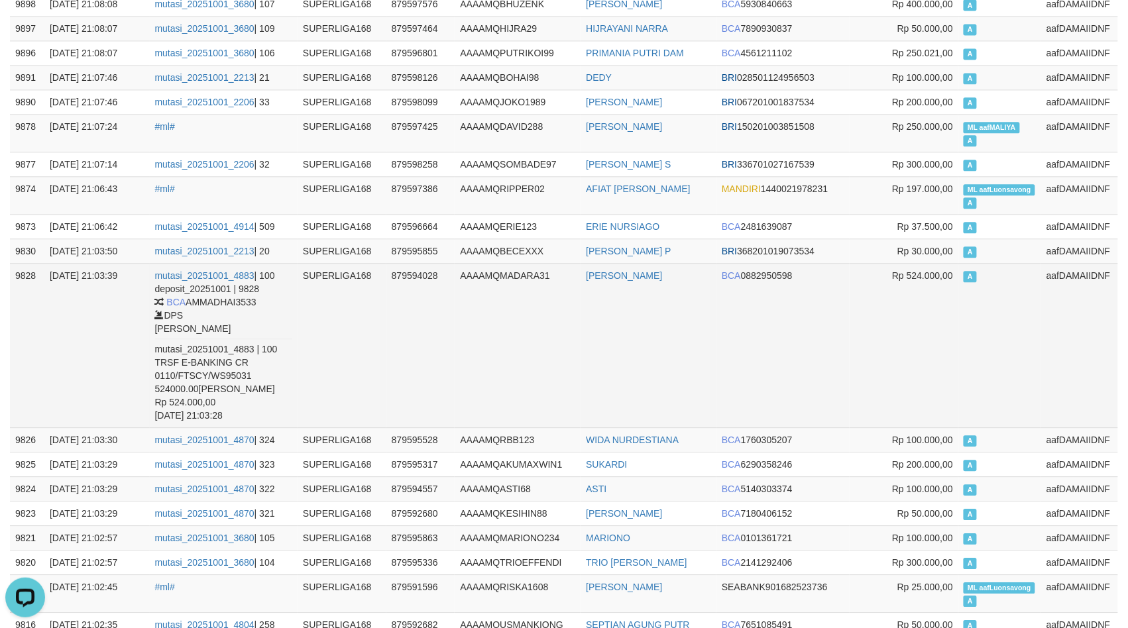
click at [596, 304] on td "RENATA BAGUS PRIMA" at bounding box center [649, 345] width 136 height 164
copy link "RENATA"
click at [596, 304] on td "RENATA BAGUS PRIMA" at bounding box center [649, 345] width 136 height 164
copy td "RENATA BAGUS PRIMA"
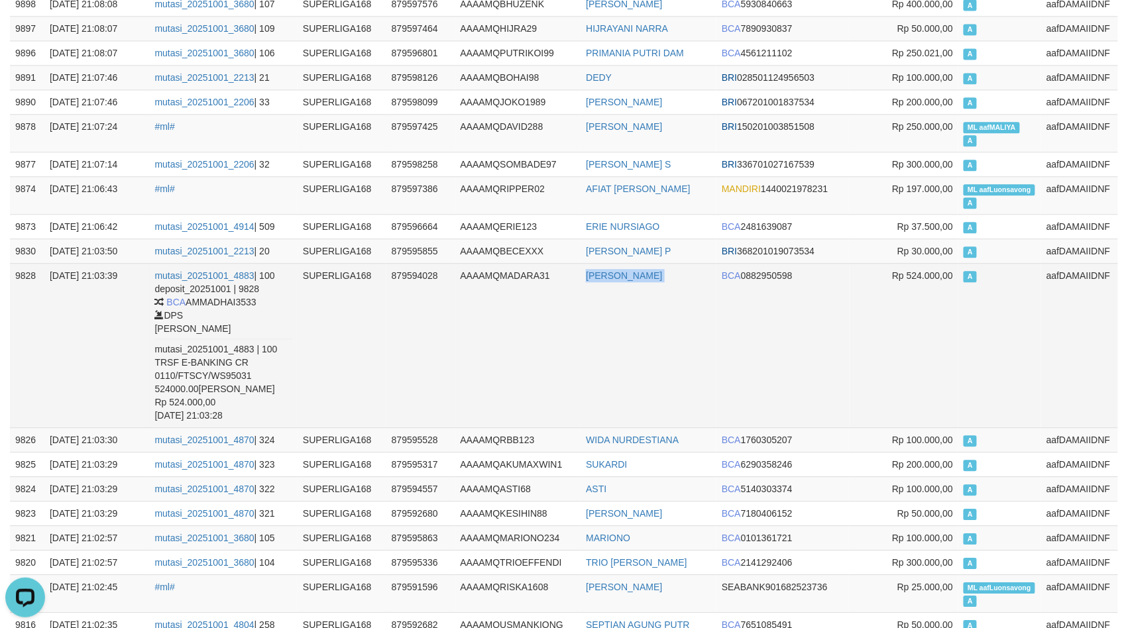
click at [596, 304] on td "RENATA BAGUS PRIMA" at bounding box center [649, 345] width 136 height 164
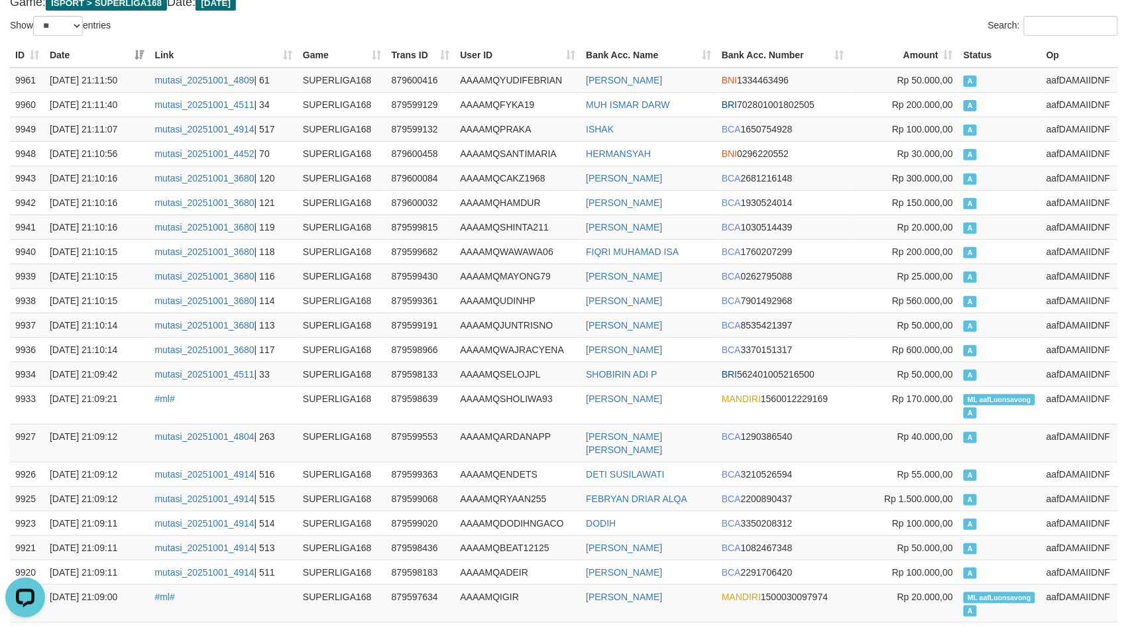
scroll to position [0, 0]
